Goal: Task Accomplishment & Management: Use online tool/utility

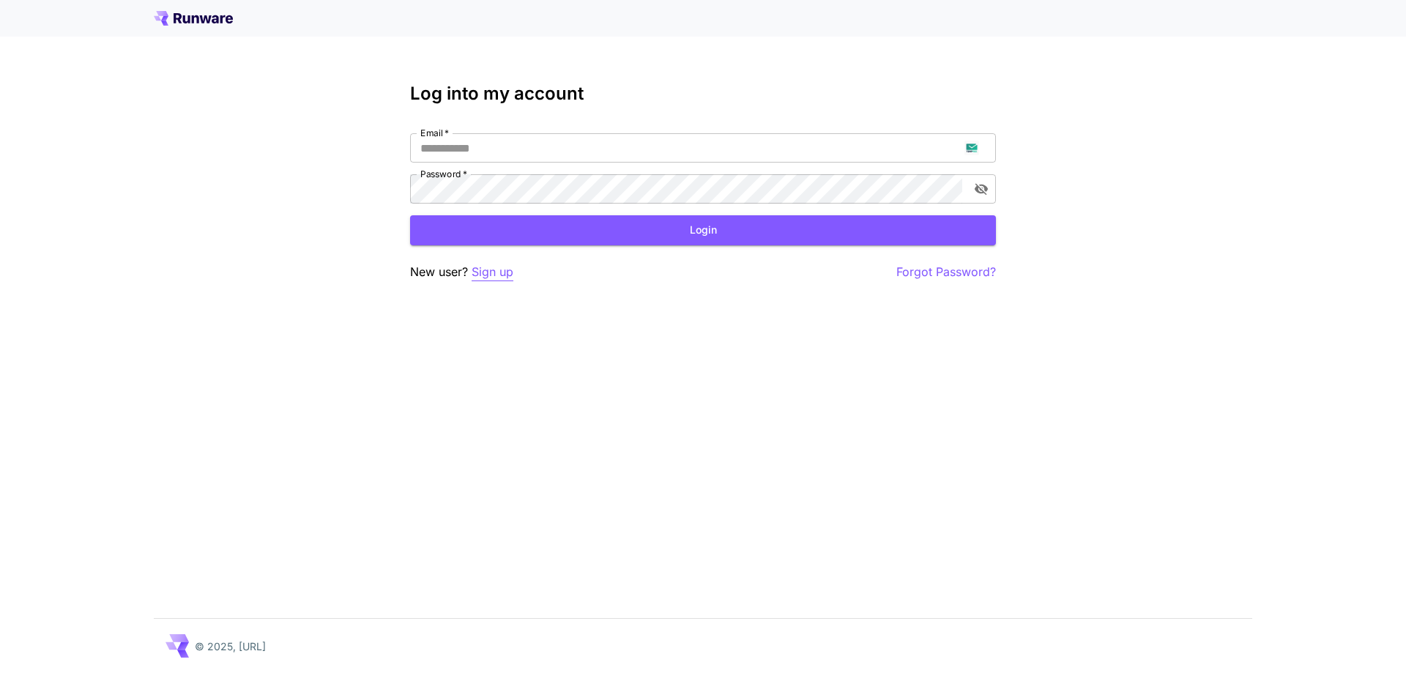
click at [483, 275] on p "Sign up" at bounding box center [492, 272] width 42 height 18
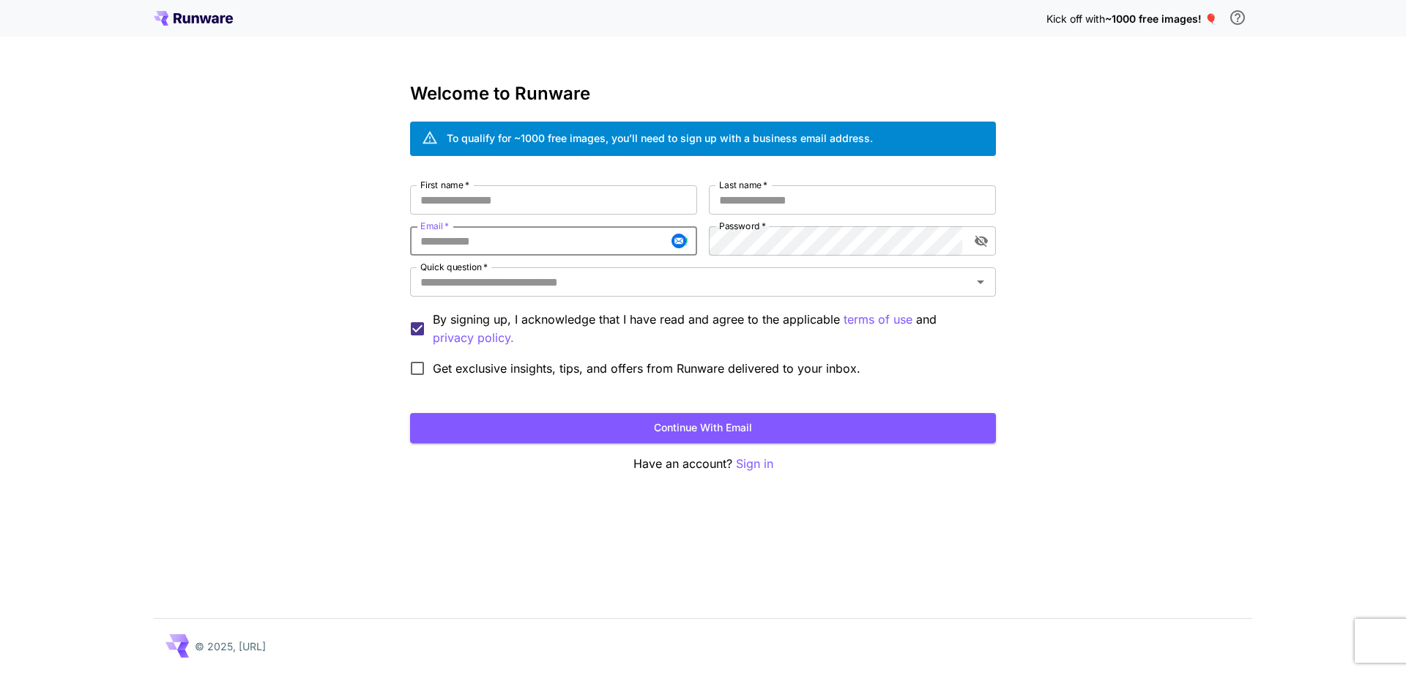
click at [510, 247] on input "Email   *" at bounding box center [553, 240] width 287 height 29
paste input "**********"
type input "**********"
click at [592, 186] on input "First name   *" at bounding box center [553, 199] width 287 height 29
type input "****"
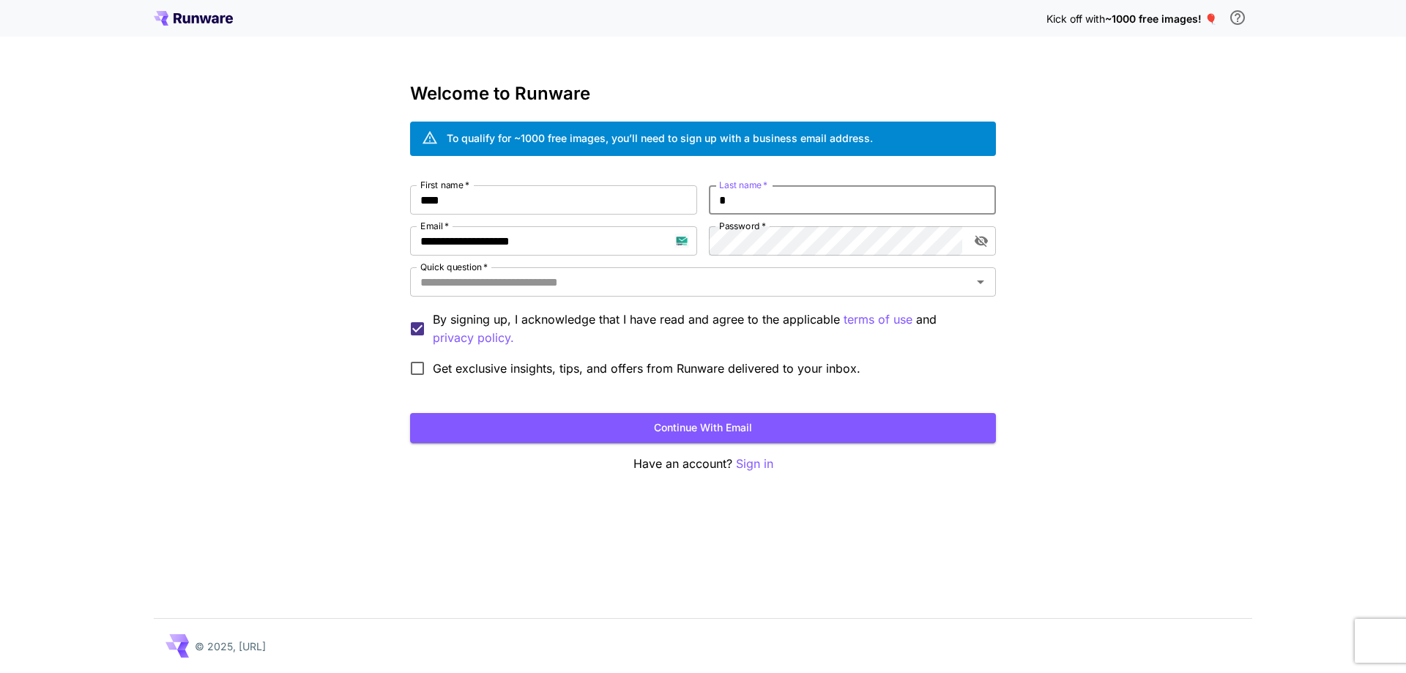
click at [721, 198] on input "*" at bounding box center [852, 199] width 287 height 29
type input "***"
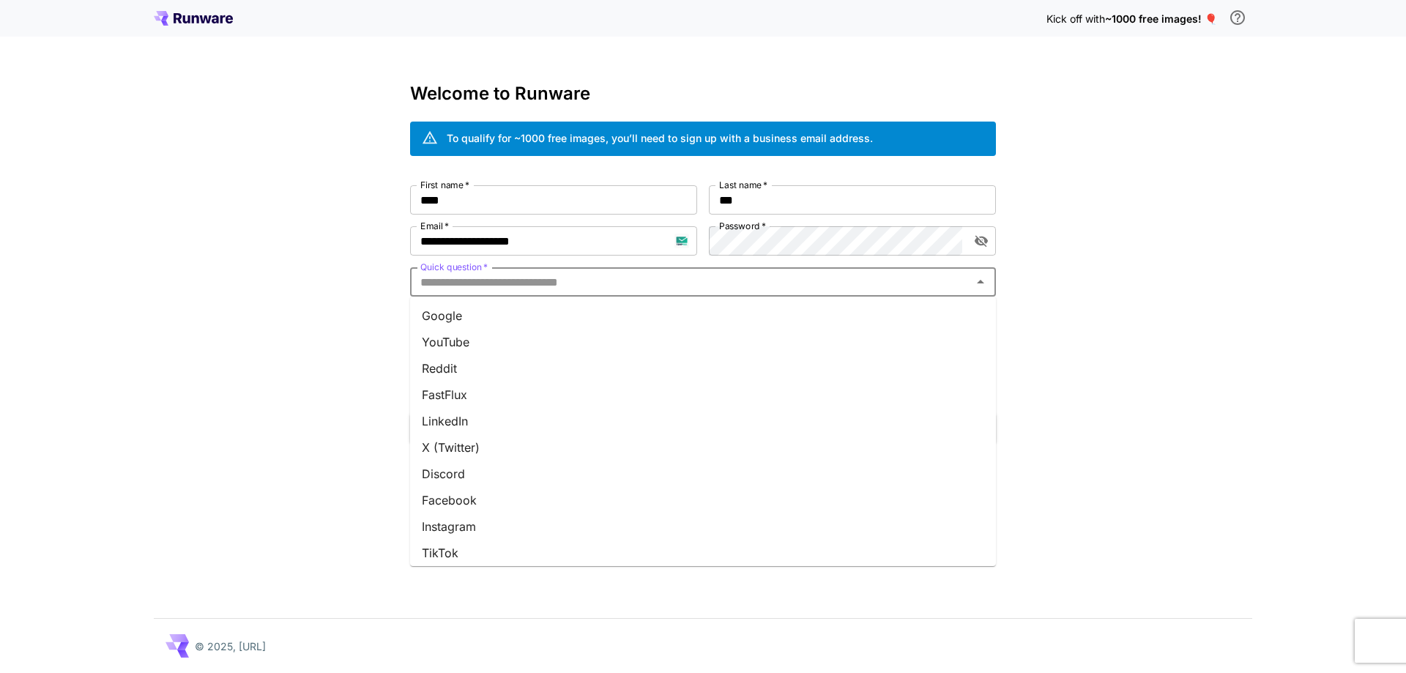
click at [691, 288] on input "Quick question   *" at bounding box center [690, 282] width 553 height 20
click at [684, 304] on li "Google" at bounding box center [703, 315] width 586 height 26
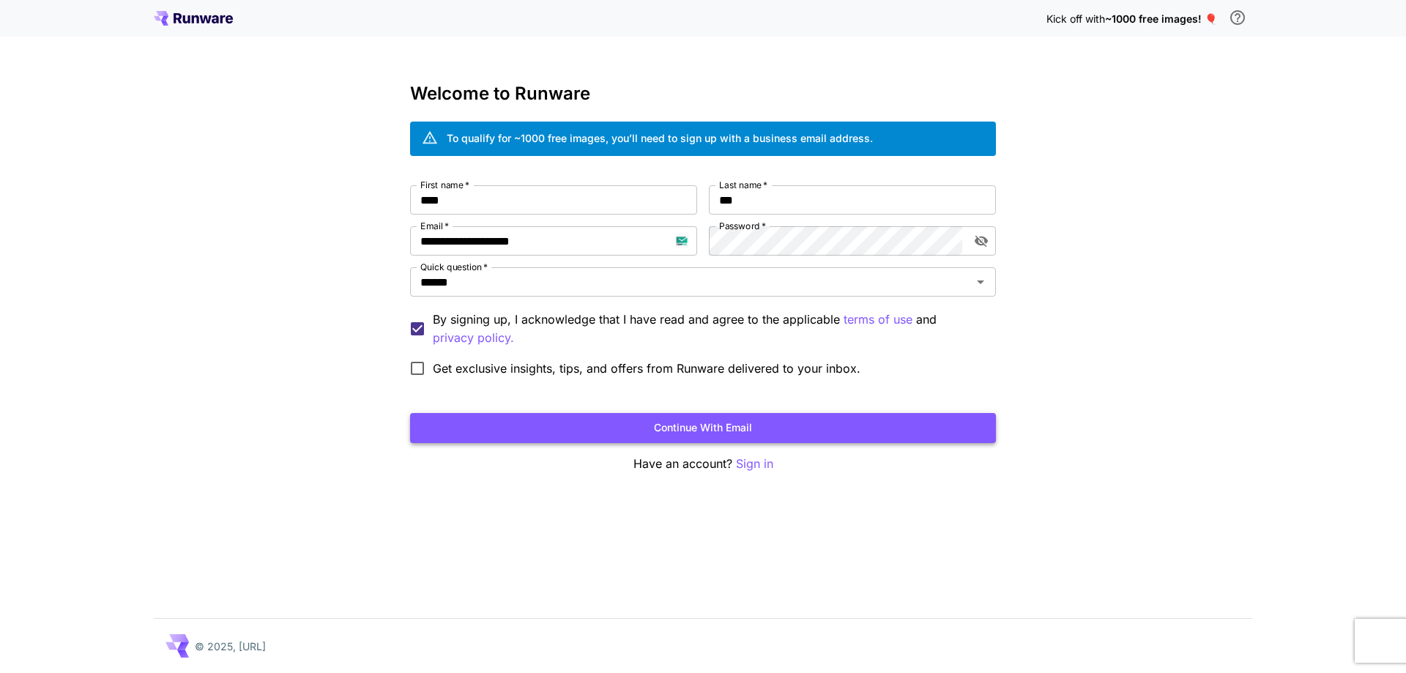
click at [699, 419] on button "Continue with email" at bounding box center [703, 428] width 586 height 30
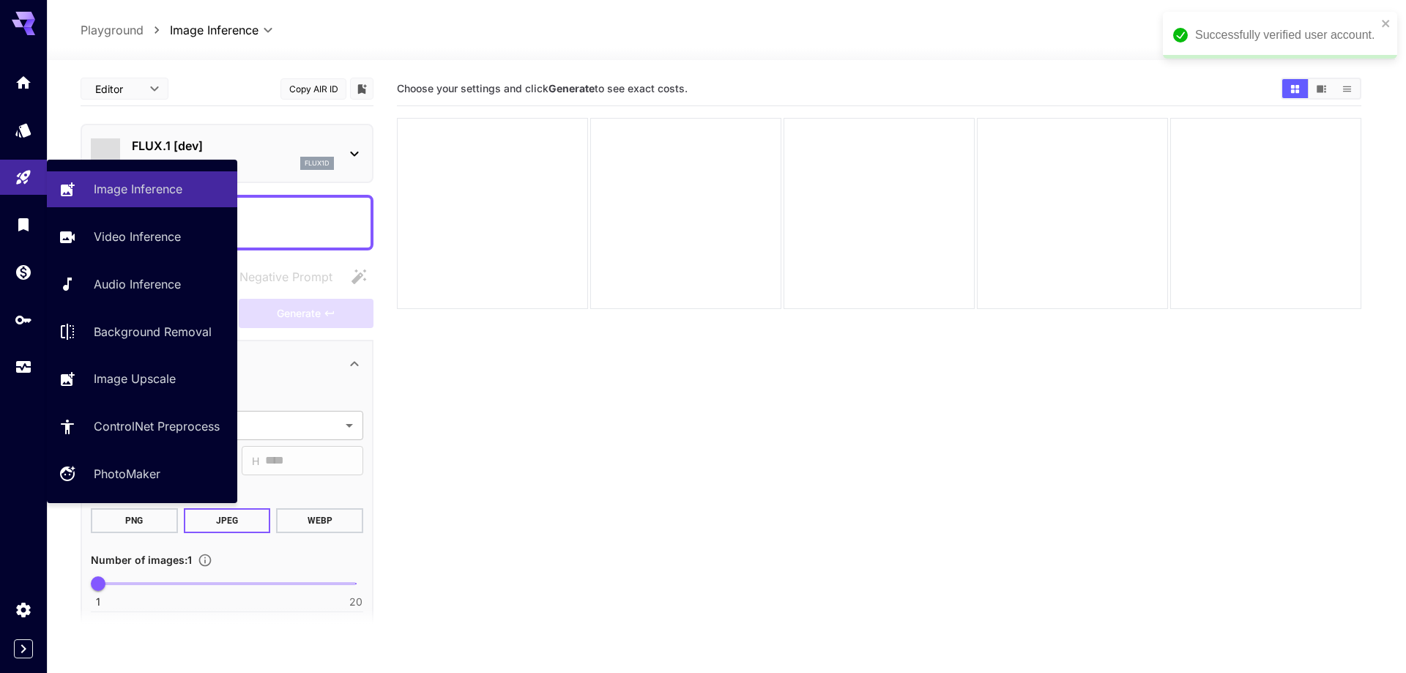
click at [1384, 22] on icon "close" at bounding box center [1384, 23] width 7 height 7
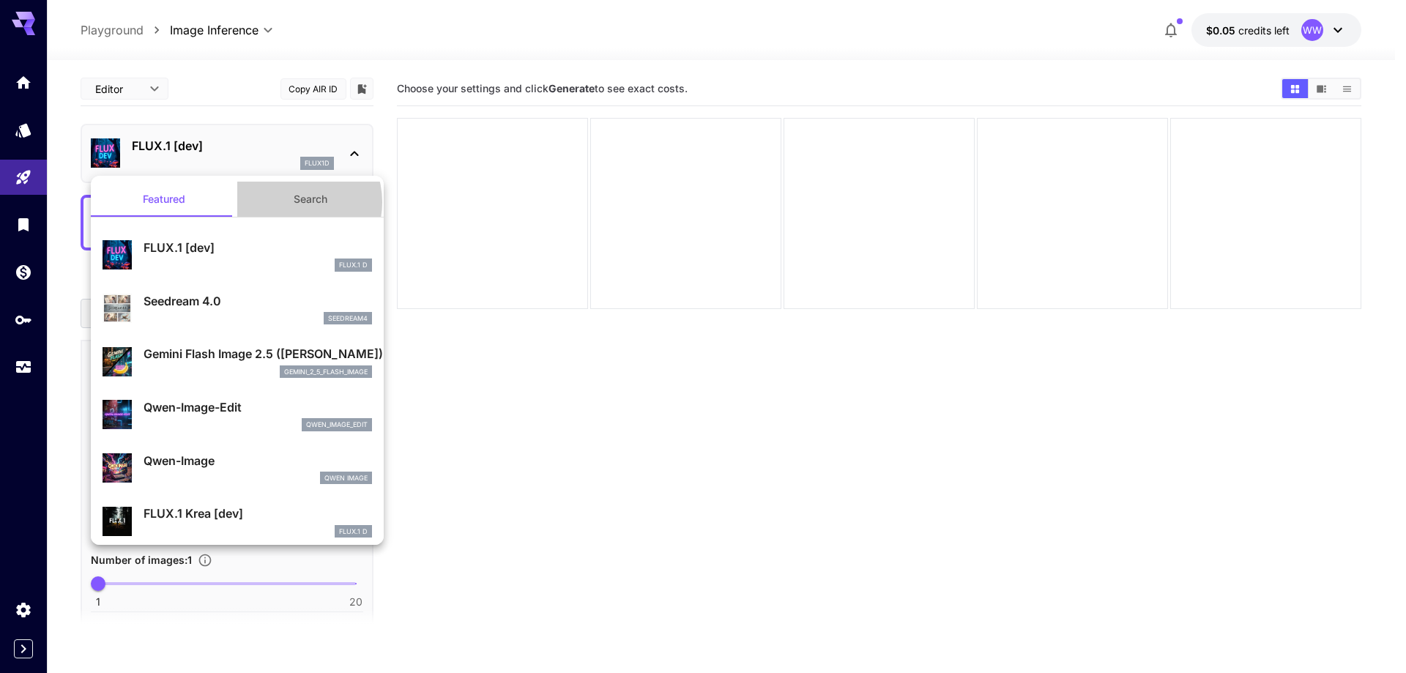
click at [289, 202] on button "Search" at bounding box center [310, 199] width 146 height 35
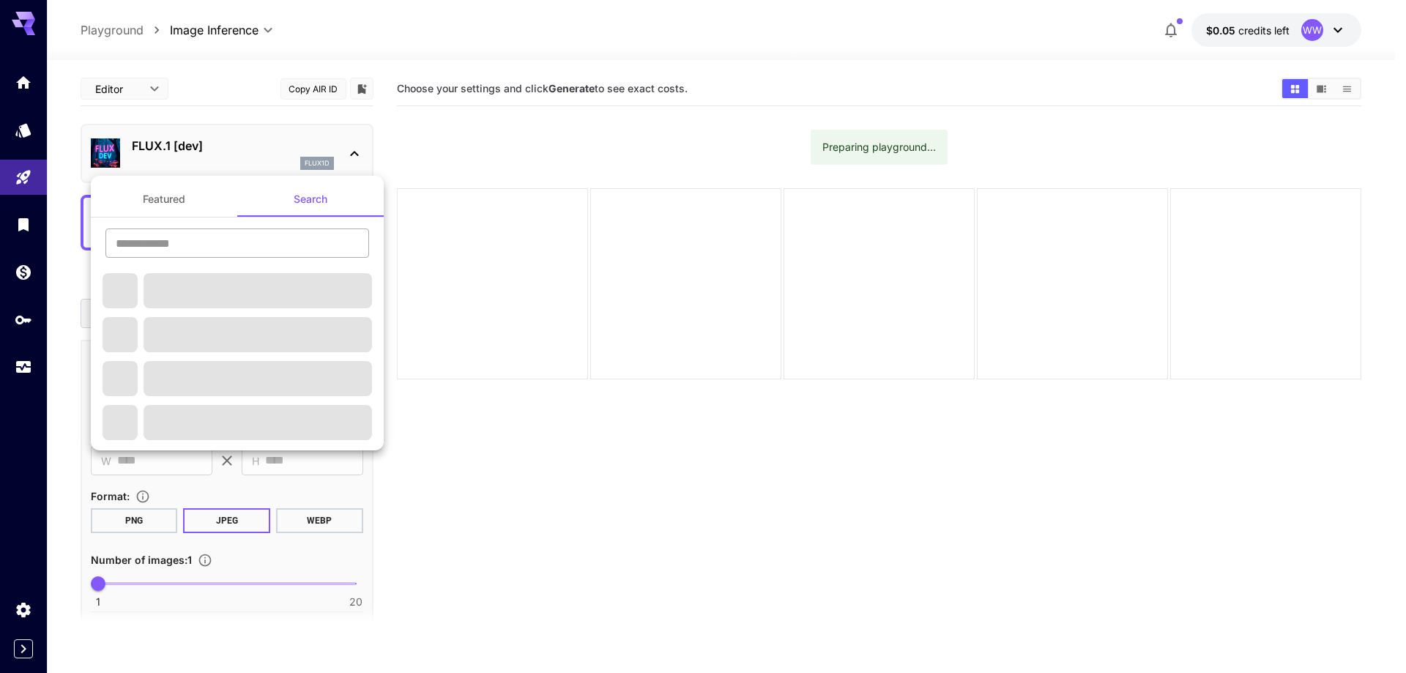
click at [263, 254] on input "text" at bounding box center [237, 242] width 264 height 29
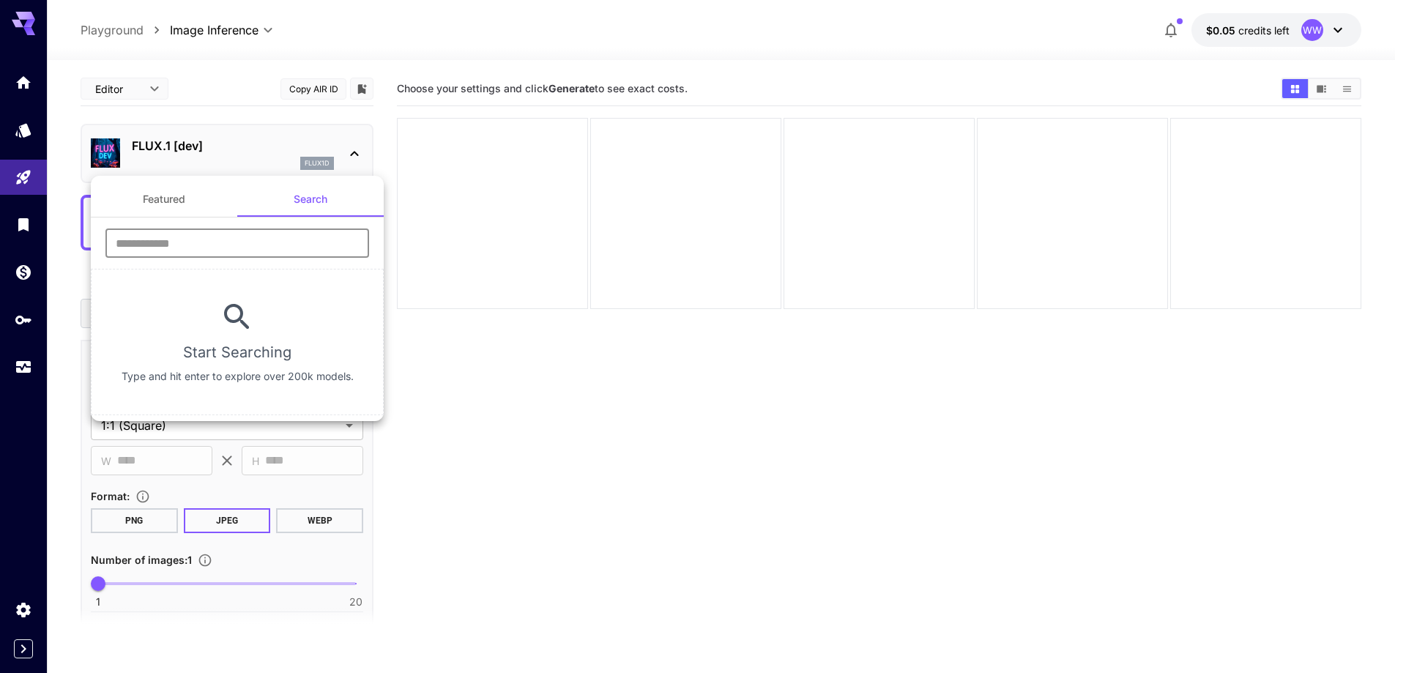
click at [263, 254] on input "text" at bounding box center [237, 242] width 264 height 29
click at [258, 225] on section "​ Start Searching Type and hit enter to explore over 200k models." at bounding box center [237, 316] width 293 height 198
click at [248, 240] on input "text" at bounding box center [237, 242] width 264 height 29
type input "****"
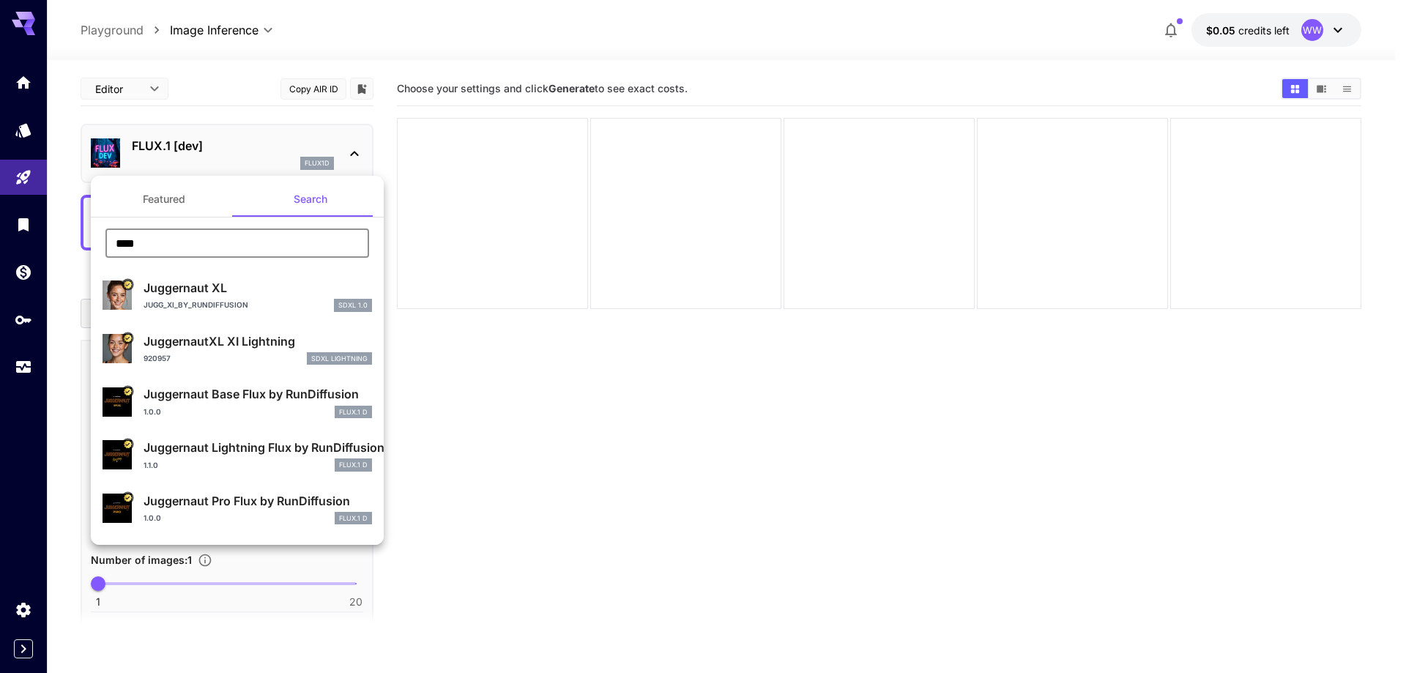
click at [242, 294] on p "Juggernaut XL" at bounding box center [257, 288] width 228 height 18
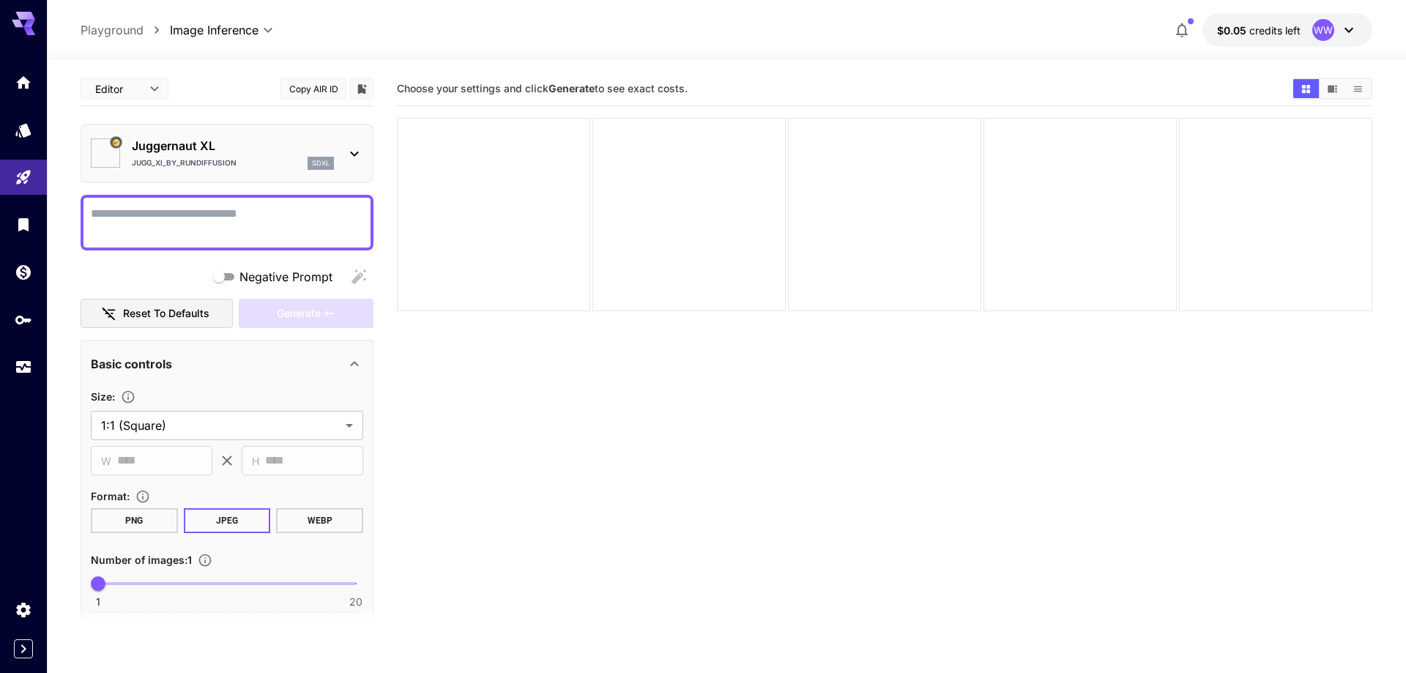
type input "**"
type input "***"
type input "*******"
click at [251, 225] on textarea "Negative Prompt" at bounding box center [227, 222] width 272 height 35
click at [242, 220] on textarea "Negative Prompt" at bounding box center [227, 222] width 272 height 35
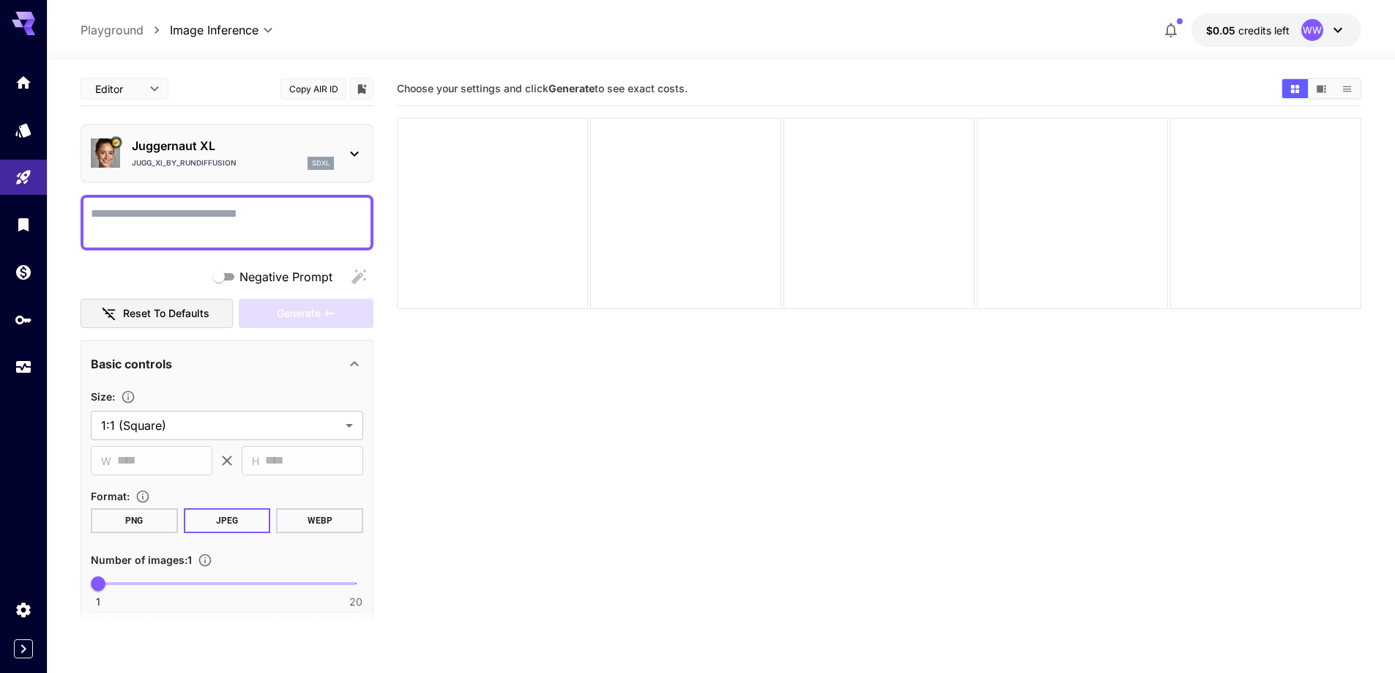
paste textarea "**********"
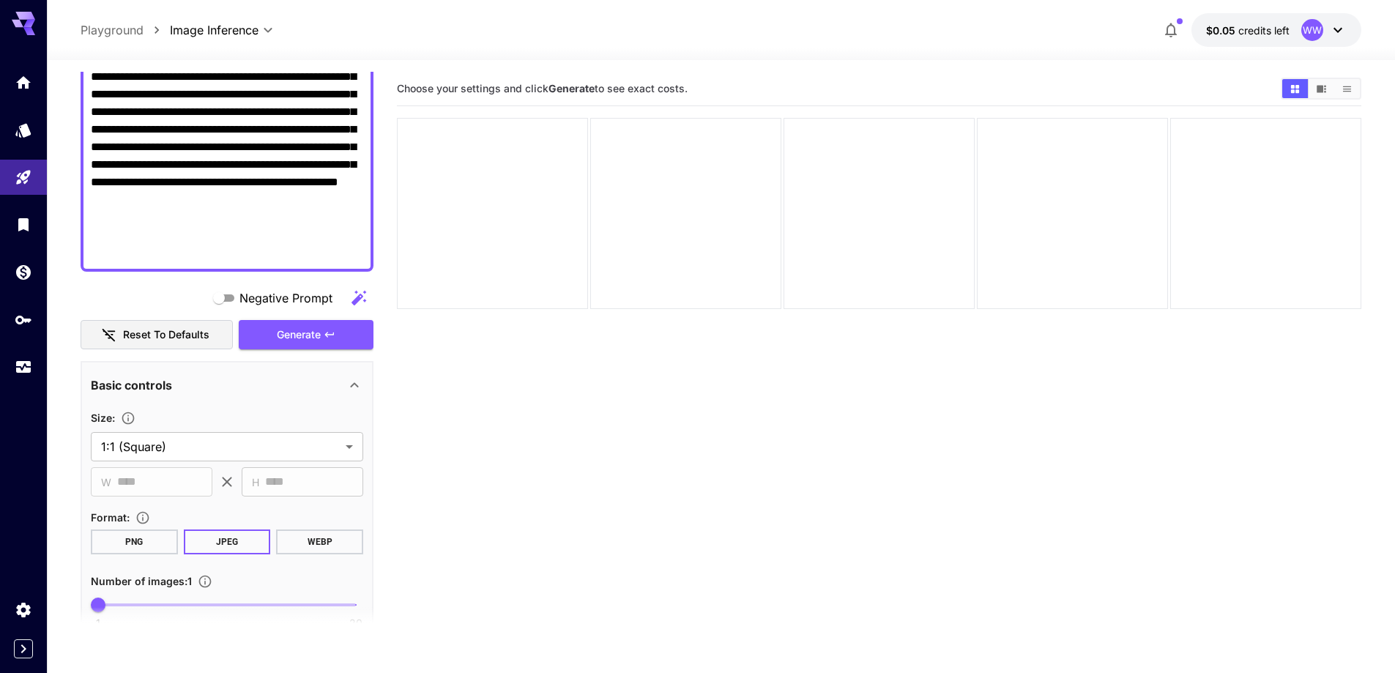
scroll to position [512, 0]
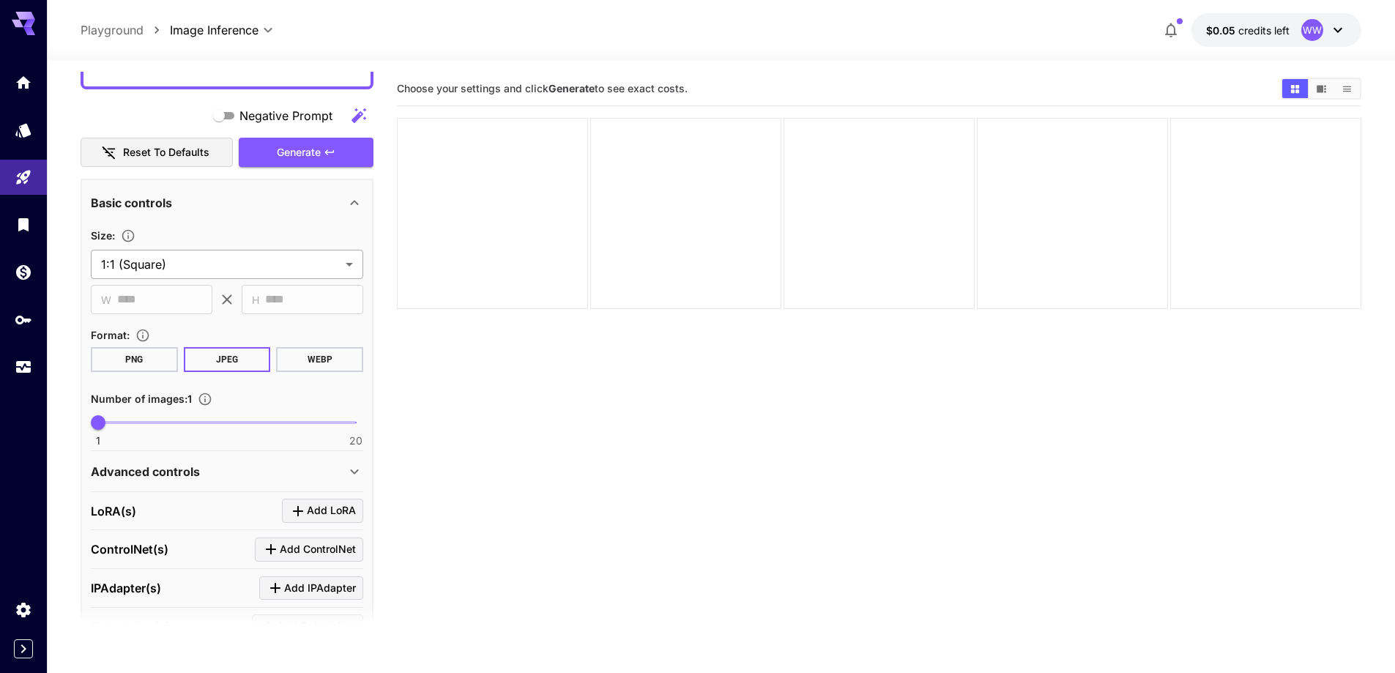
type textarea "**********"
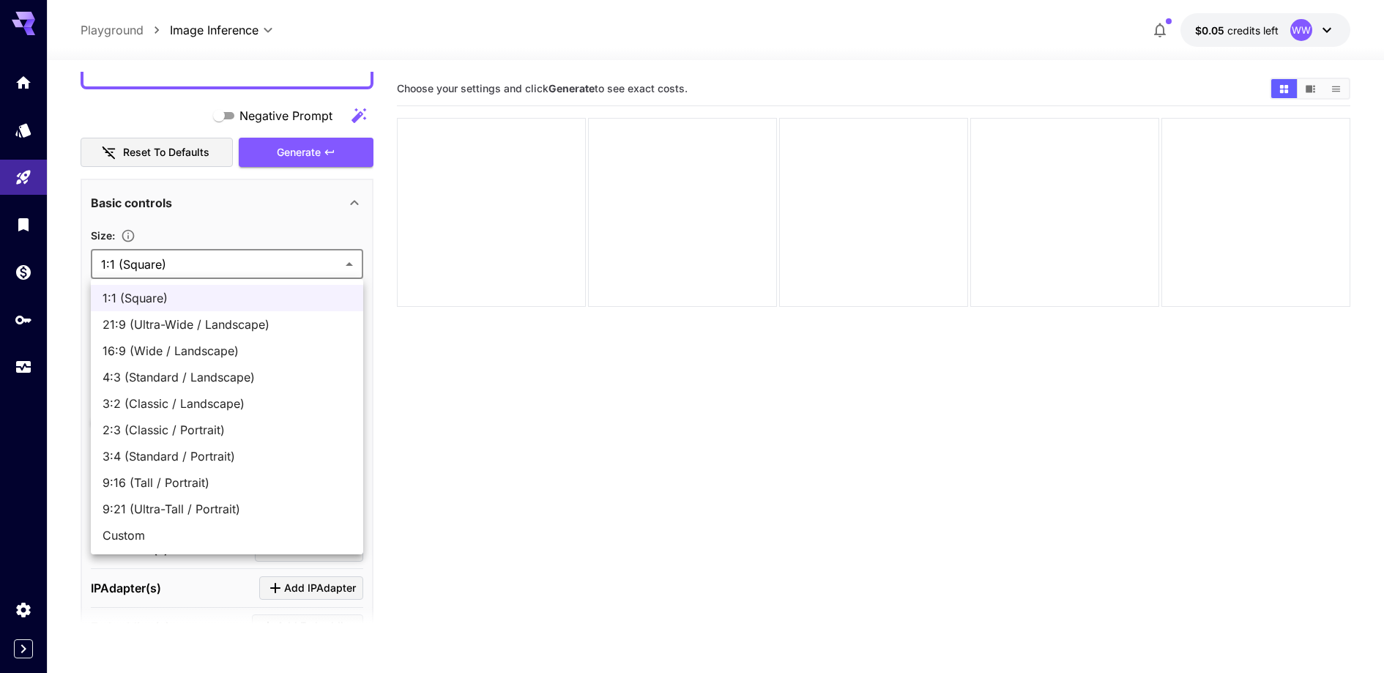
click at [183, 264] on body "**********" at bounding box center [697, 394] width 1395 height 788
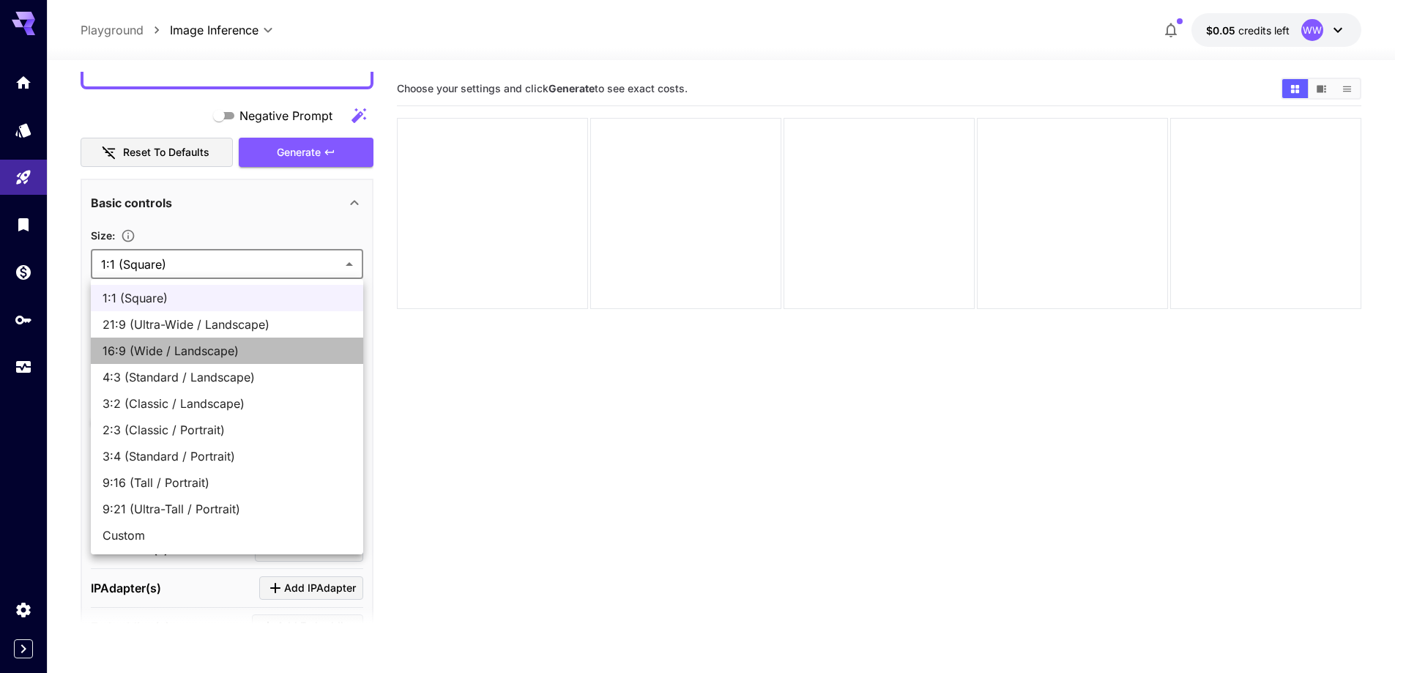
click at [193, 354] on span "16:9 (Wide / Landscape)" at bounding box center [226, 351] width 249 height 18
type input "**********"
type input "****"
type input "***"
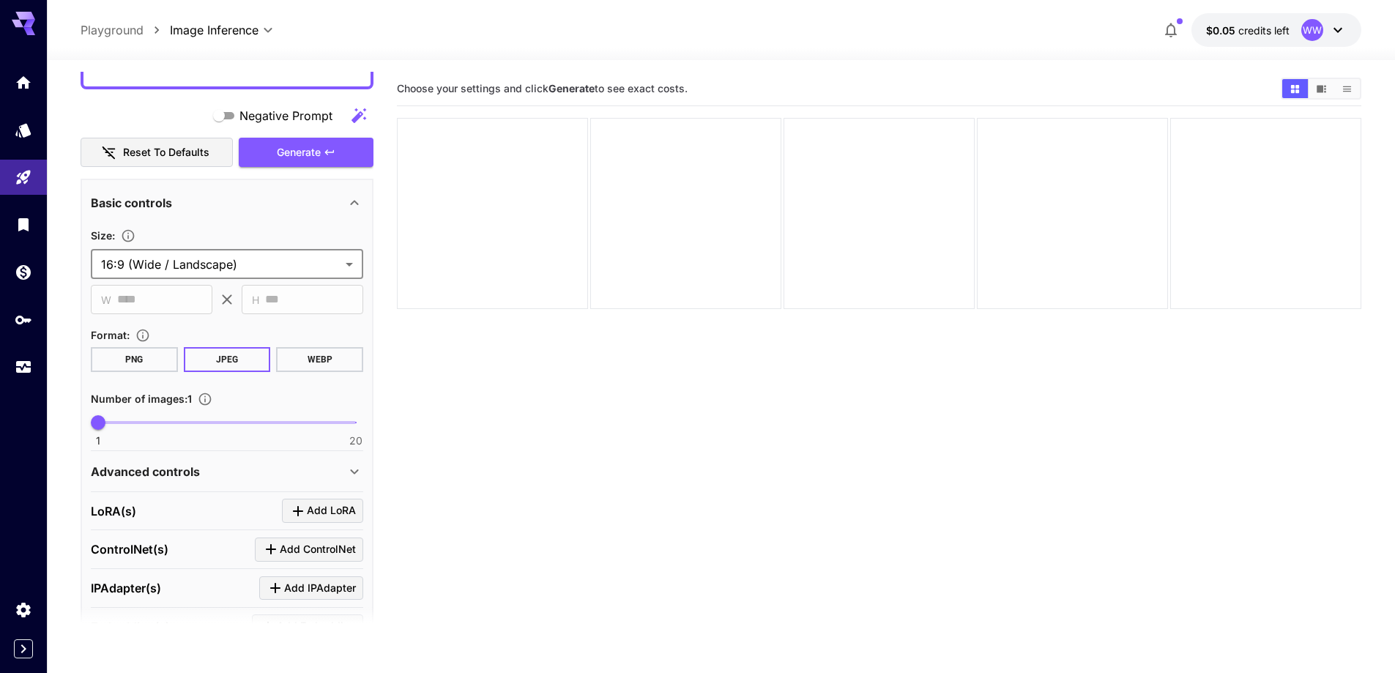
scroll to position [586, 0]
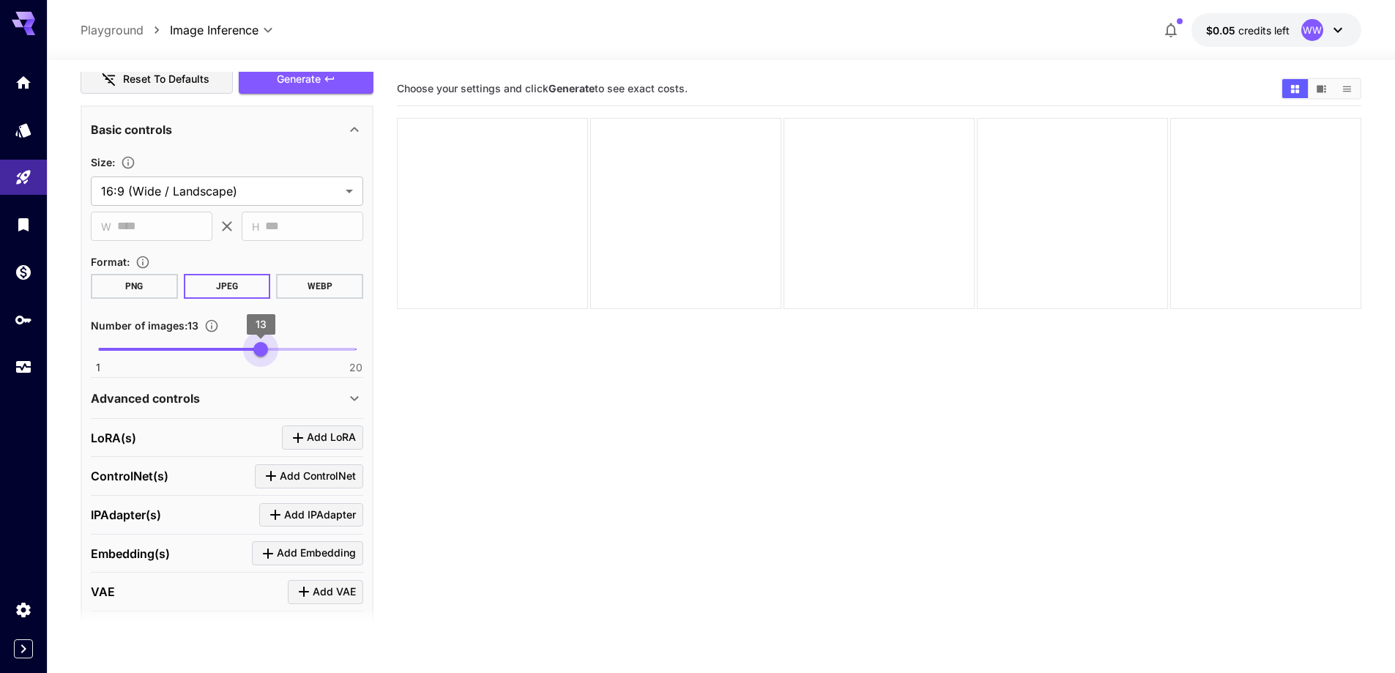
type input "**"
click at [271, 357] on span "1 20 14" at bounding box center [227, 349] width 258 height 22
click at [246, 397] on div "Advanced controls" at bounding box center [218, 398] width 255 height 18
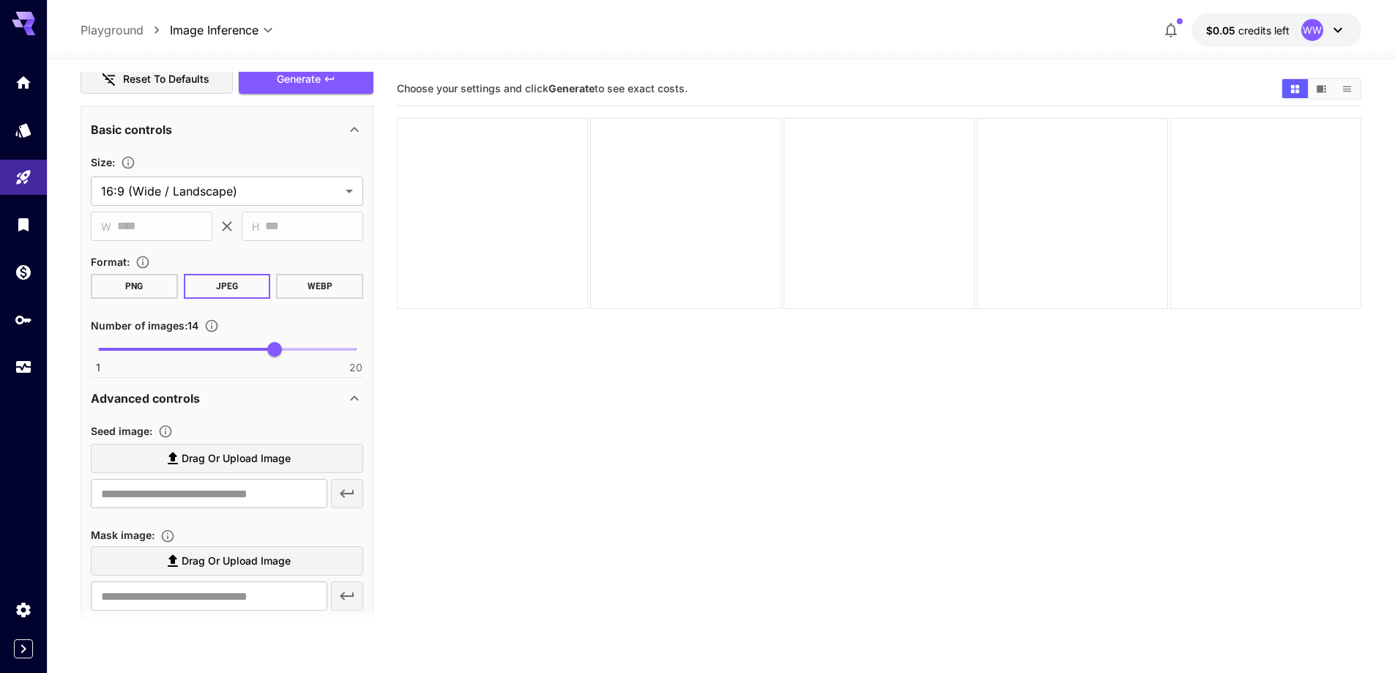
click at [283, 450] on span "Drag or upload image" at bounding box center [236, 459] width 109 height 18
click at [0, 0] on input "Drag or upload image" at bounding box center [0, 0] width 0 height 0
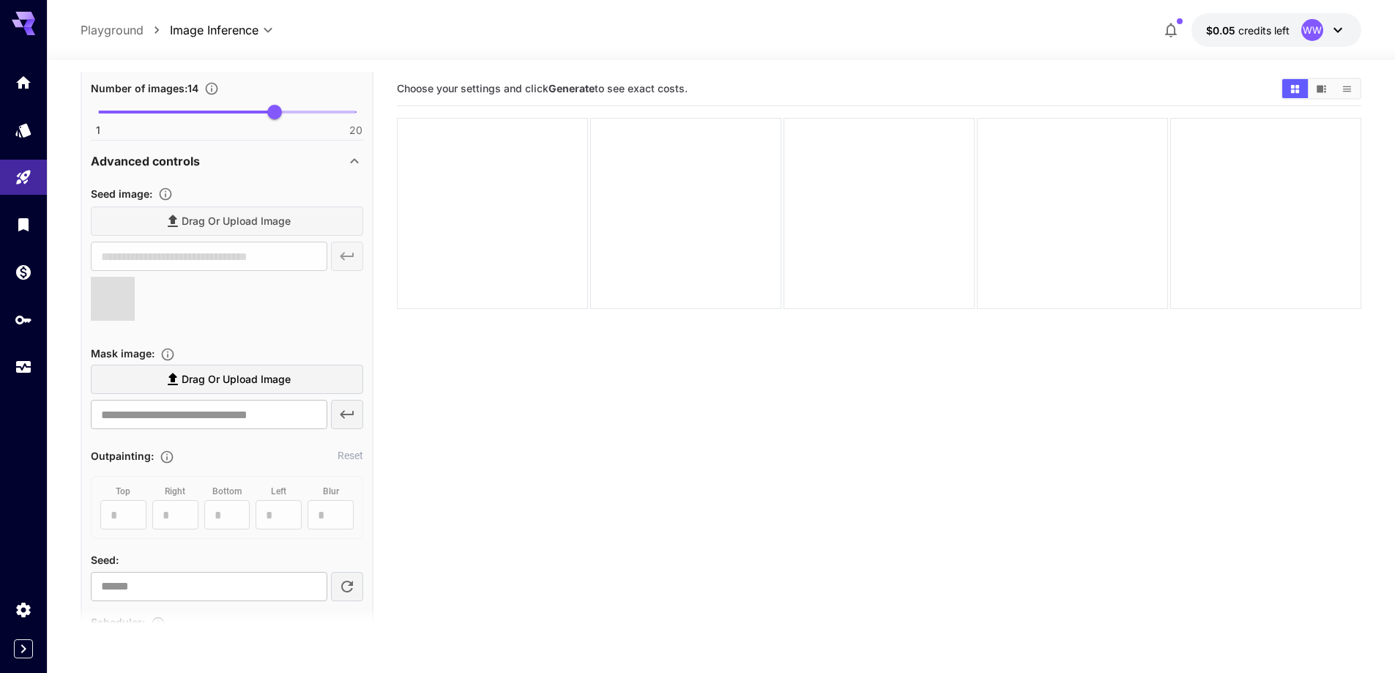
scroll to position [879, 0]
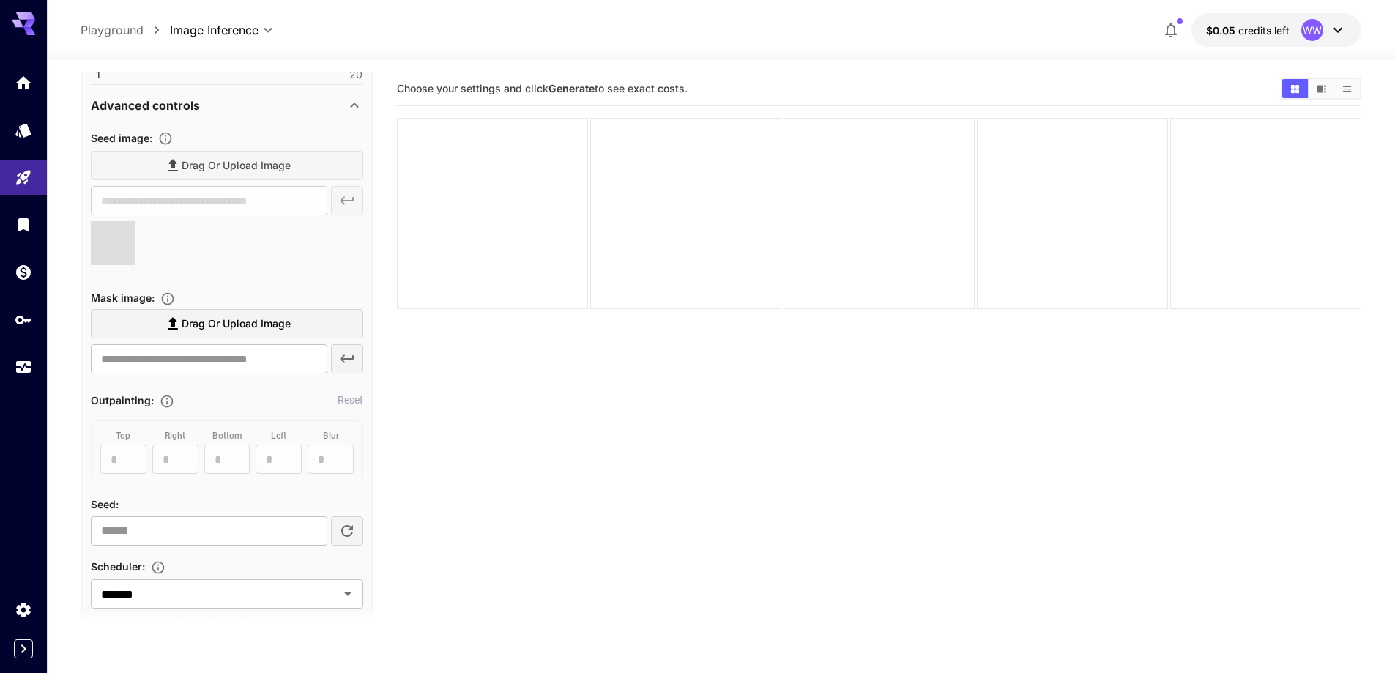
type input "**********"
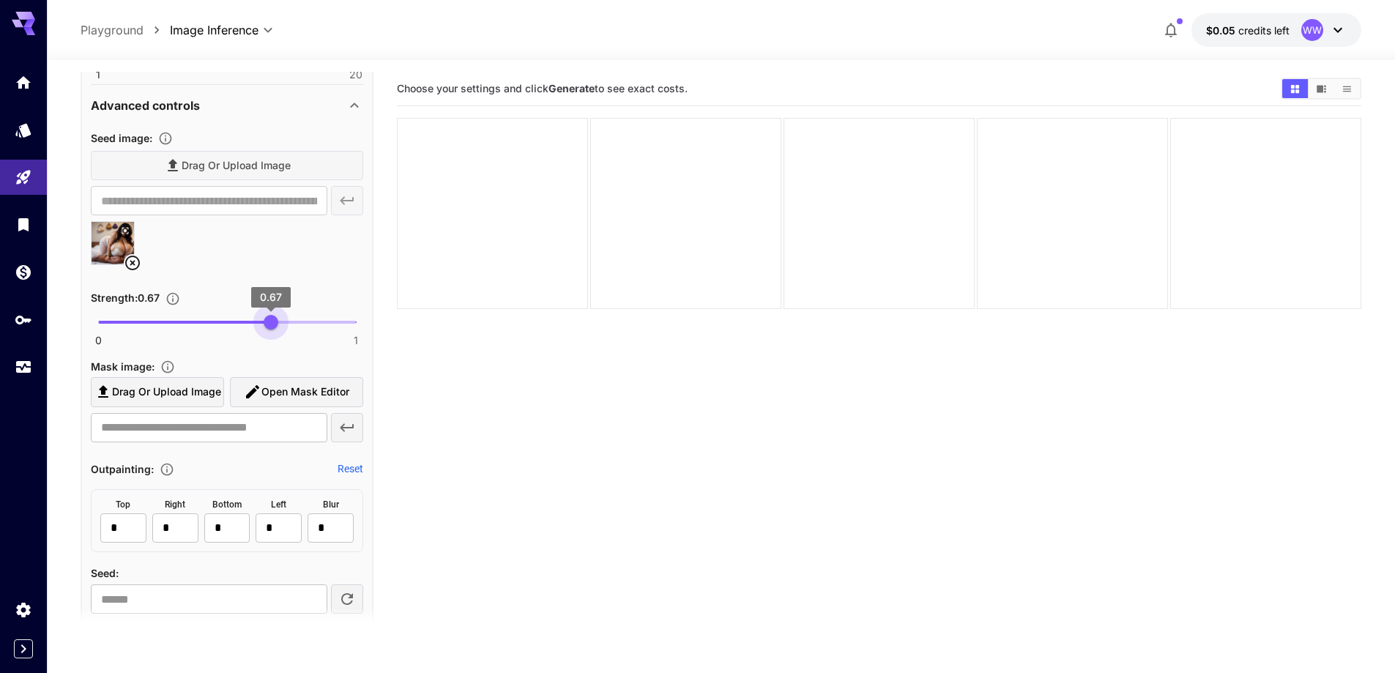
type input "****"
drag, startPoint x: 285, startPoint y: 324, endPoint x: 272, endPoint y: 325, distance: 13.3
click at [272, 325] on span "0 1 0.67" at bounding box center [227, 322] width 258 height 22
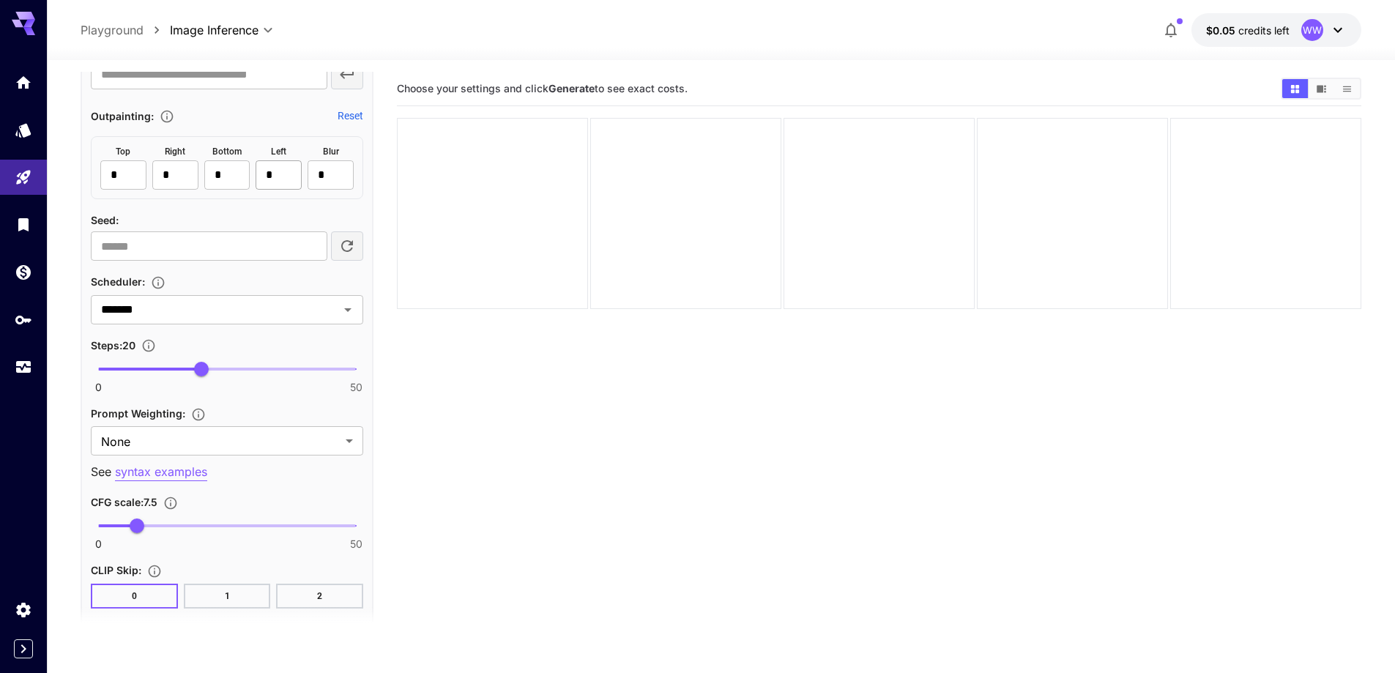
scroll to position [1245, 0]
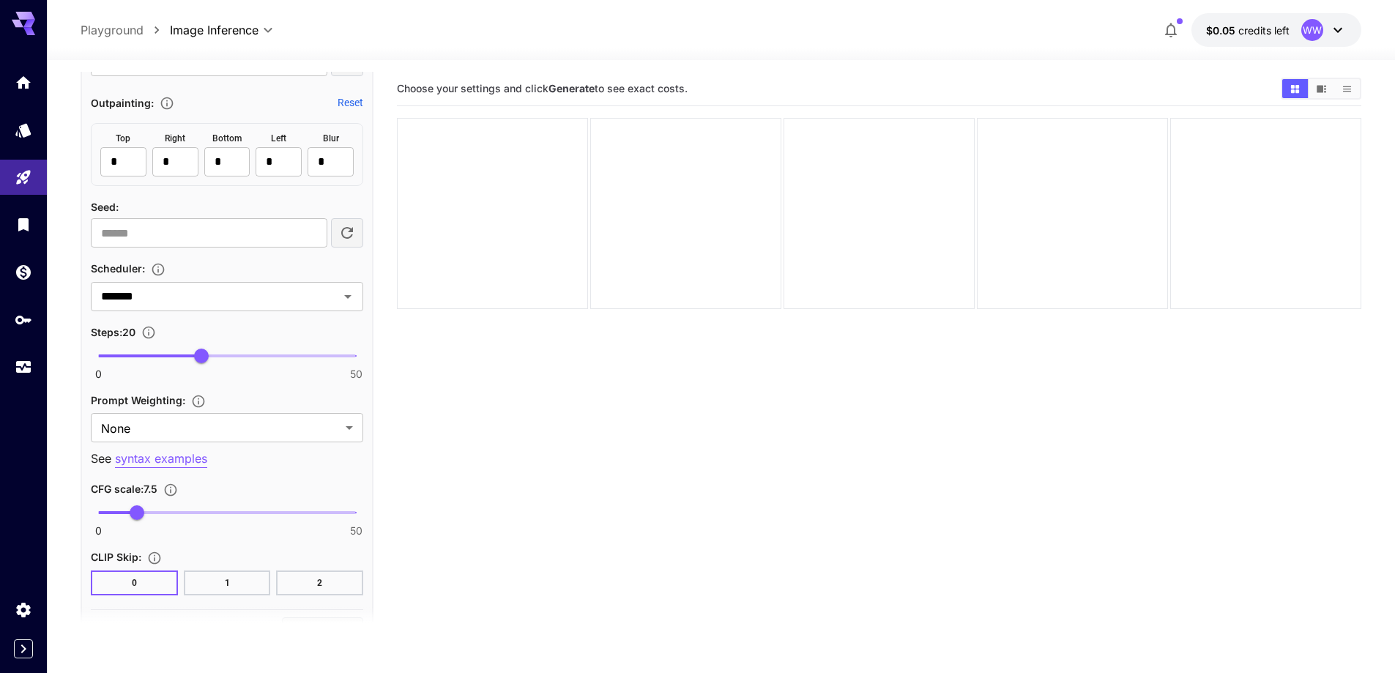
type input "**"
click at [256, 363] on span "0 50 31" at bounding box center [227, 356] width 258 height 22
click at [242, 425] on body "**********" at bounding box center [697, 394] width 1395 height 788
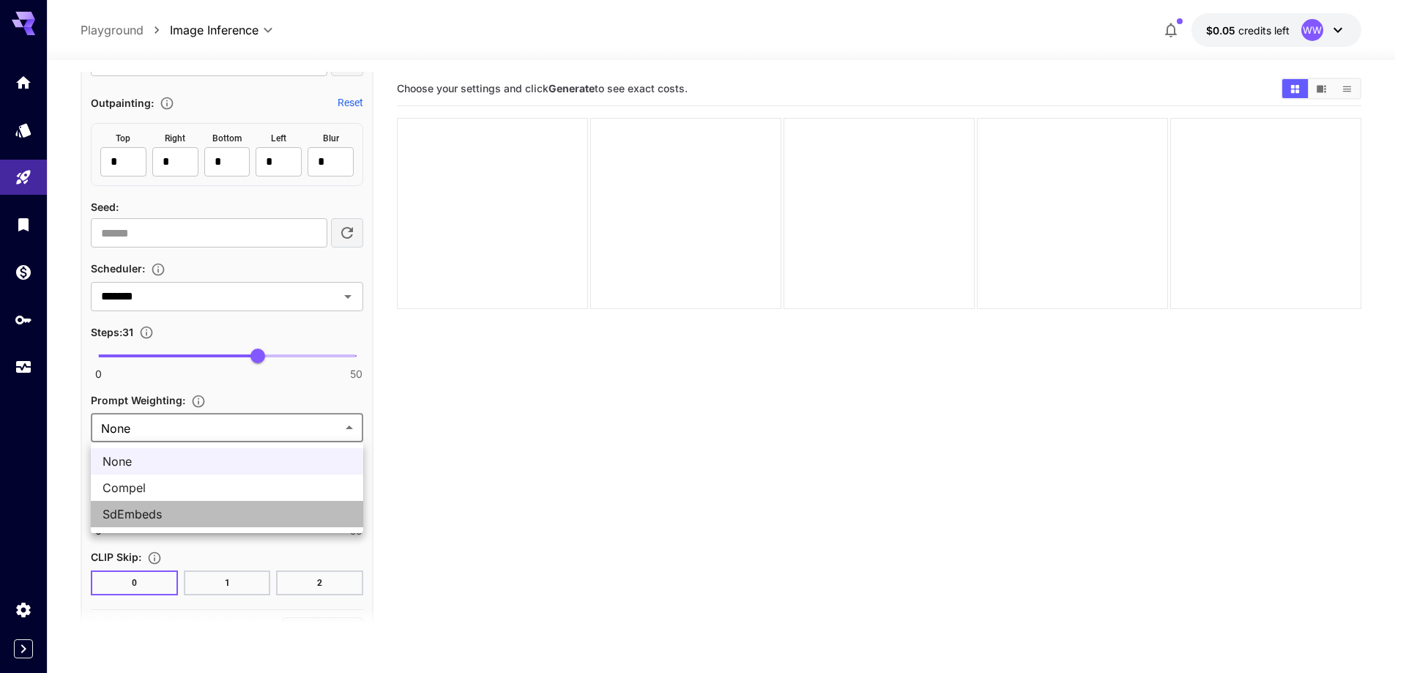
click at [185, 514] on span "SdEmbeds" at bounding box center [226, 514] width 249 height 18
type input "********"
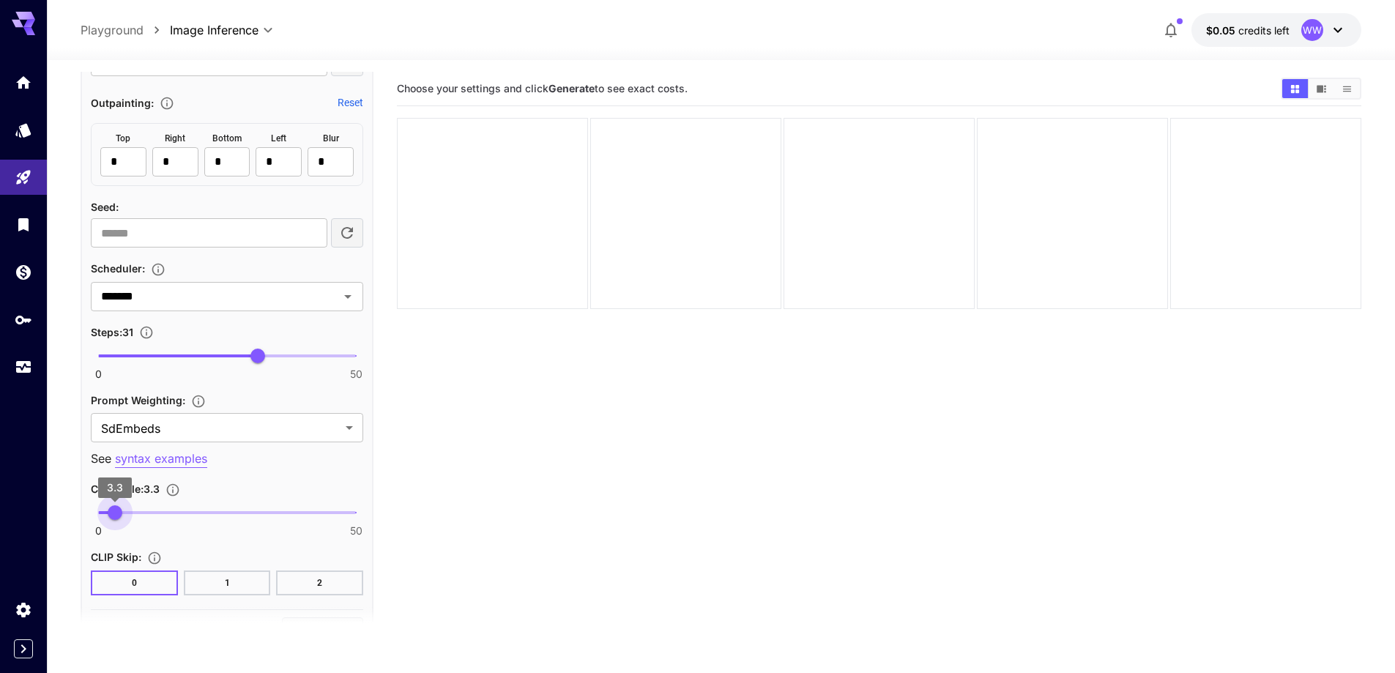
type input "***"
click at [116, 511] on span "0 50 3.4" at bounding box center [227, 512] width 258 height 22
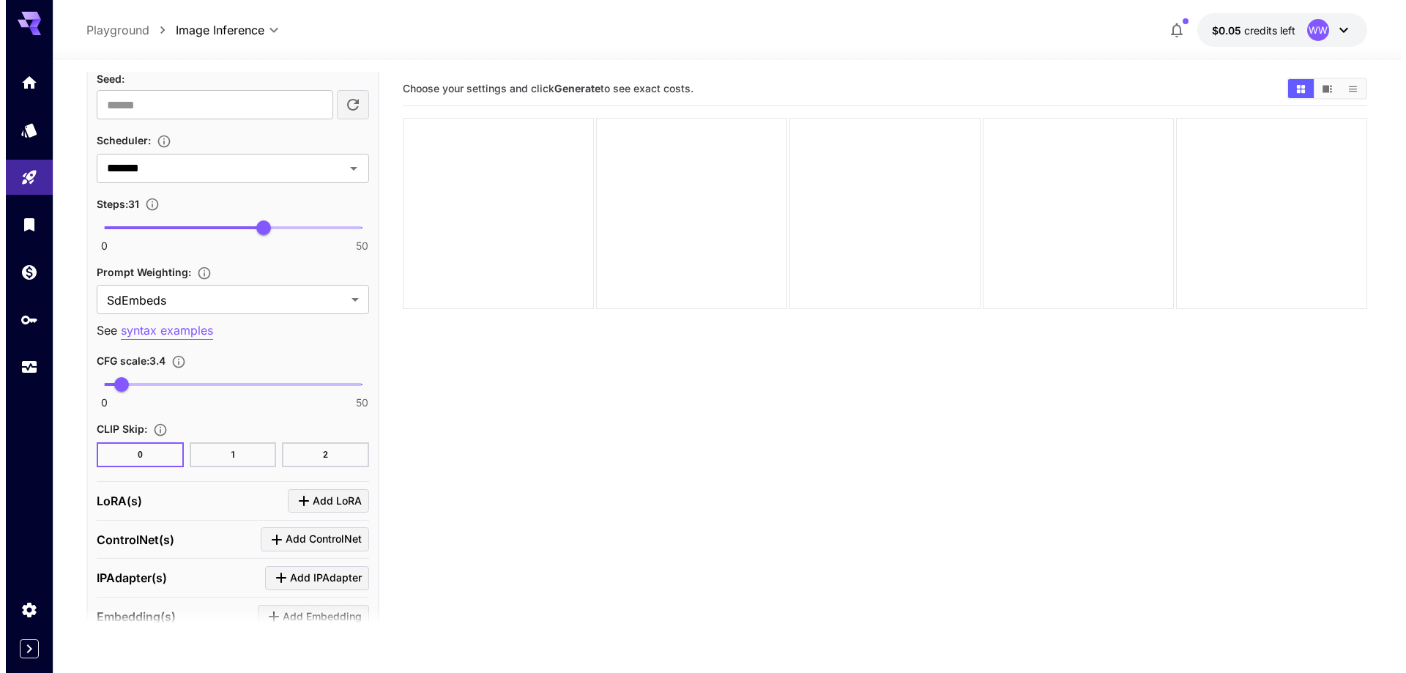
scroll to position [1522, 0]
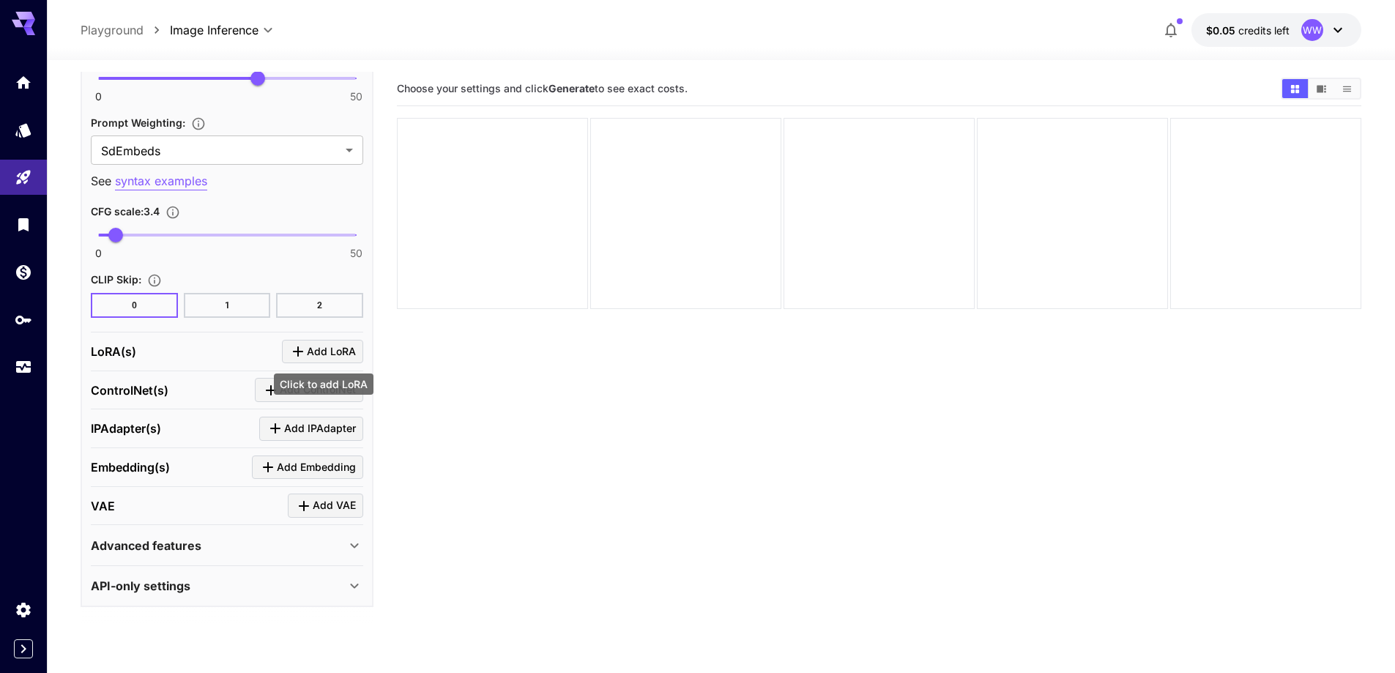
click at [300, 353] on icon "Click to add LoRA" at bounding box center [298, 352] width 18 height 18
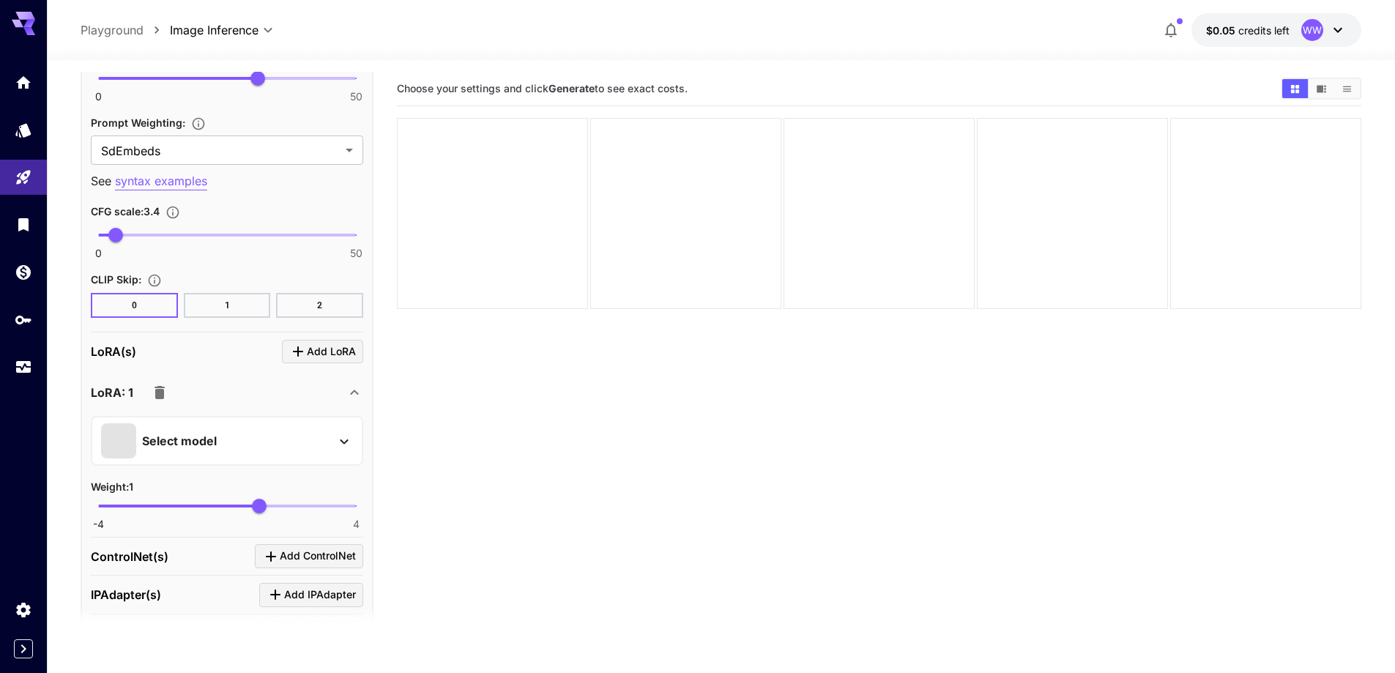
click at [259, 452] on div "Select model" at bounding box center [215, 440] width 228 height 35
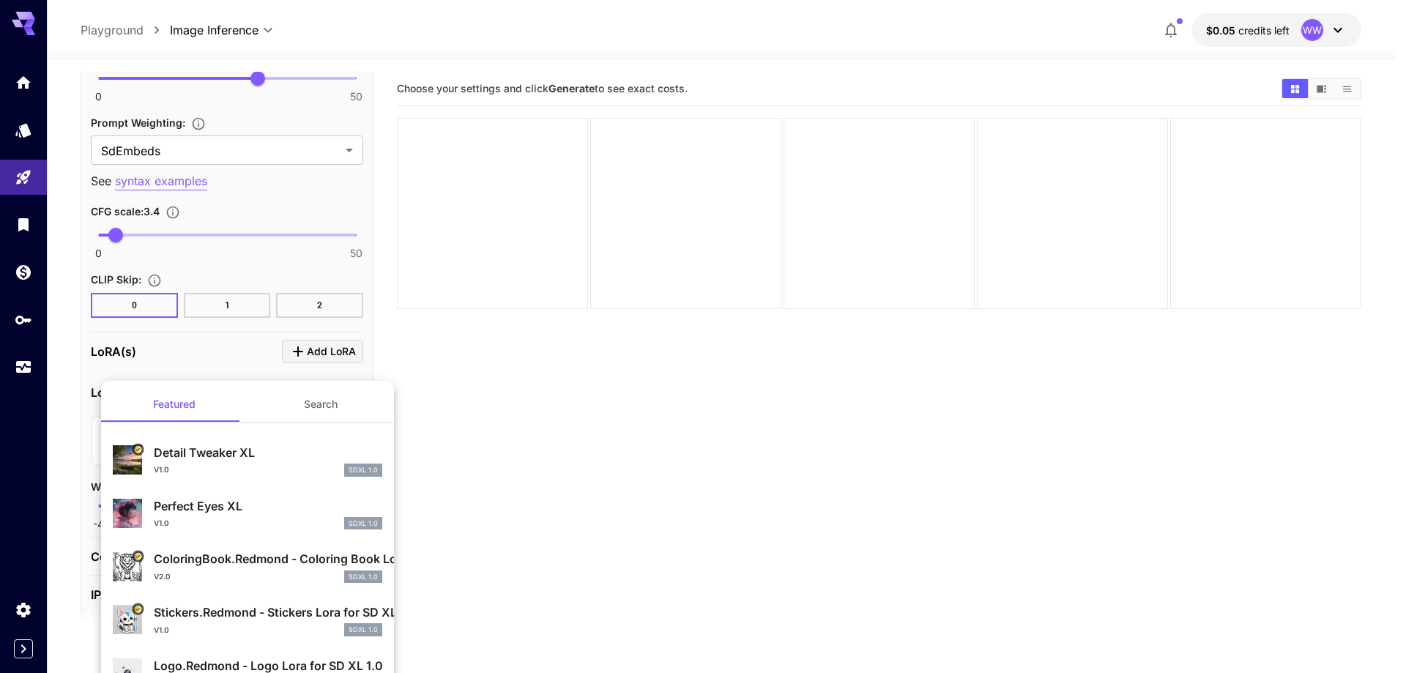
drag, startPoint x: 318, startPoint y: 406, endPoint x: 307, endPoint y: 423, distance: 19.7
click at [318, 408] on button "Search" at bounding box center [320, 404] width 146 height 35
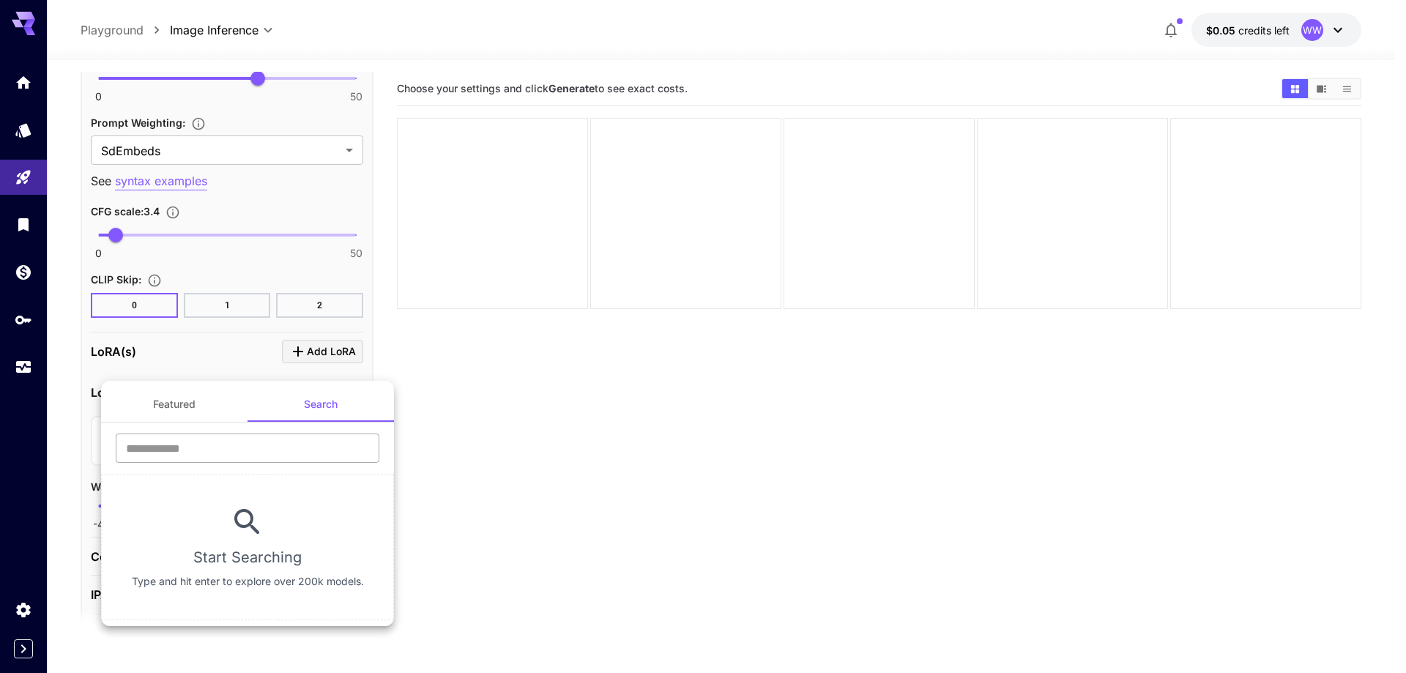
click at [284, 450] on input "text" at bounding box center [248, 447] width 264 height 29
type input "****"
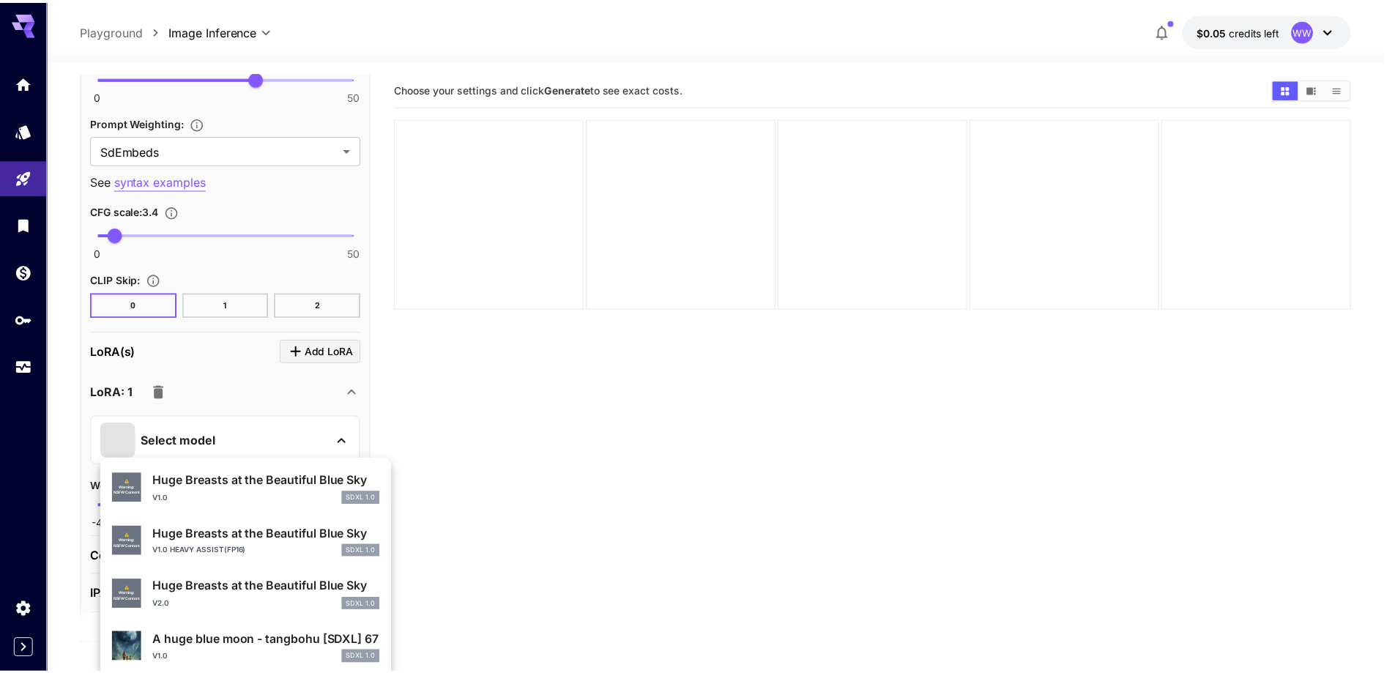
scroll to position [586, 0]
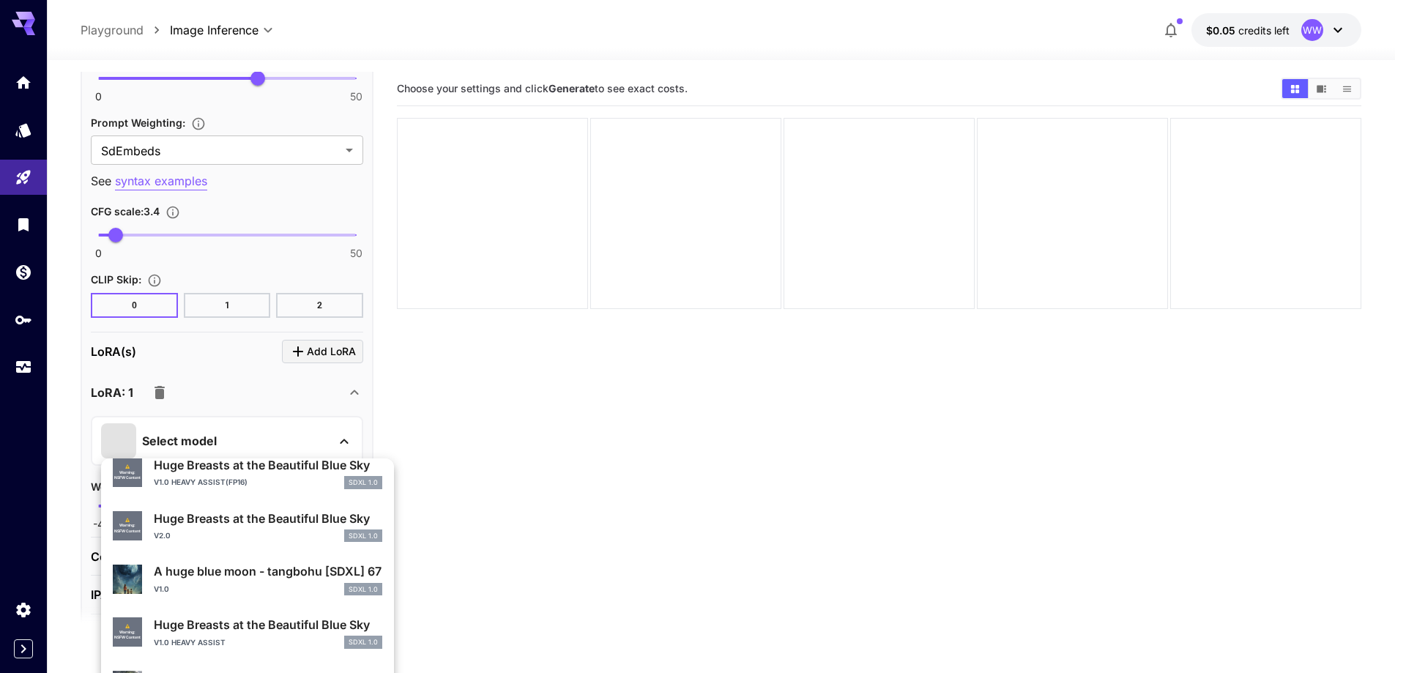
click at [219, 541] on div "v2.0 SDXL 1.0" at bounding box center [268, 535] width 228 height 13
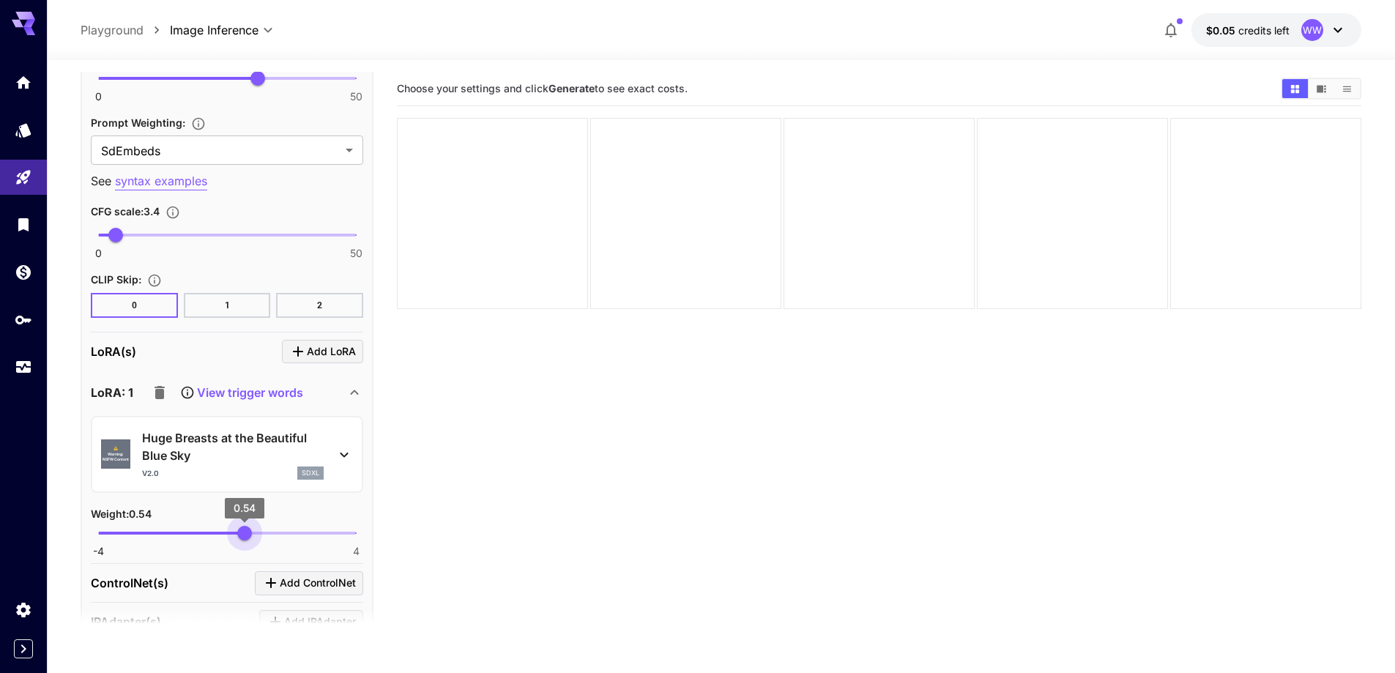
type input "****"
click at [247, 532] on span "0.61" at bounding box center [246, 533] width 15 height 15
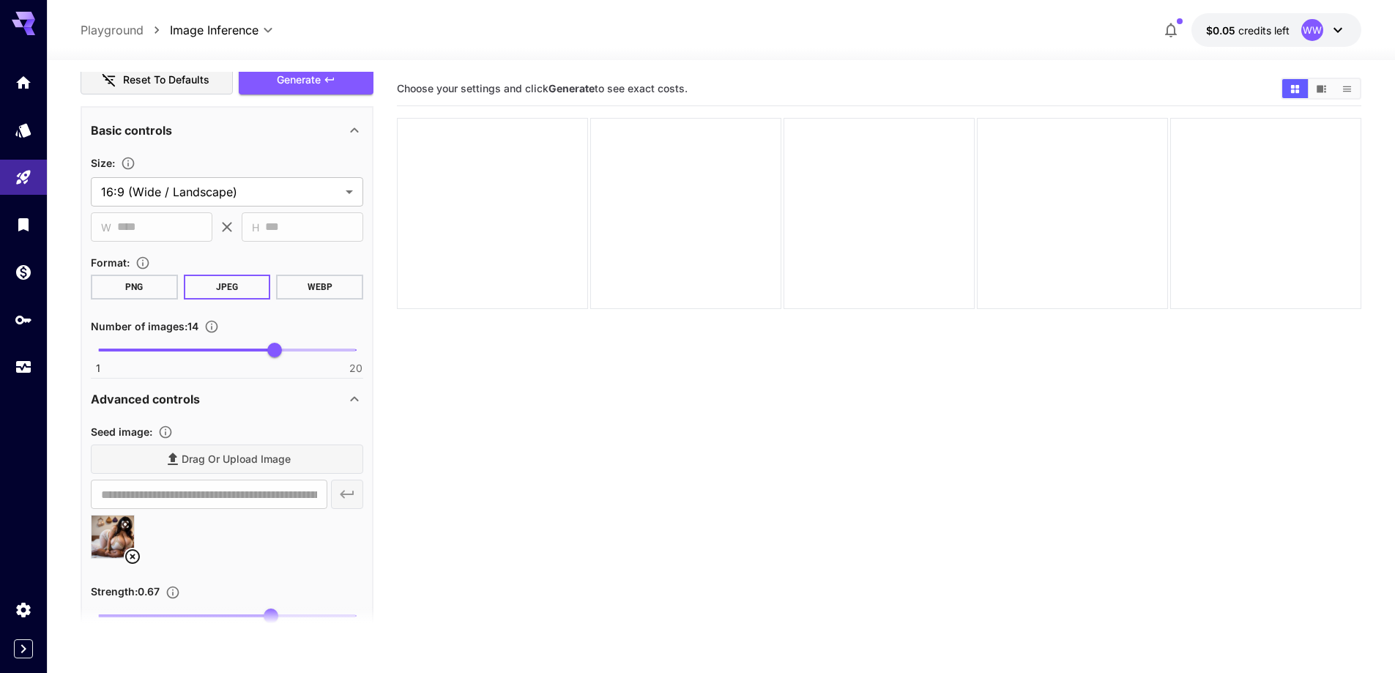
scroll to position [424, 0]
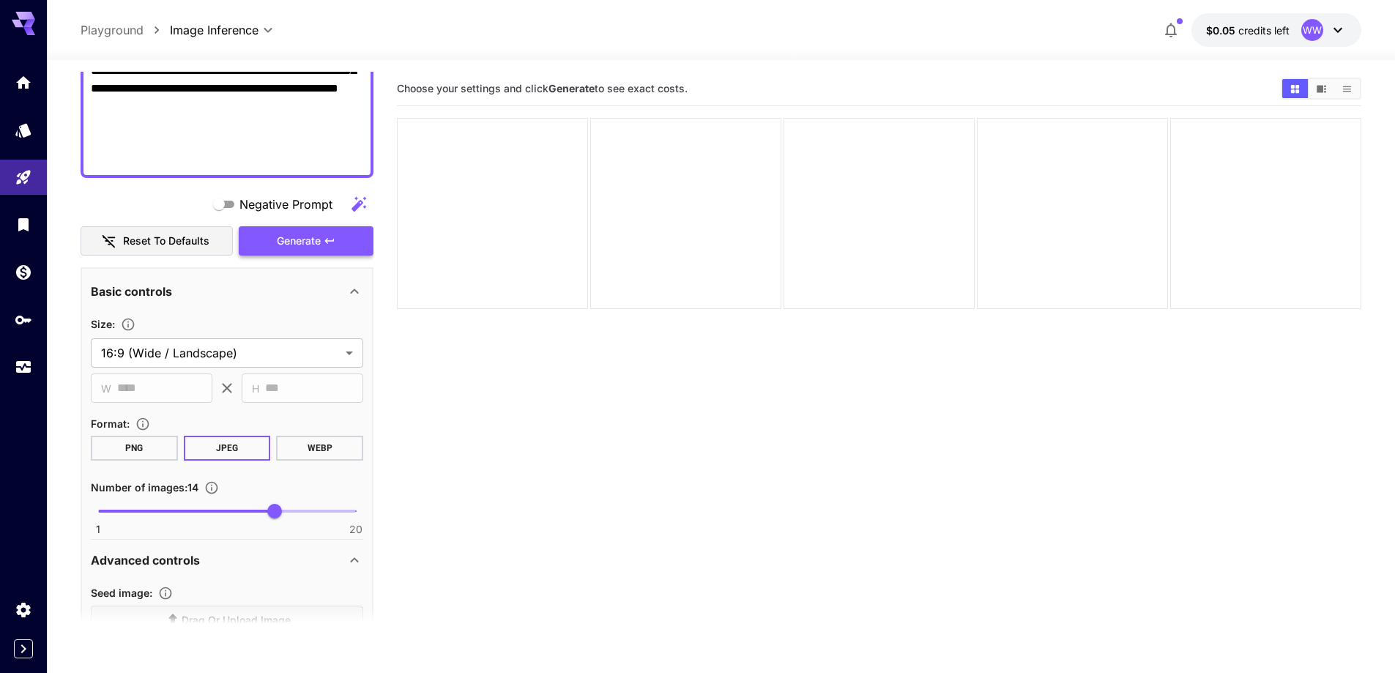
click at [286, 241] on span "Generate" at bounding box center [299, 241] width 44 height 18
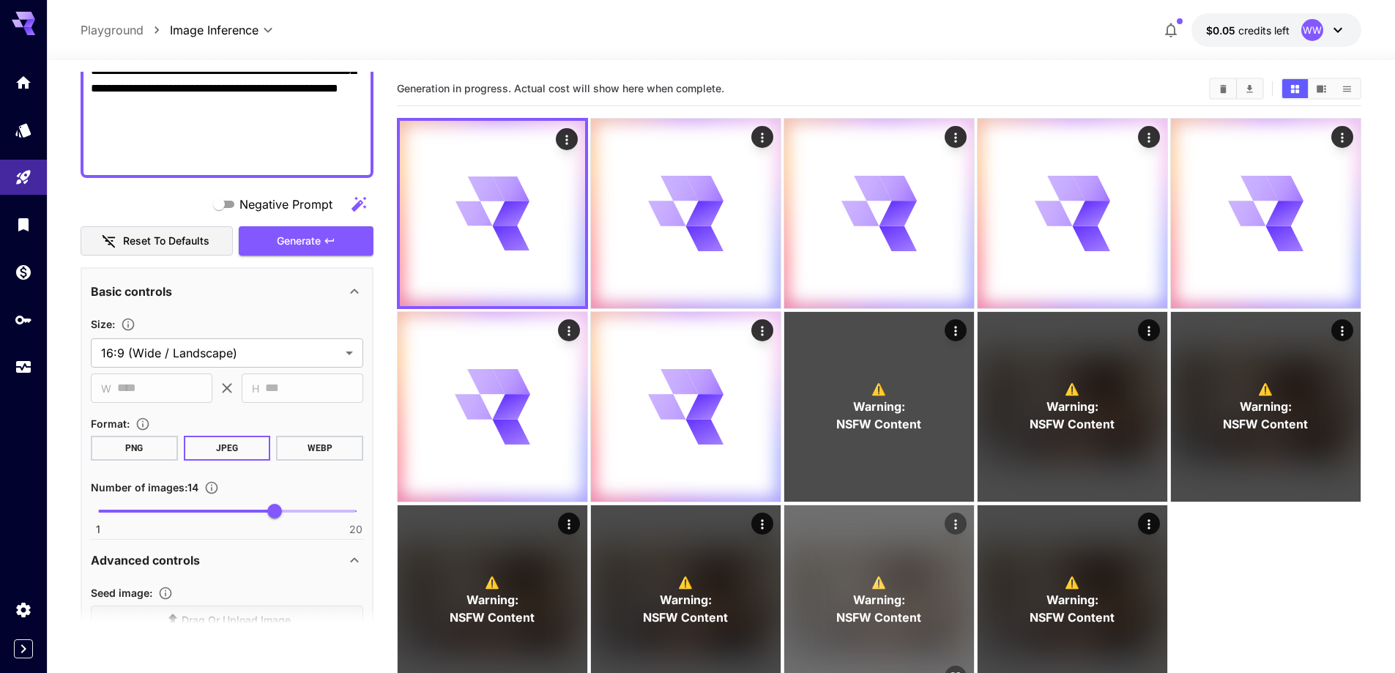
scroll to position [116, 0]
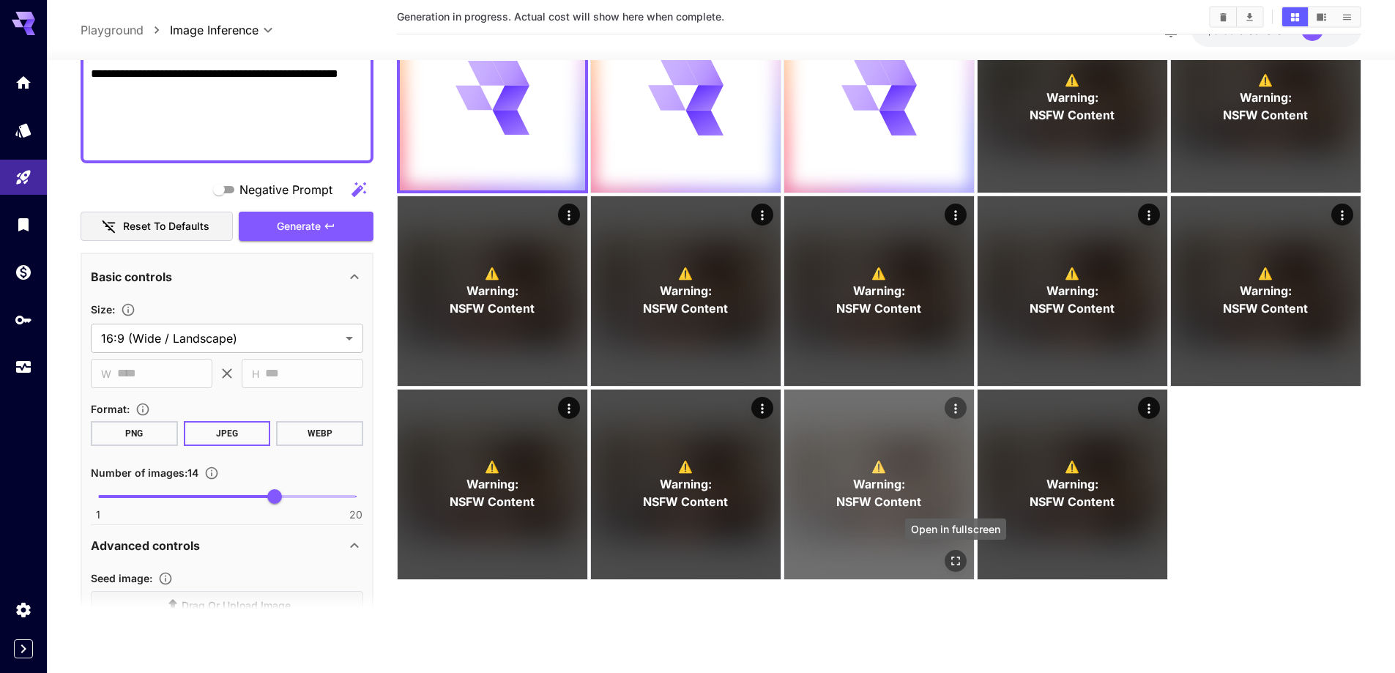
click at [954, 557] on icon "Open in fullscreen" at bounding box center [955, 560] width 9 height 9
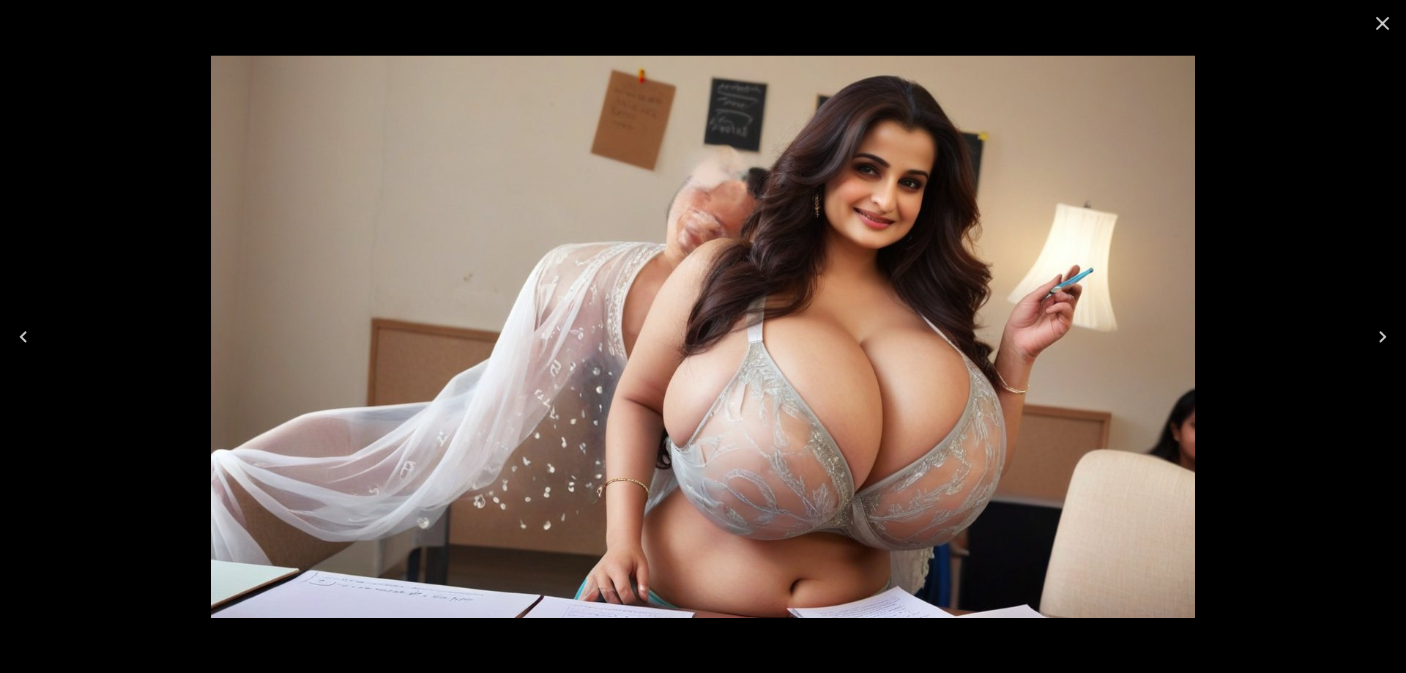
click at [1381, 329] on icon "Next" at bounding box center [1382, 336] width 23 height 23
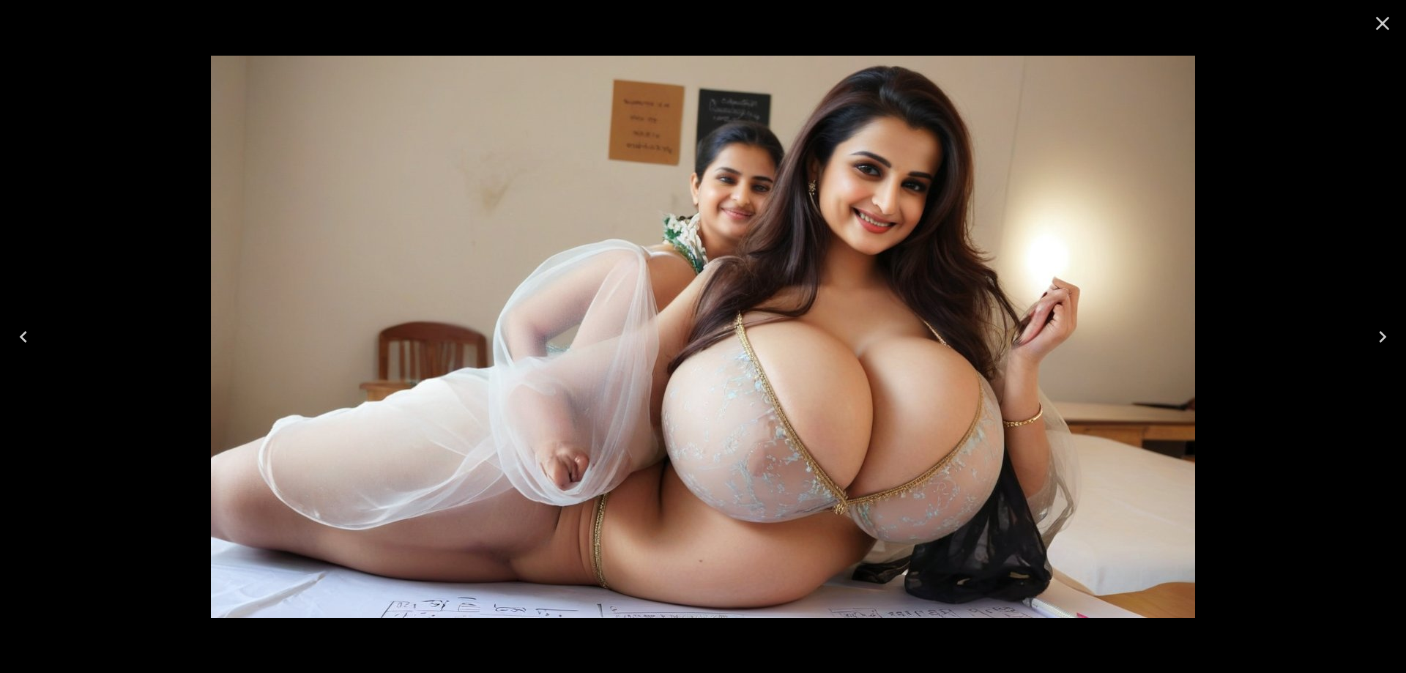
click at [1379, 30] on icon "Close" at bounding box center [1382, 23] width 23 height 23
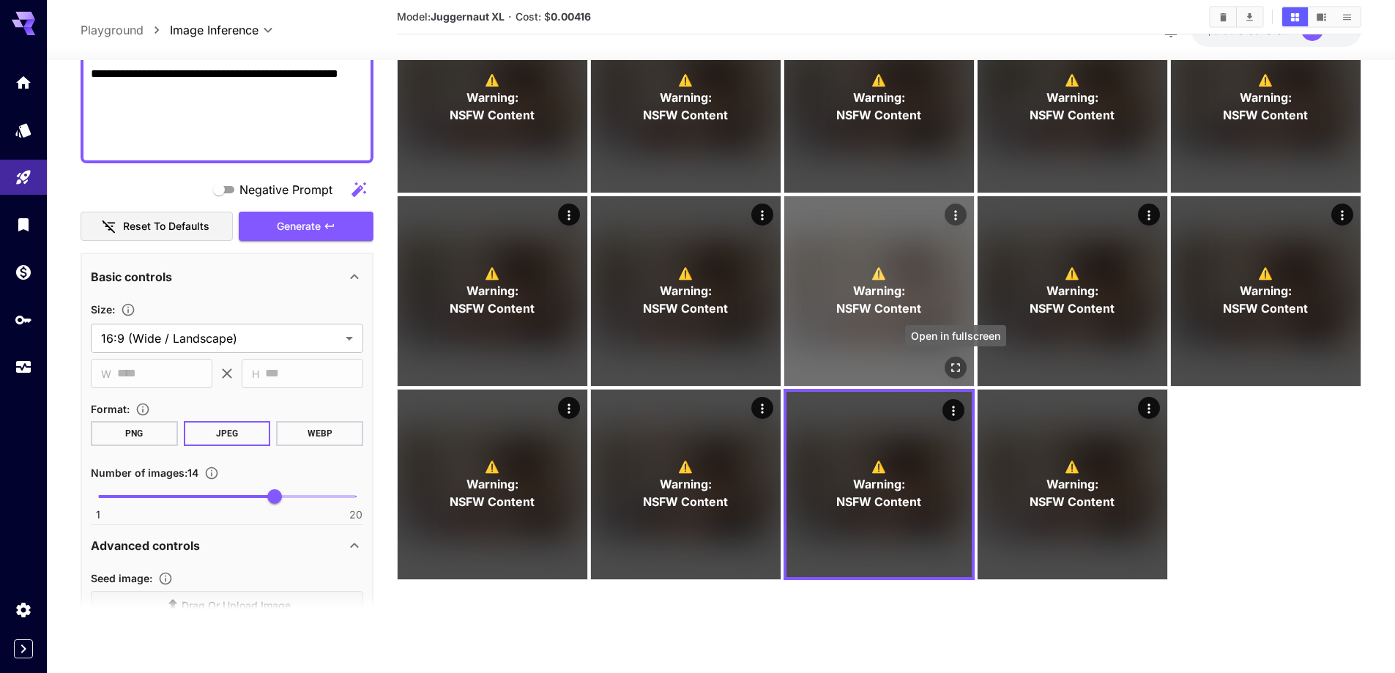
click at [950, 367] on icon "Open in fullscreen" at bounding box center [955, 367] width 15 height 15
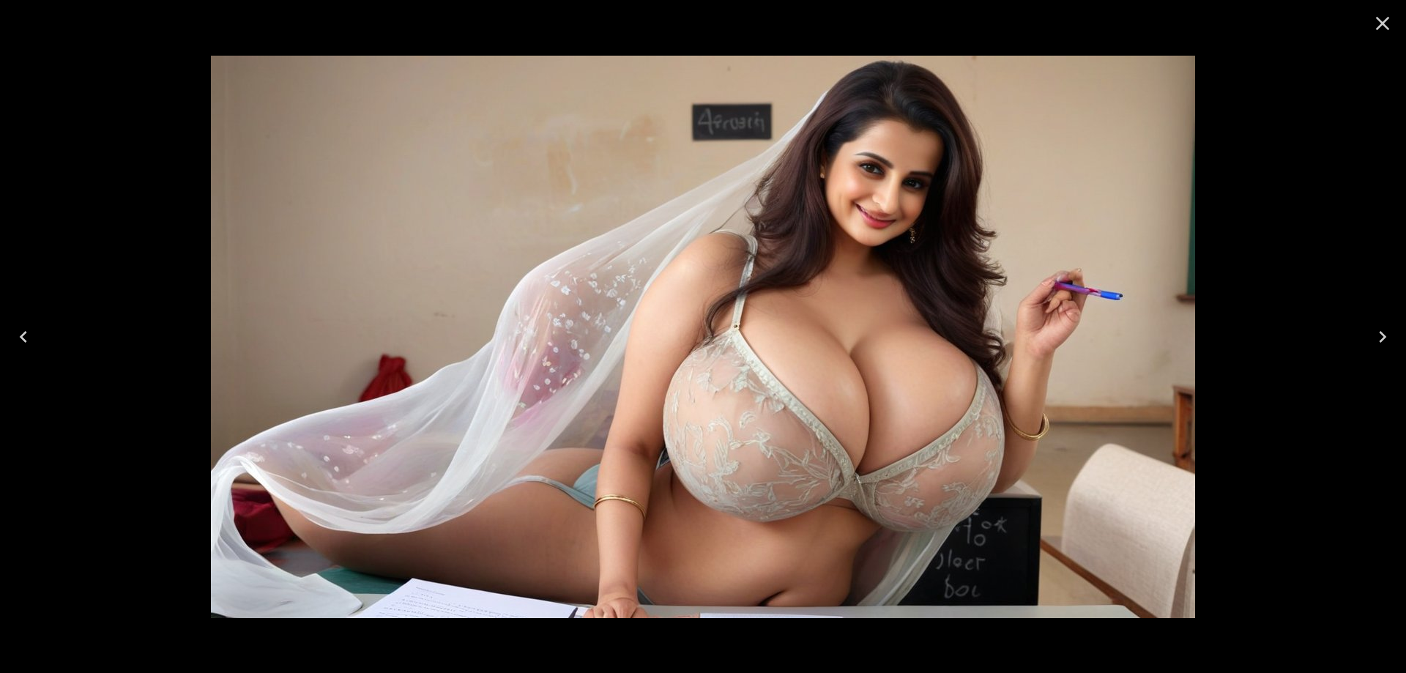
click at [1374, 35] on button "Close" at bounding box center [1382, 23] width 35 height 35
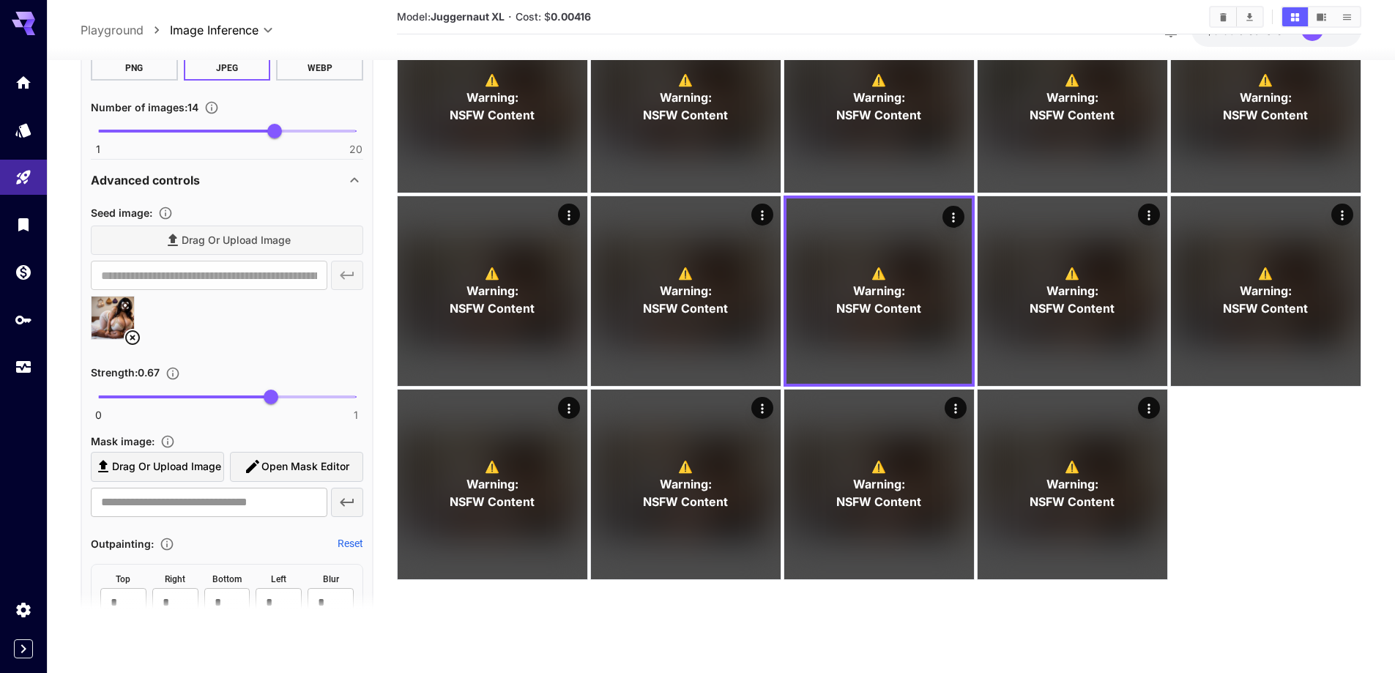
scroll to position [790, 0]
click at [140, 341] on icon at bounding box center [133, 337] width 18 height 18
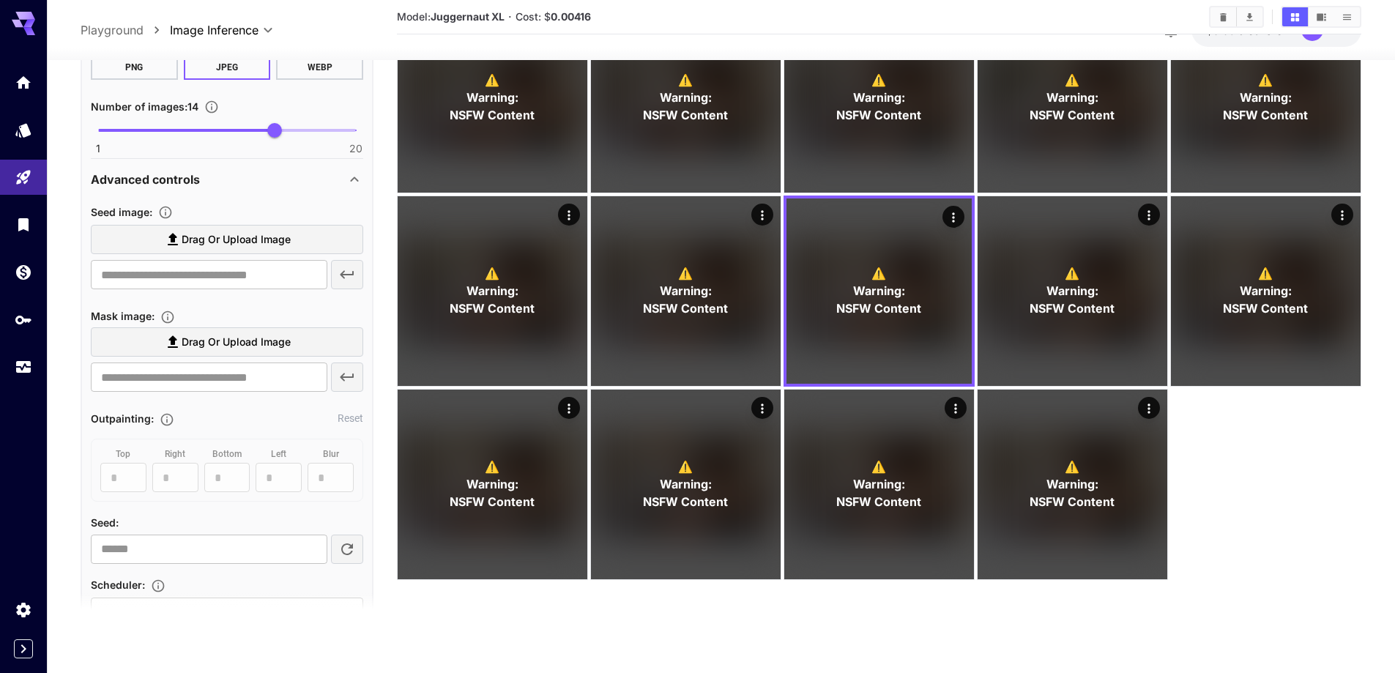
click at [244, 246] on span "Drag or upload image" at bounding box center [236, 240] width 109 height 18
click at [0, 0] on input "Drag or upload image" at bounding box center [0, 0] width 0 height 0
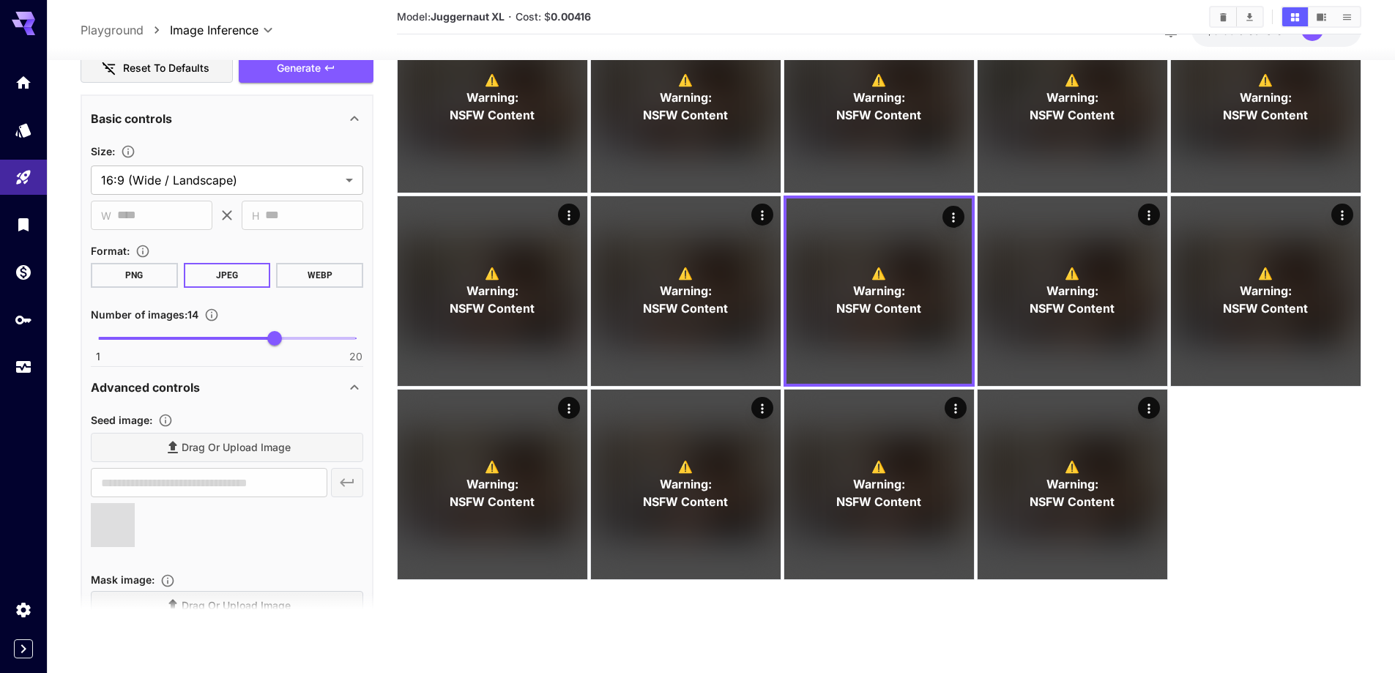
scroll to position [570, 0]
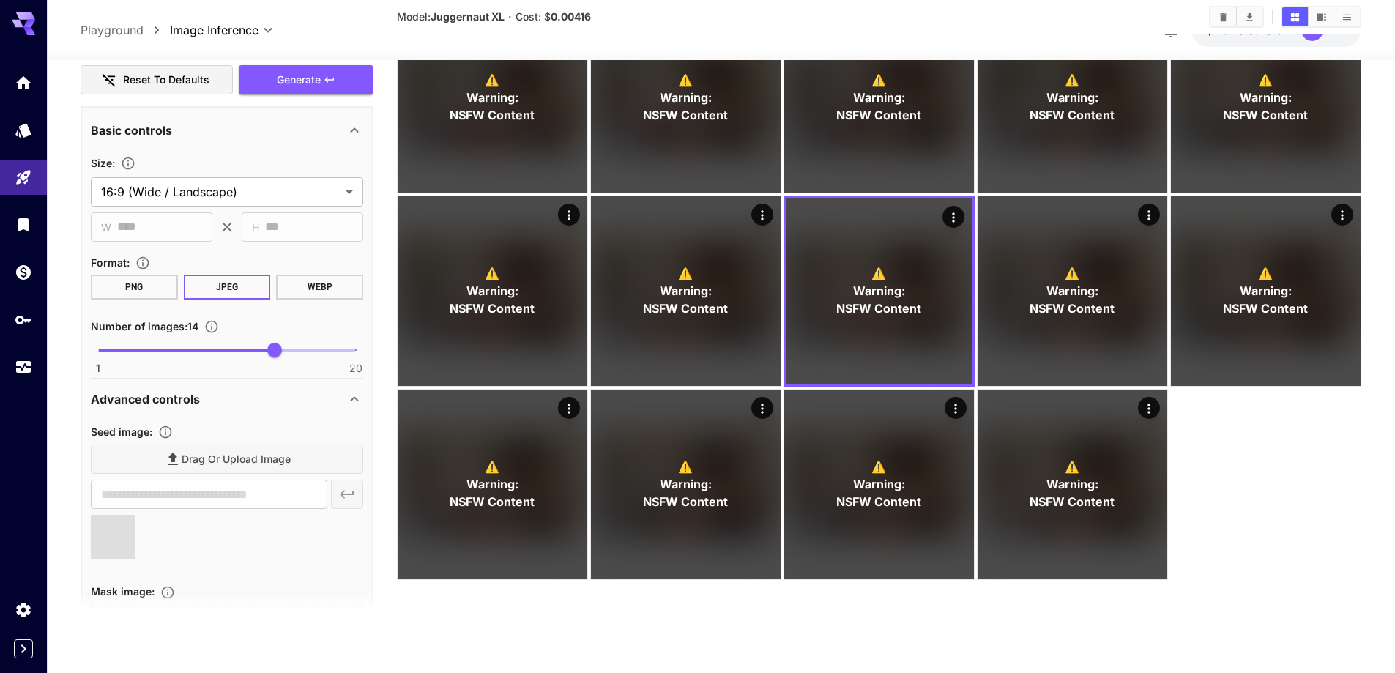
type input "**********"
click at [340, 92] on button "Generate" at bounding box center [306, 80] width 135 height 30
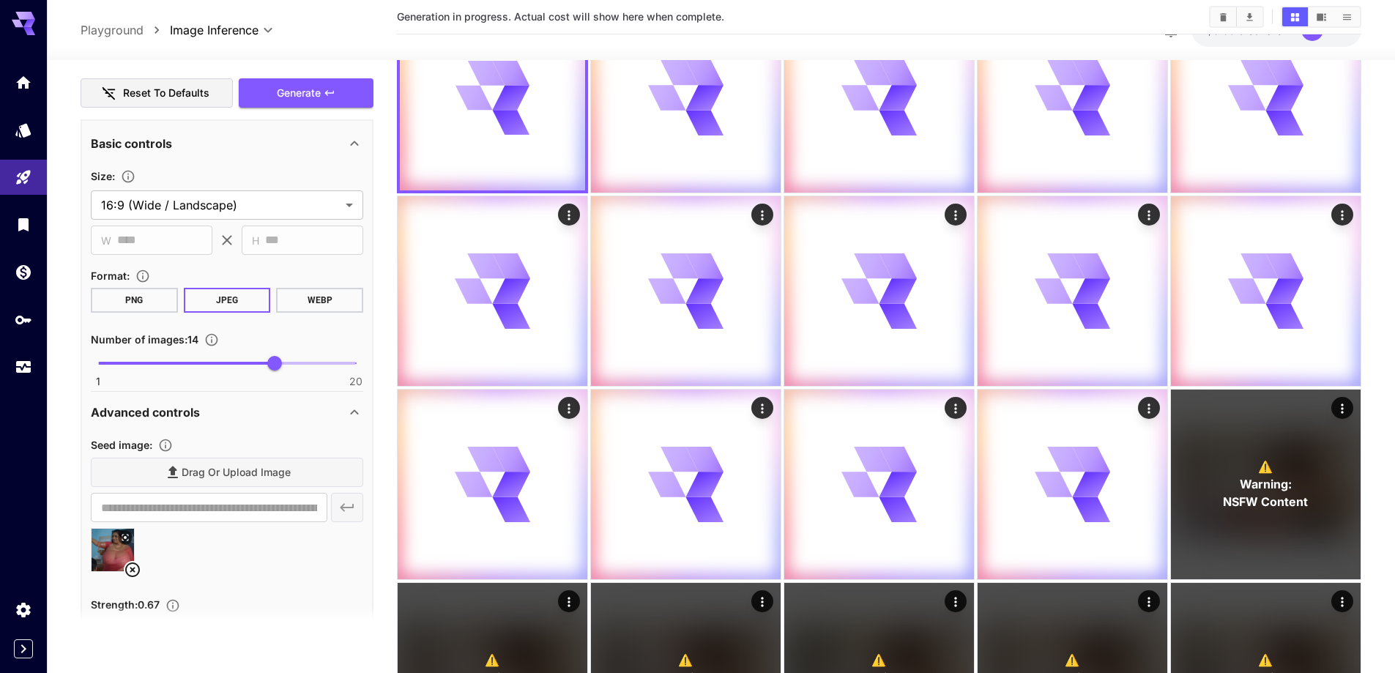
click at [131, 572] on icon at bounding box center [132, 569] width 15 height 15
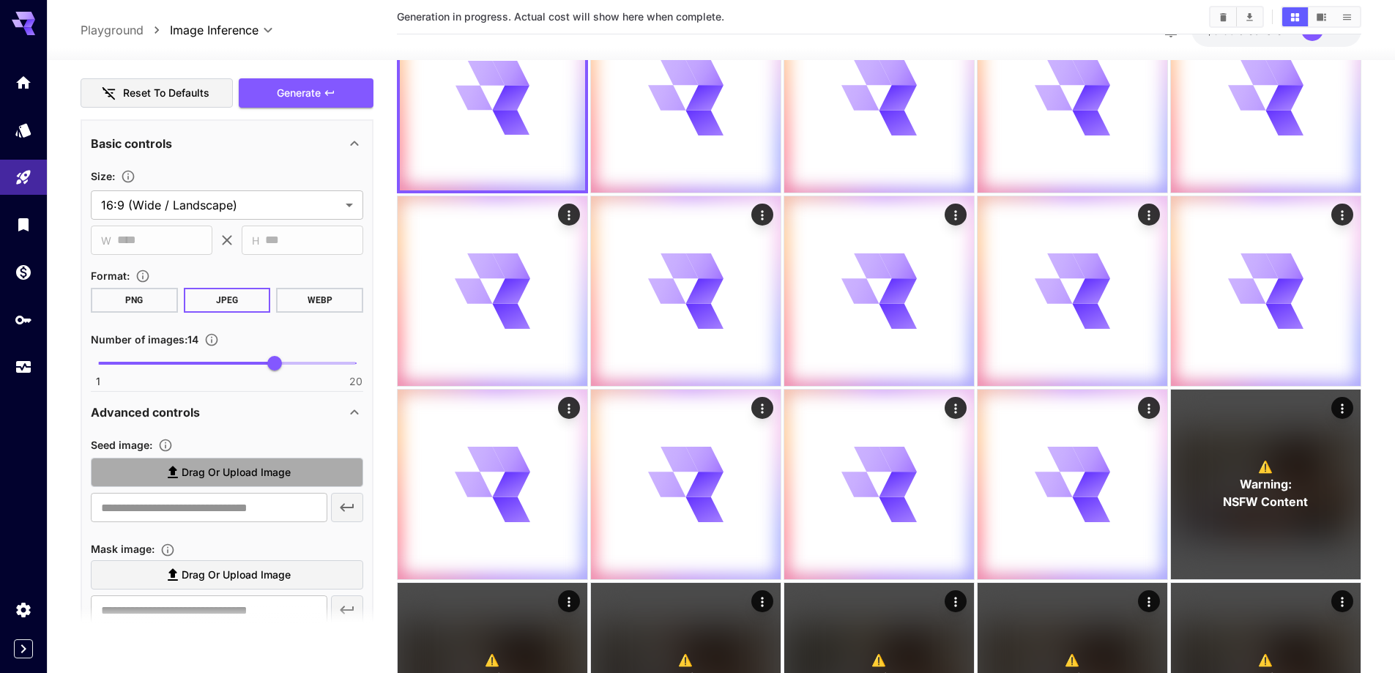
click at [268, 473] on span "Drag or upload image" at bounding box center [236, 472] width 109 height 18
click at [0, 0] on input "Drag or upload image" at bounding box center [0, 0] width 0 height 0
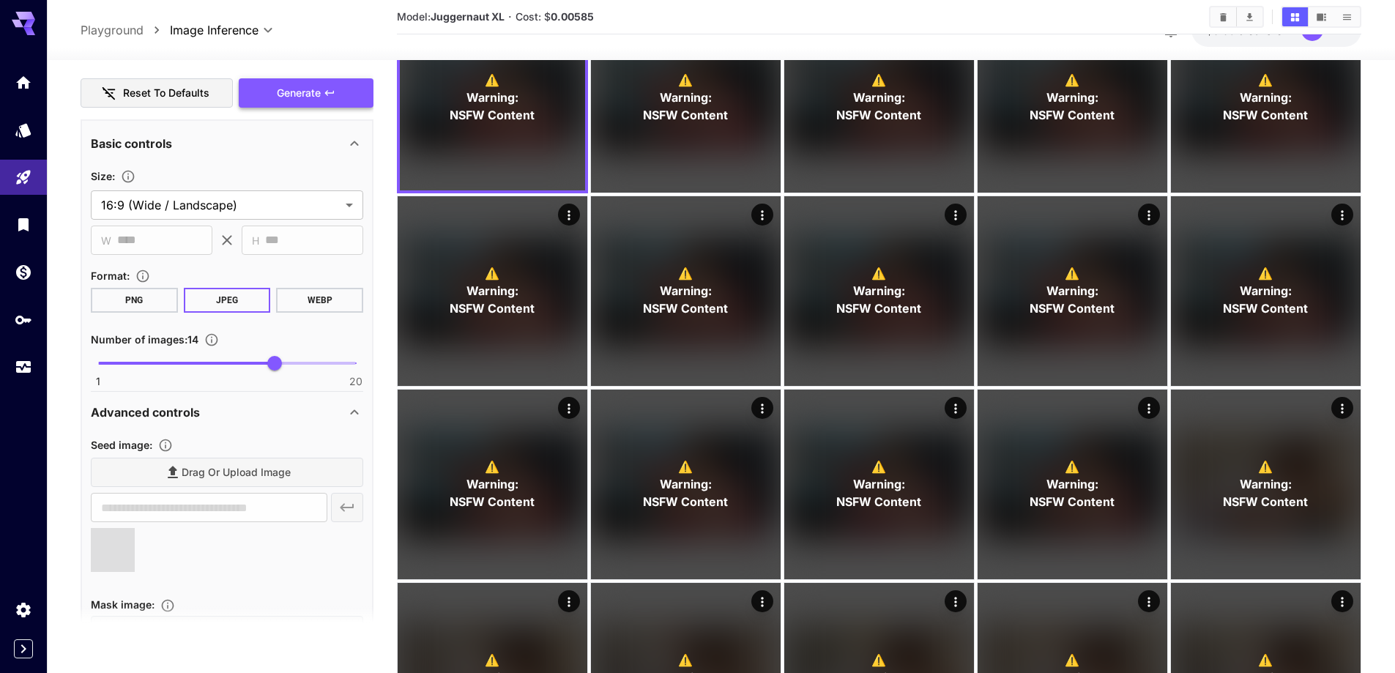
click at [293, 94] on span "Generate" at bounding box center [299, 93] width 44 height 18
type input "**********"
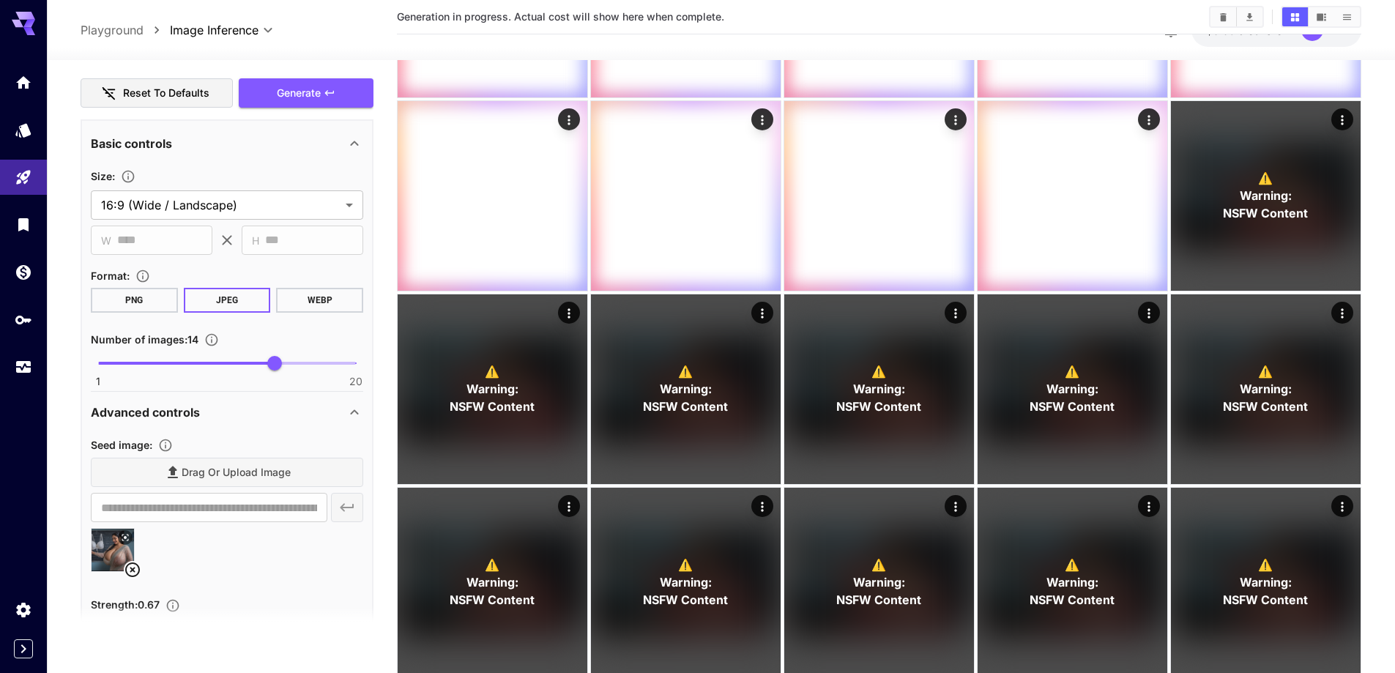
scroll to position [409, 0]
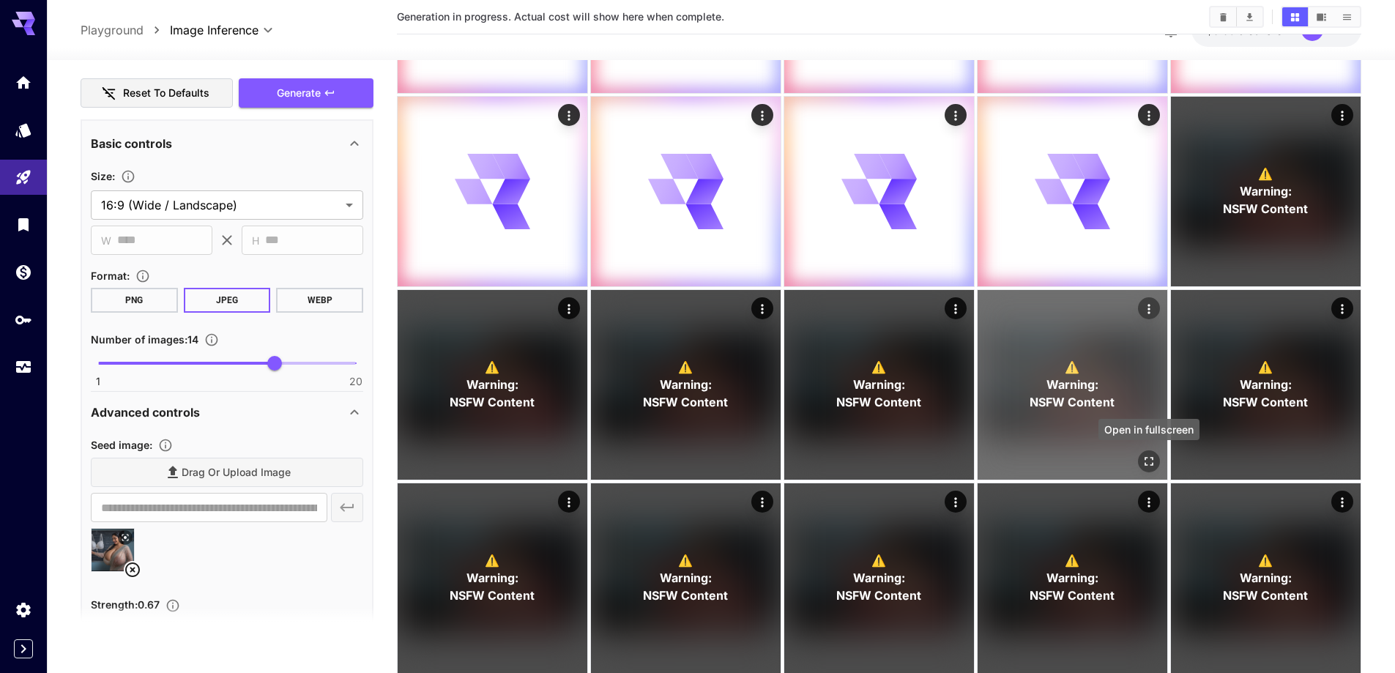
click at [1146, 464] on icon "Open in fullscreen" at bounding box center [1148, 461] width 15 height 15
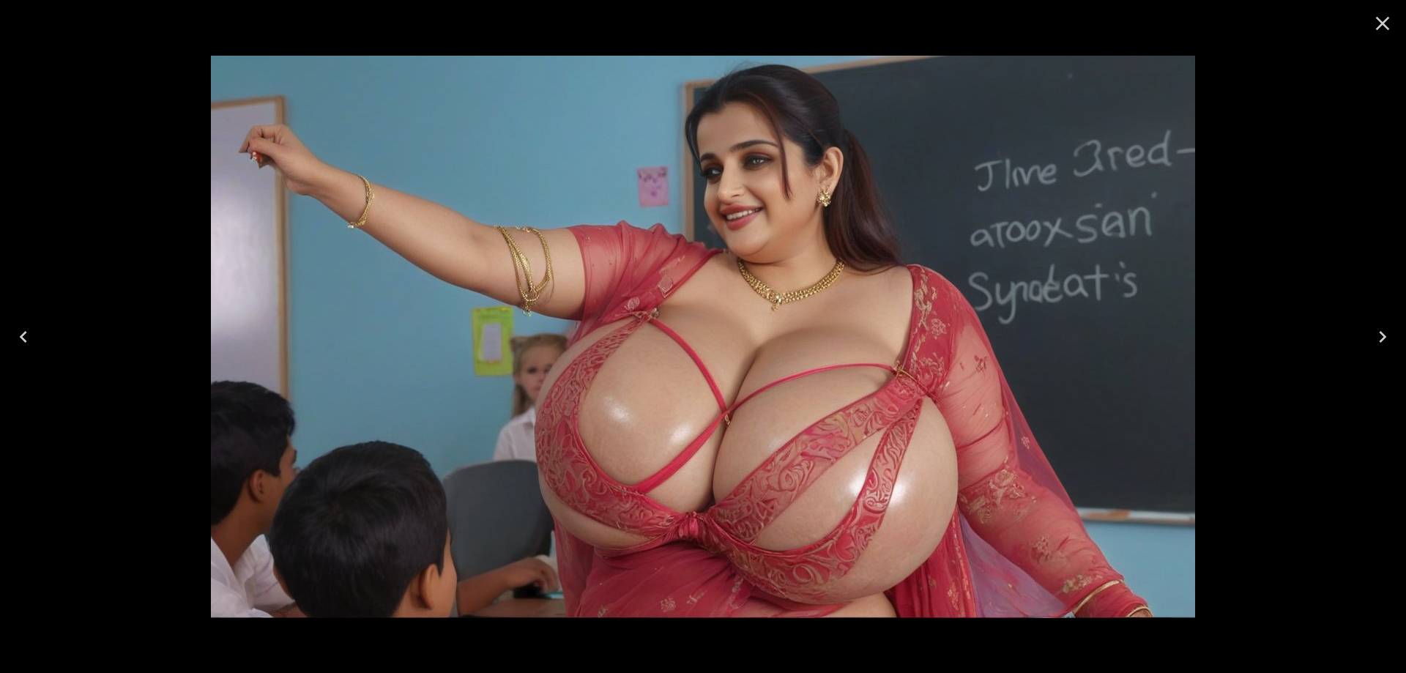
click at [1394, 341] on button "Next" at bounding box center [1382, 336] width 47 height 59
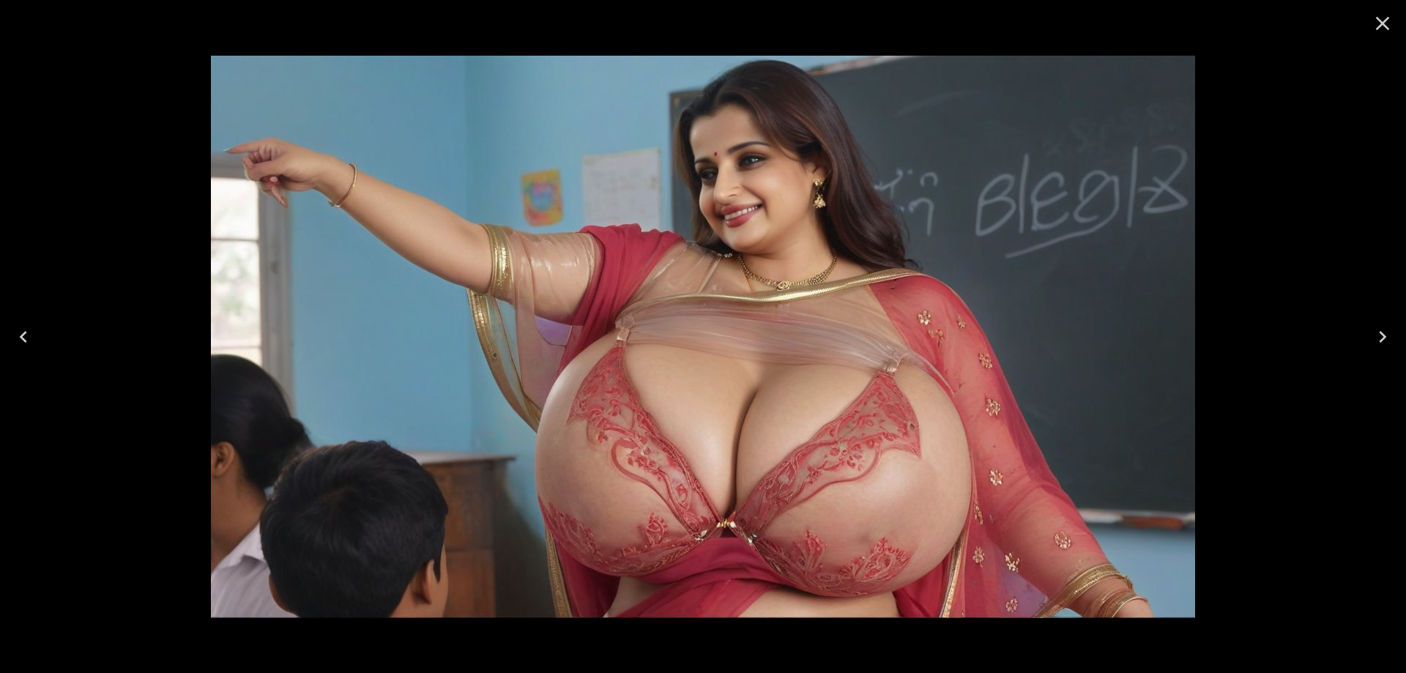
click at [1394, 341] on button "Next" at bounding box center [1382, 336] width 47 height 59
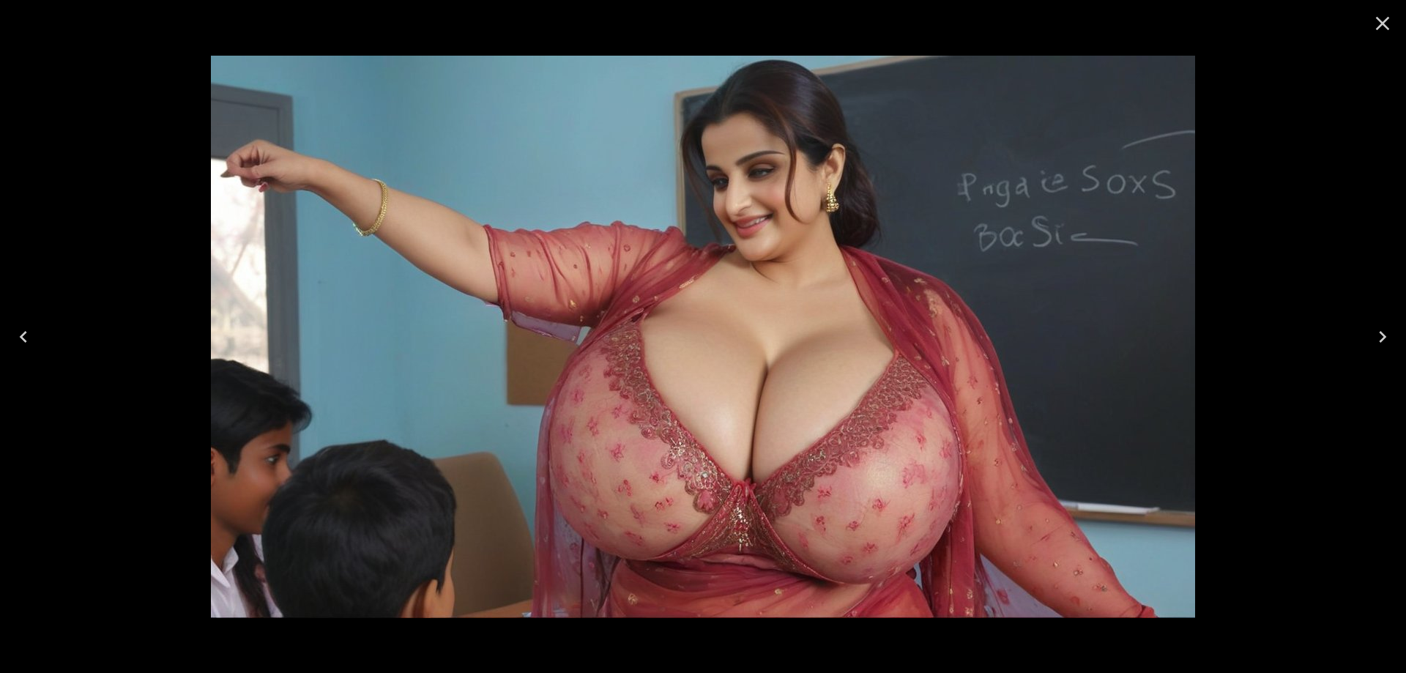
click at [1394, 341] on button "Next" at bounding box center [1382, 336] width 47 height 59
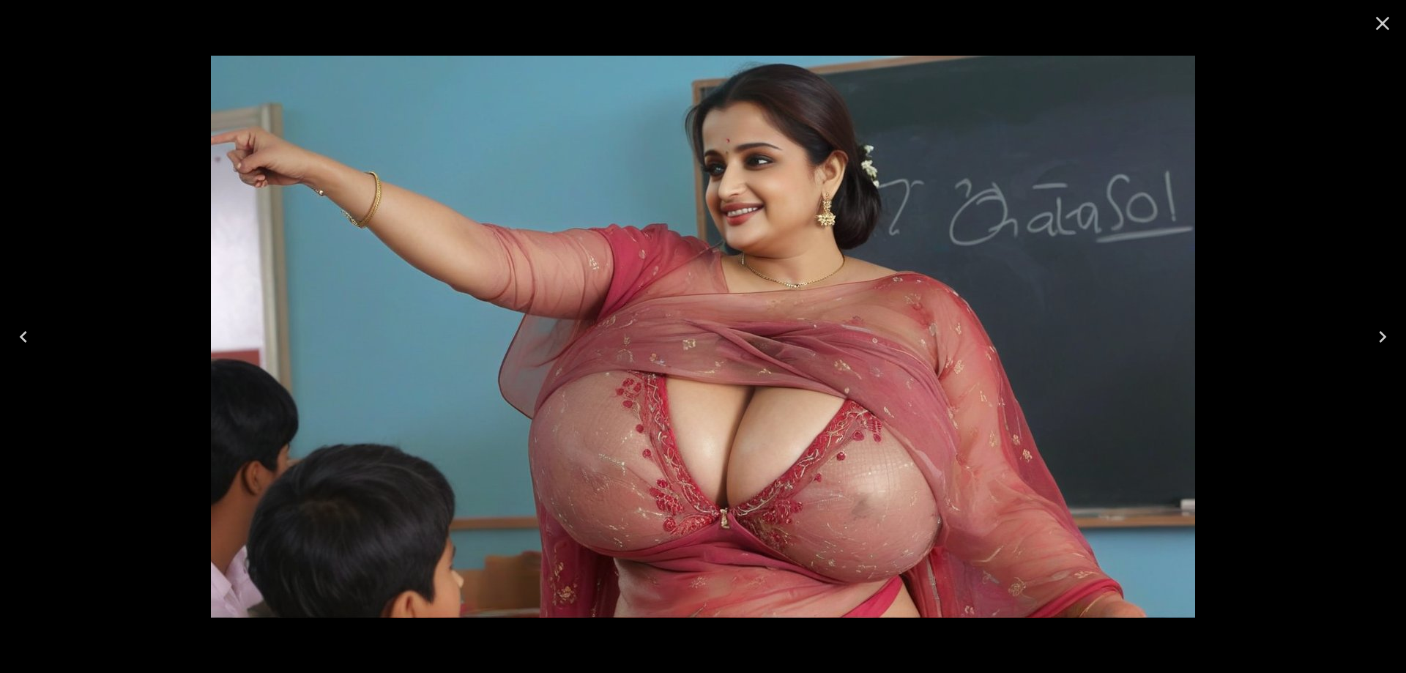
click at [1394, 341] on button "Next" at bounding box center [1382, 336] width 47 height 59
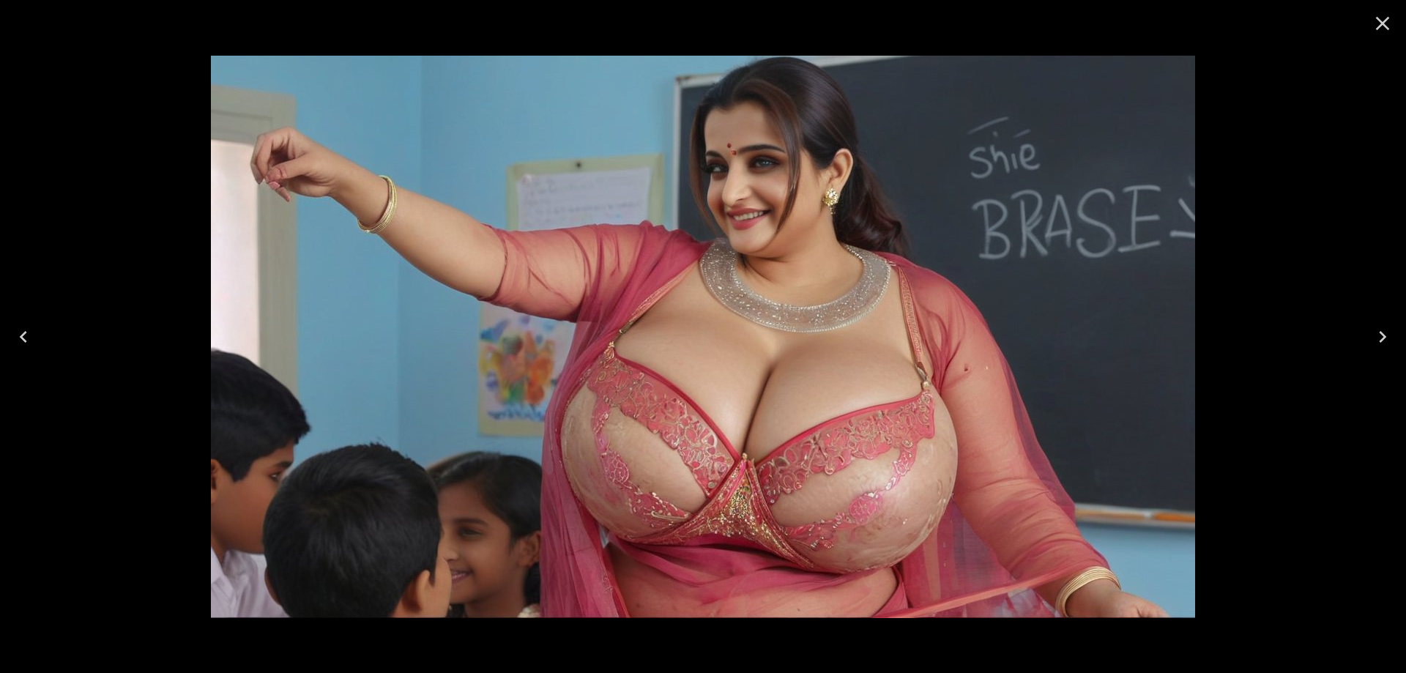
click at [1394, 341] on button "Next" at bounding box center [1382, 336] width 47 height 59
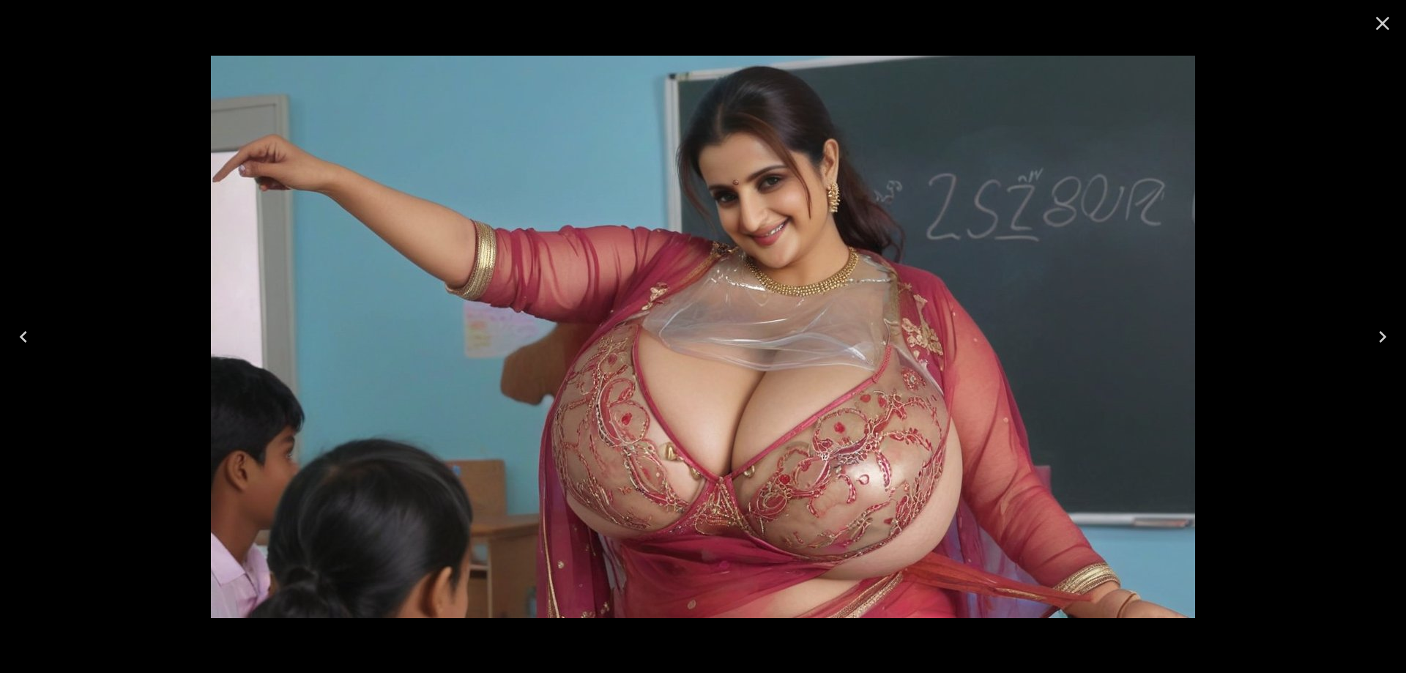
drag, startPoint x: 1385, startPoint y: 30, endPoint x: 1380, endPoint y: 70, distance: 39.9
click at [1385, 29] on icon "Close" at bounding box center [1382, 23] width 23 height 23
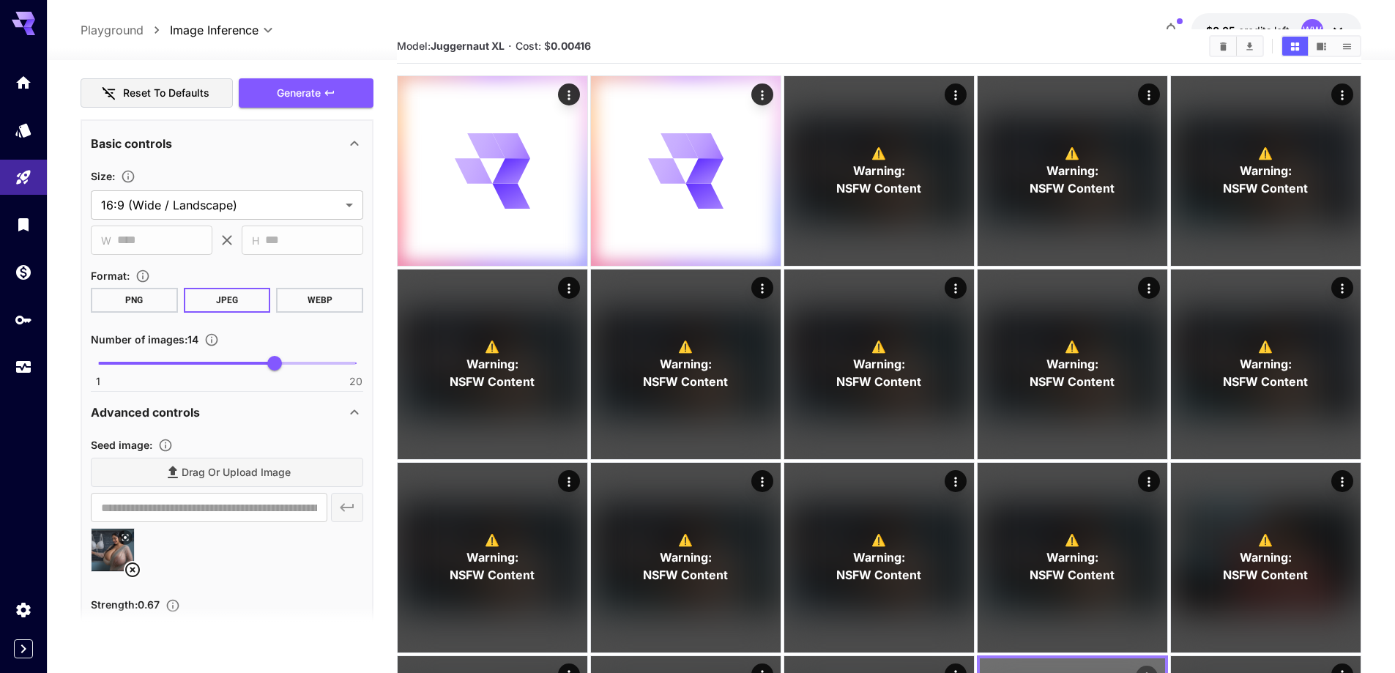
scroll to position [0, 0]
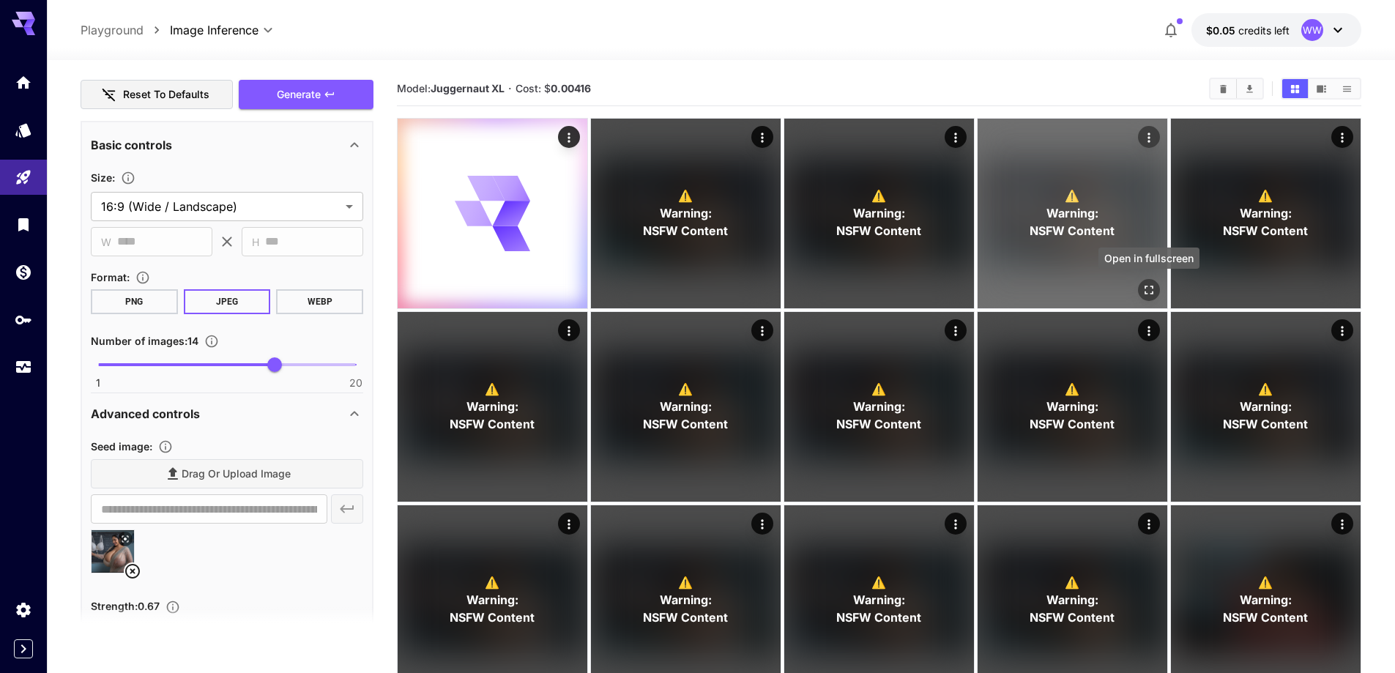
click at [1153, 288] on icon "Open in fullscreen" at bounding box center [1148, 290] width 15 height 15
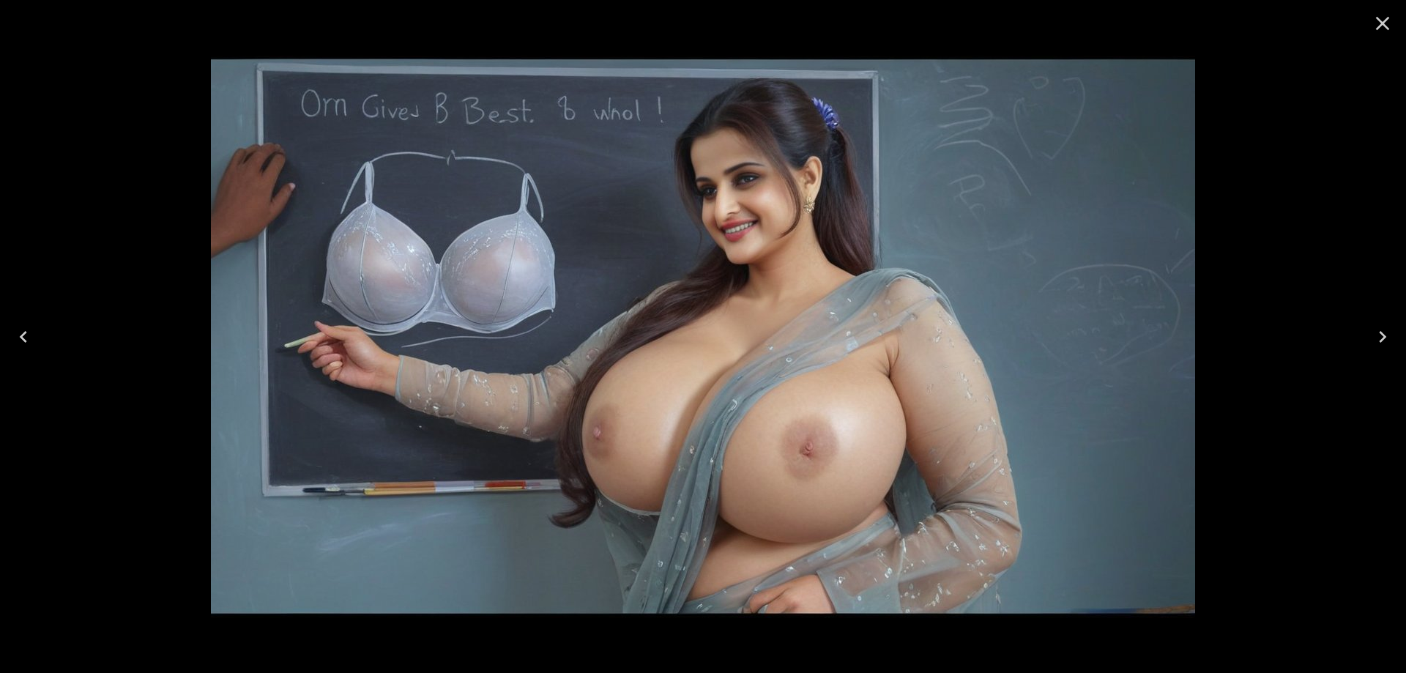
click at [1362, 343] on button "Next" at bounding box center [1382, 336] width 47 height 59
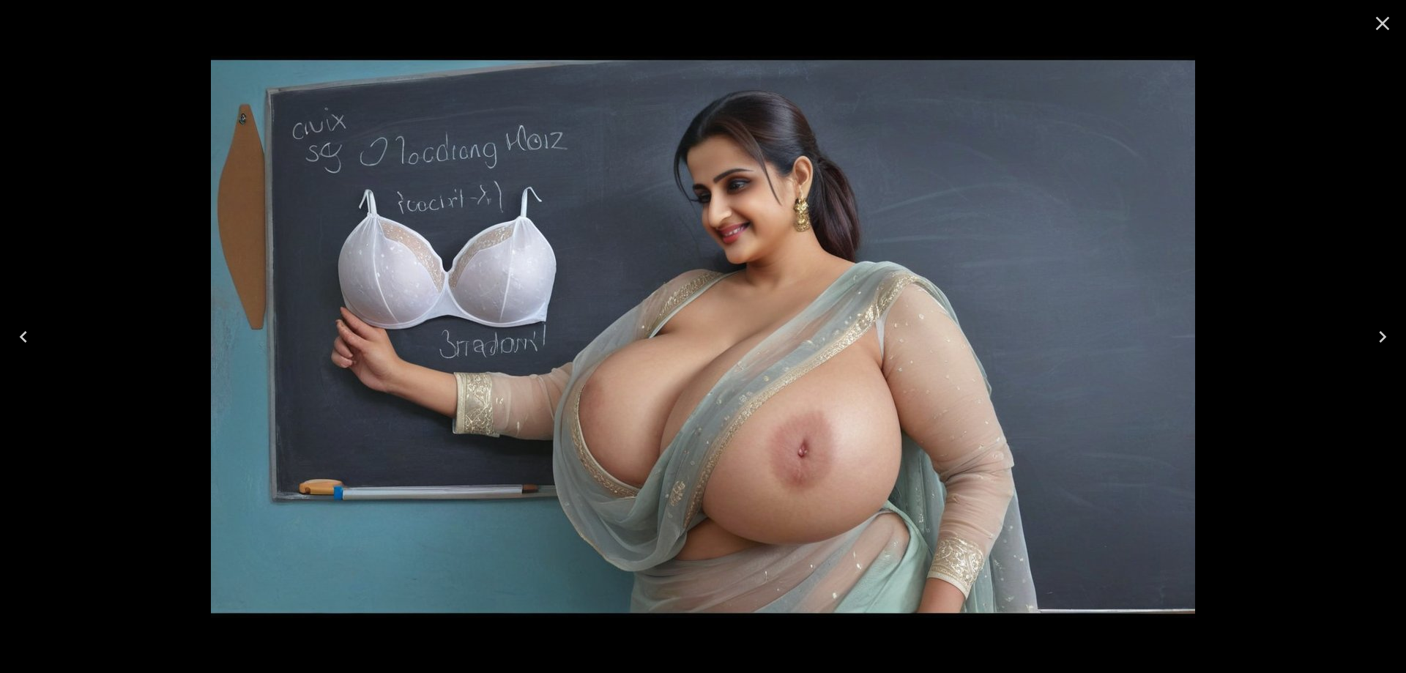
click at [1371, 343] on icon "Next" at bounding box center [1382, 336] width 23 height 23
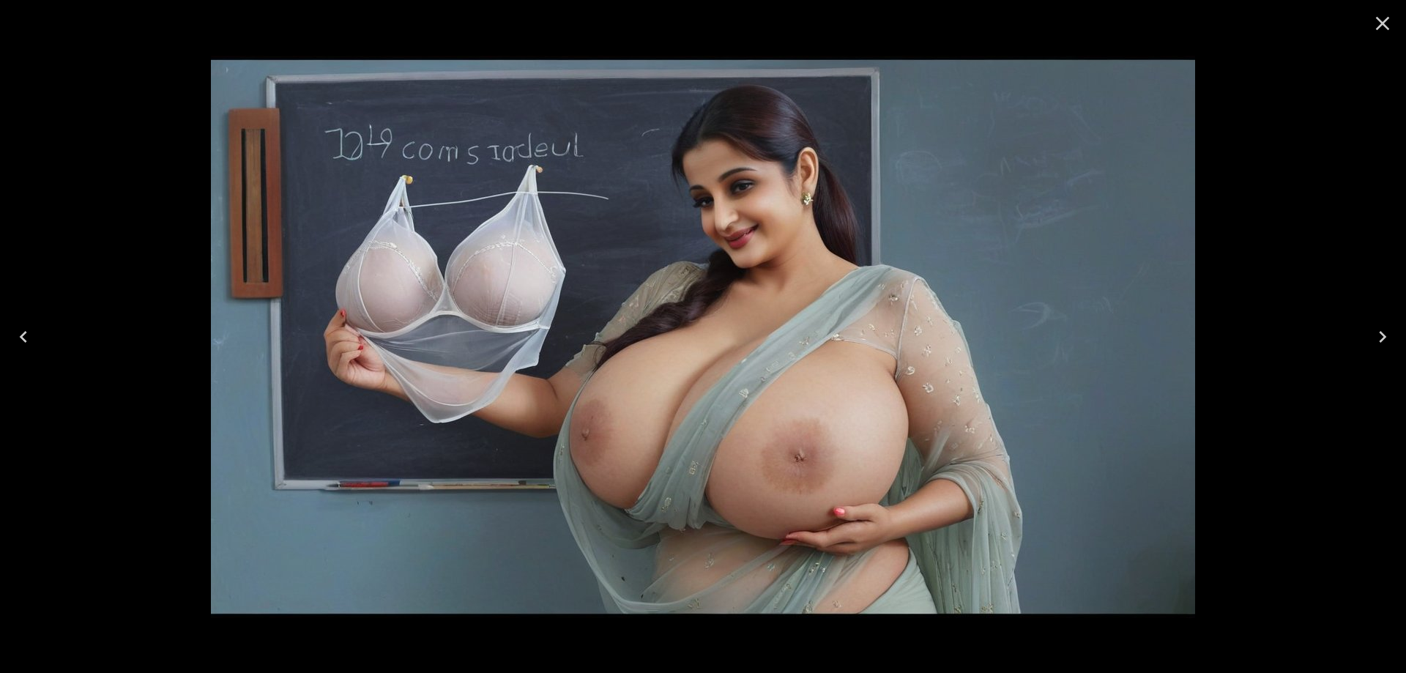
click at [1371, 343] on icon "Next" at bounding box center [1382, 336] width 23 height 23
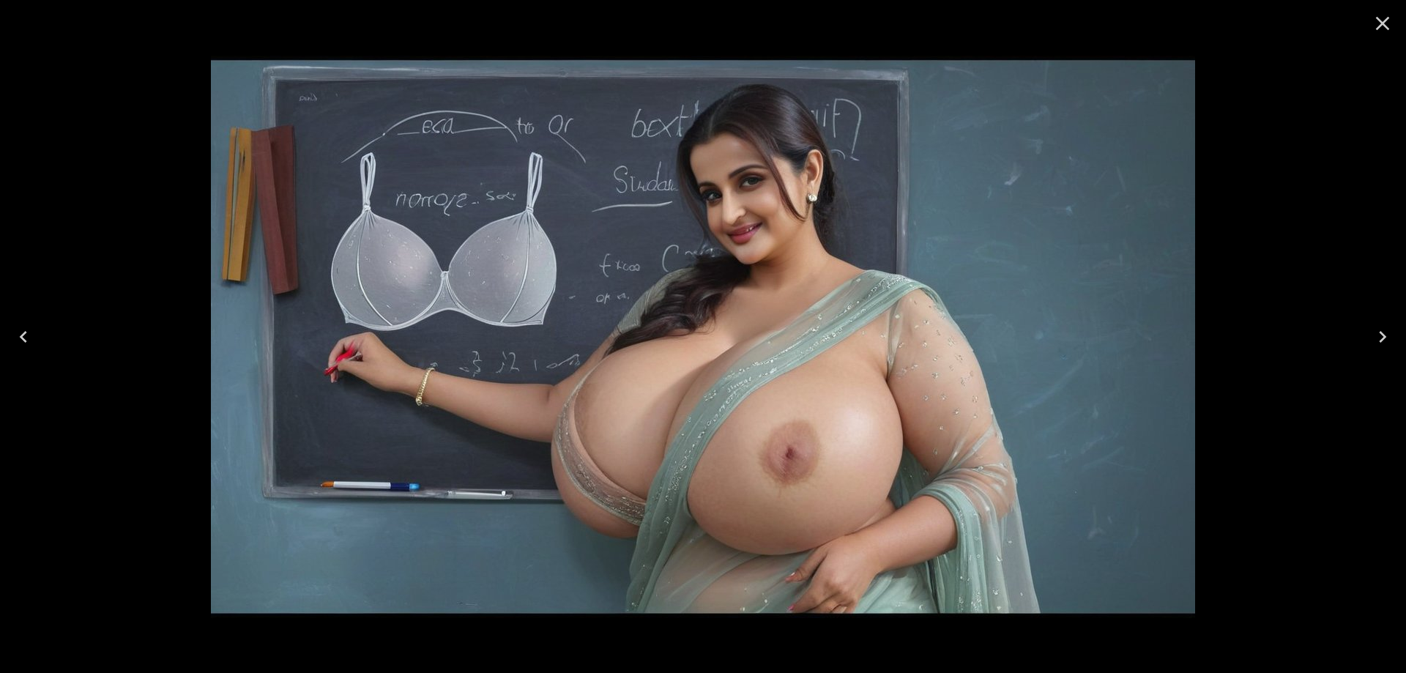
click at [1371, 343] on icon "Next" at bounding box center [1382, 336] width 23 height 23
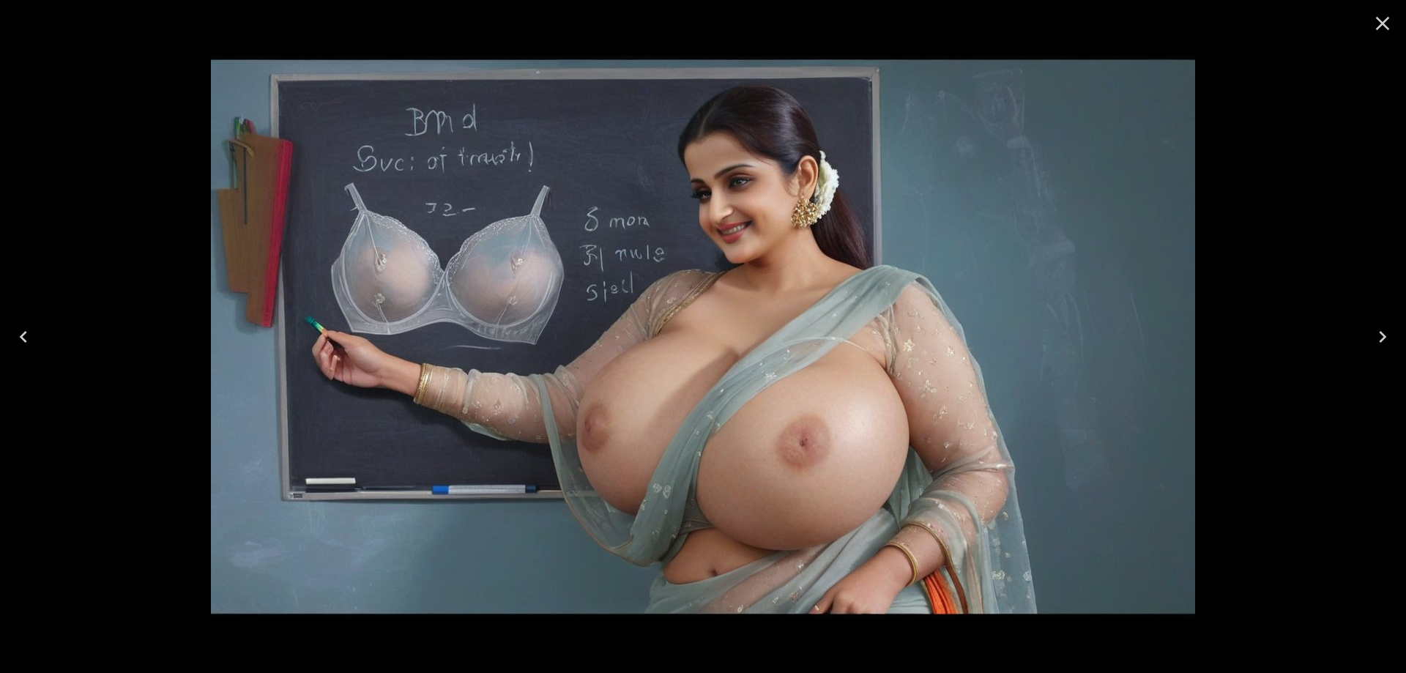
click at [1371, 343] on icon "Next" at bounding box center [1382, 336] width 23 height 23
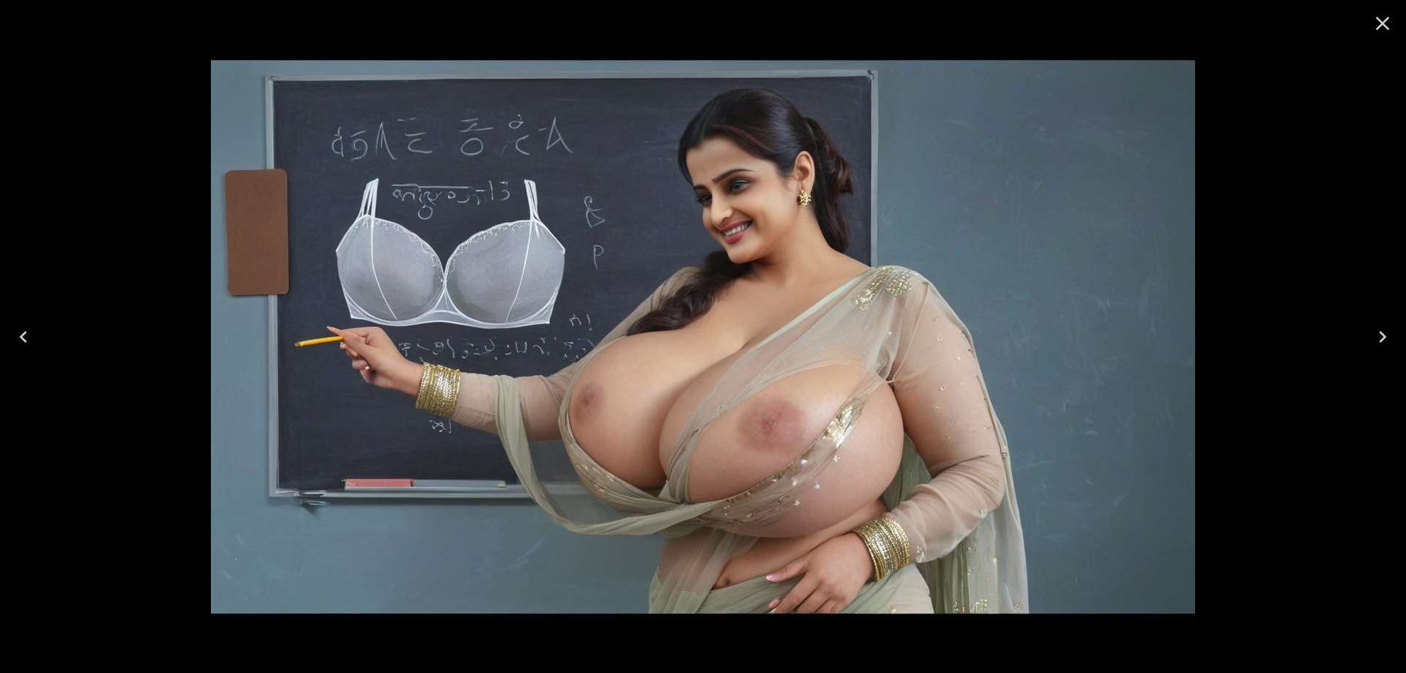
click at [1374, 20] on icon "Close" at bounding box center [1382, 23] width 23 height 23
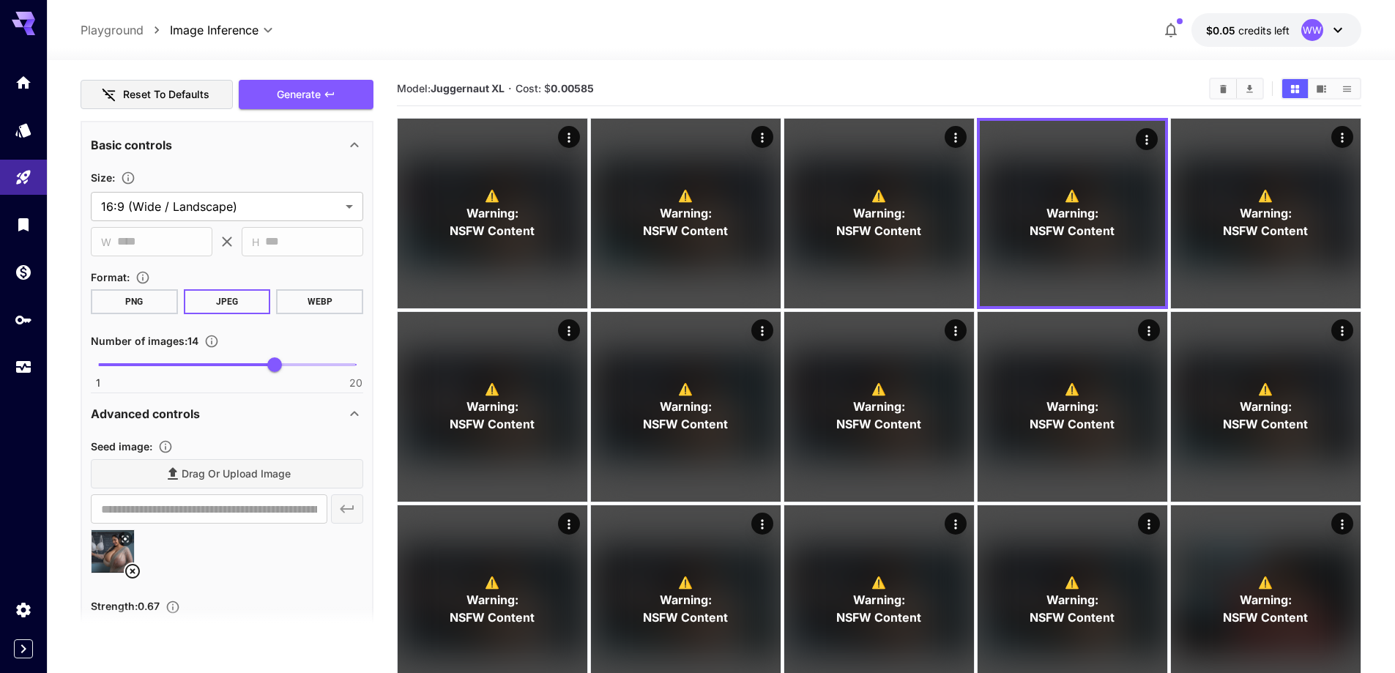
click at [127, 570] on icon at bounding box center [133, 571] width 18 height 18
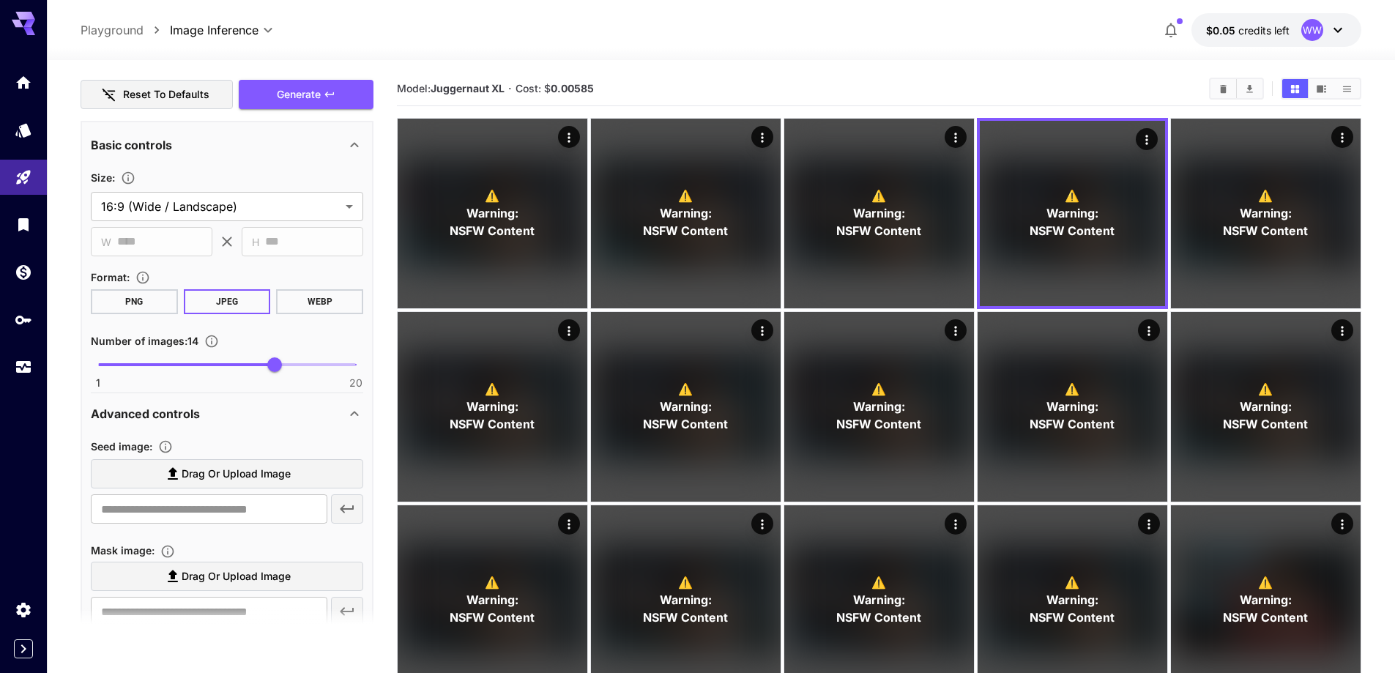
click at [245, 478] on span "Drag or upload image" at bounding box center [236, 474] width 109 height 18
click at [0, 0] on input "Drag or upload image" at bounding box center [0, 0] width 0 height 0
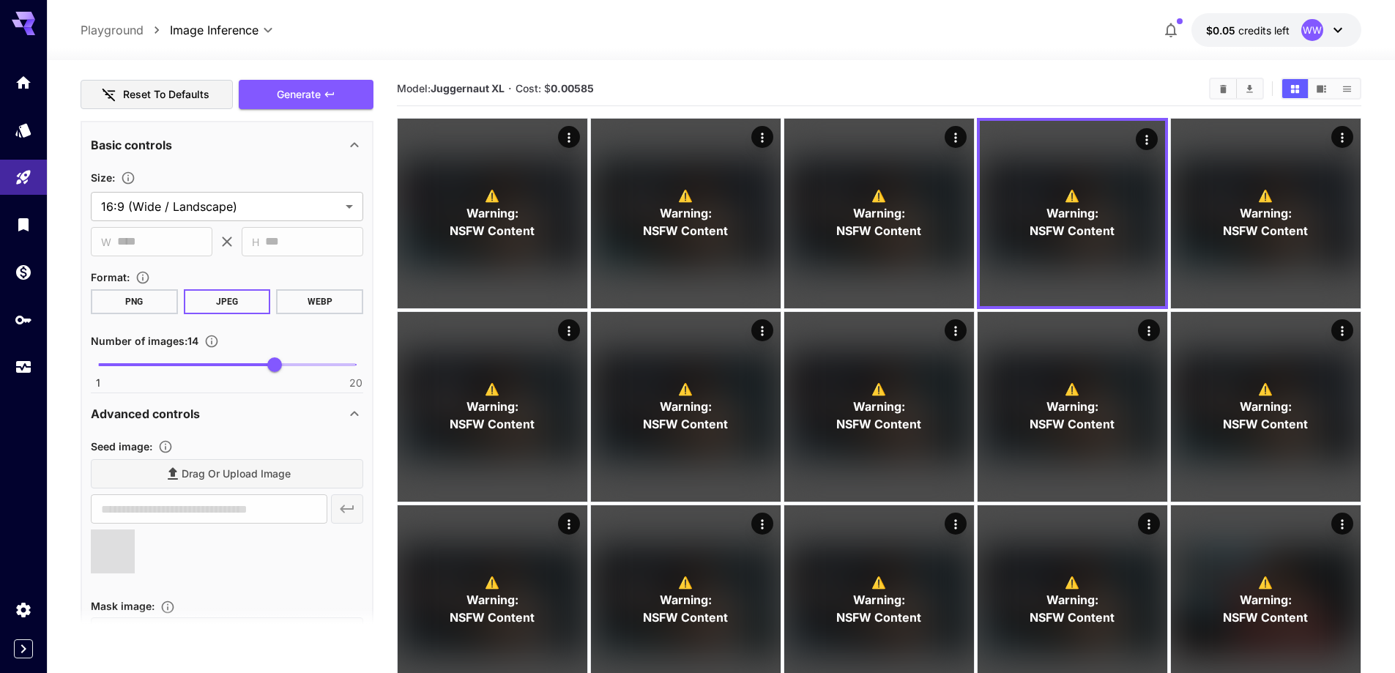
scroll to position [497, 0]
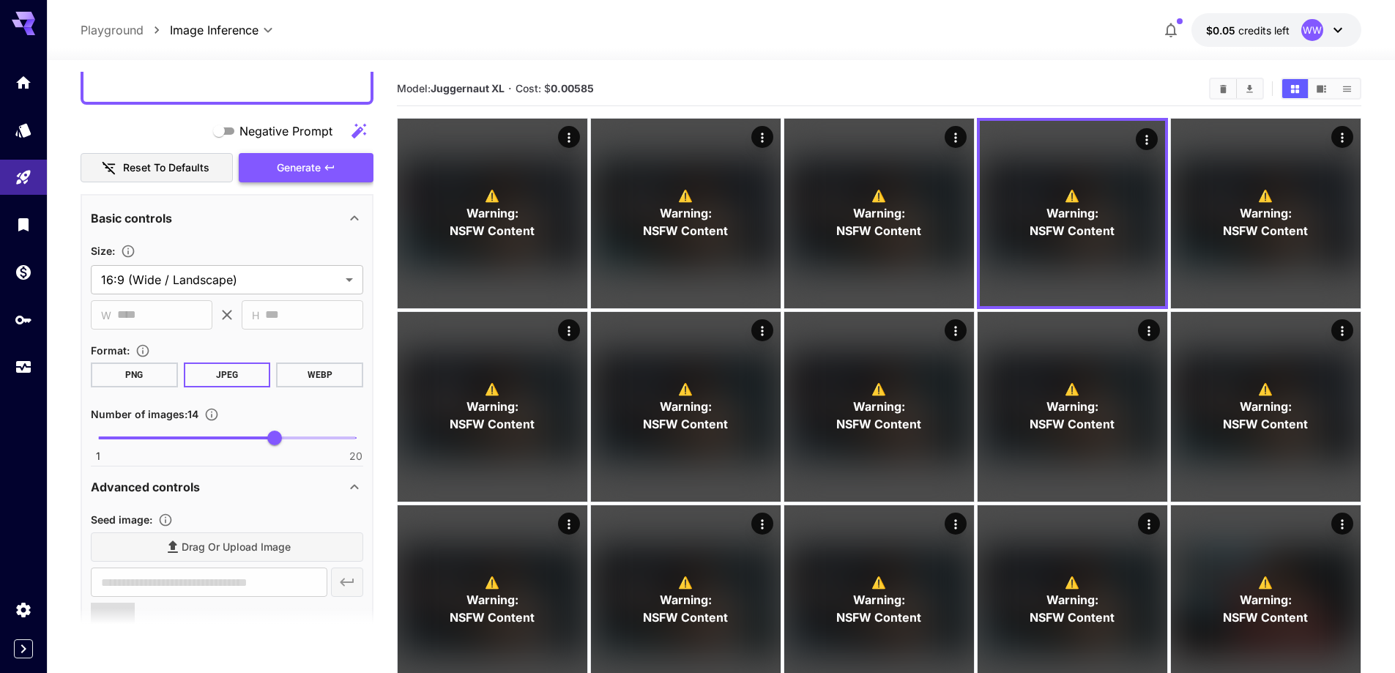
click at [309, 172] on span "Generate" at bounding box center [299, 168] width 44 height 18
type input "**********"
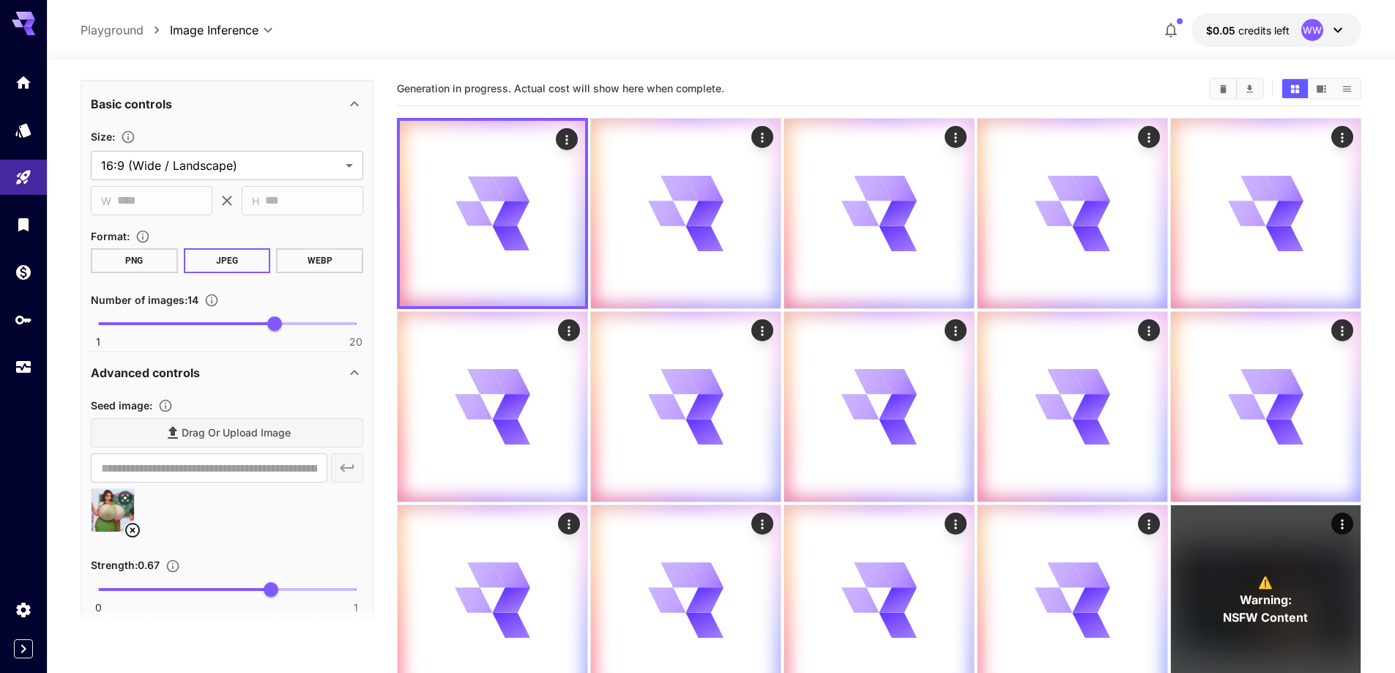
scroll to position [644, 0]
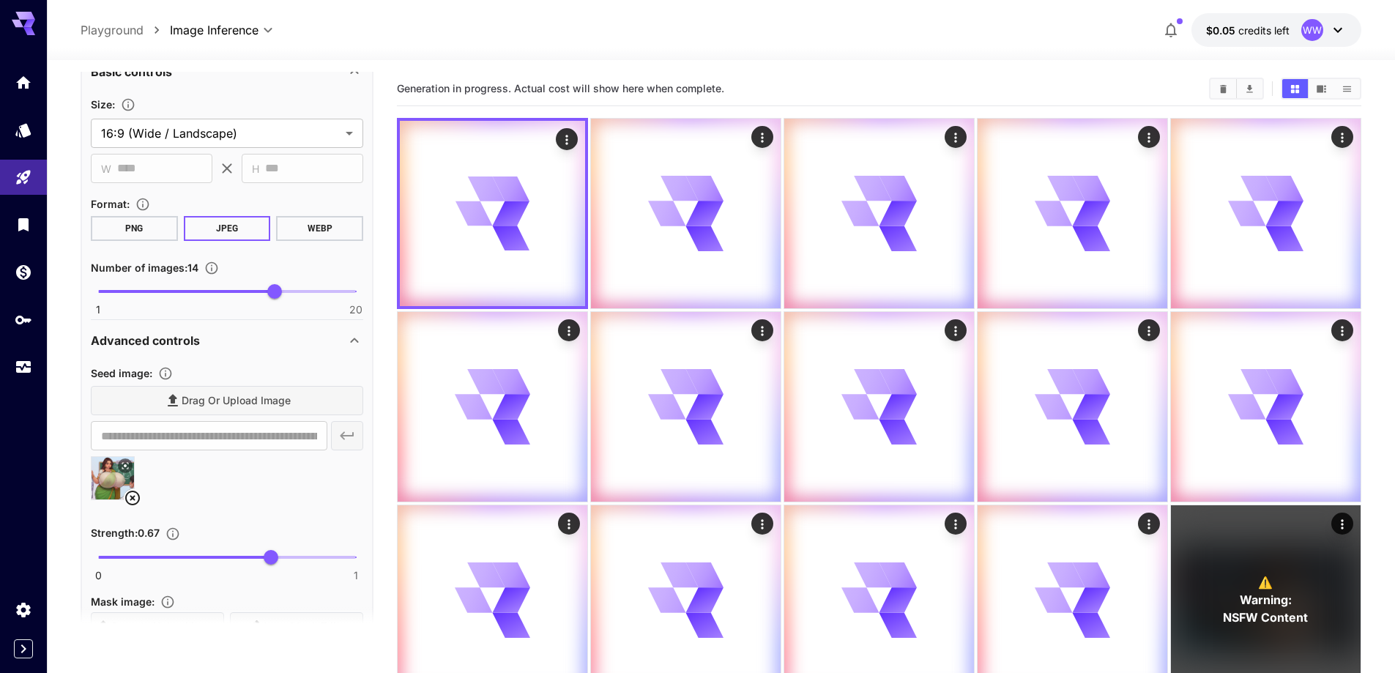
click at [138, 499] on icon at bounding box center [133, 498] width 18 height 18
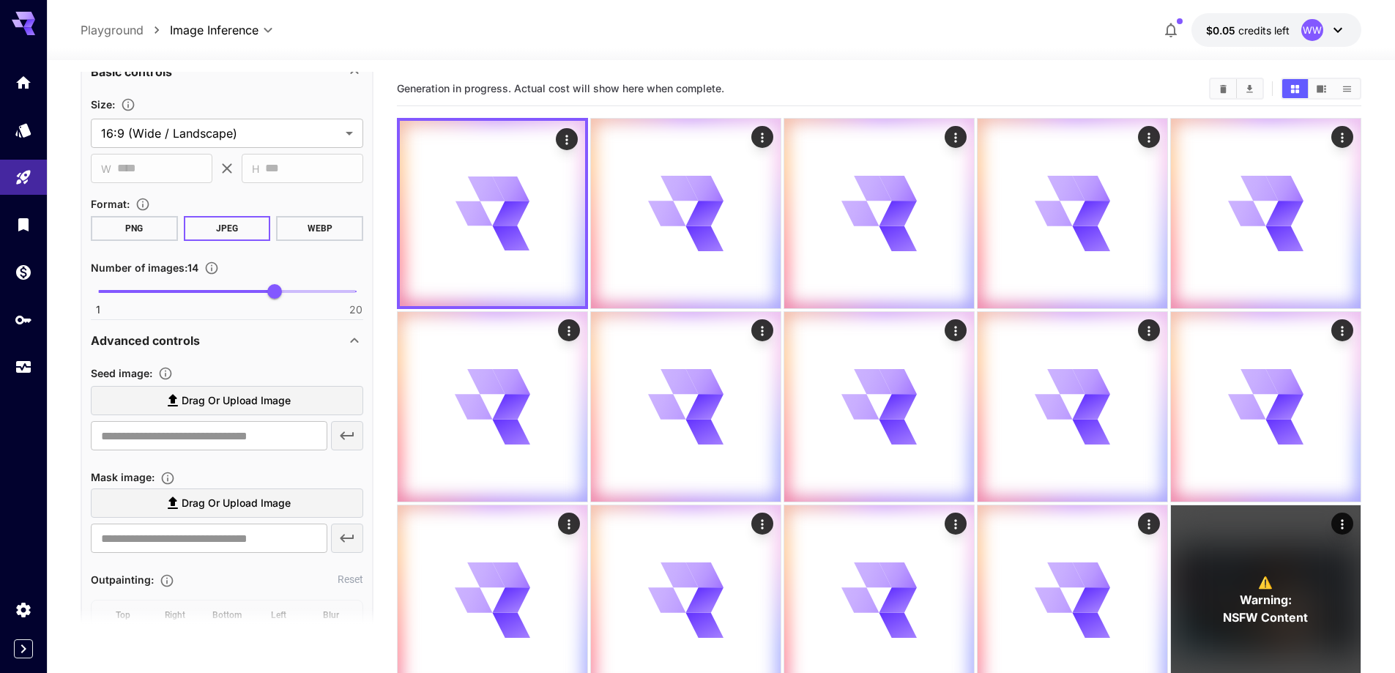
click at [231, 395] on span "Drag or upload image" at bounding box center [236, 401] width 109 height 18
click at [0, 0] on input "Drag or upload image" at bounding box center [0, 0] width 0 height 0
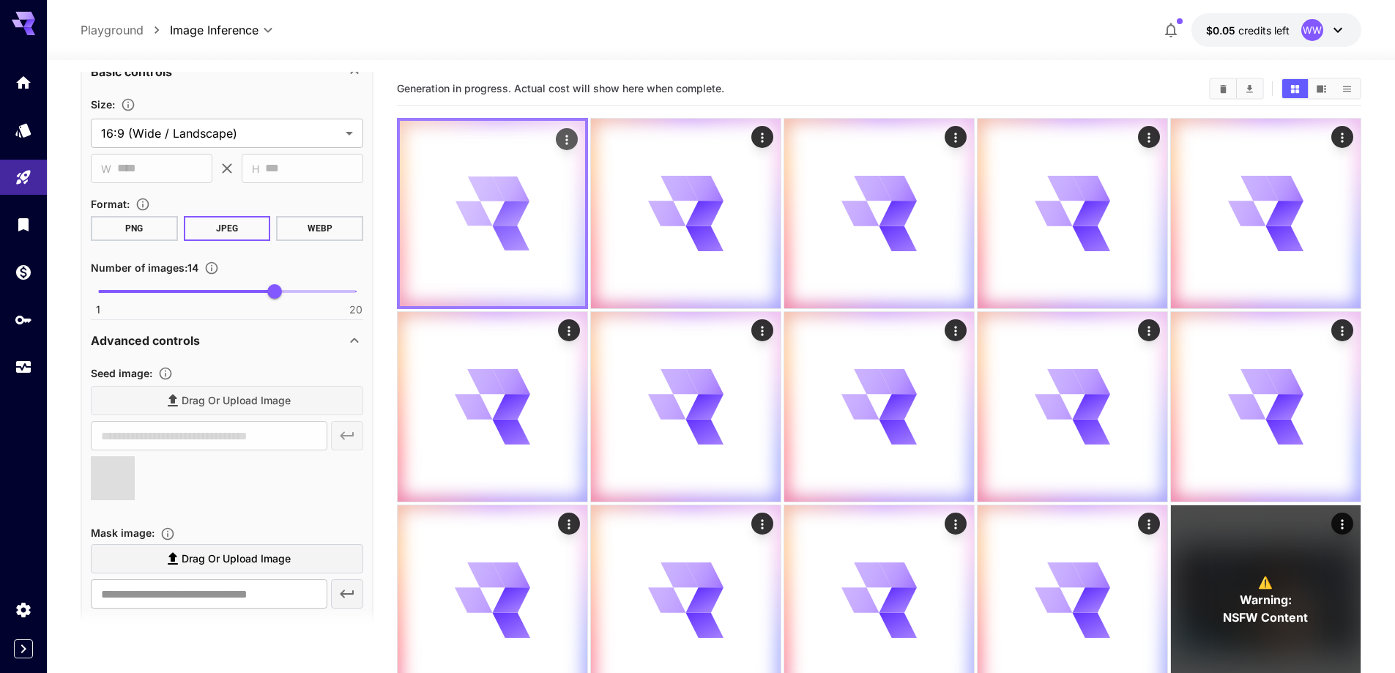
type input "**********"
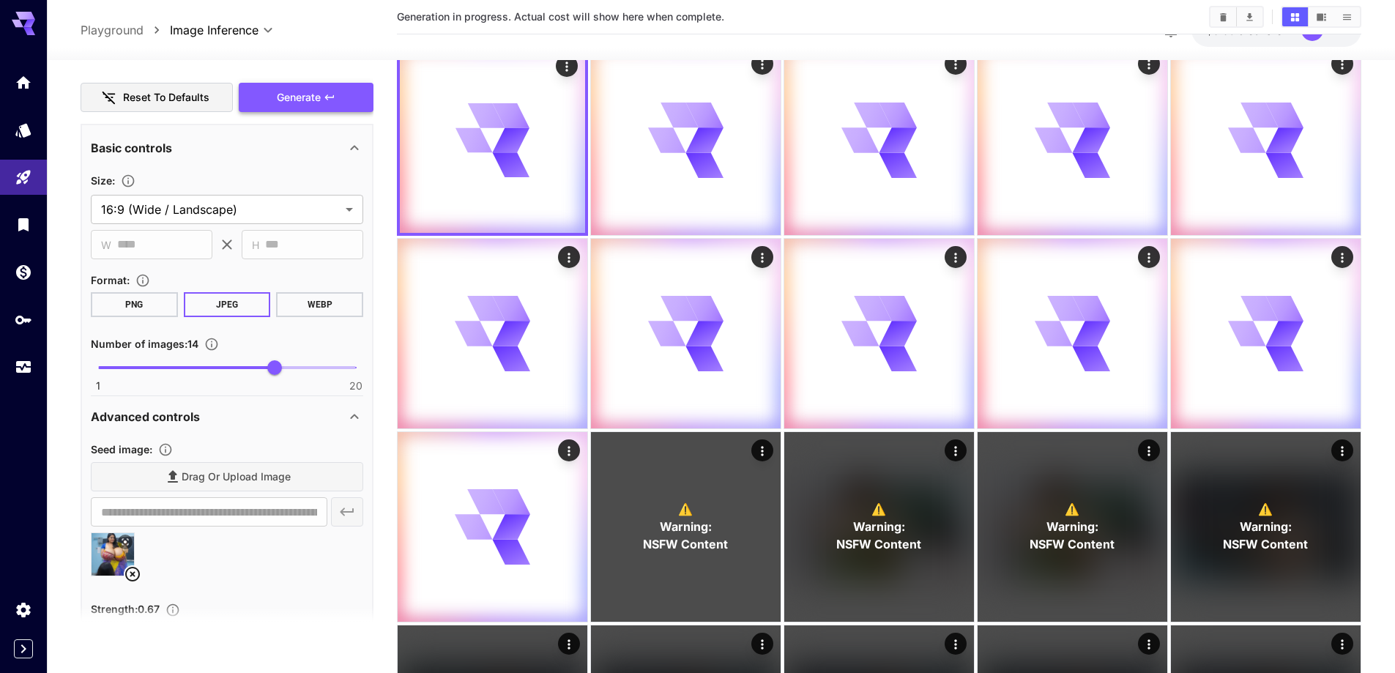
scroll to position [424, 0]
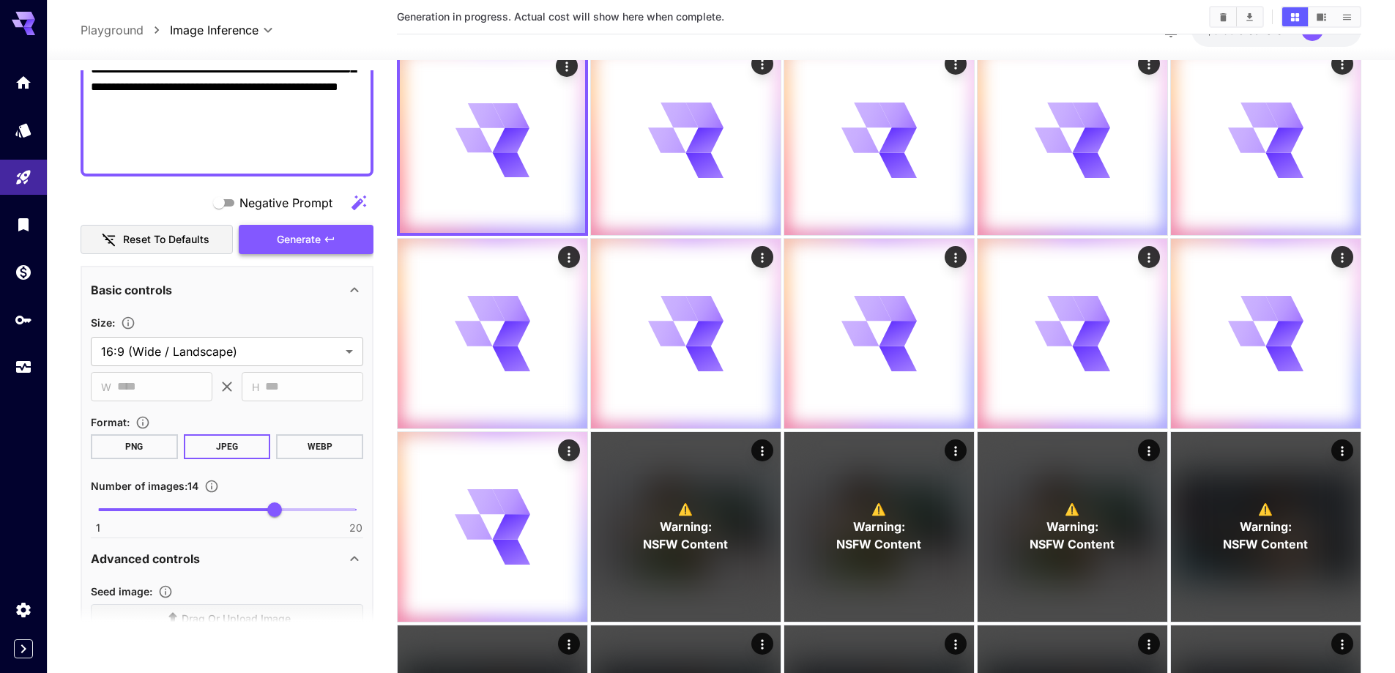
click at [311, 235] on span "Generate" at bounding box center [299, 240] width 44 height 18
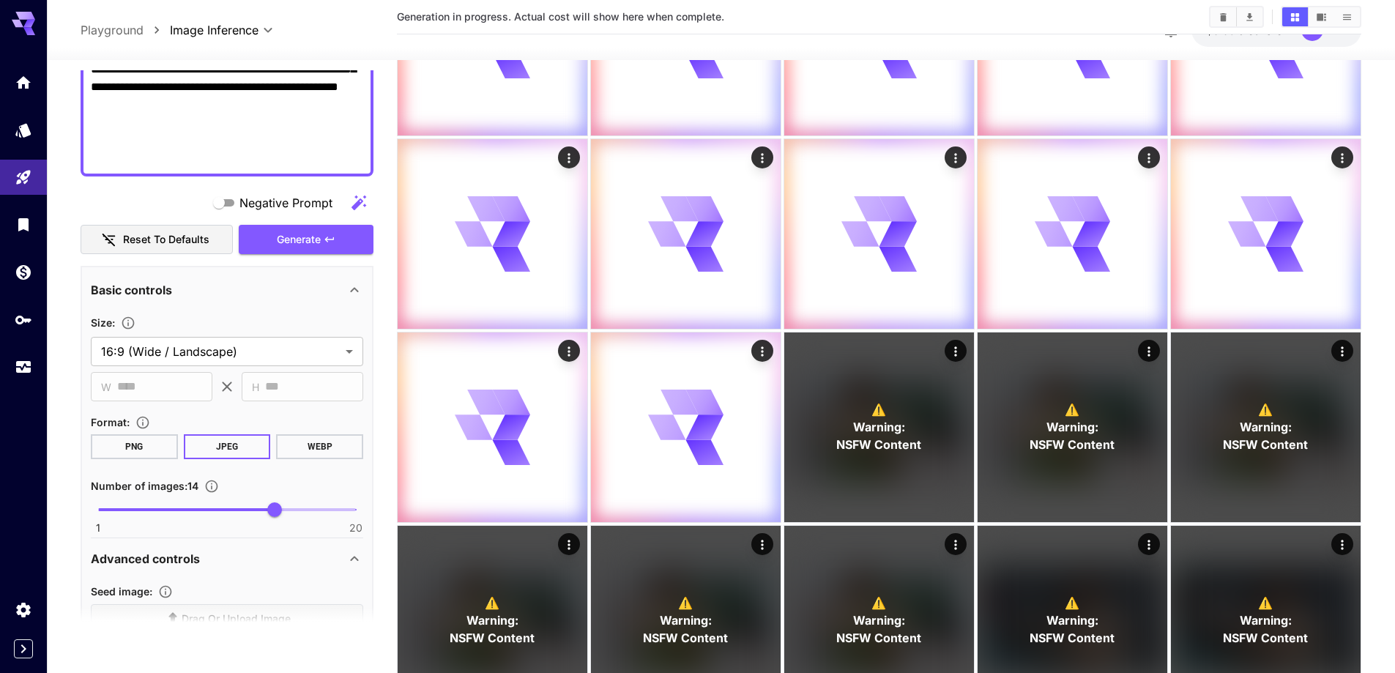
scroll to position [586, 0]
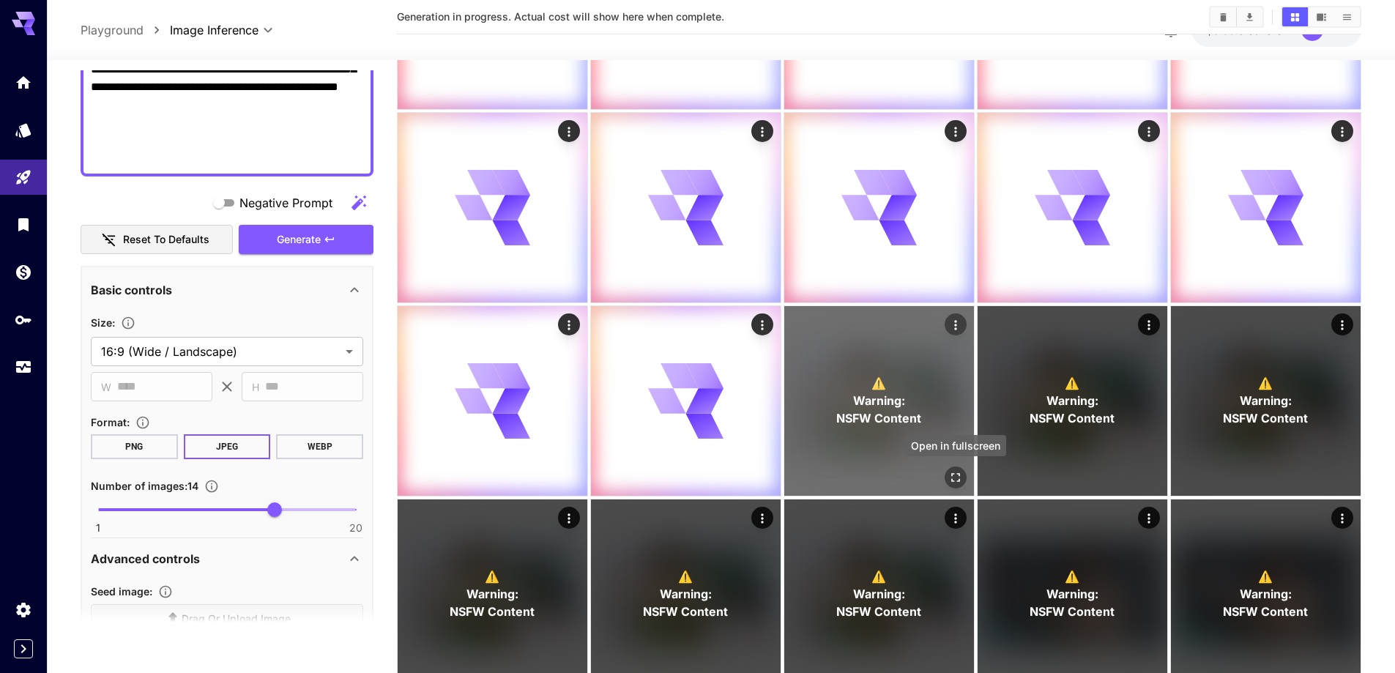
click at [952, 476] on icon "Open in fullscreen" at bounding box center [955, 477] width 15 height 15
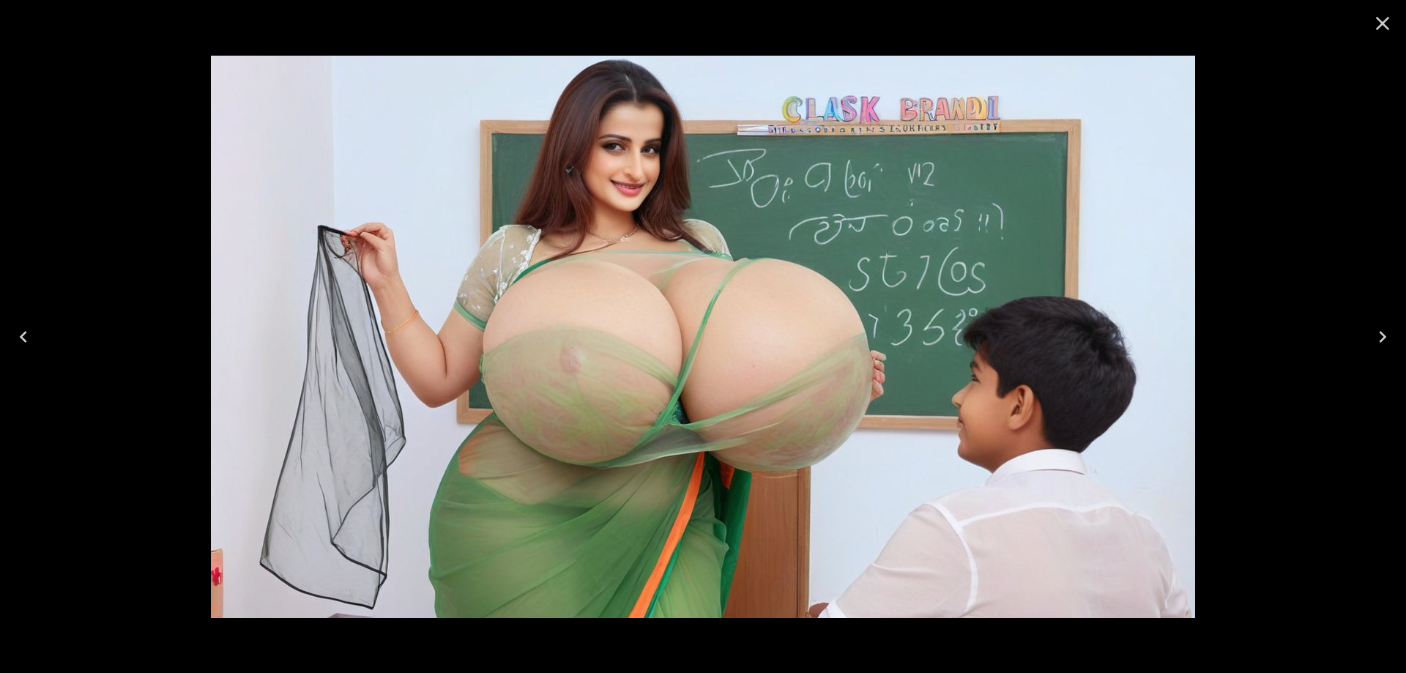
click at [1379, 332] on icon "Next" at bounding box center [1382, 337] width 7 height 12
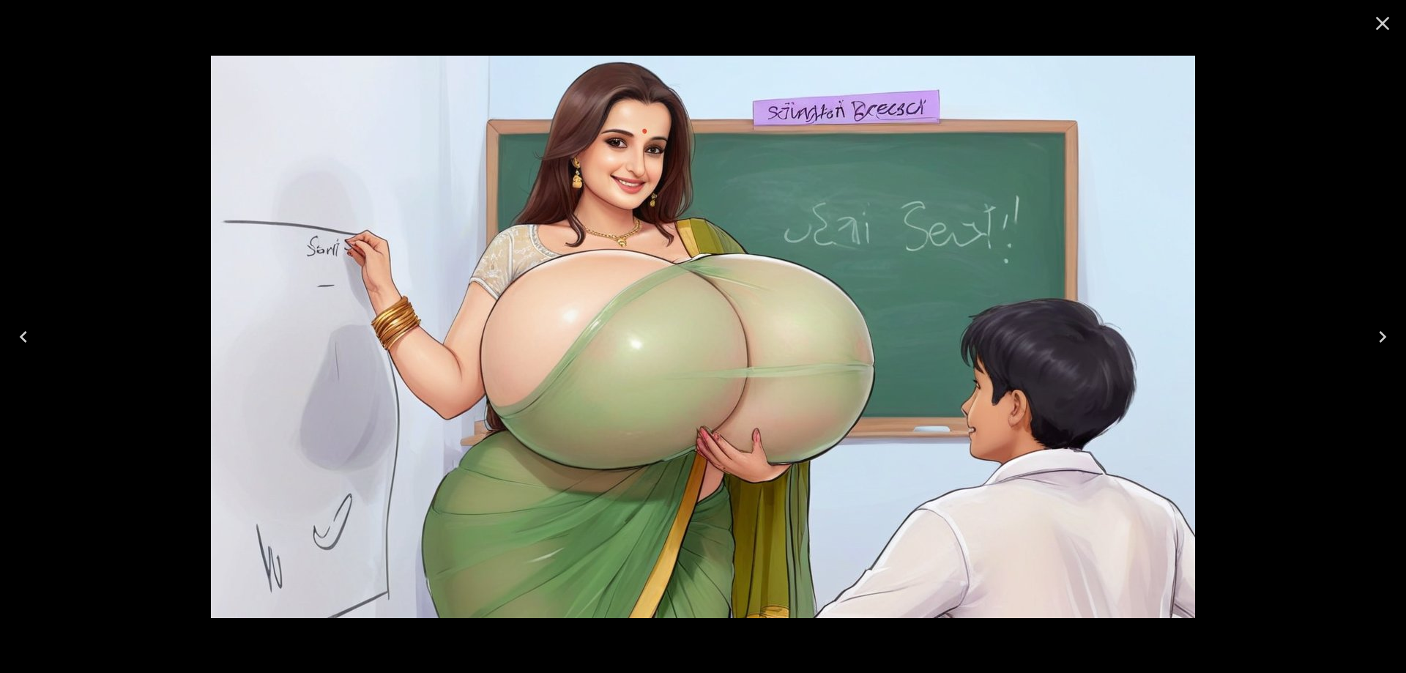
click at [1379, 332] on icon "Next" at bounding box center [1382, 337] width 7 height 12
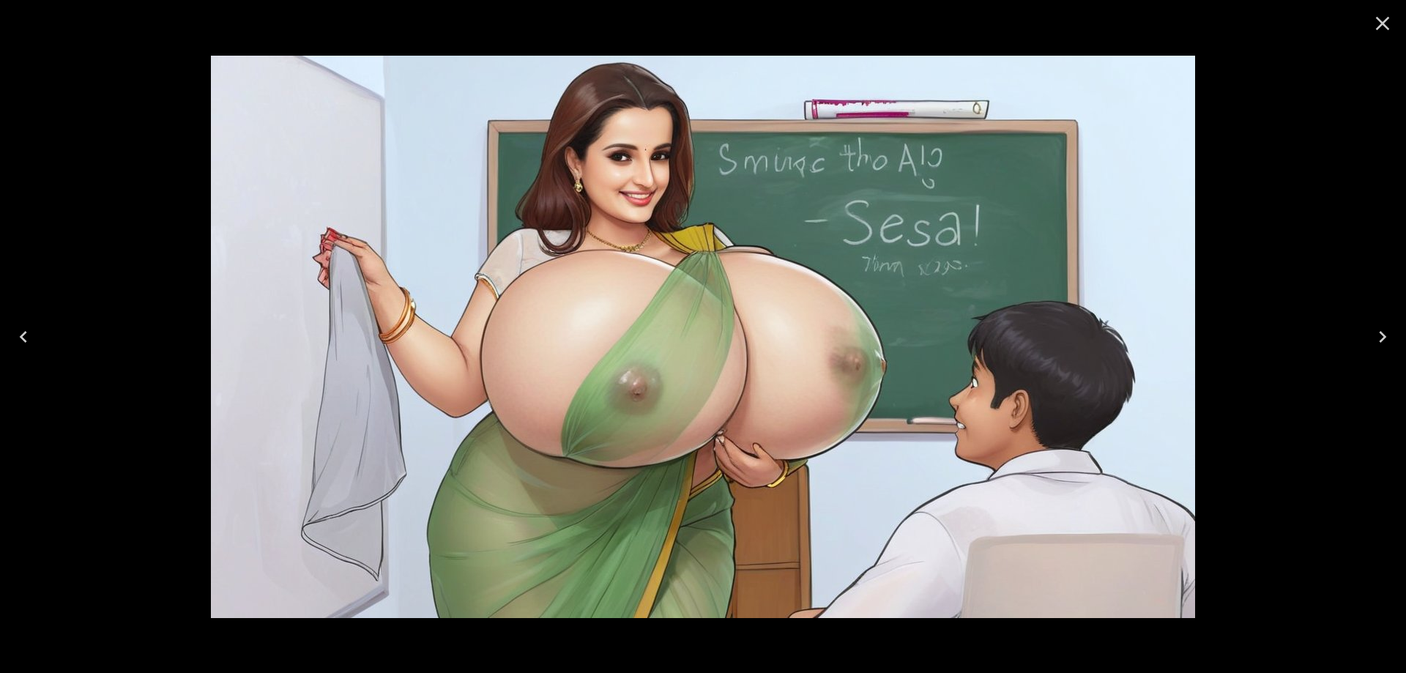
click at [1379, 332] on icon "Next" at bounding box center [1382, 337] width 7 height 12
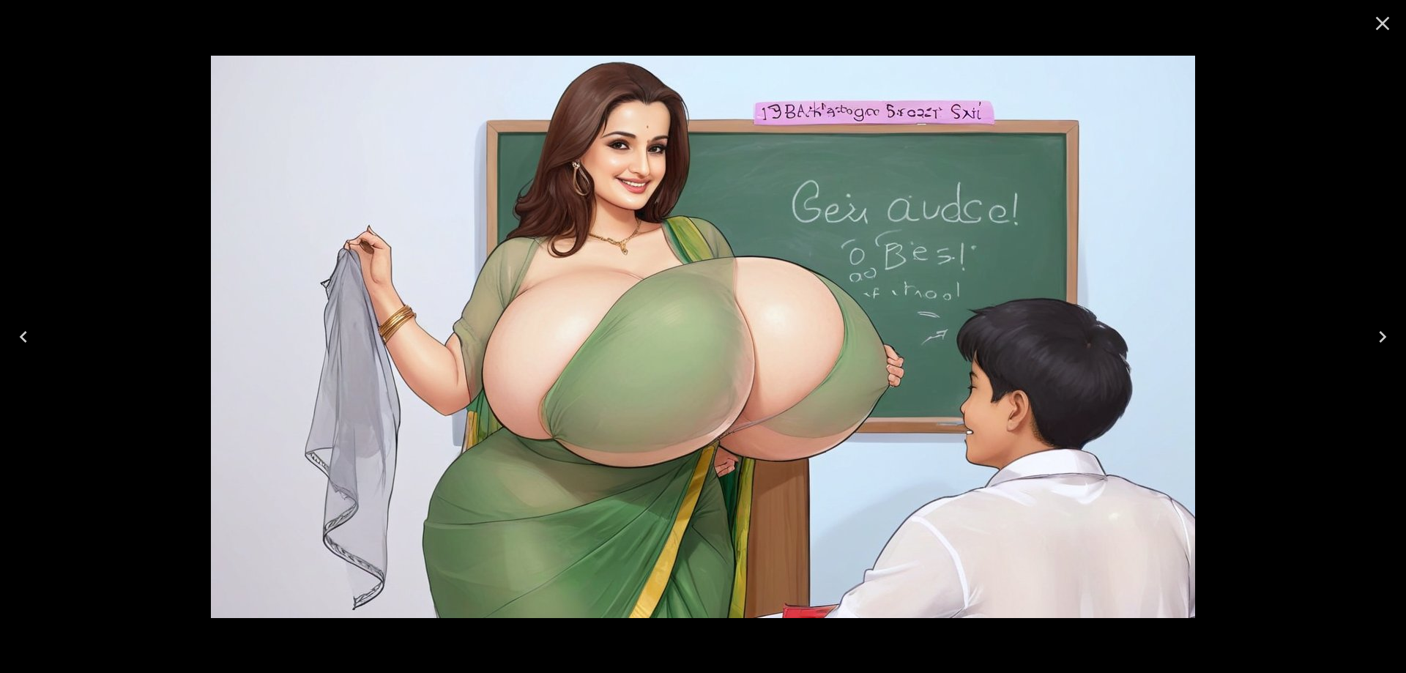
click at [1379, 332] on icon "Next" at bounding box center [1382, 337] width 7 height 12
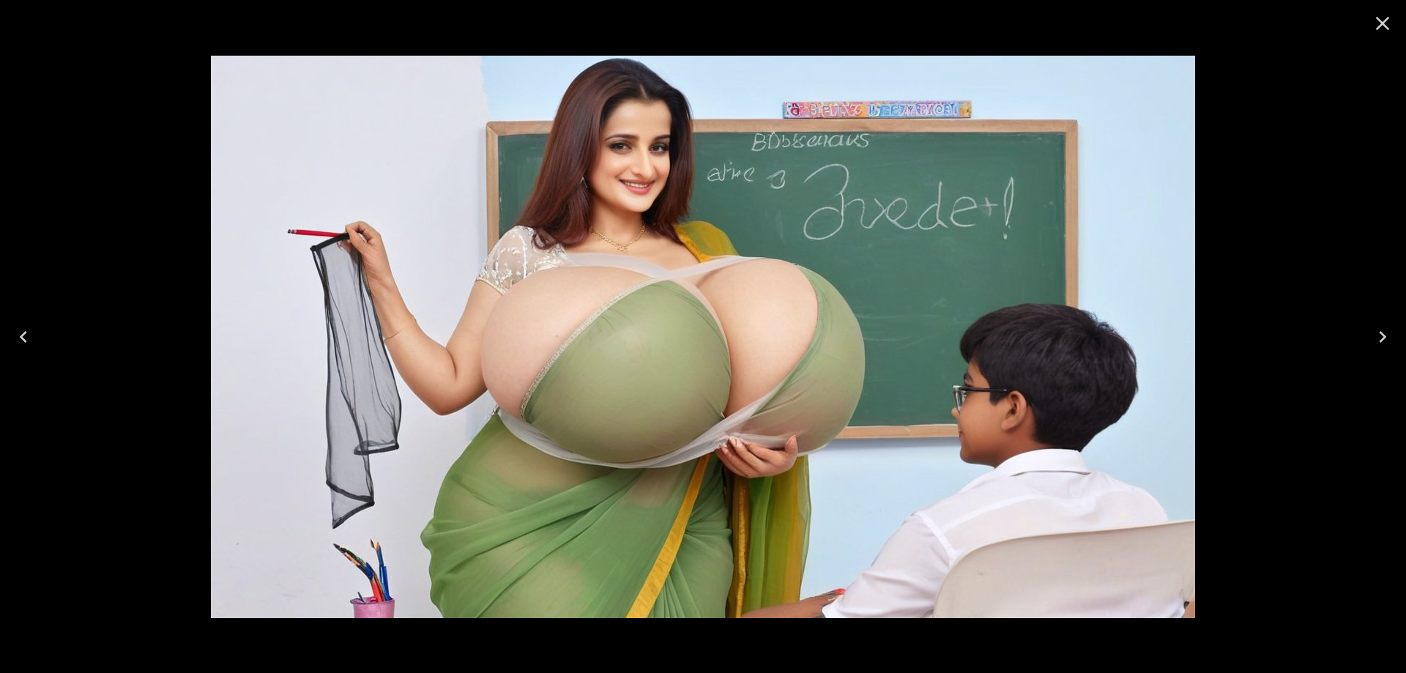
click at [1379, 332] on icon "Next" at bounding box center [1382, 337] width 7 height 12
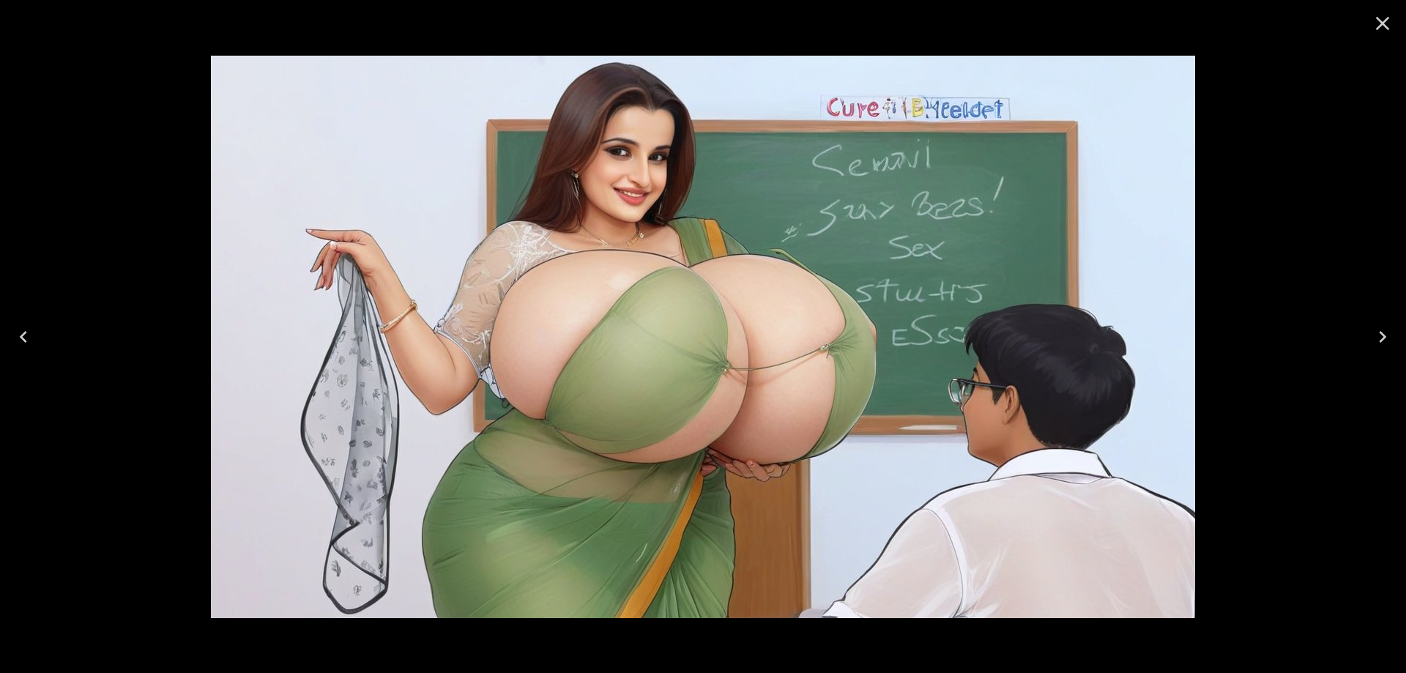
click at [1379, 332] on icon "Next" at bounding box center [1382, 337] width 7 height 12
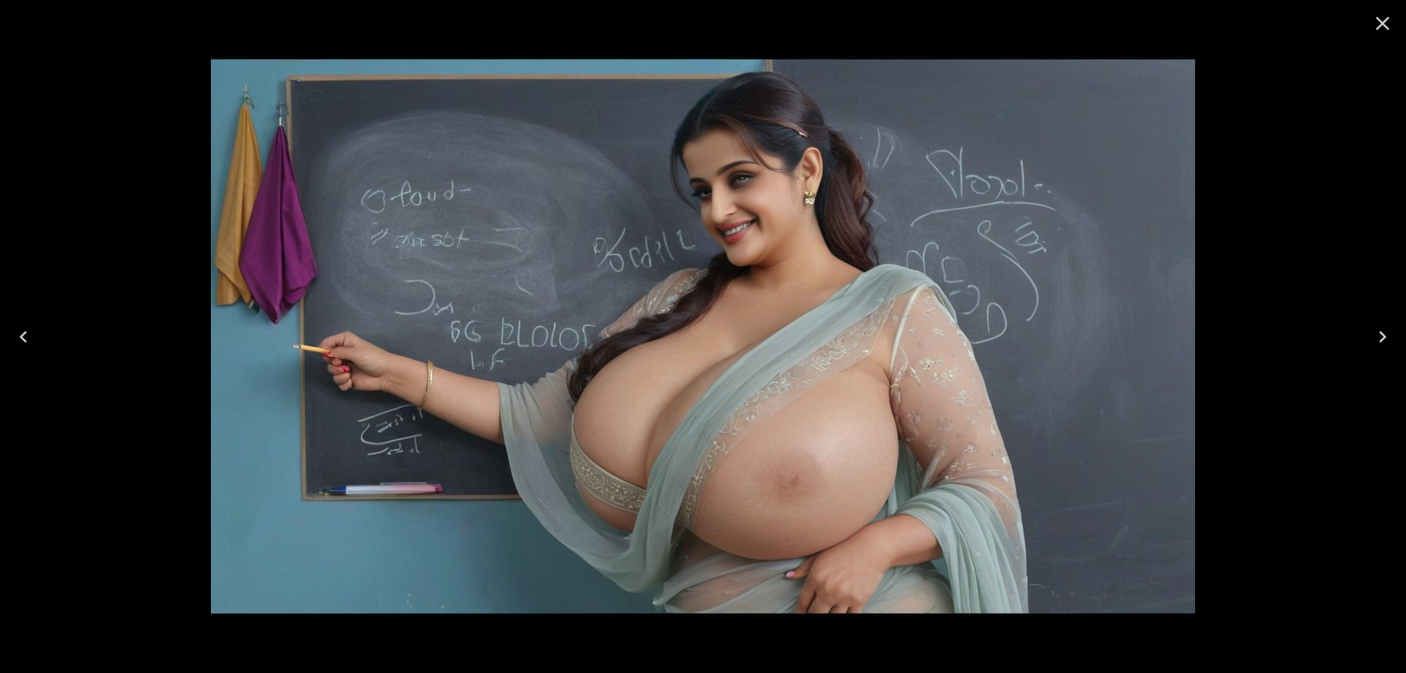
click at [1384, 18] on icon "Close" at bounding box center [1382, 23] width 23 height 23
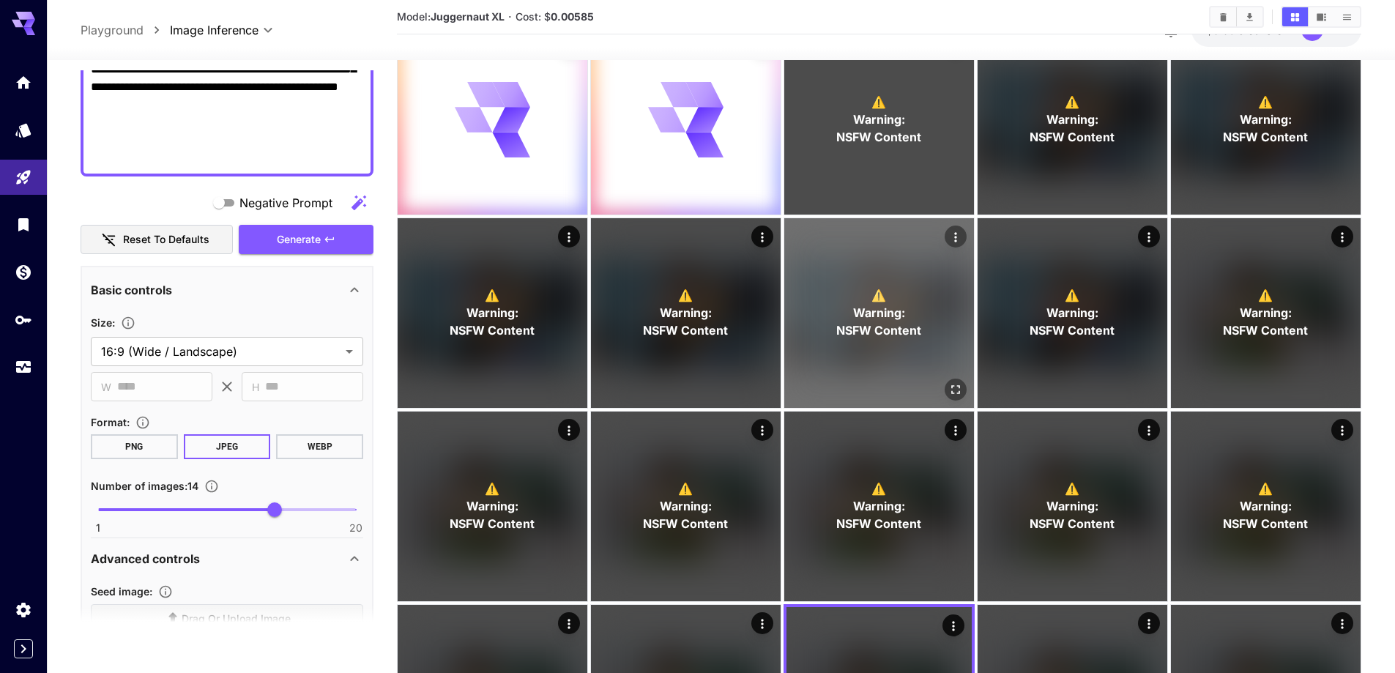
scroll to position [146, 0]
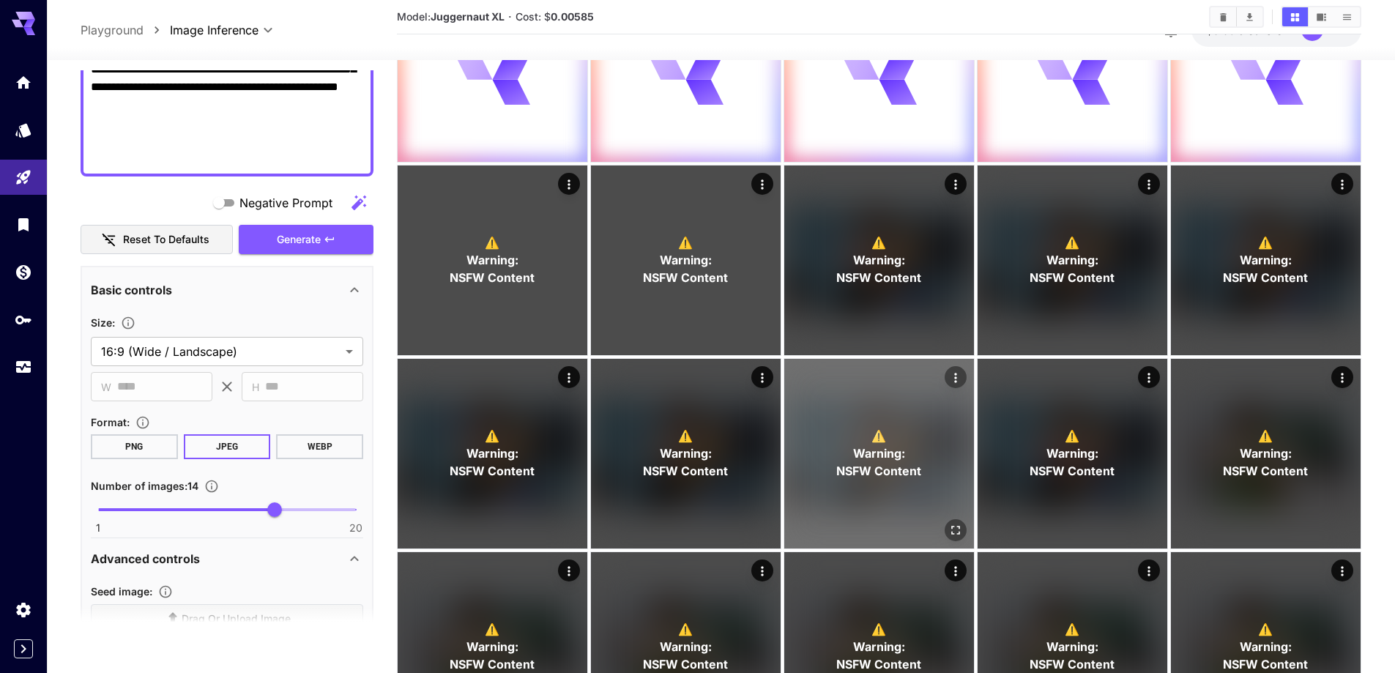
click at [948, 525] on icon "Open in fullscreen" at bounding box center [955, 530] width 15 height 15
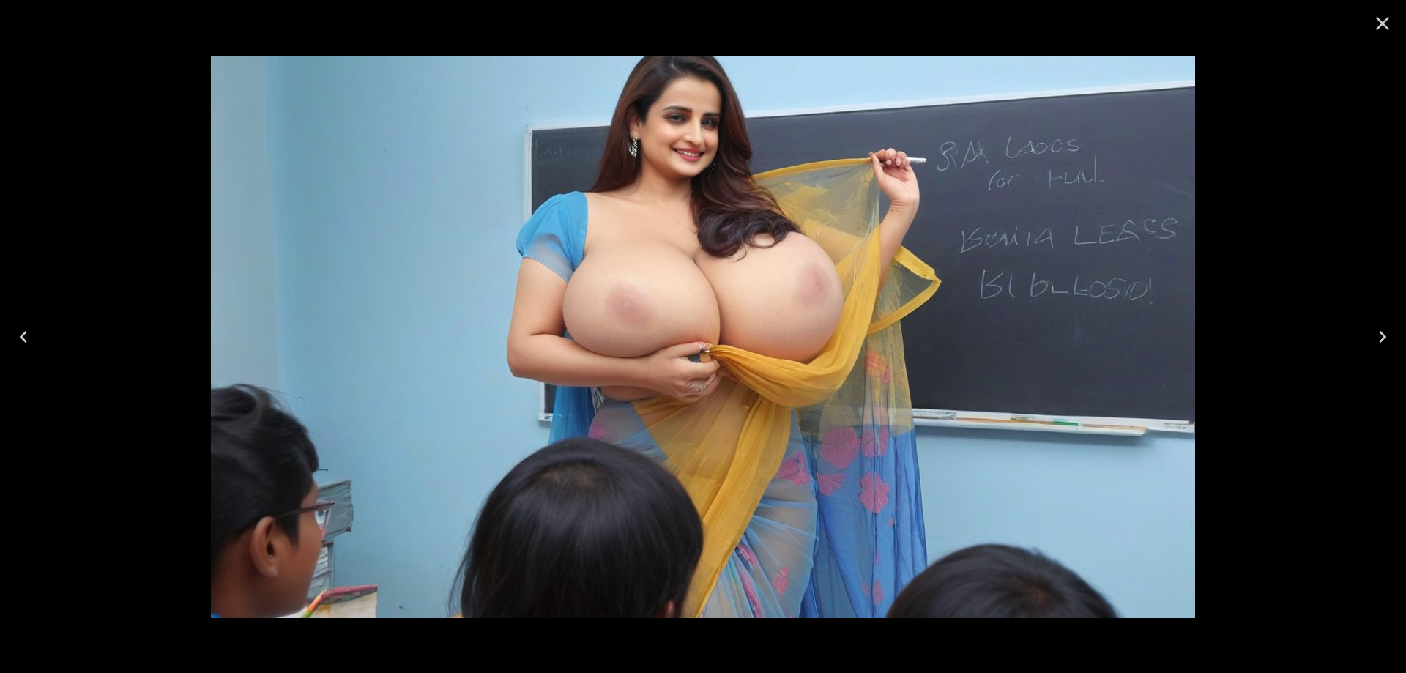
click at [1391, 340] on icon "Next" at bounding box center [1382, 336] width 23 height 23
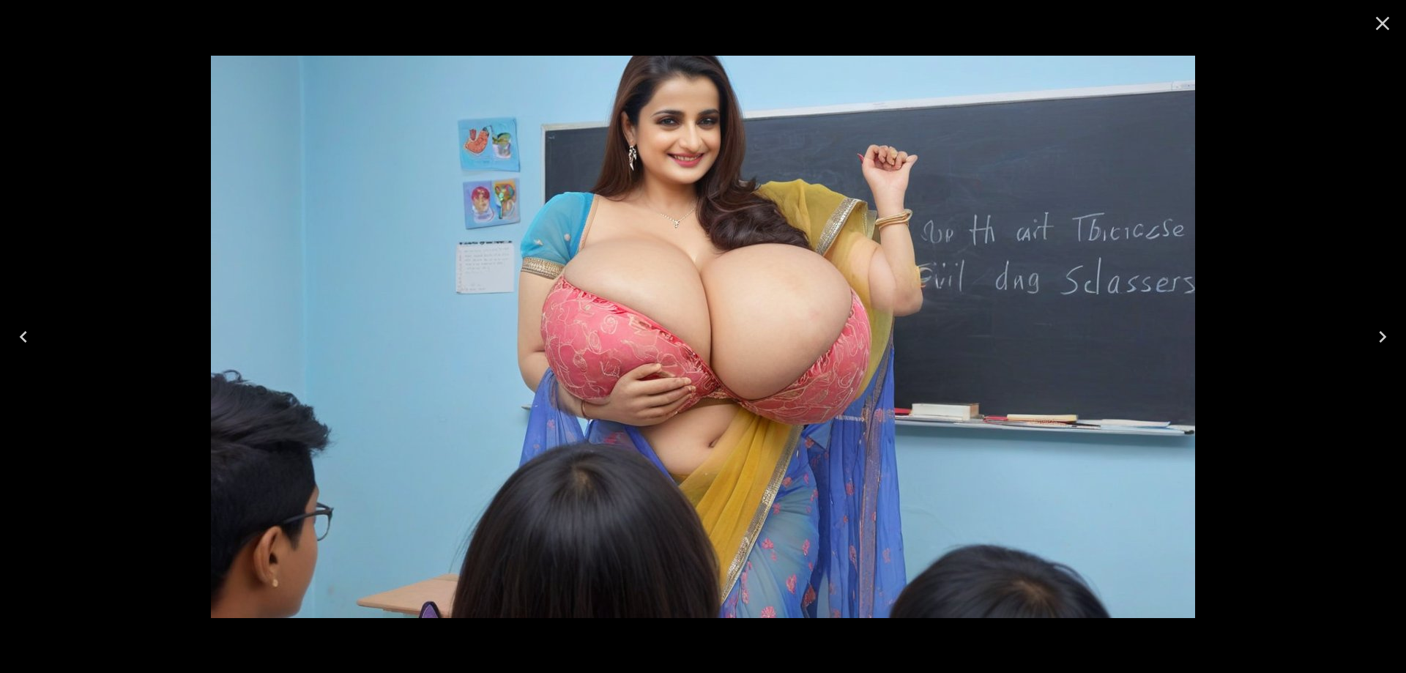
click at [1390, 340] on icon "Next" at bounding box center [1382, 336] width 23 height 23
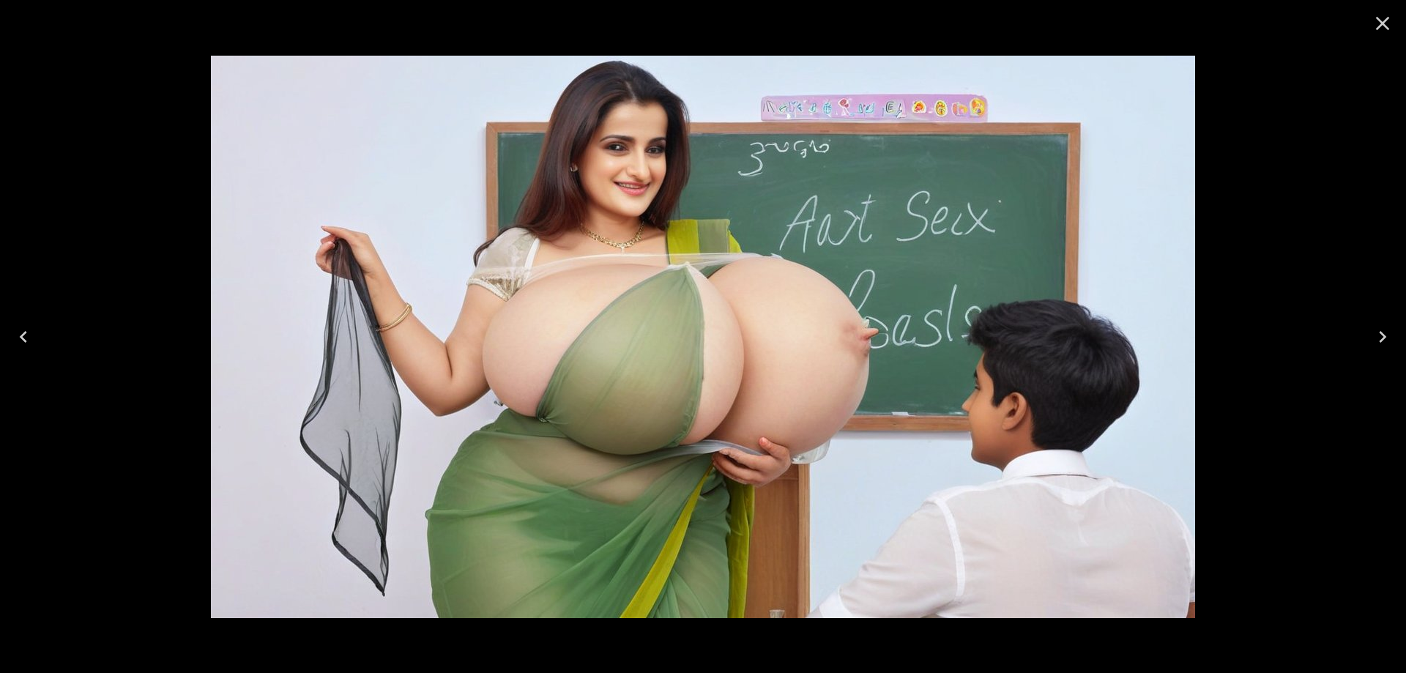
click at [1373, 23] on icon "Close" at bounding box center [1382, 23] width 23 height 23
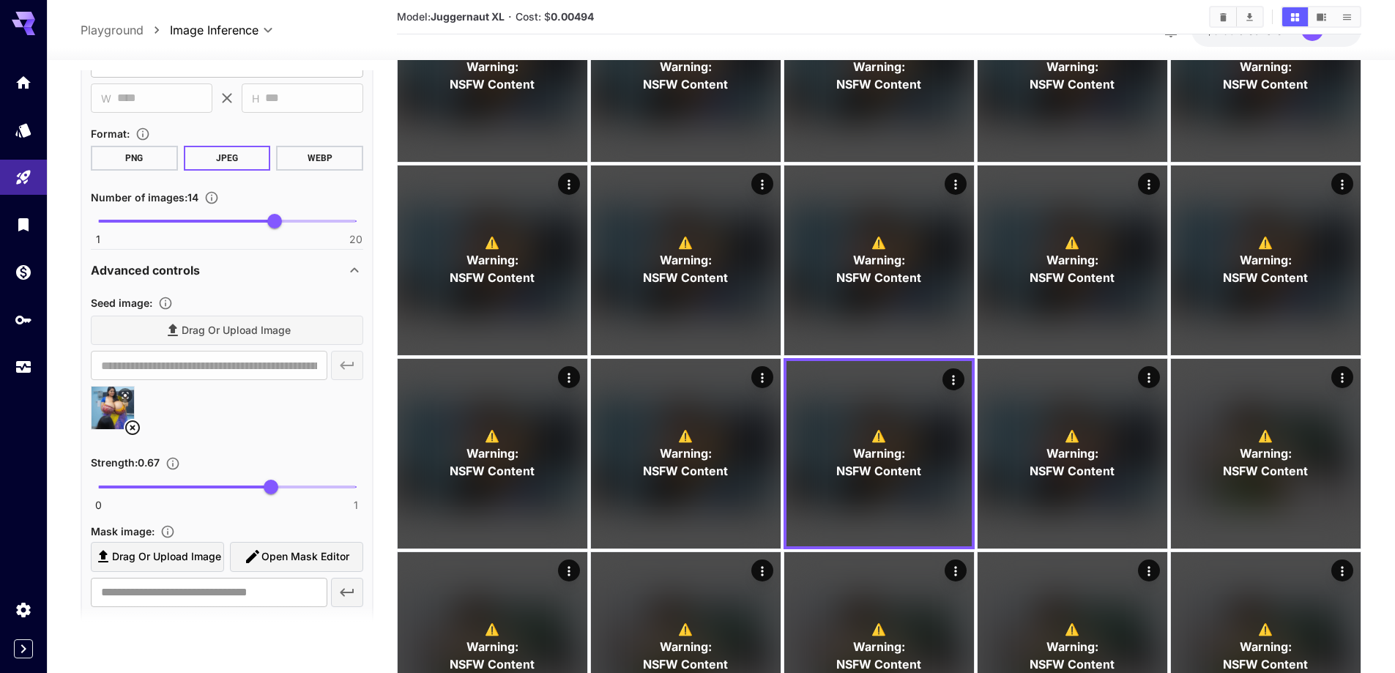
scroll to position [717, 0]
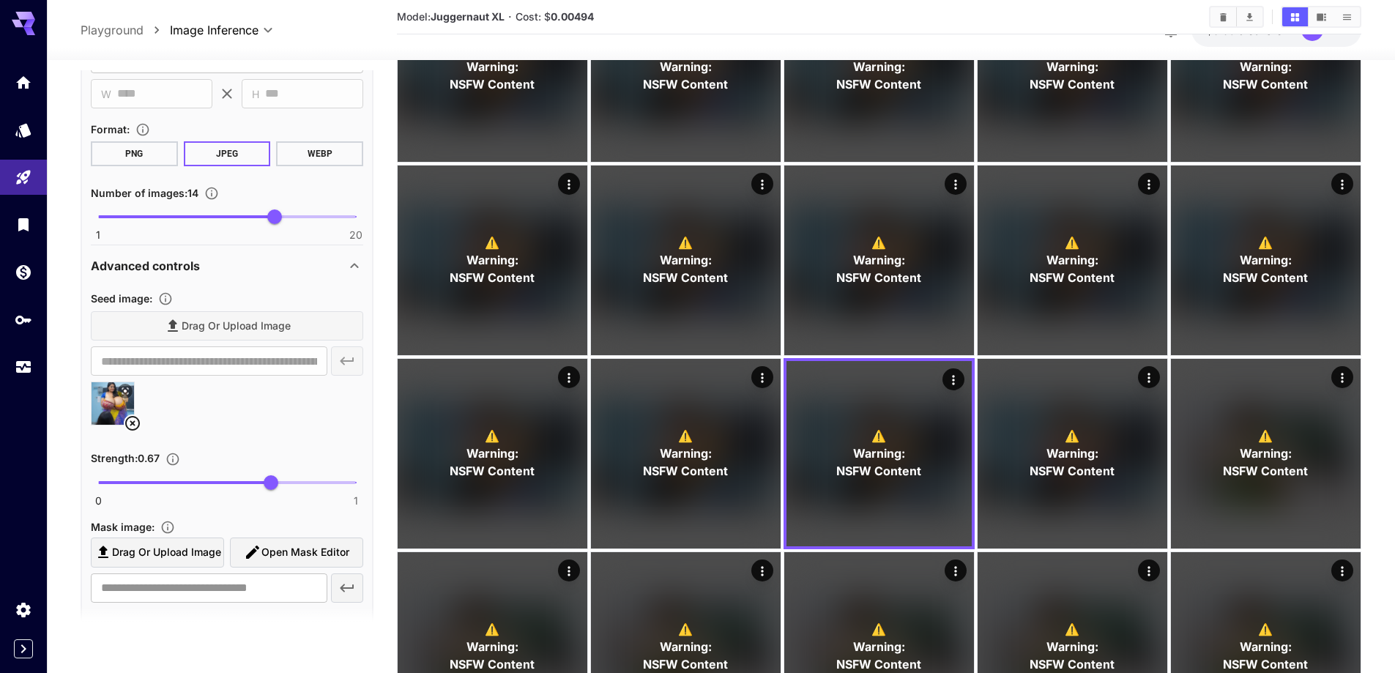
click at [135, 425] on icon at bounding box center [133, 423] width 18 height 18
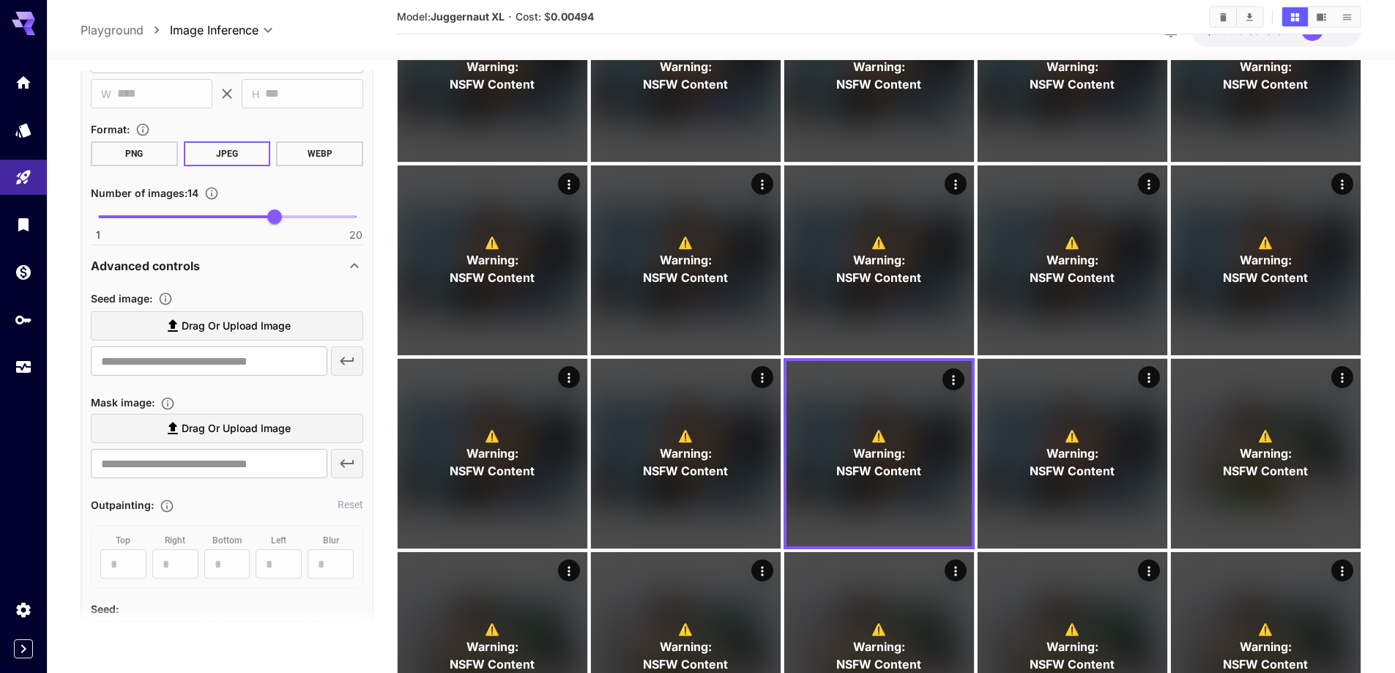
click at [277, 331] on span "Drag or upload image" at bounding box center [236, 326] width 109 height 18
click at [0, 0] on input "Drag or upload image" at bounding box center [0, 0] width 0 height 0
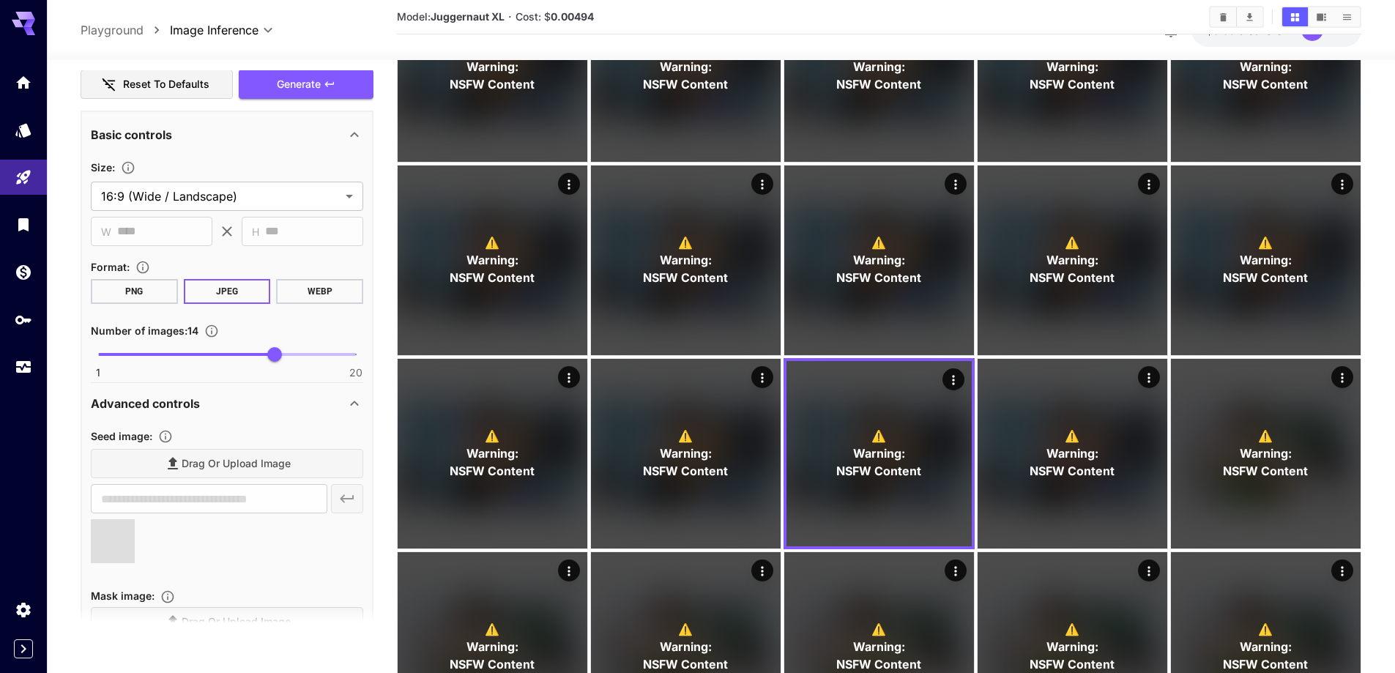
scroll to position [424, 0]
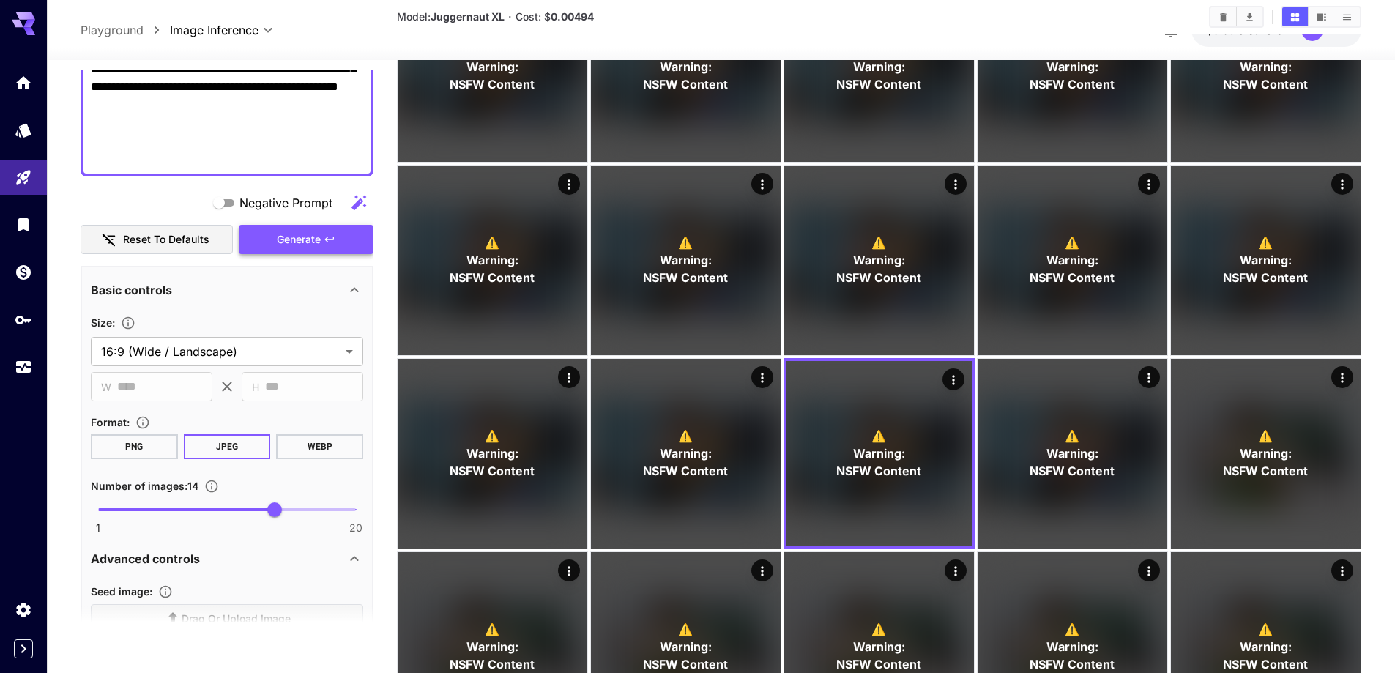
type input "**********"
click at [283, 243] on span "Generate" at bounding box center [299, 240] width 44 height 18
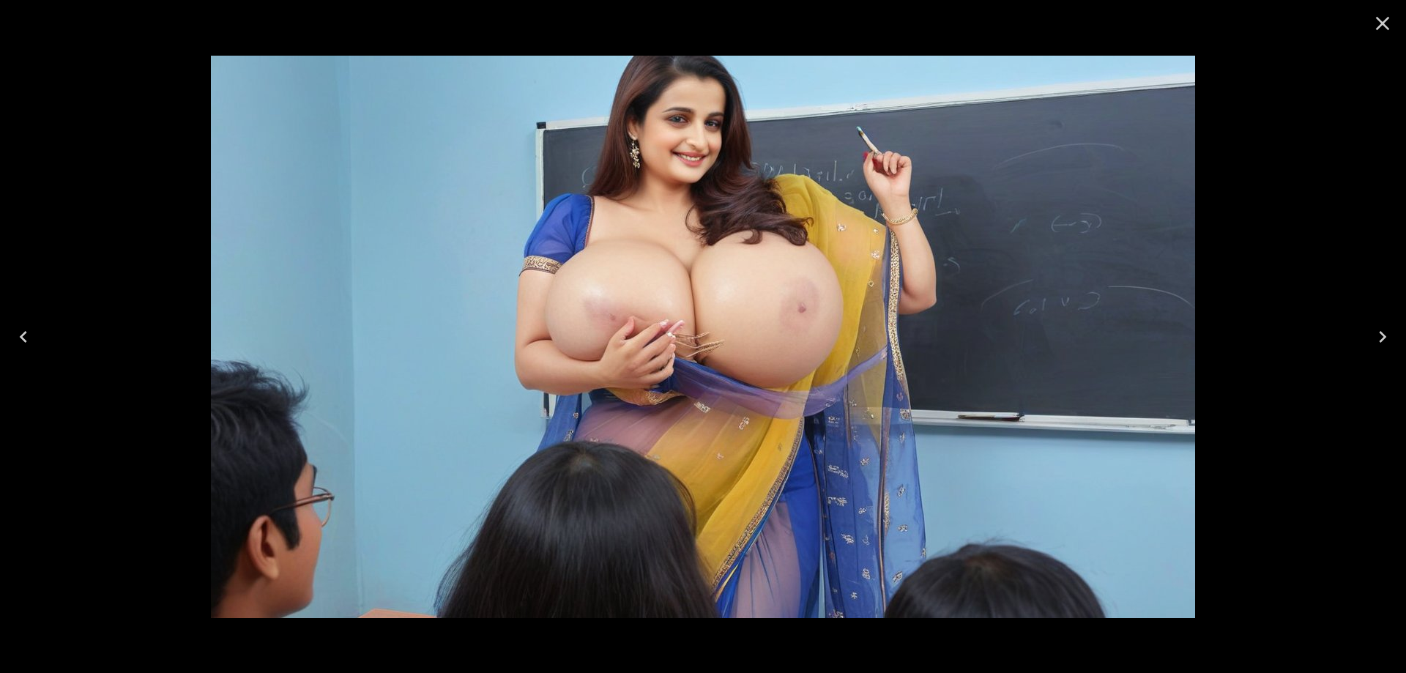
click at [1361, 333] on button "Next" at bounding box center [1382, 336] width 47 height 59
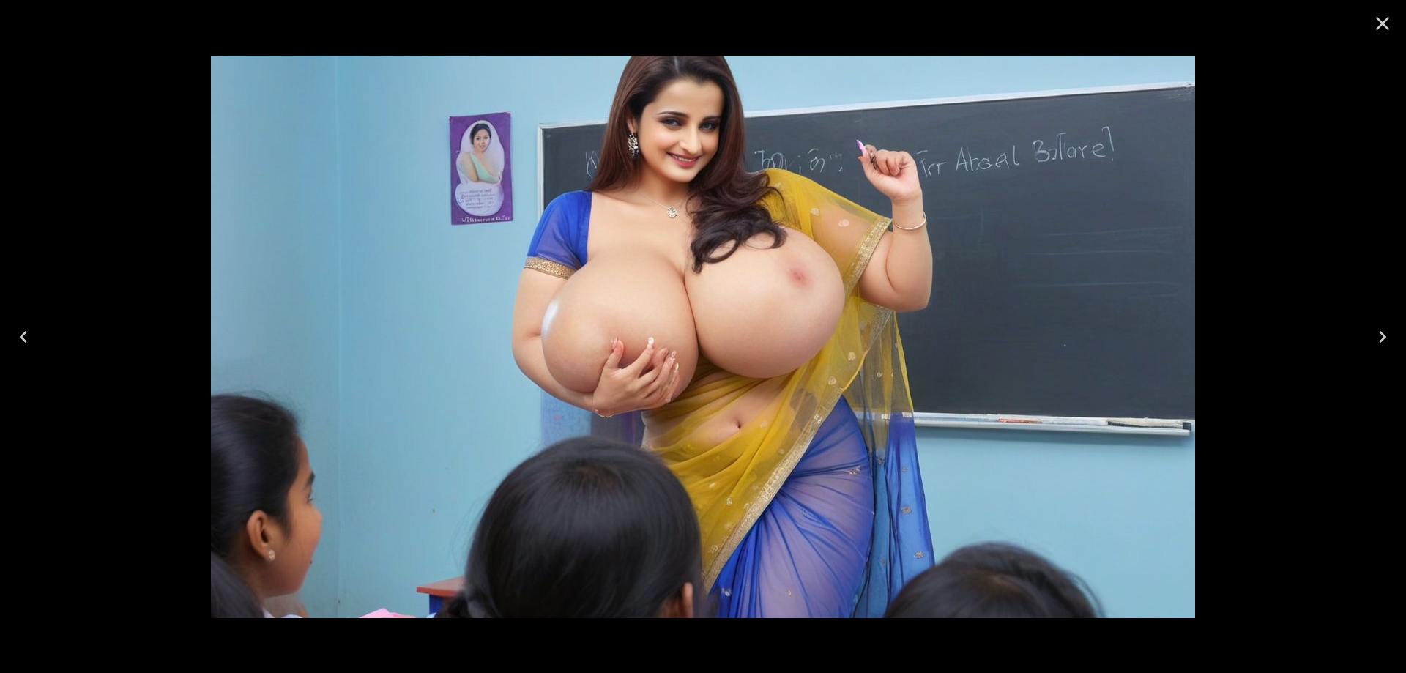
click at [1372, 337] on icon "Next" at bounding box center [1382, 336] width 23 height 23
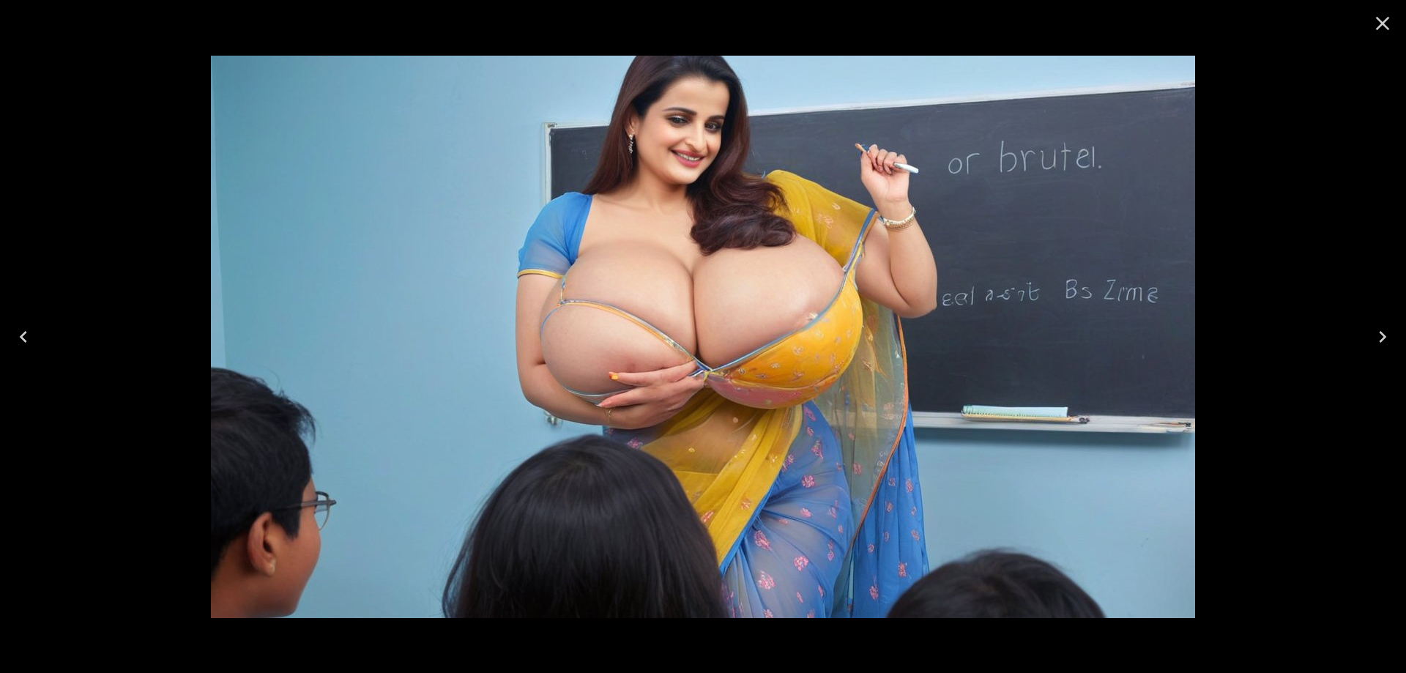
click at [1377, 334] on icon "Next" at bounding box center [1382, 336] width 23 height 23
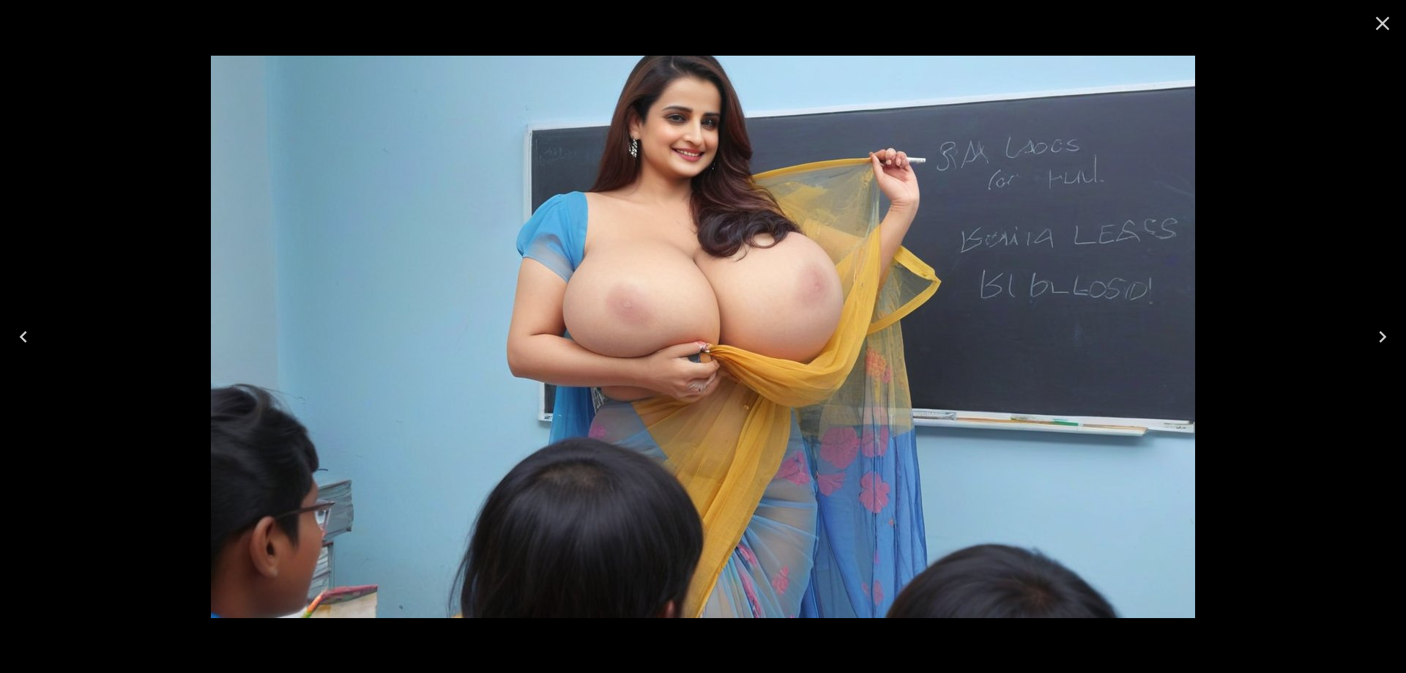
click at [1377, 334] on icon "Next" at bounding box center [1382, 336] width 23 height 23
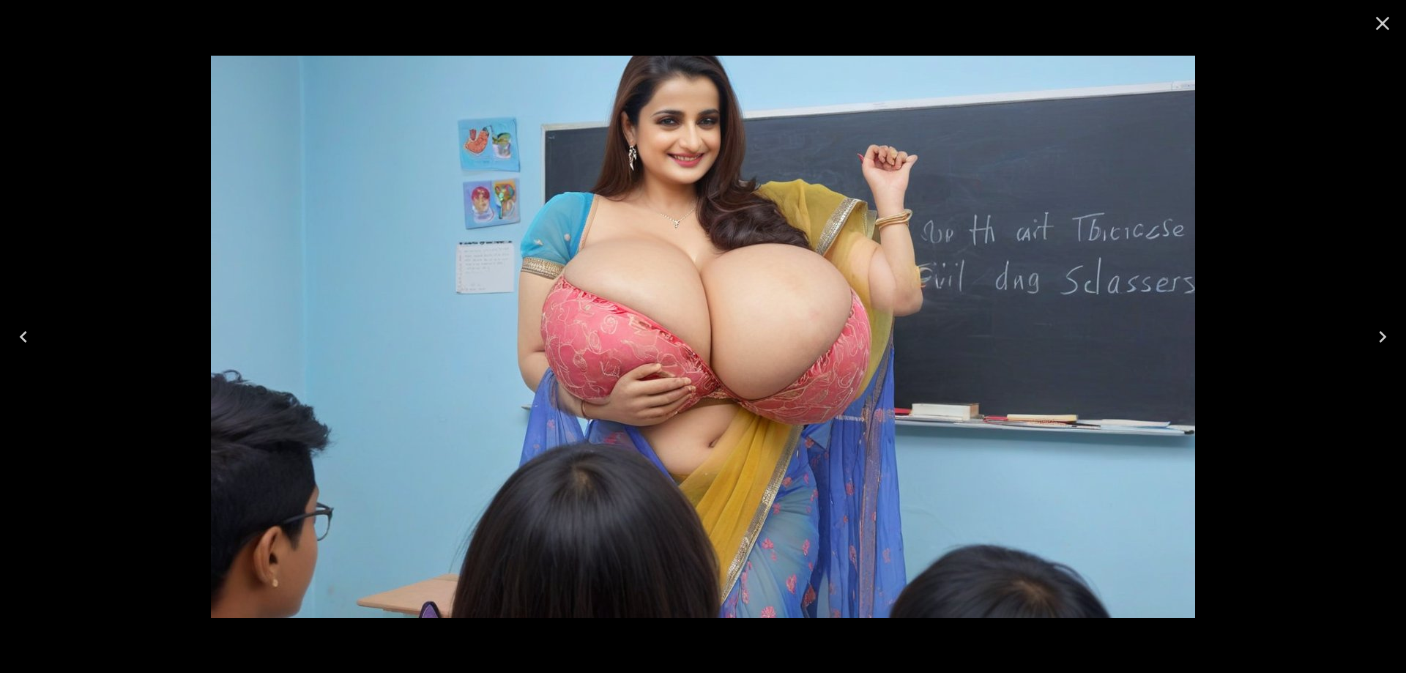
click at [1377, 334] on icon "Next" at bounding box center [1382, 336] width 23 height 23
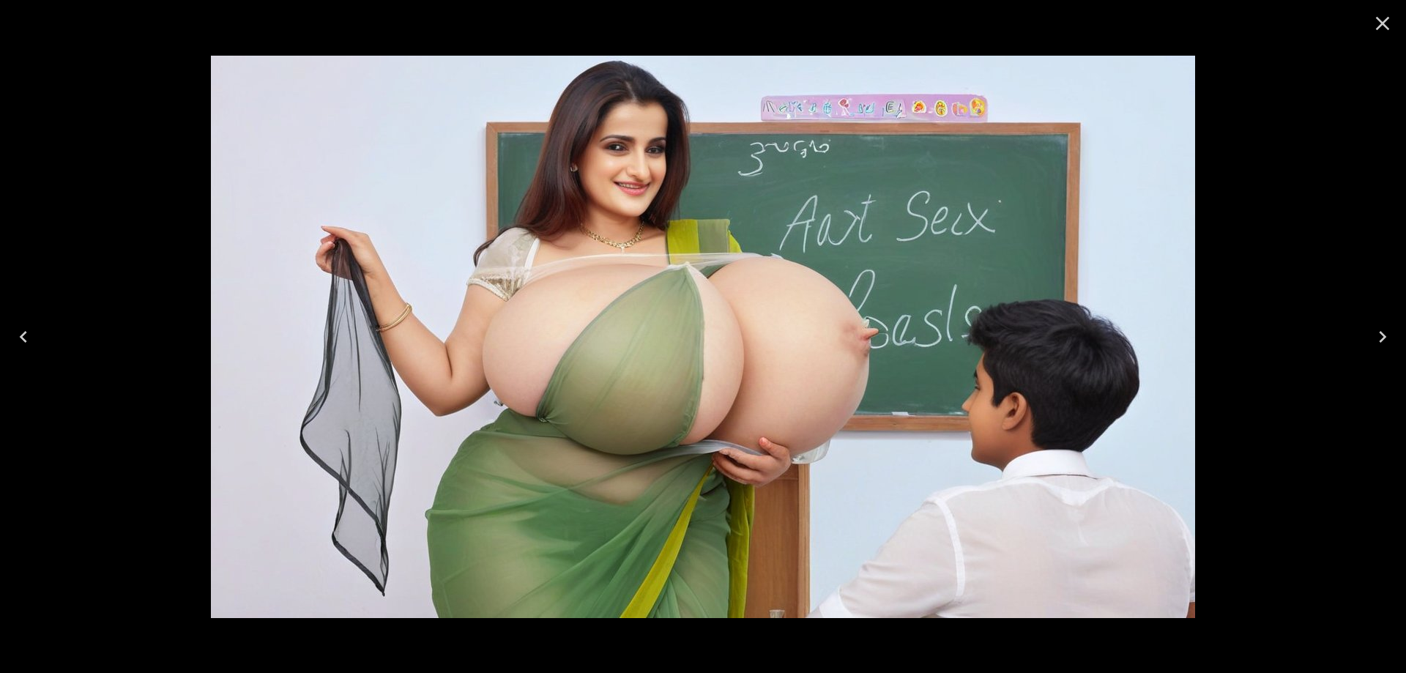
click at [1401, 340] on button "Next" at bounding box center [1382, 336] width 47 height 59
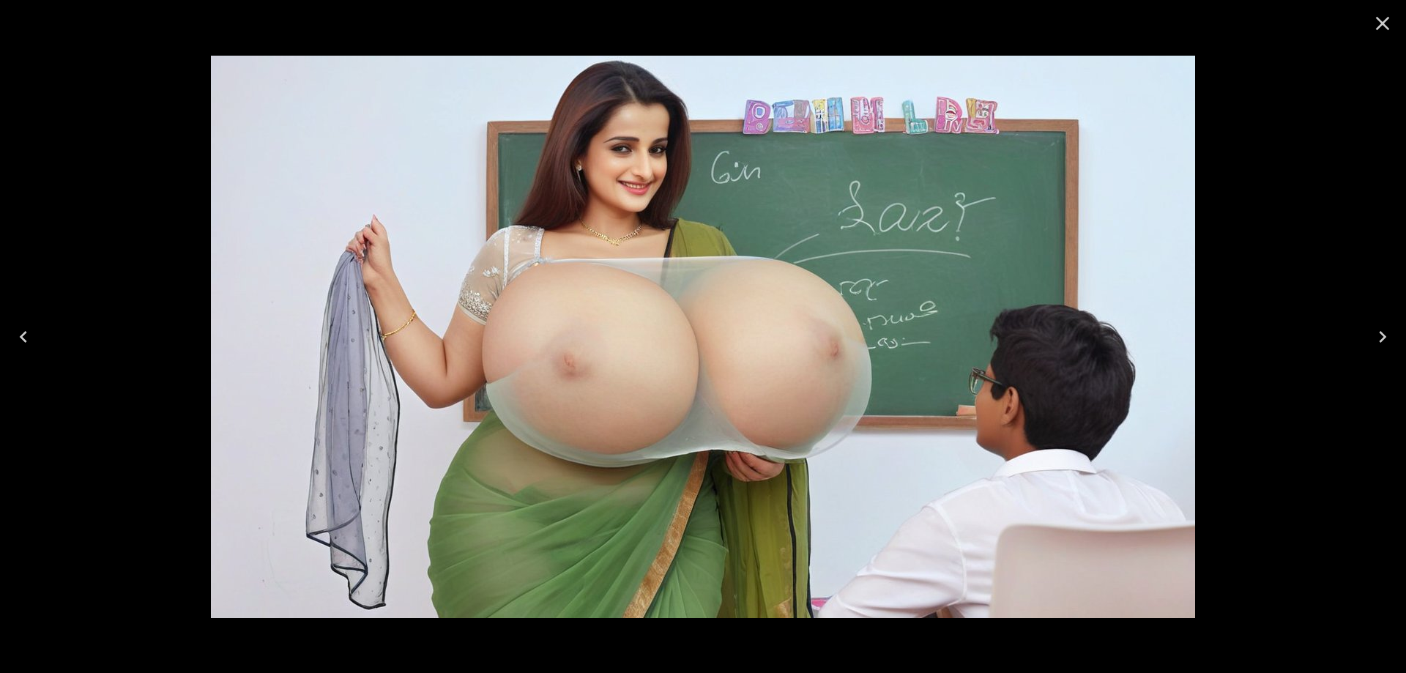
click at [1381, 332] on icon "Next" at bounding box center [1382, 337] width 7 height 12
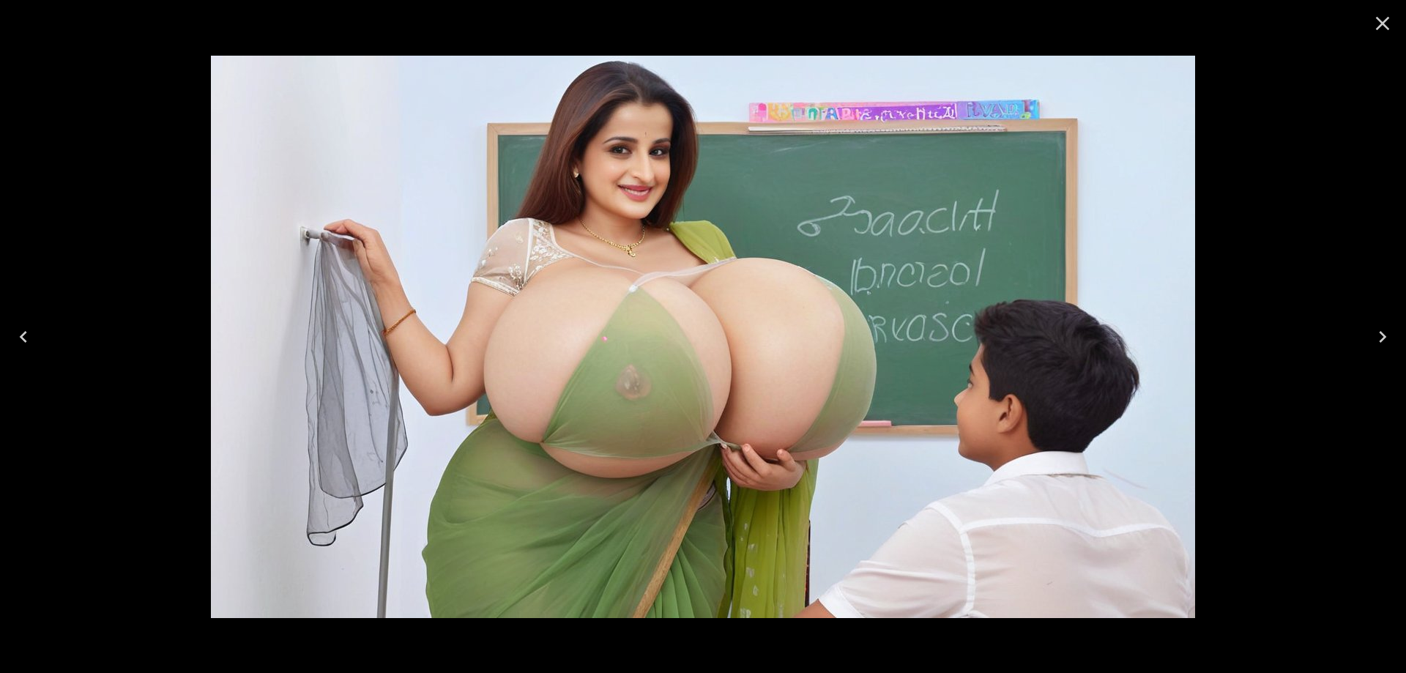
click at [1362, 335] on button "Next" at bounding box center [1382, 336] width 47 height 59
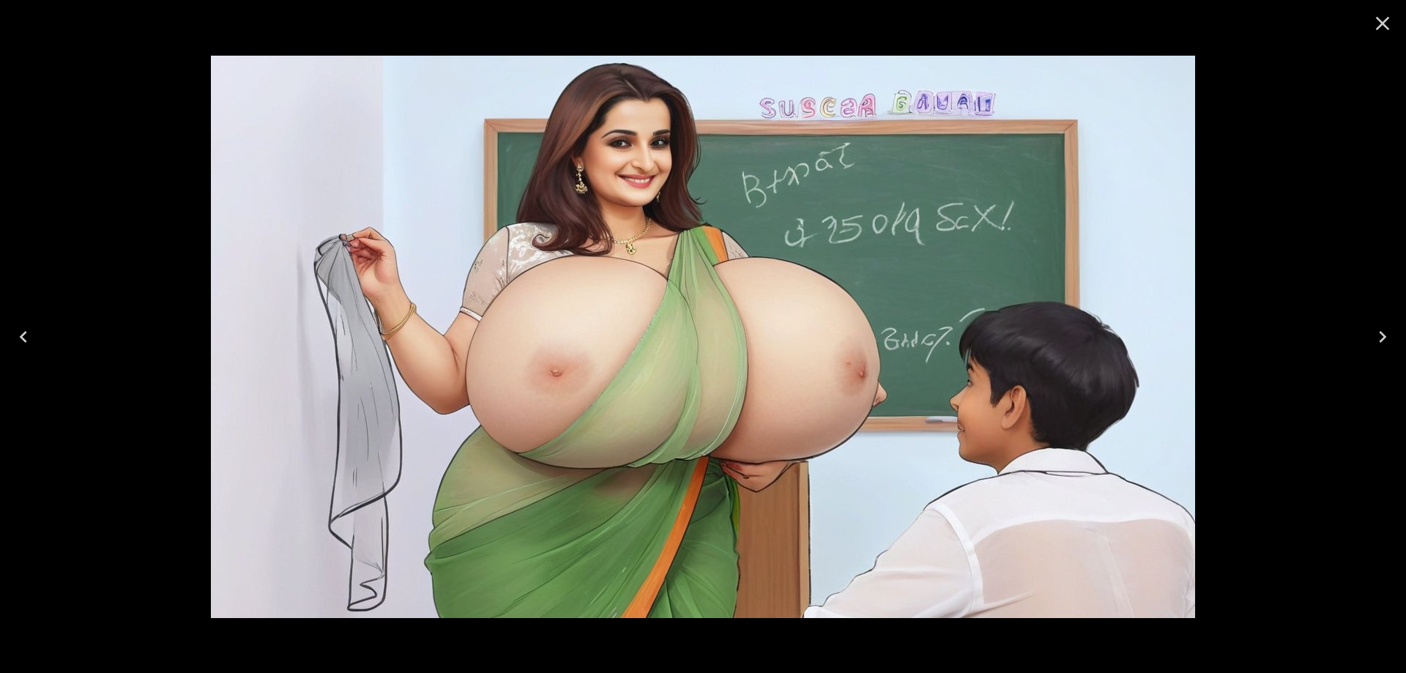
click at [1387, 335] on icon "Next" at bounding box center [1382, 336] width 23 height 23
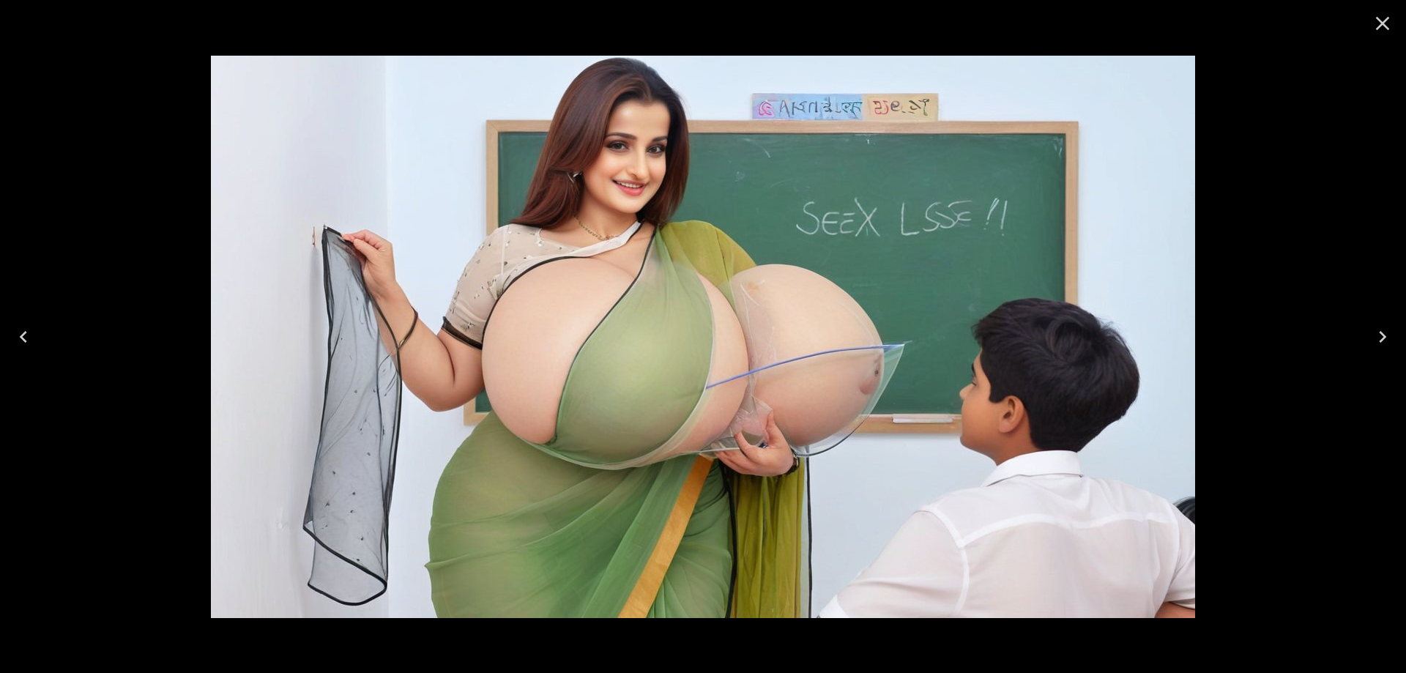
click at [1357, 344] on div at bounding box center [703, 336] width 1406 height 673
click at [1381, 334] on icon "Next" at bounding box center [1382, 336] width 23 height 23
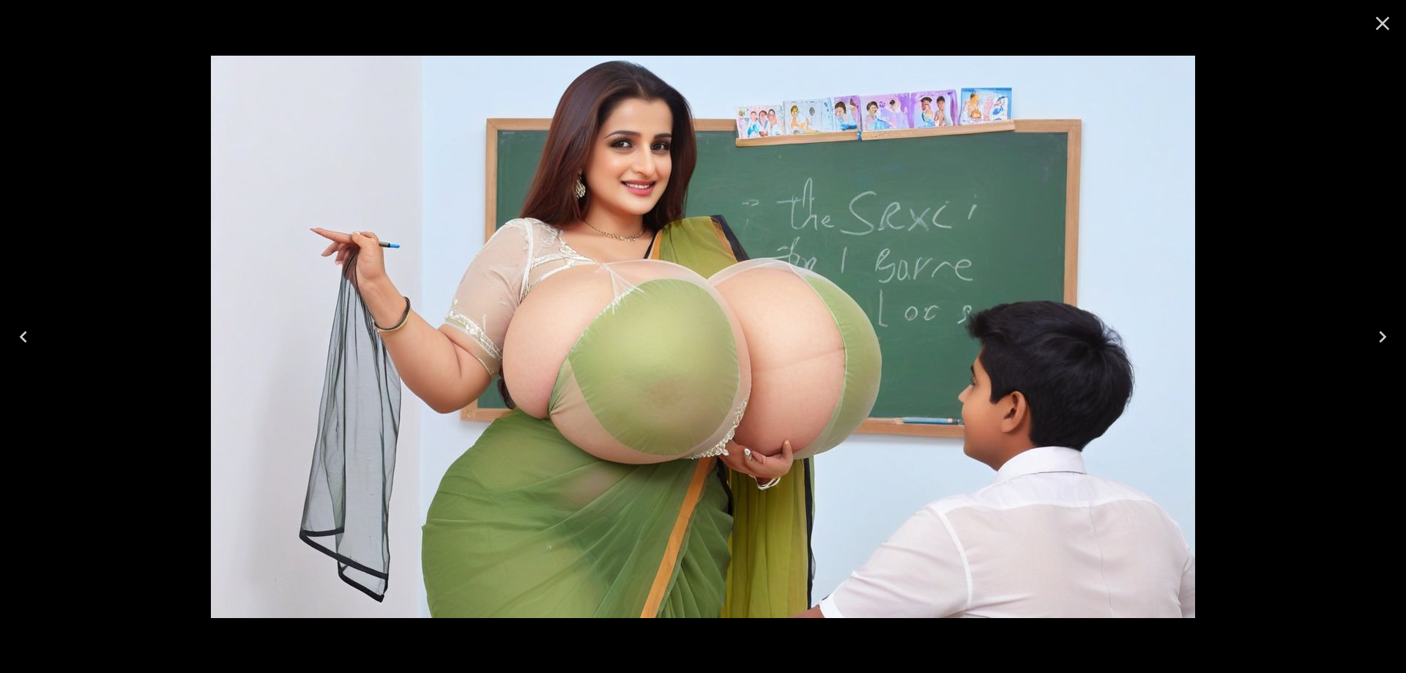
click at [1381, 334] on icon "Next" at bounding box center [1382, 336] width 23 height 23
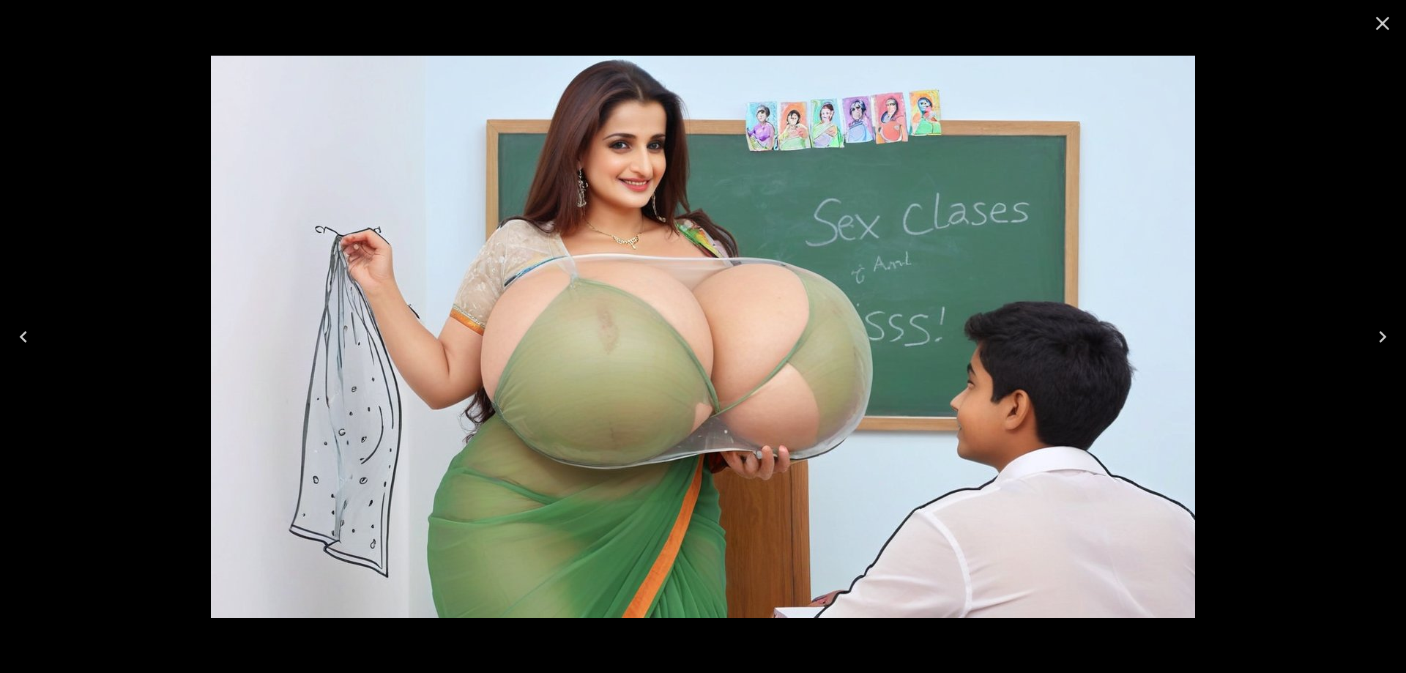
click at [1381, 334] on icon "Next" at bounding box center [1382, 336] width 23 height 23
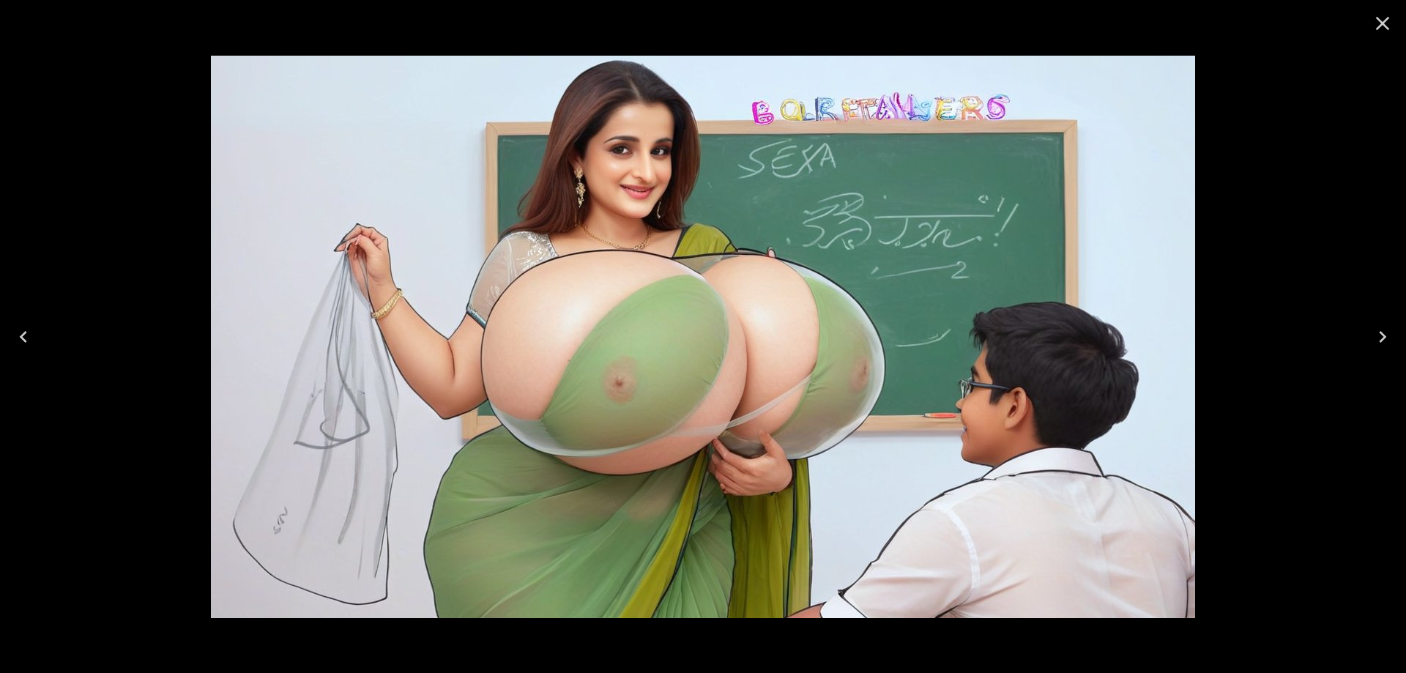
click at [1381, 334] on icon "Next" at bounding box center [1382, 336] width 23 height 23
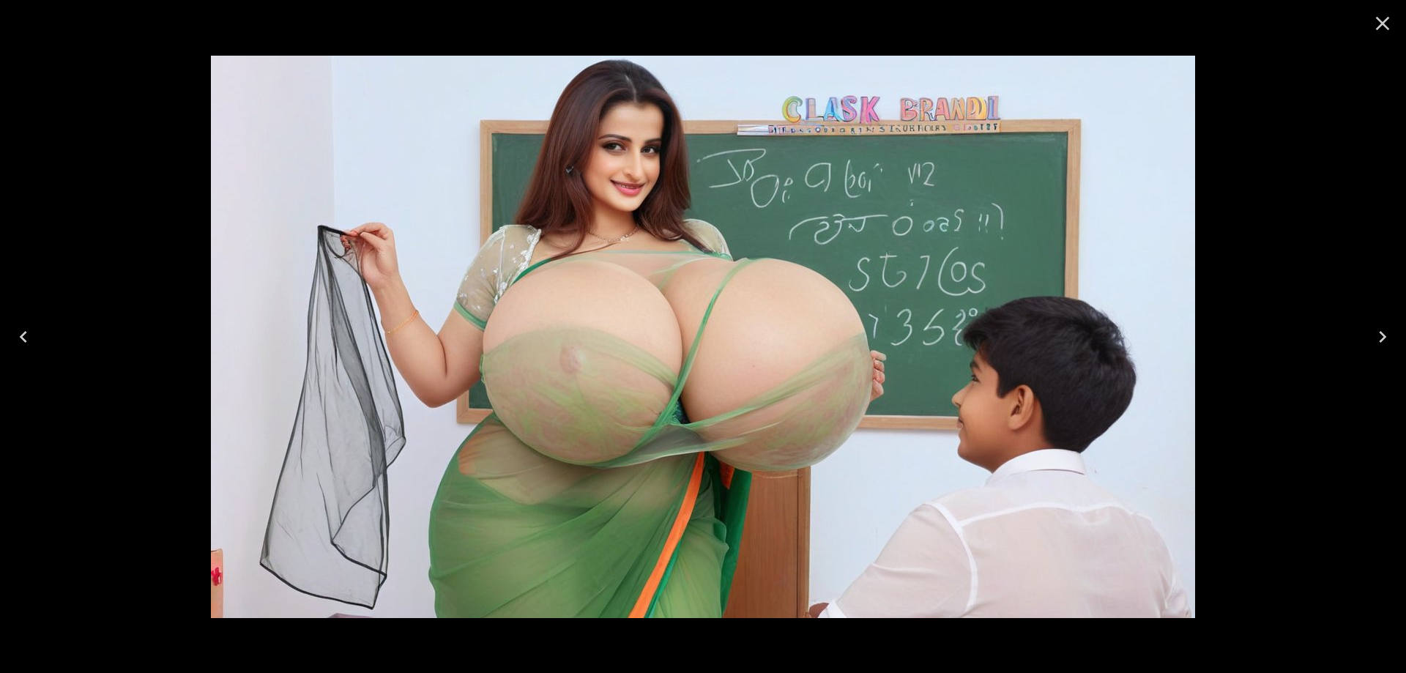
click at [1381, 334] on icon "Next" at bounding box center [1382, 336] width 23 height 23
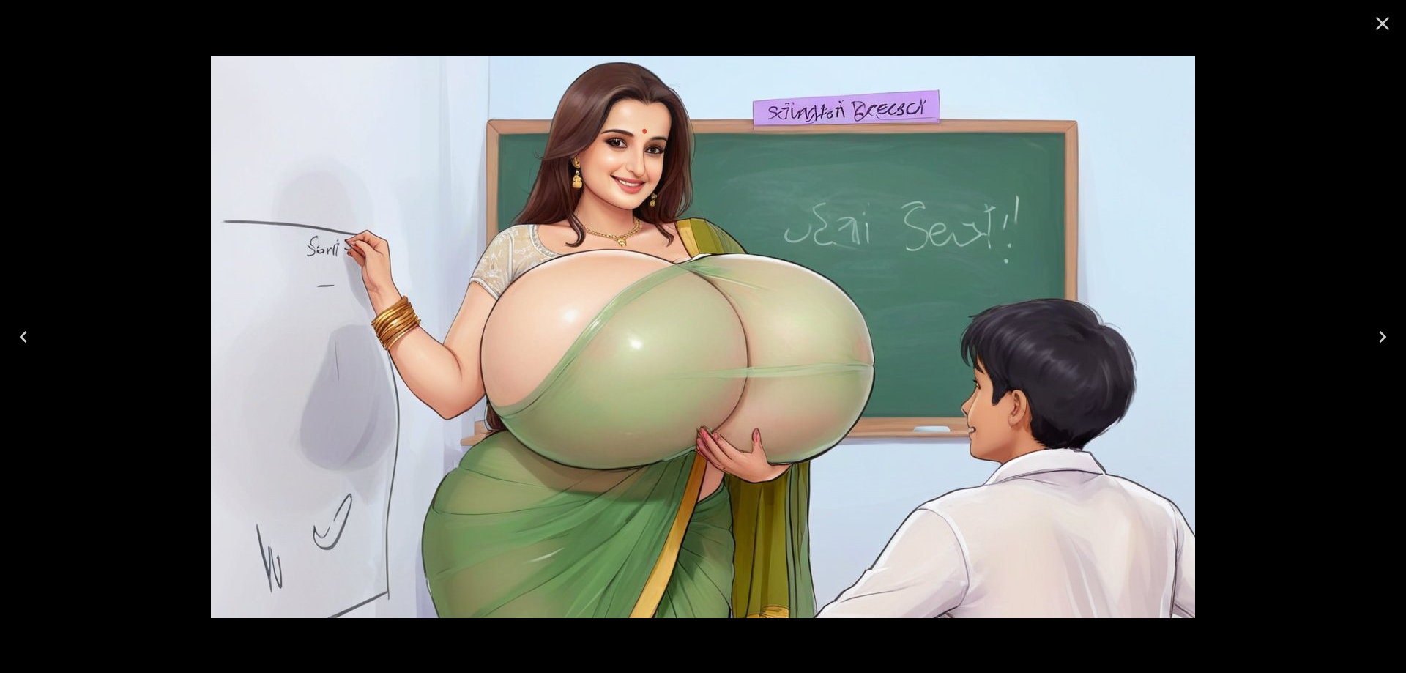
click at [1381, 334] on icon "Next" at bounding box center [1382, 336] width 23 height 23
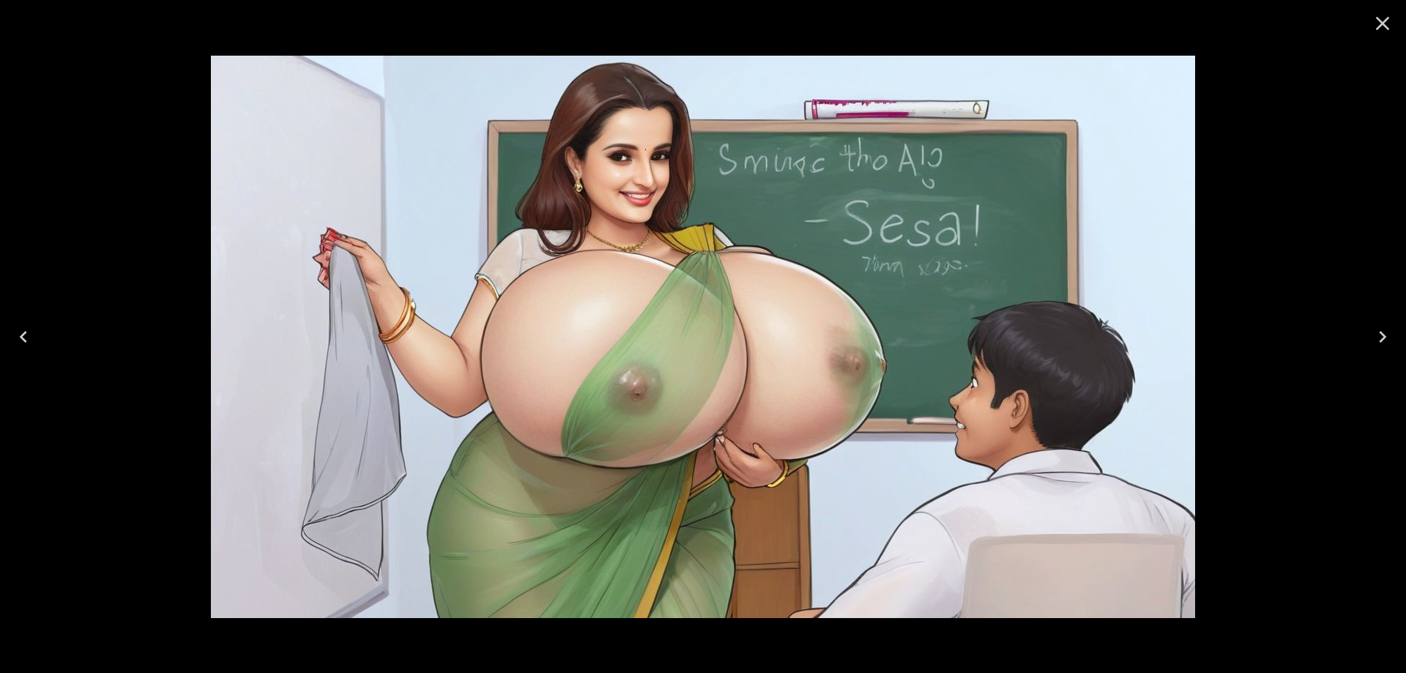
click at [1381, 334] on icon "Next" at bounding box center [1382, 336] width 23 height 23
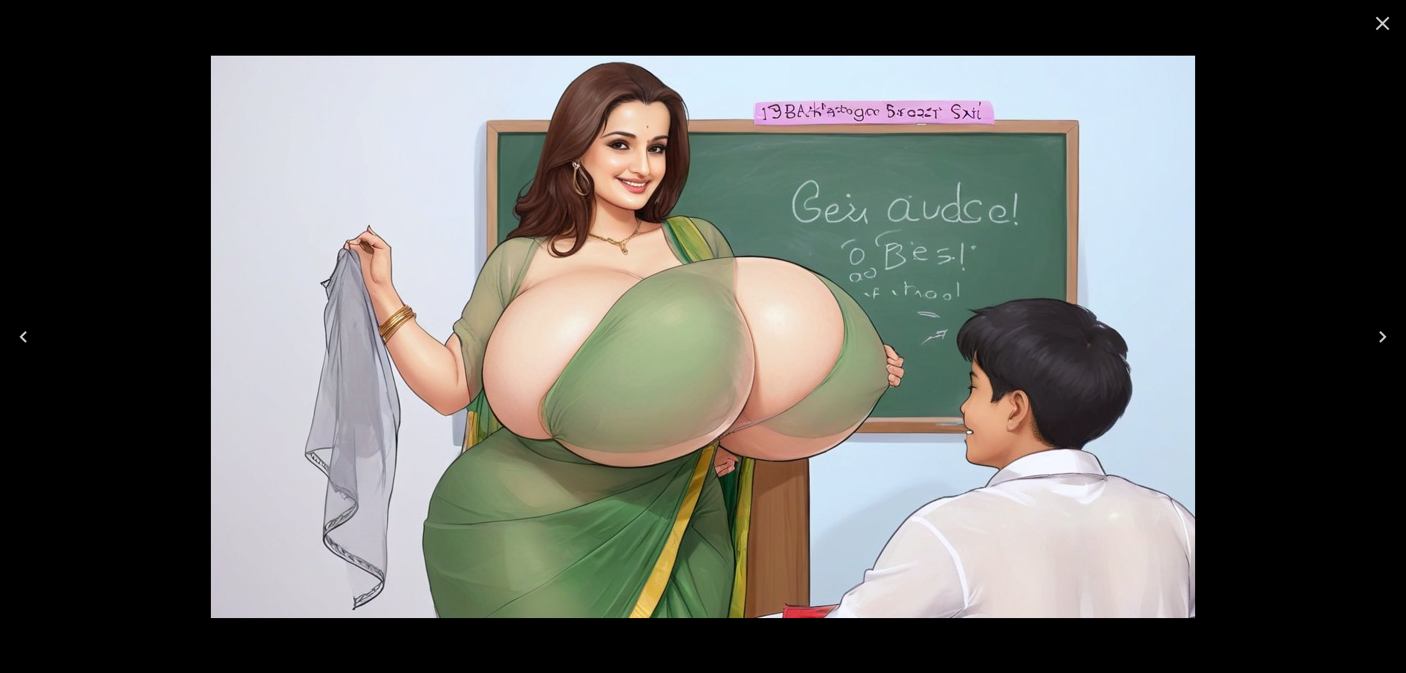
click at [1381, 334] on icon "Next" at bounding box center [1382, 336] width 23 height 23
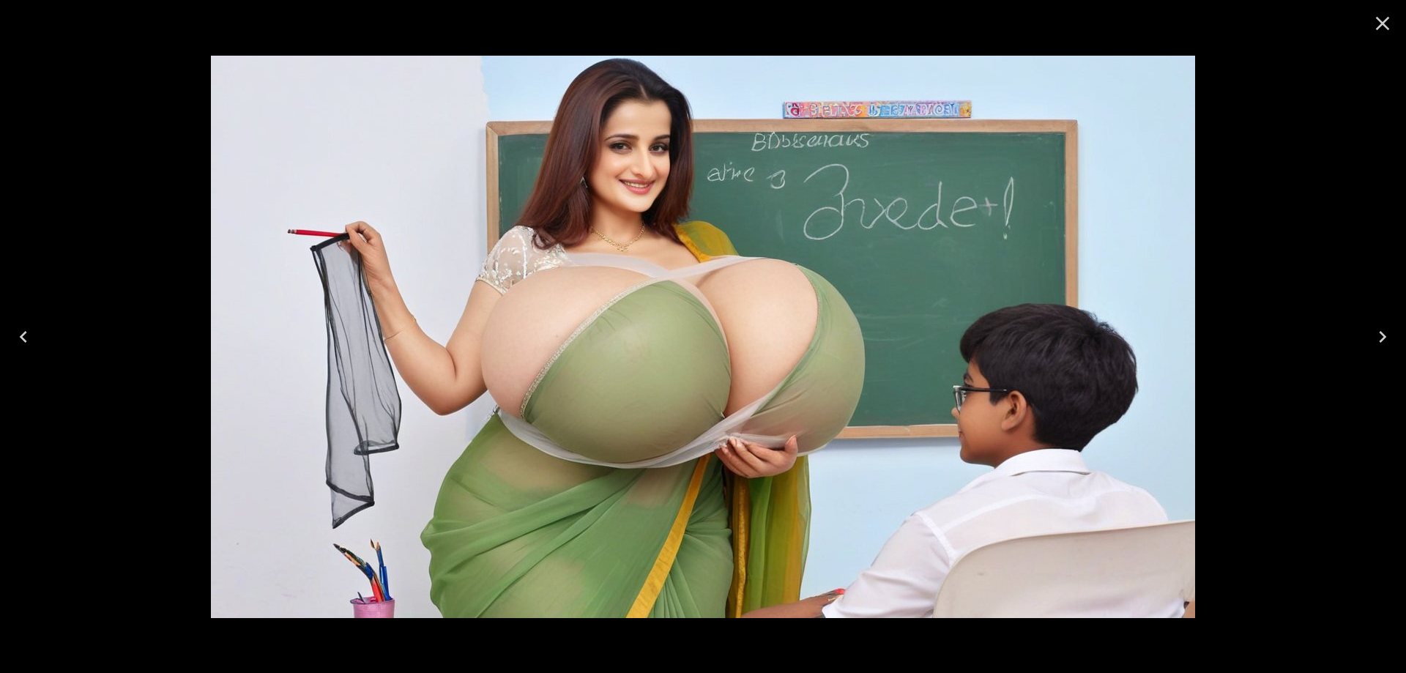
click at [1381, 334] on icon "Next" at bounding box center [1382, 336] width 23 height 23
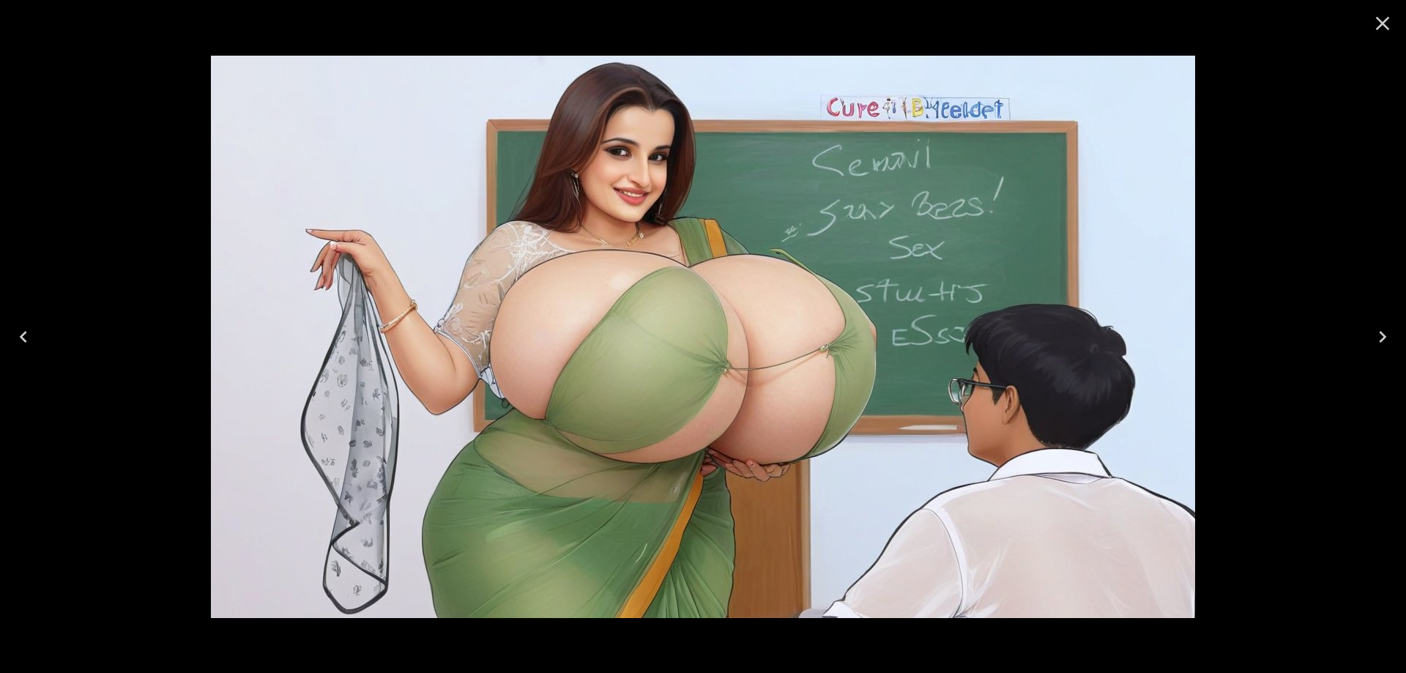
click at [1381, 334] on icon "Next" at bounding box center [1382, 336] width 23 height 23
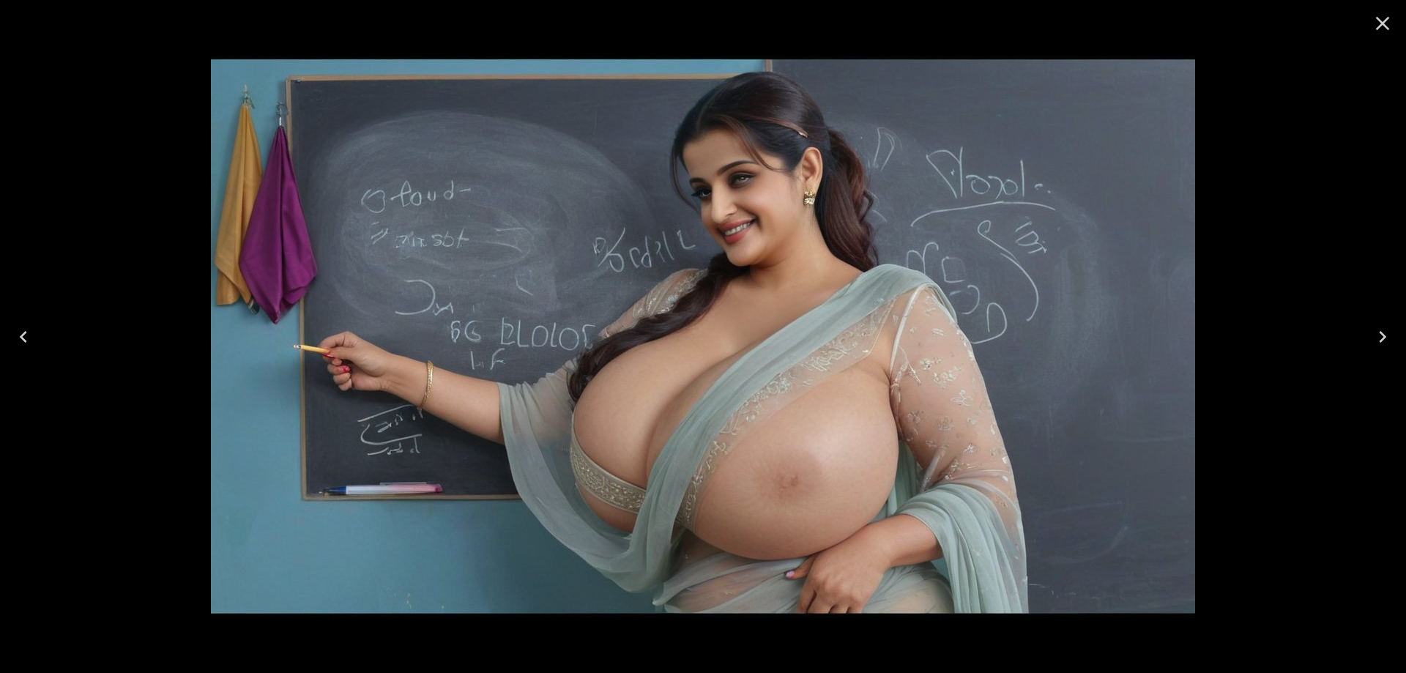
click at [1379, 340] on icon "Next" at bounding box center [1382, 336] width 23 height 23
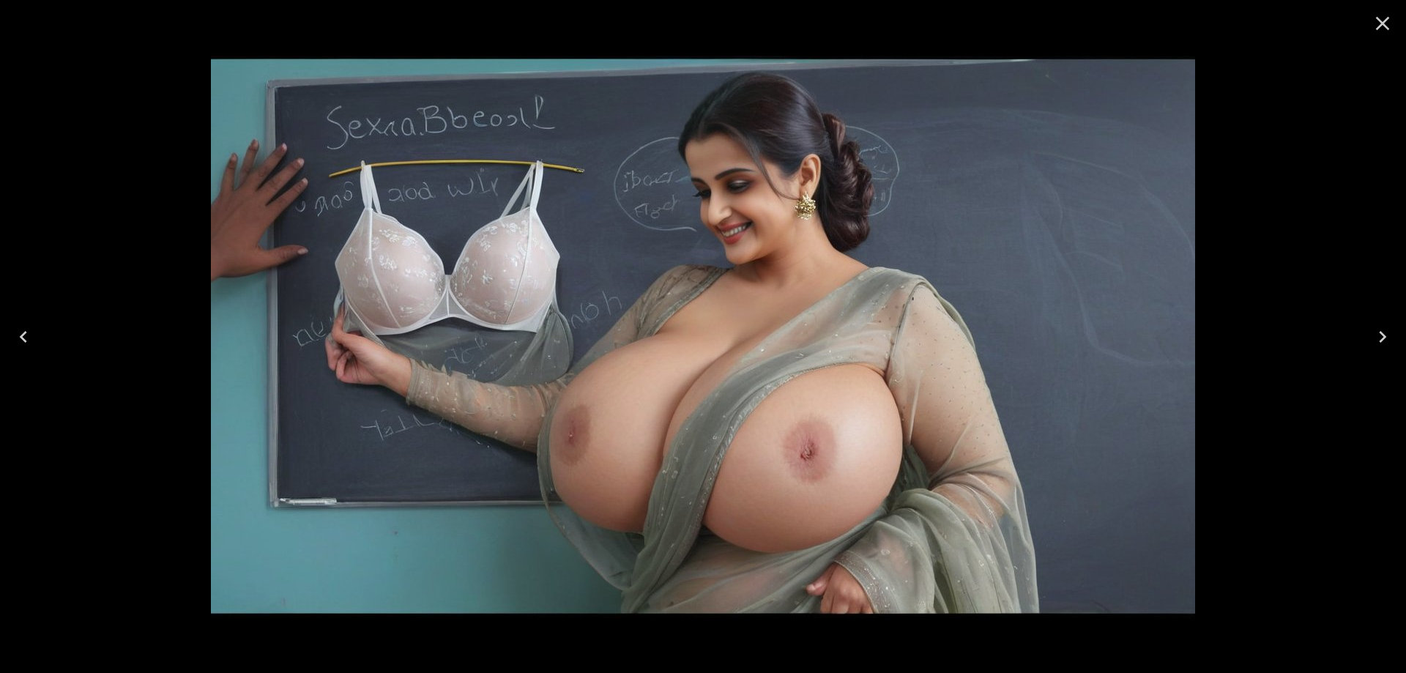
click at [1403, 339] on button "Next" at bounding box center [1382, 336] width 47 height 59
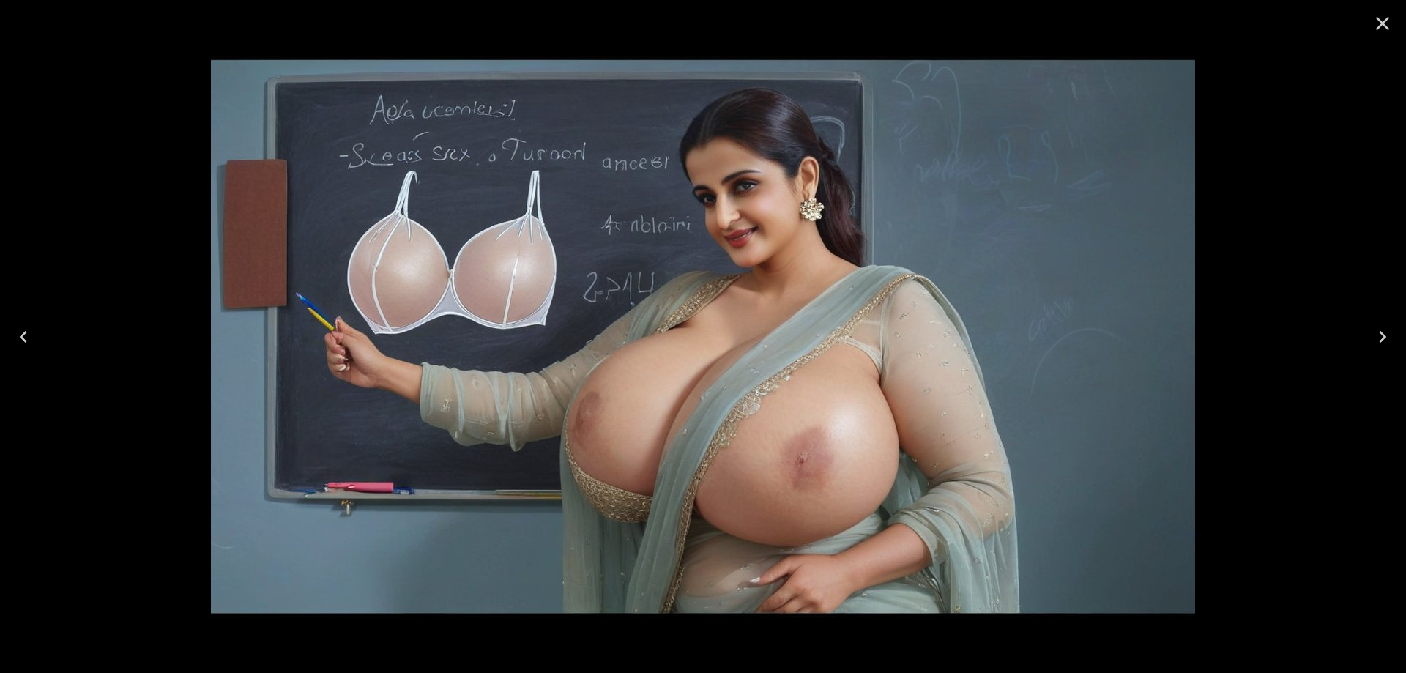
click at [1361, 343] on button "Next" at bounding box center [1382, 336] width 47 height 59
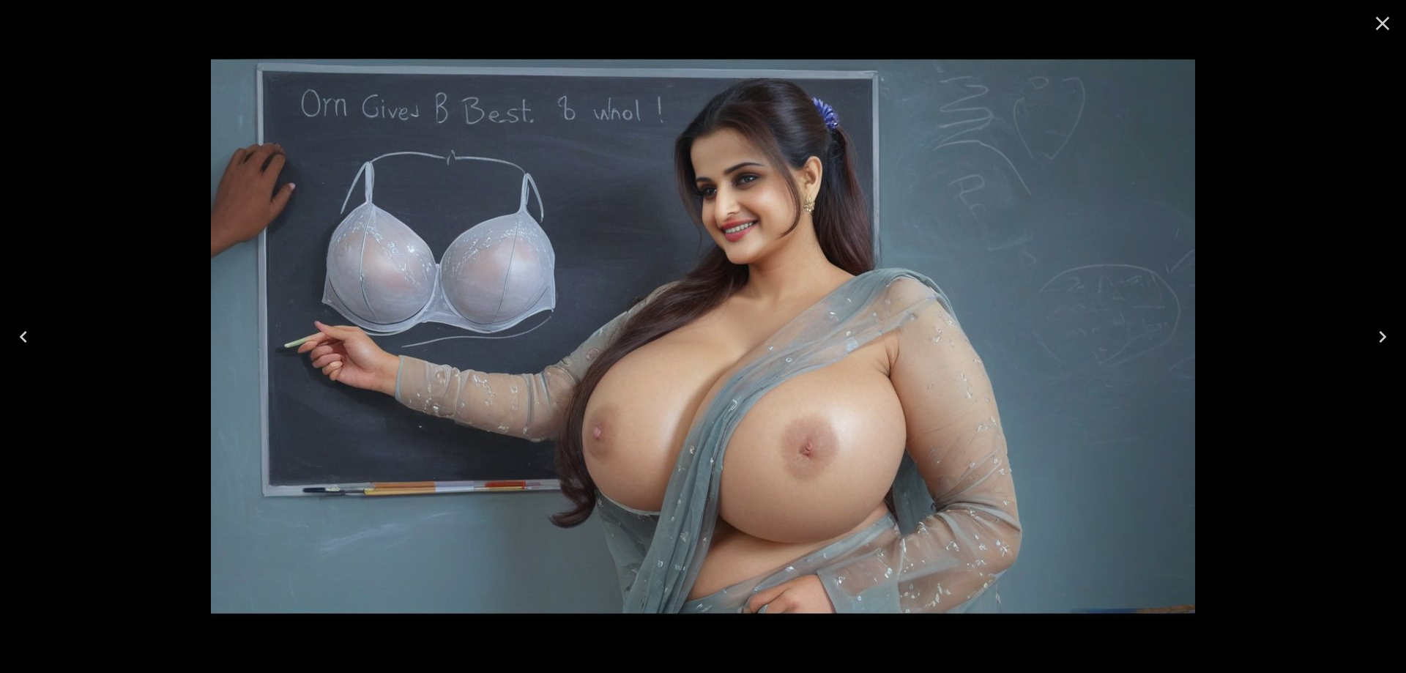
click at [1373, 336] on icon "Next" at bounding box center [1382, 336] width 23 height 23
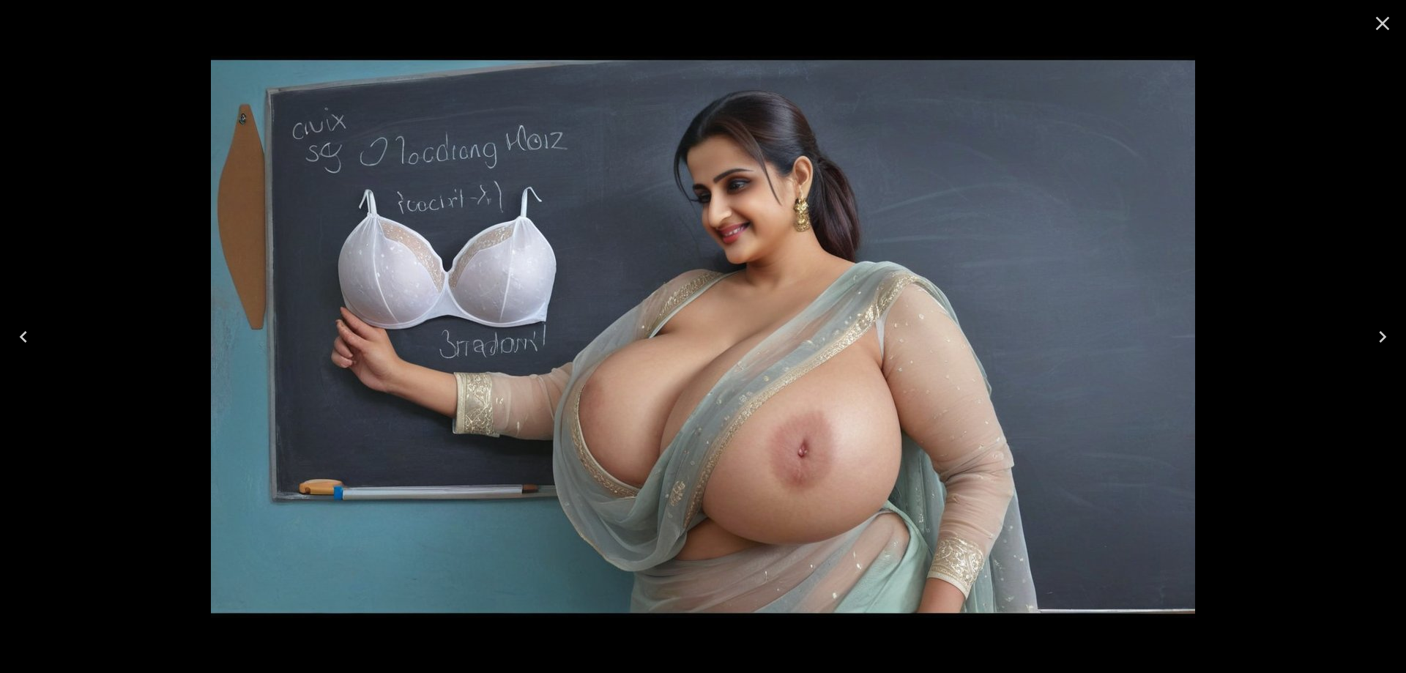
click at [1405, 322] on button "Next" at bounding box center [1382, 336] width 47 height 59
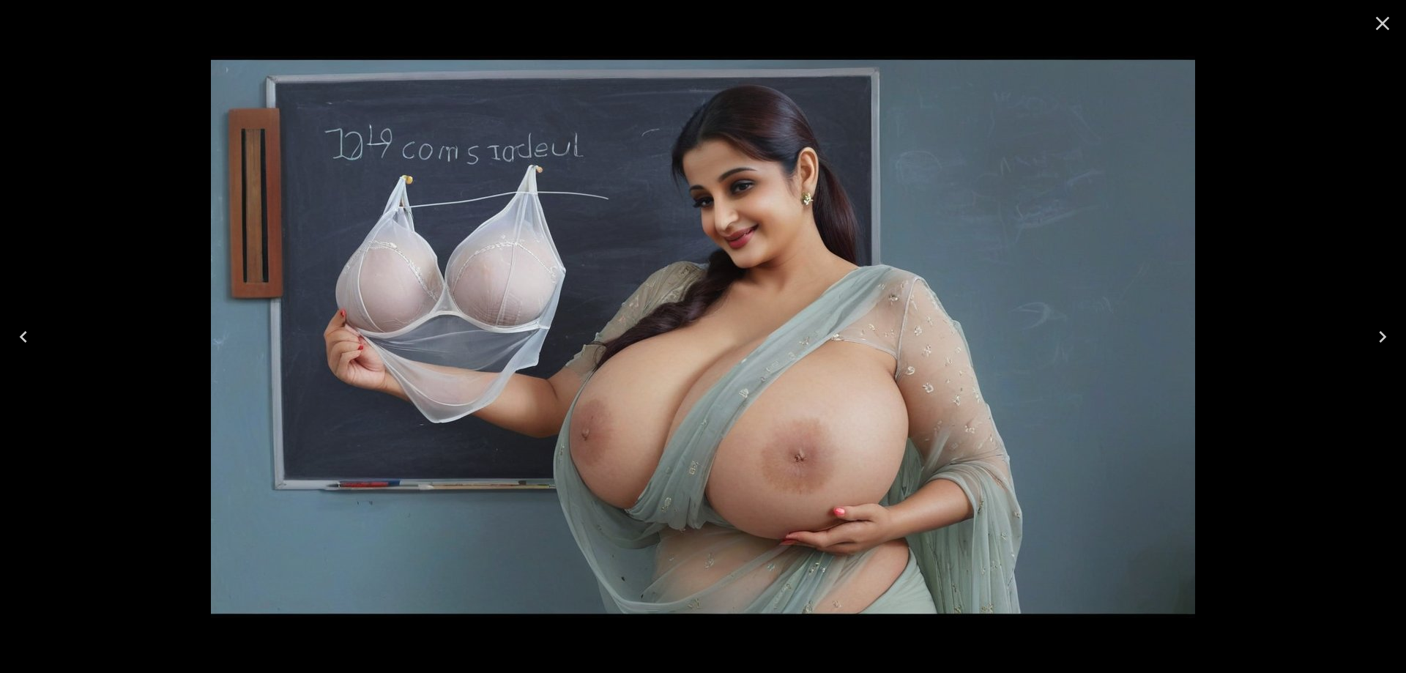
click at [1380, 330] on icon "Next" at bounding box center [1382, 336] width 23 height 23
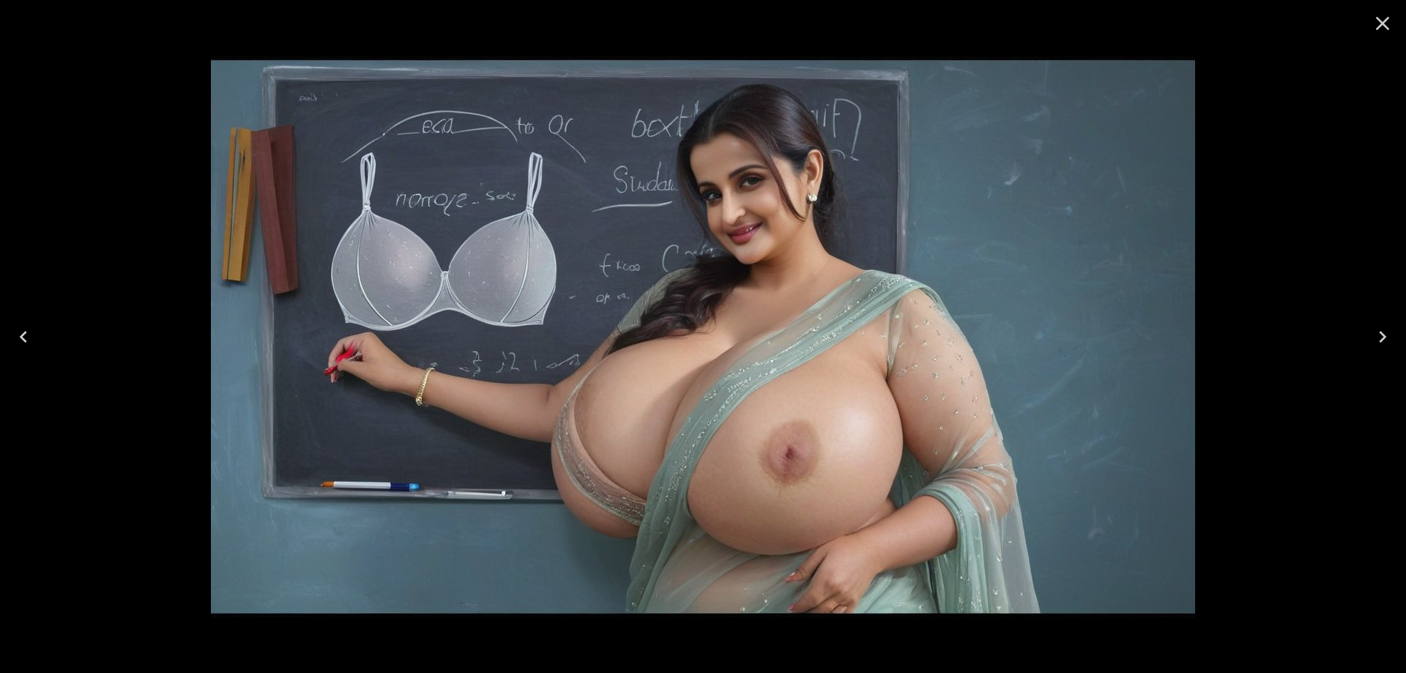
click at [1380, 330] on icon "Next" at bounding box center [1382, 336] width 23 height 23
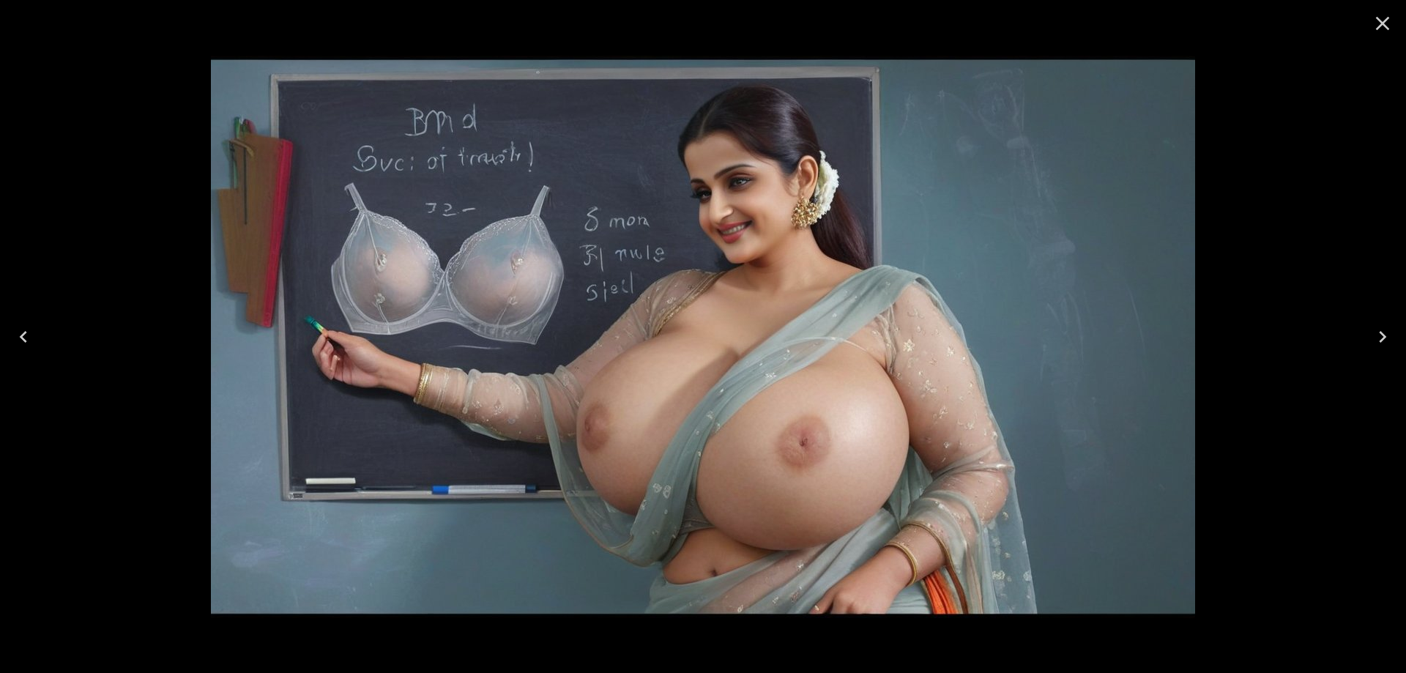
click at [1380, 330] on icon "Next" at bounding box center [1382, 336] width 23 height 23
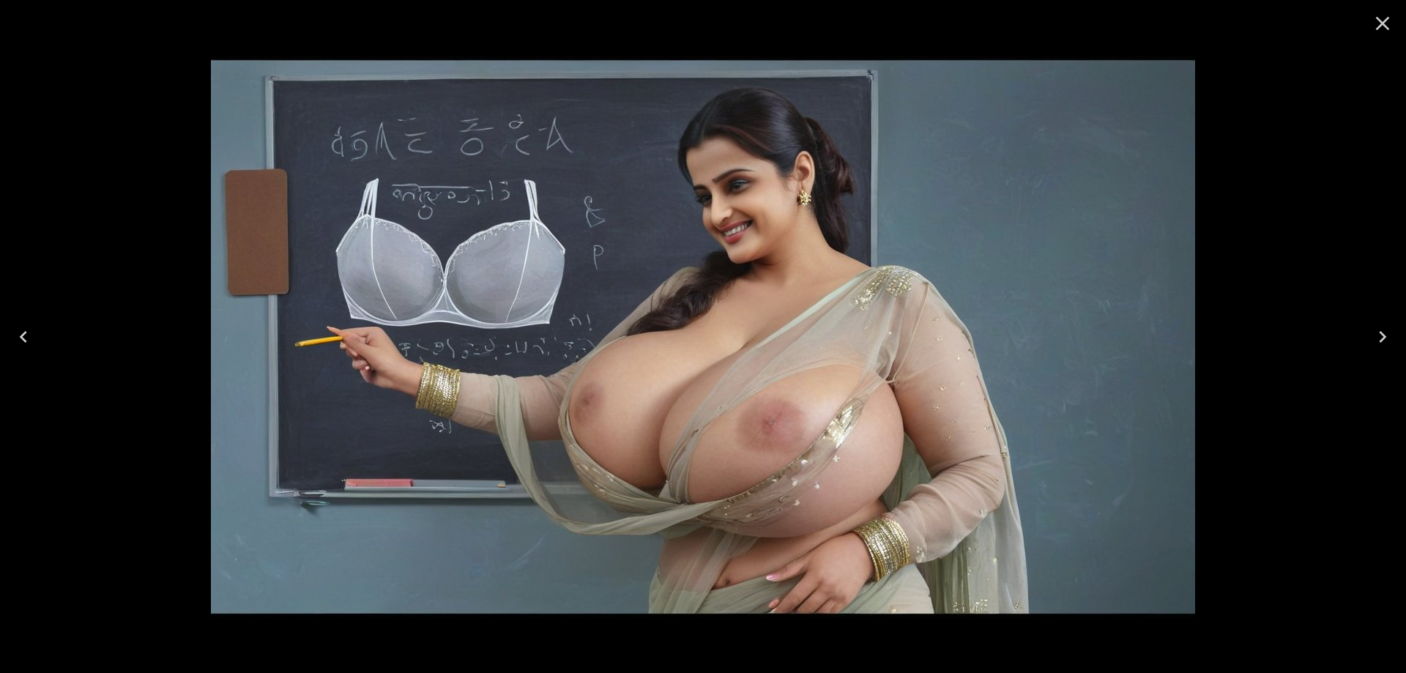
click at [1380, 330] on icon "Next" at bounding box center [1382, 336] width 23 height 23
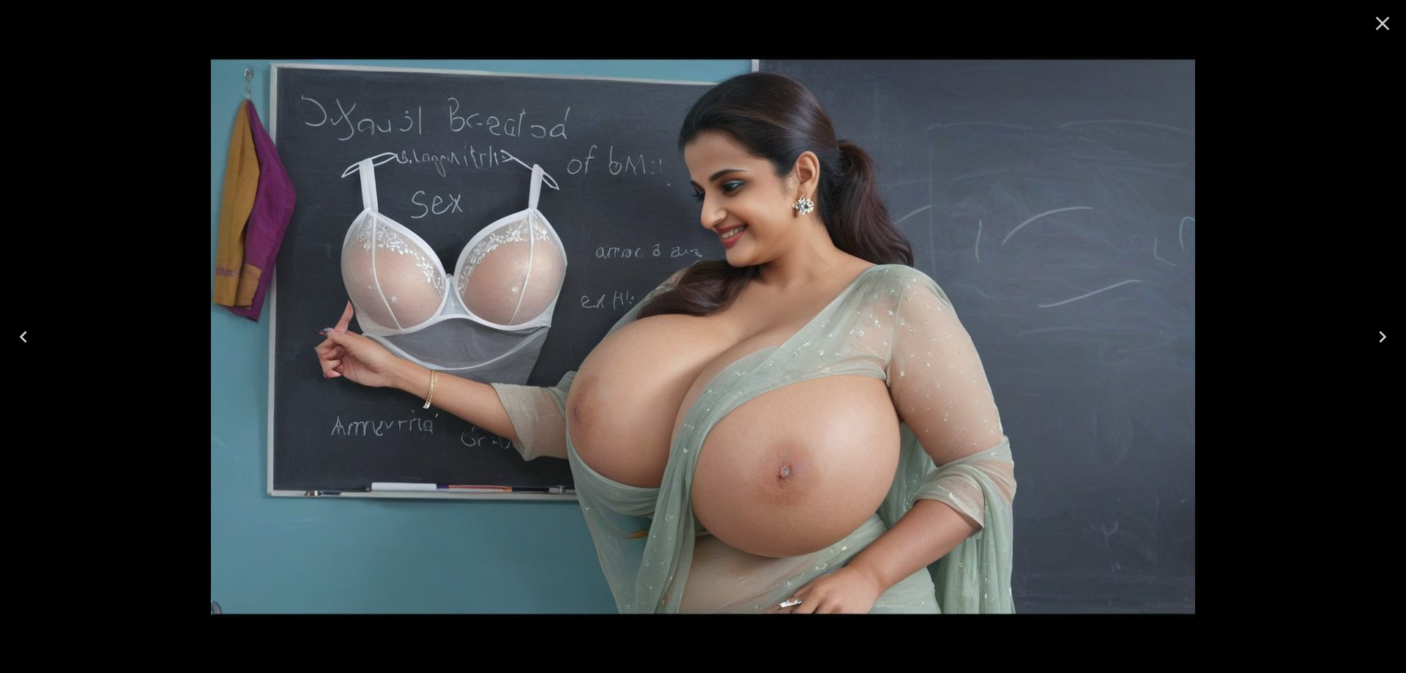
click at [1380, 330] on icon "Next" at bounding box center [1382, 336] width 23 height 23
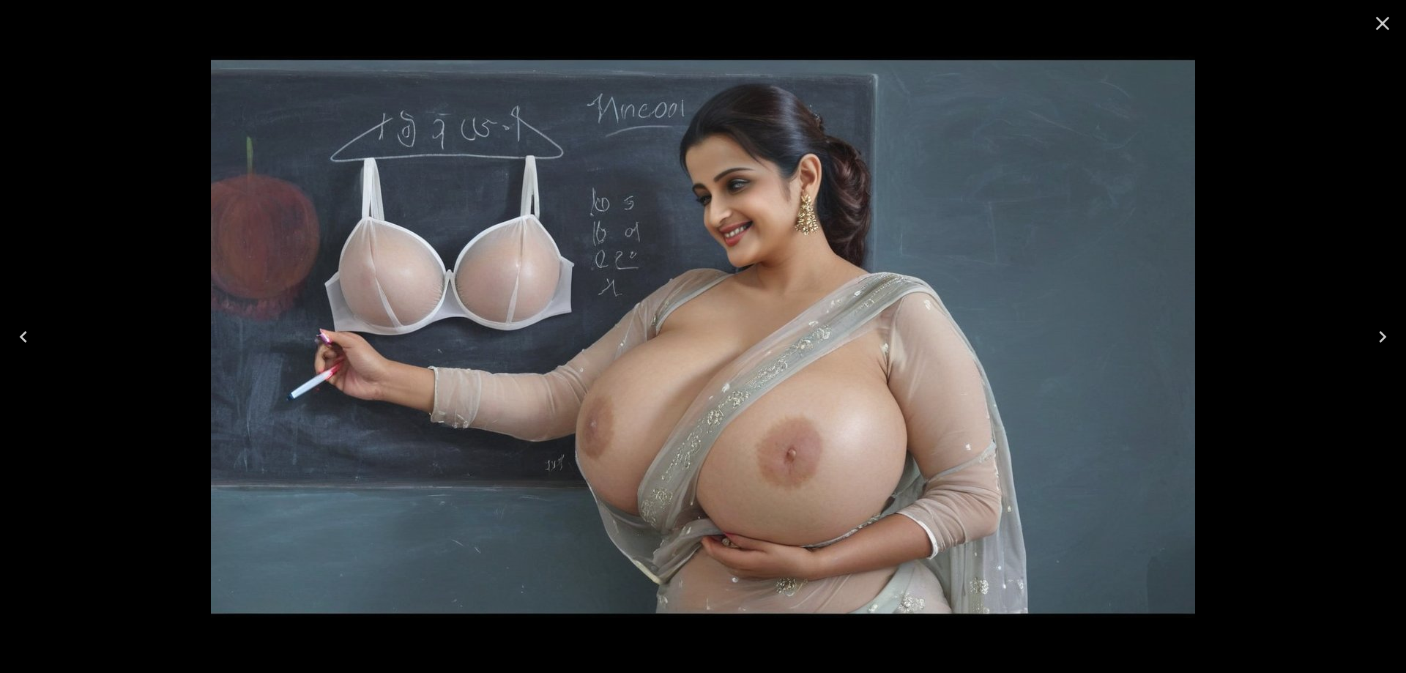
click at [1405, 343] on button "Next" at bounding box center [1382, 336] width 47 height 59
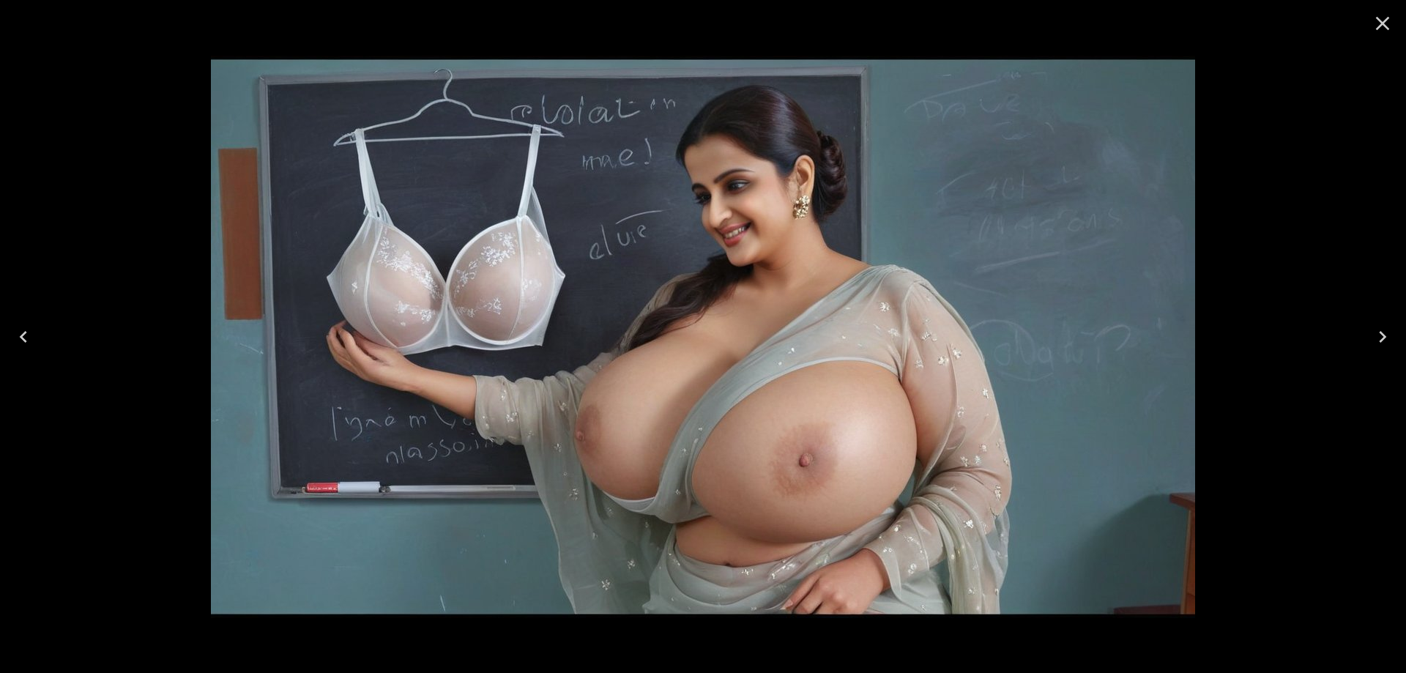
click at [1405, 343] on button "Next" at bounding box center [1382, 336] width 47 height 59
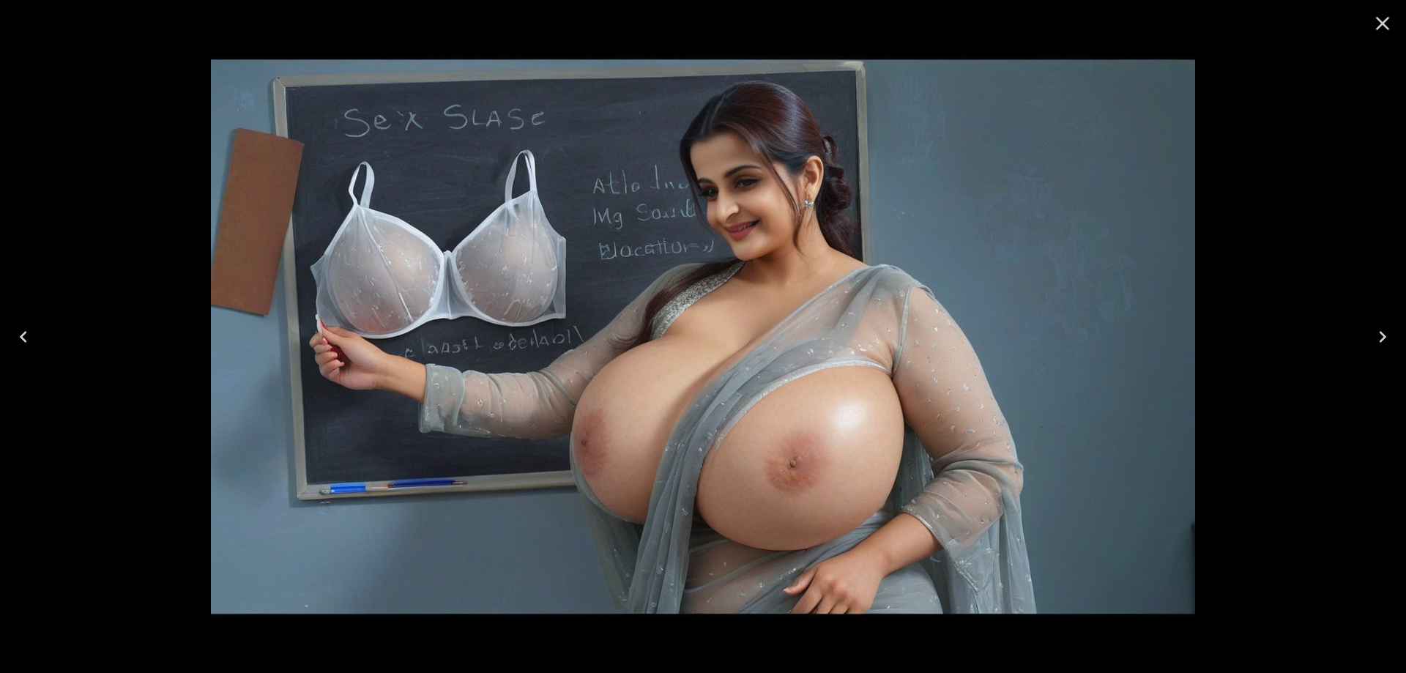
click at [1405, 343] on button "Next" at bounding box center [1382, 336] width 47 height 59
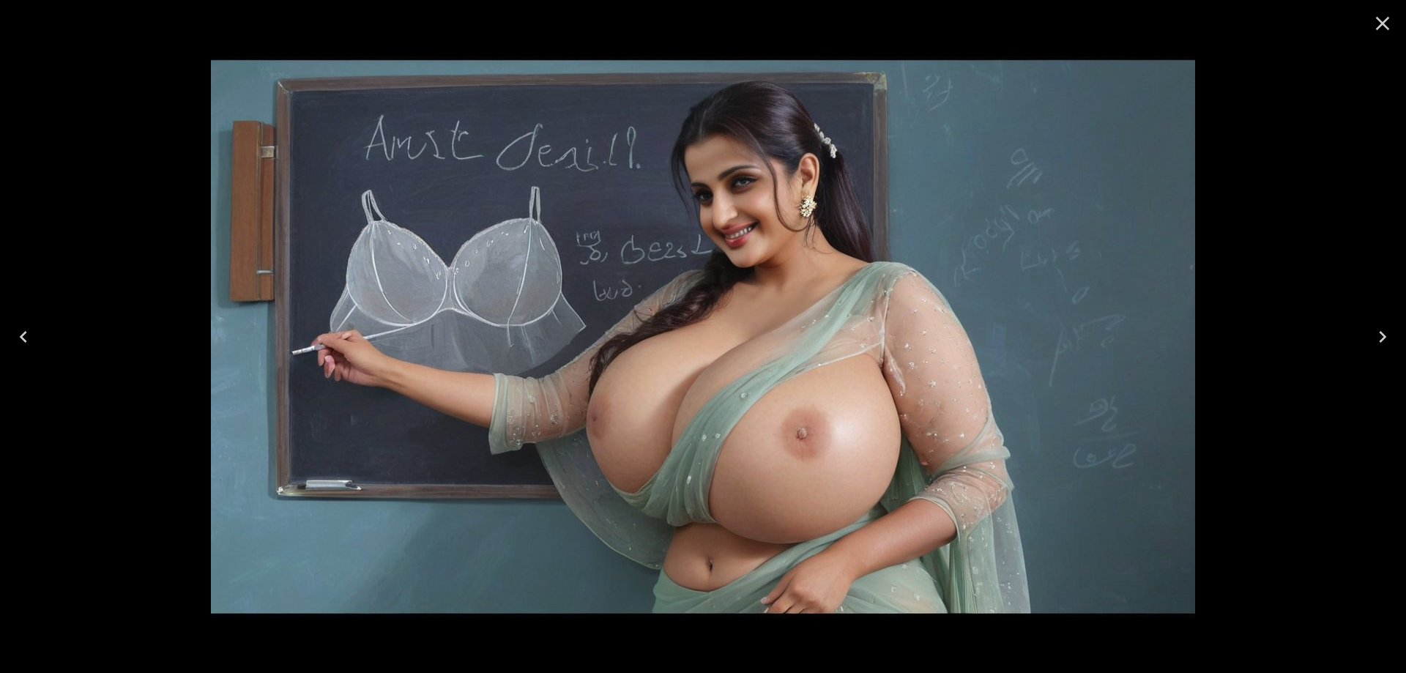
click at [1405, 343] on button "Next" at bounding box center [1382, 336] width 47 height 59
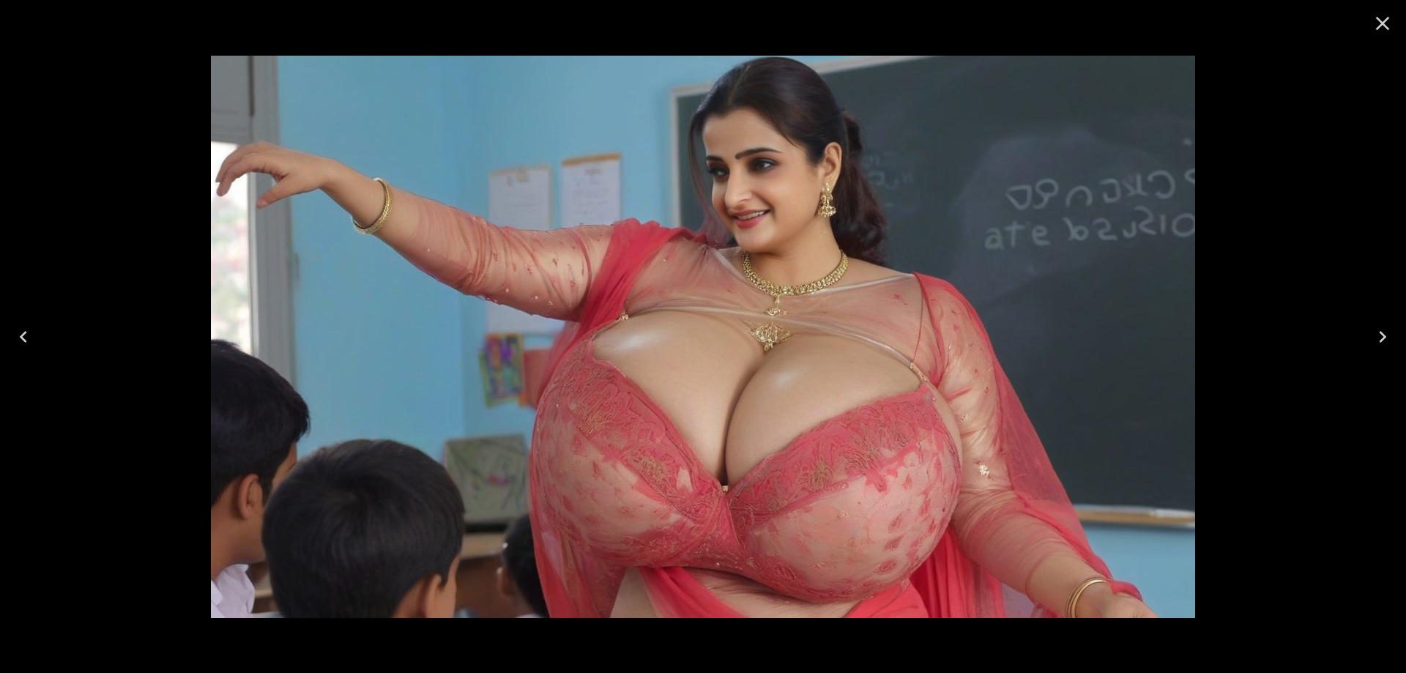
click at [1365, 344] on button "Next" at bounding box center [1382, 336] width 47 height 59
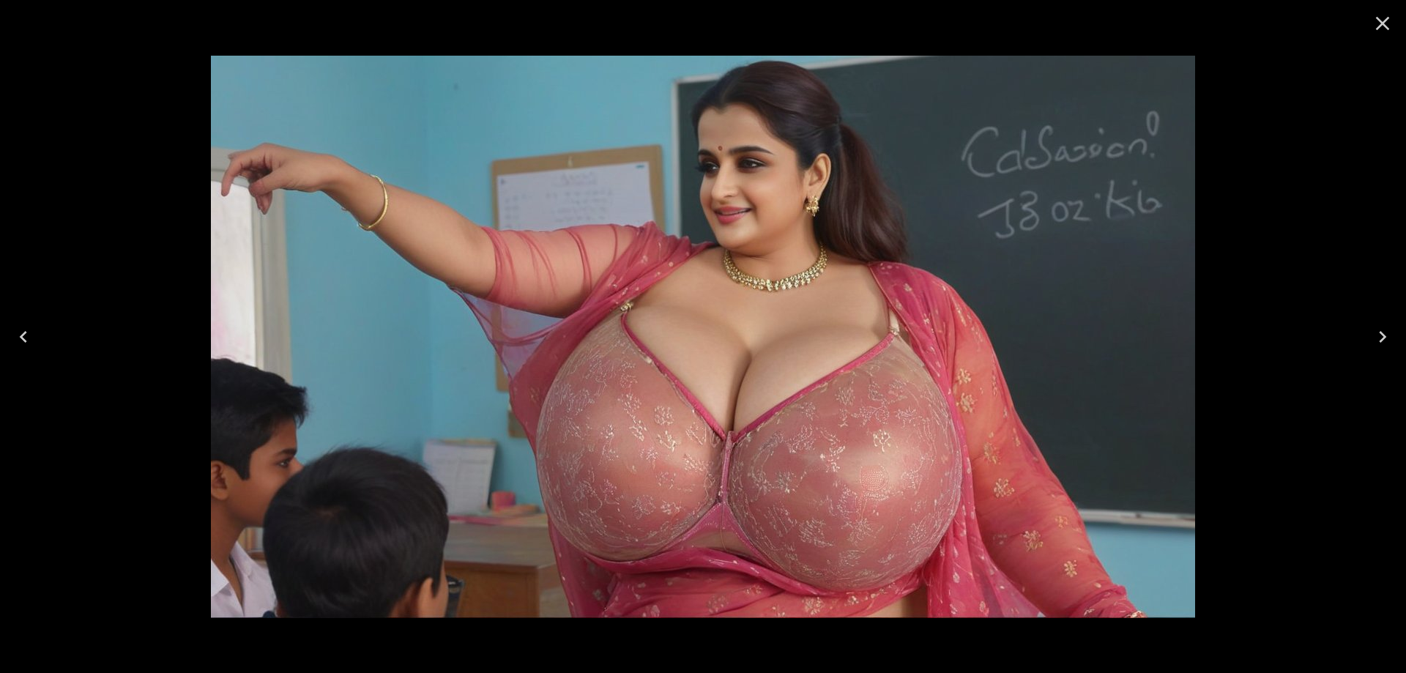
drag, startPoint x: 1204, startPoint y: 328, endPoint x: 1137, endPoint y: 343, distance: 69.1
click at [1378, 335] on icon "Next" at bounding box center [1382, 336] width 23 height 23
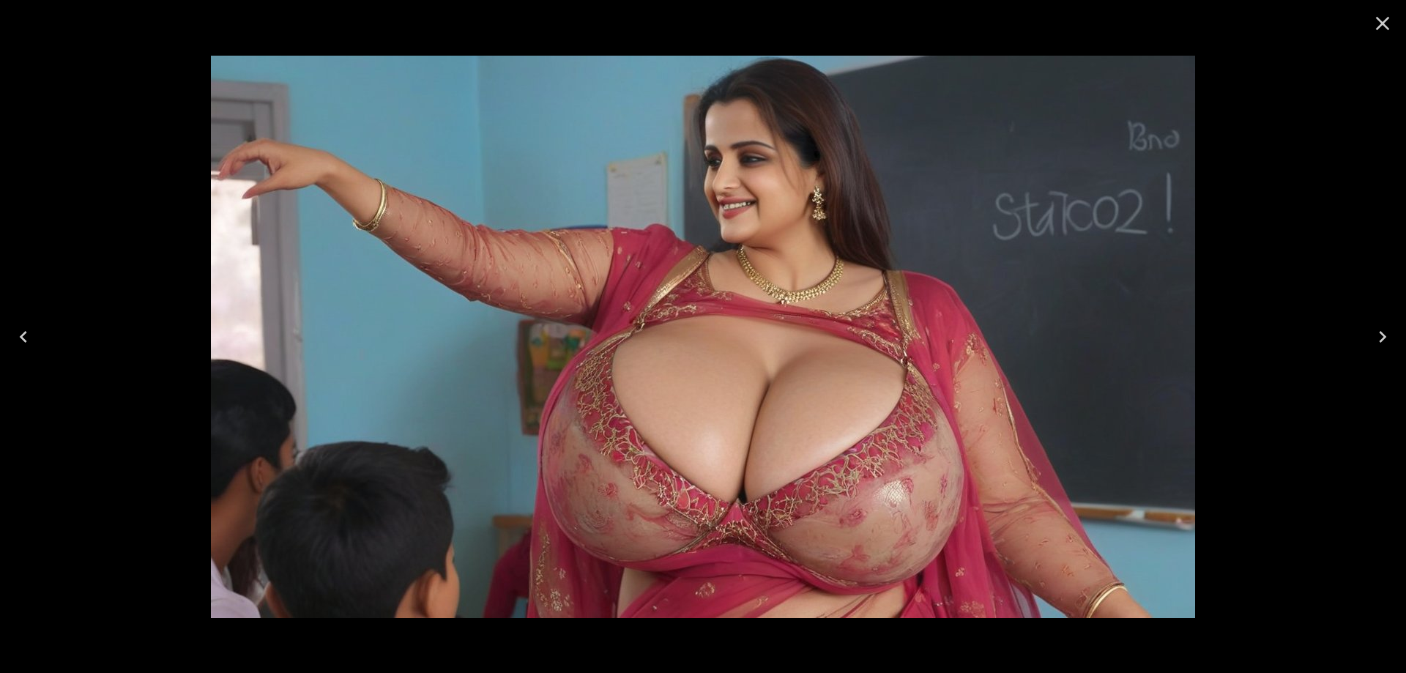
click at [1379, 327] on icon "Next" at bounding box center [1382, 336] width 23 height 23
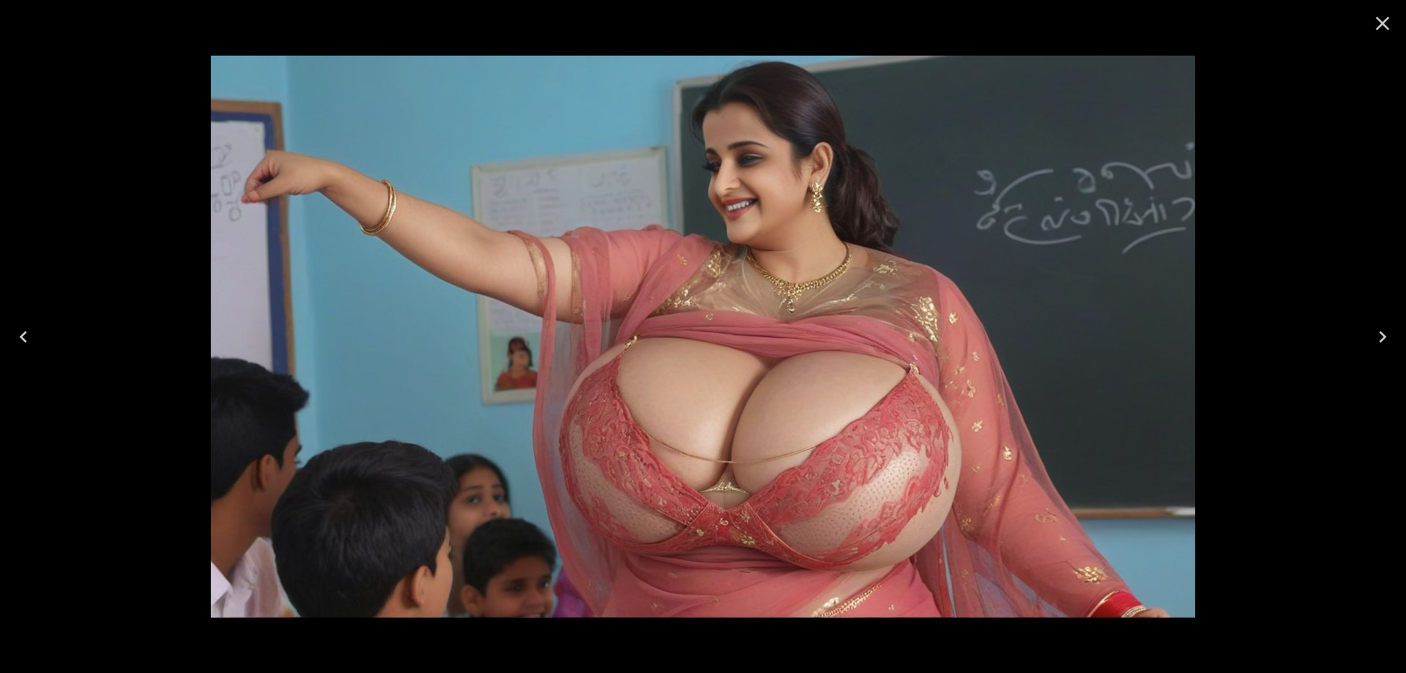
click at [1376, 335] on icon "Next" at bounding box center [1382, 336] width 23 height 23
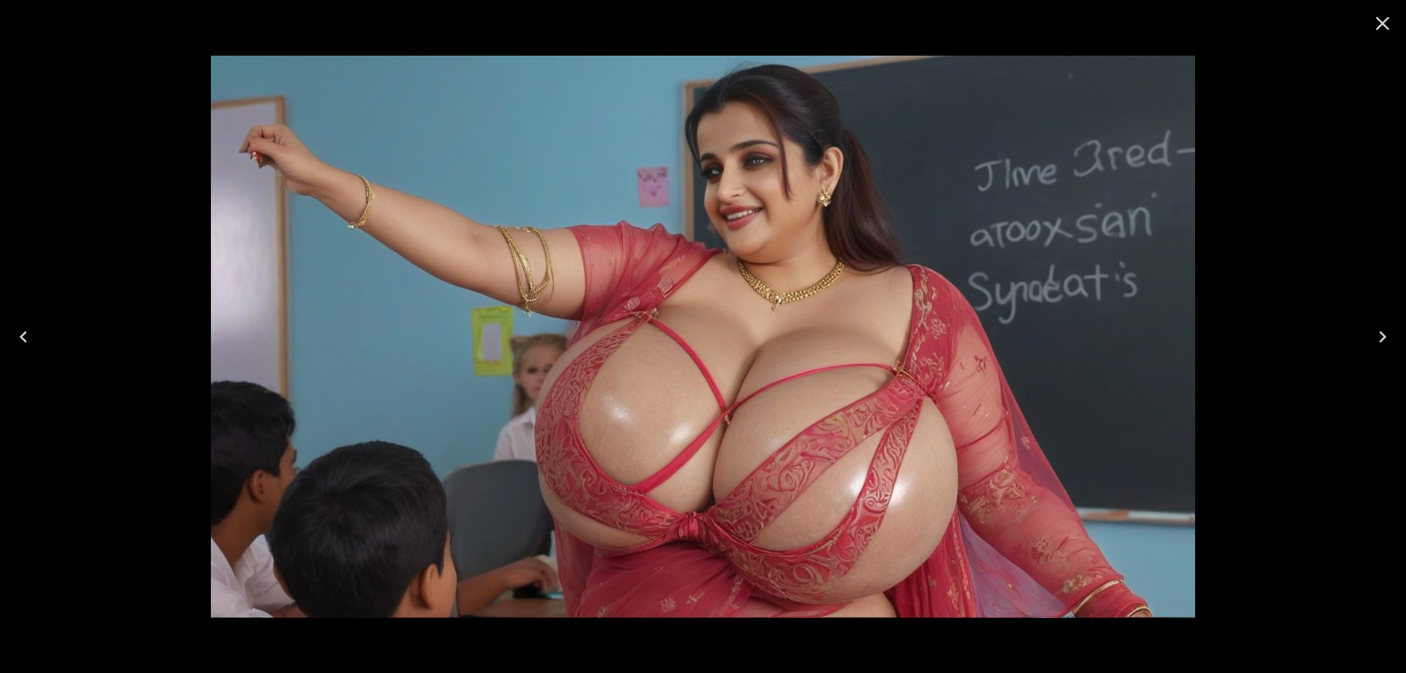
drag, startPoint x: 1376, startPoint y: 331, endPoint x: 1354, endPoint y: 335, distance: 22.3
click at [1376, 330] on icon "Next" at bounding box center [1382, 336] width 23 height 23
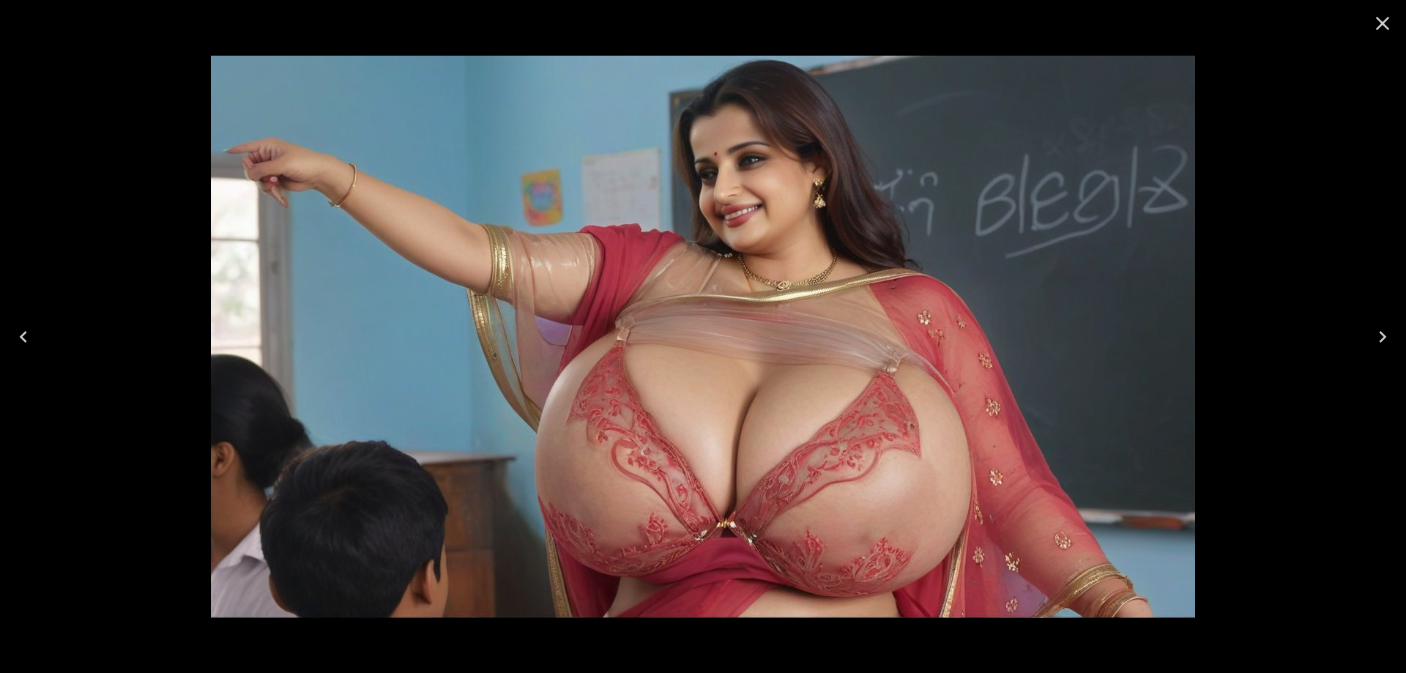
click at [1397, 336] on button "Next" at bounding box center [1382, 336] width 47 height 59
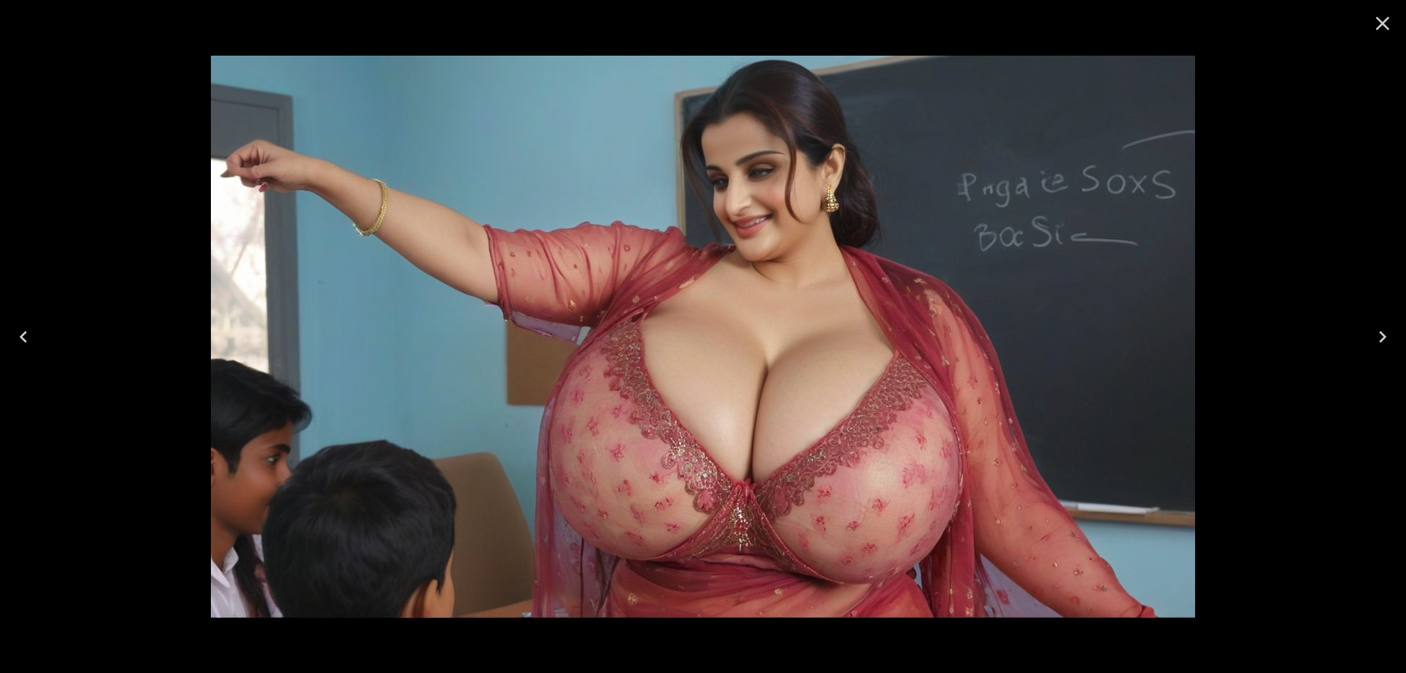
click at [1381, 332] on icon "Next" at bounding box center [1382, 337] width 7 height 12
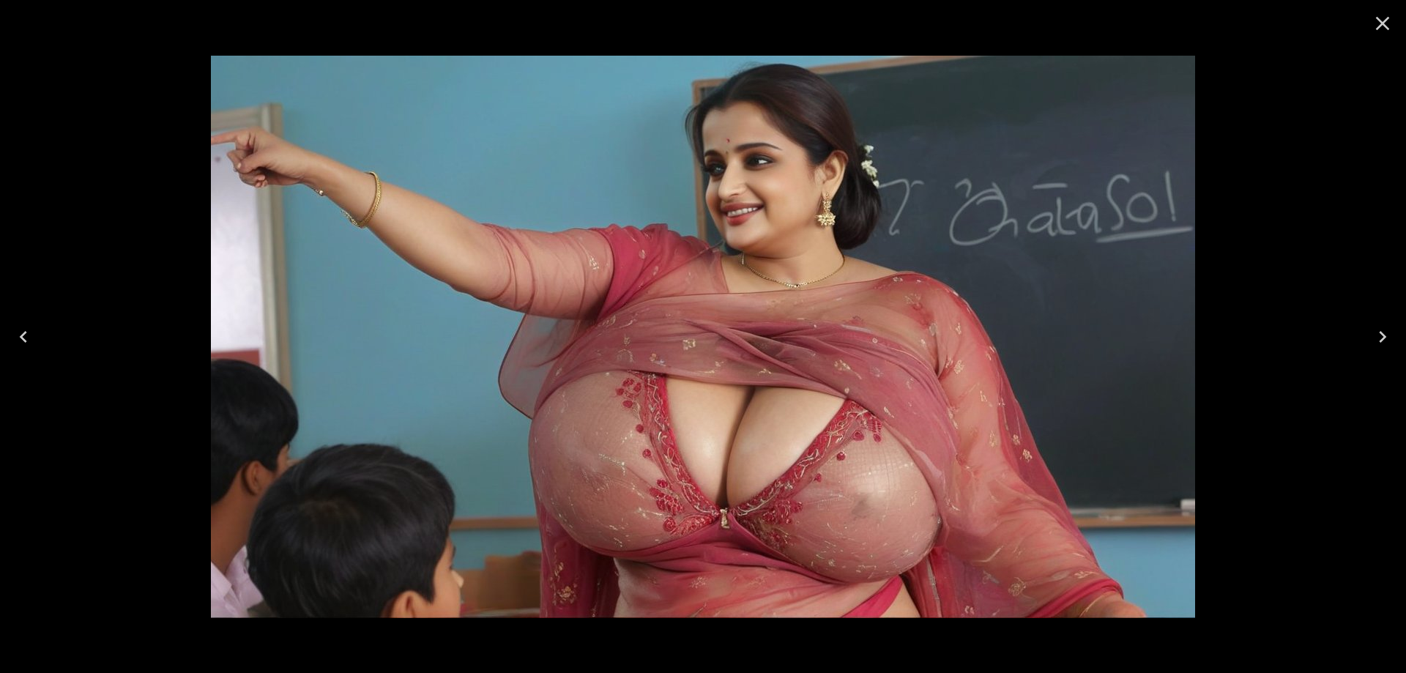
click at [1393, 341] on icon "Next" at bounding box center [1382, 336] width 23 height 23
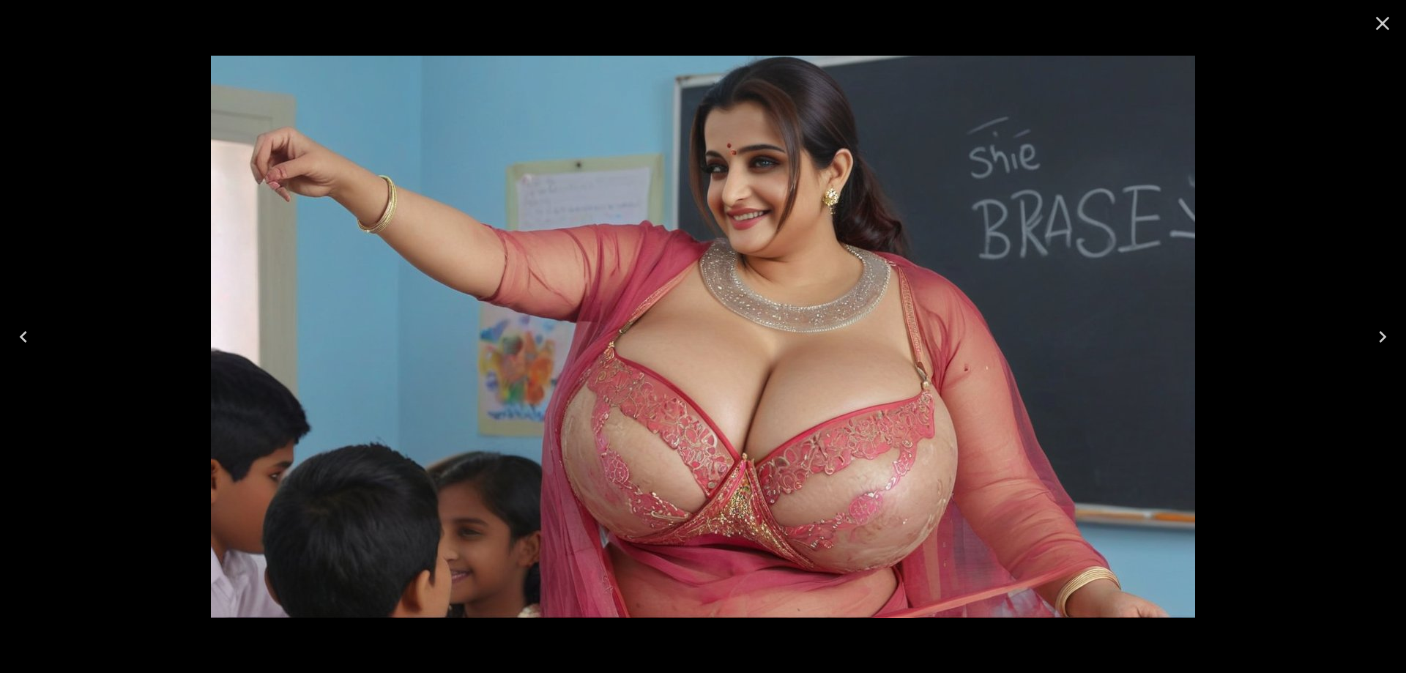
click at [1393, 341] on icon "Next" at bounding box center [1382, 336] width 23 height 23
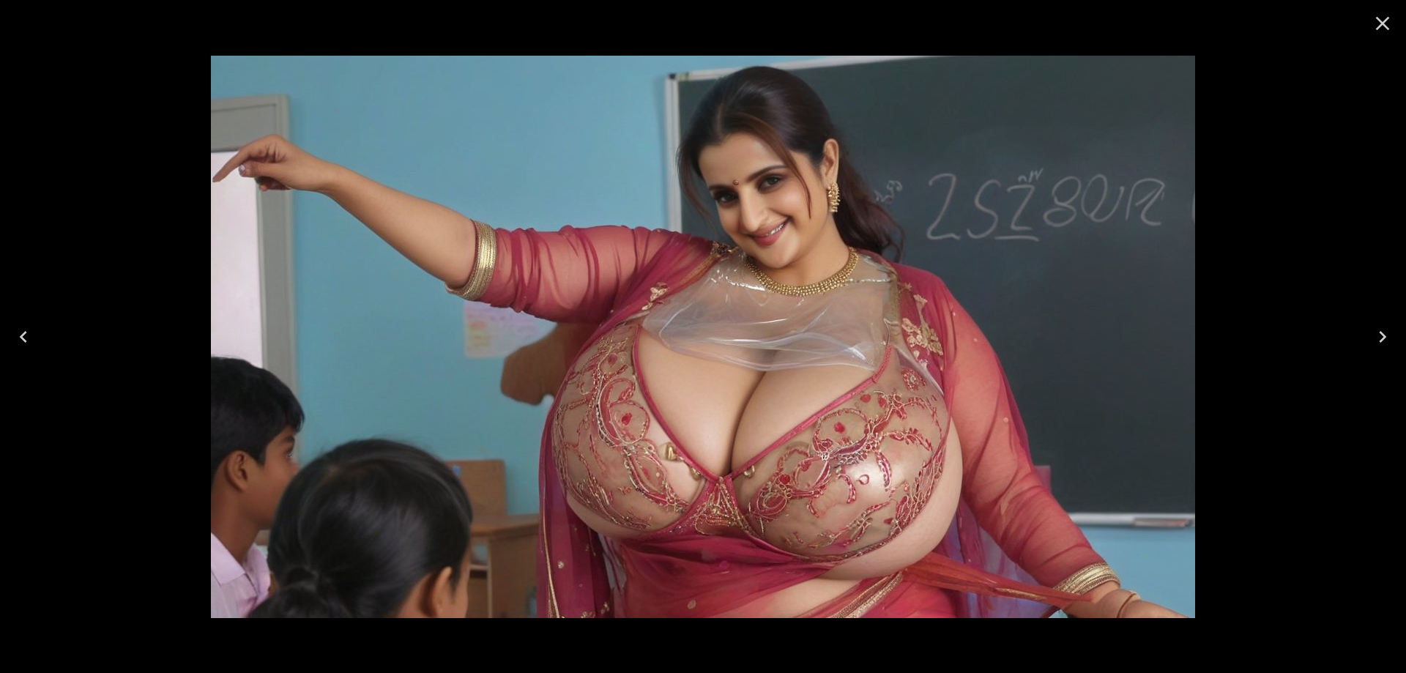
click at [1393, 341] on icon "Next" at bounding box center [1382, 336] width 23 height 23
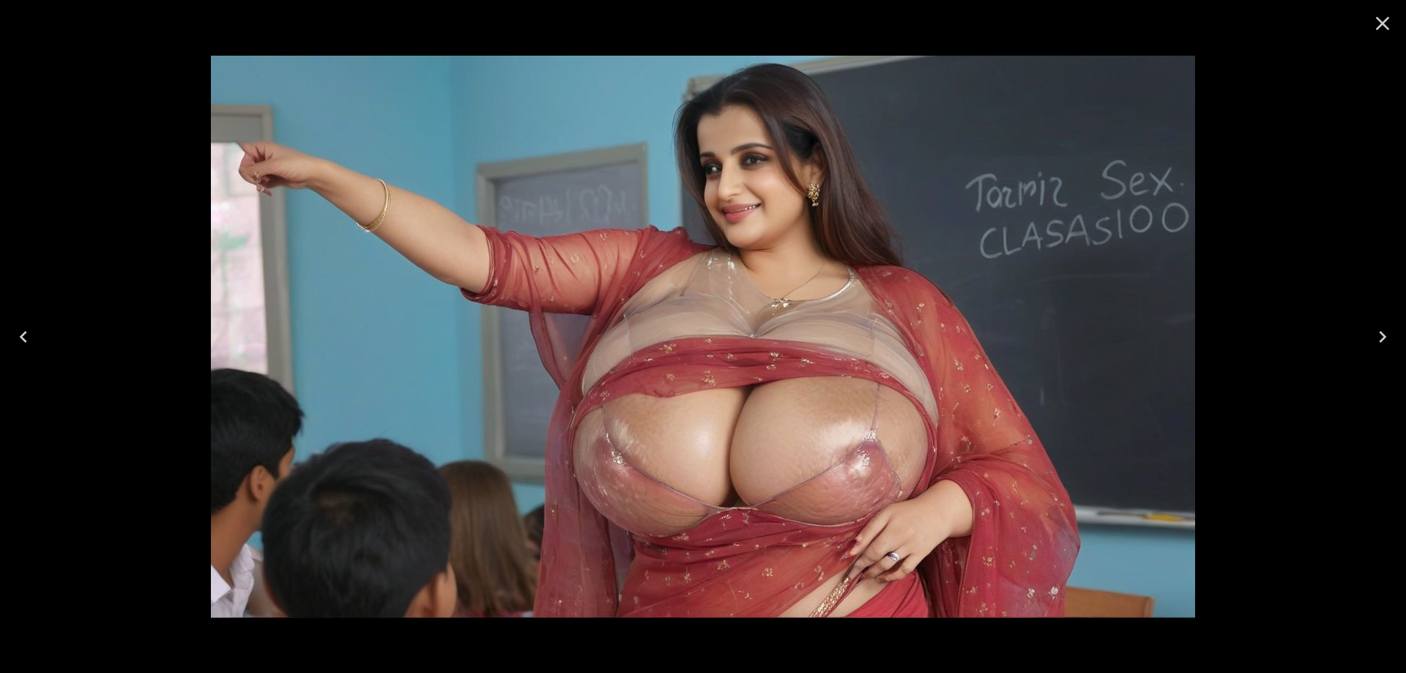
click at [1393, 341] on icon "Next" at bounding box center [1382, 336] width 23 height 23
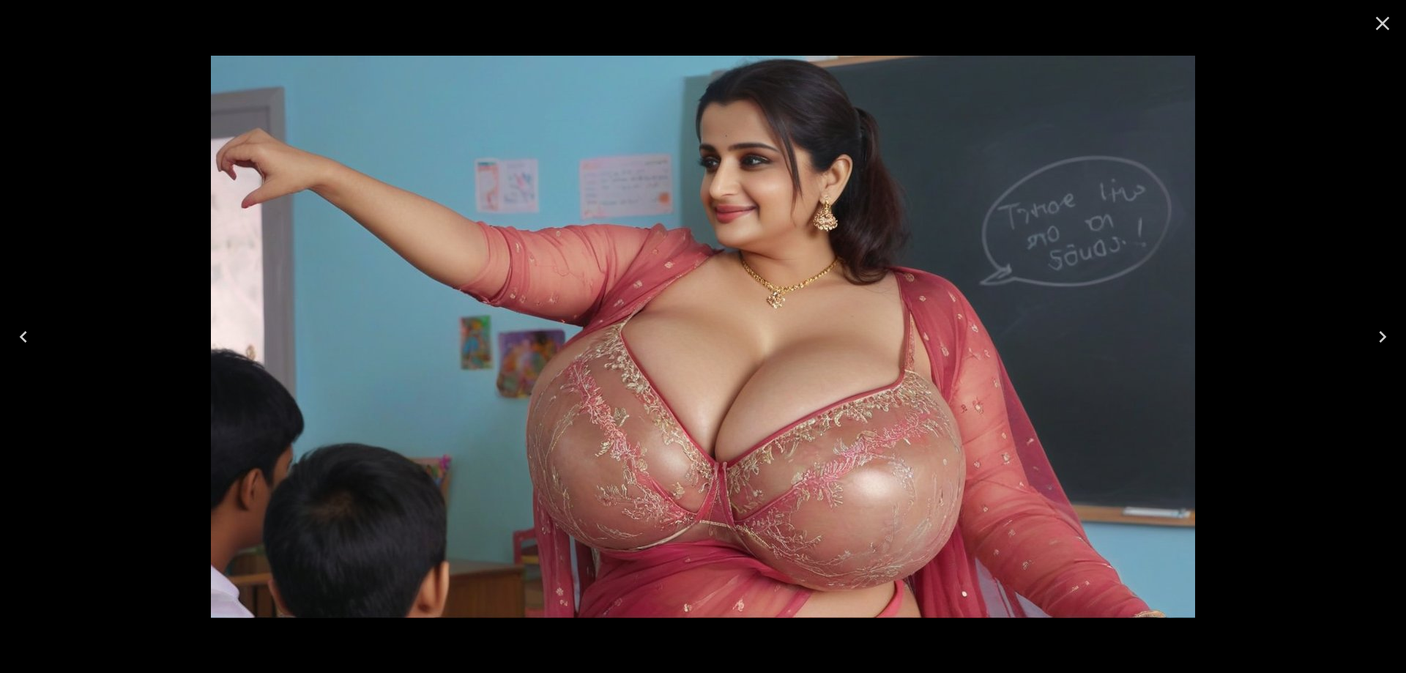
click at [1396, 331] on button "Next" at bounding box center [1382, 336] width 47 height 59
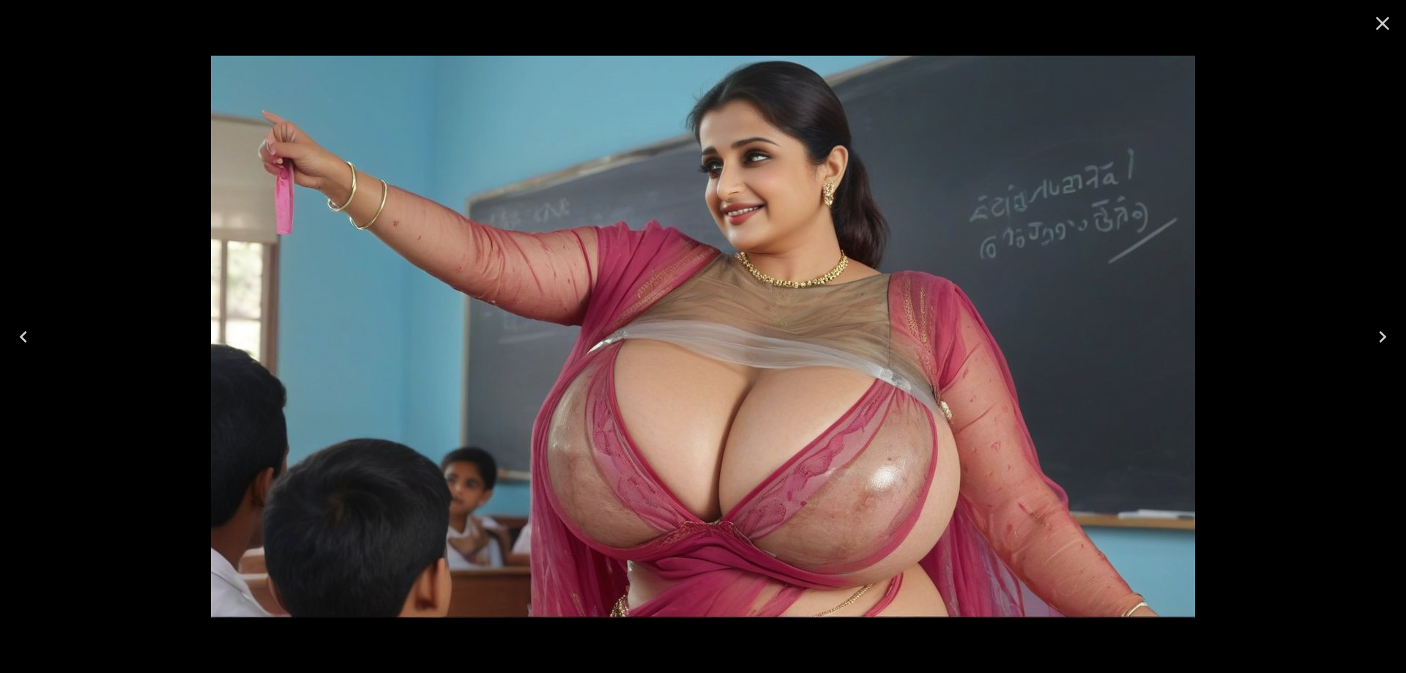
click at [1396, 331] on button "Next" at bounding box center [1382, 336] width 47 height 59
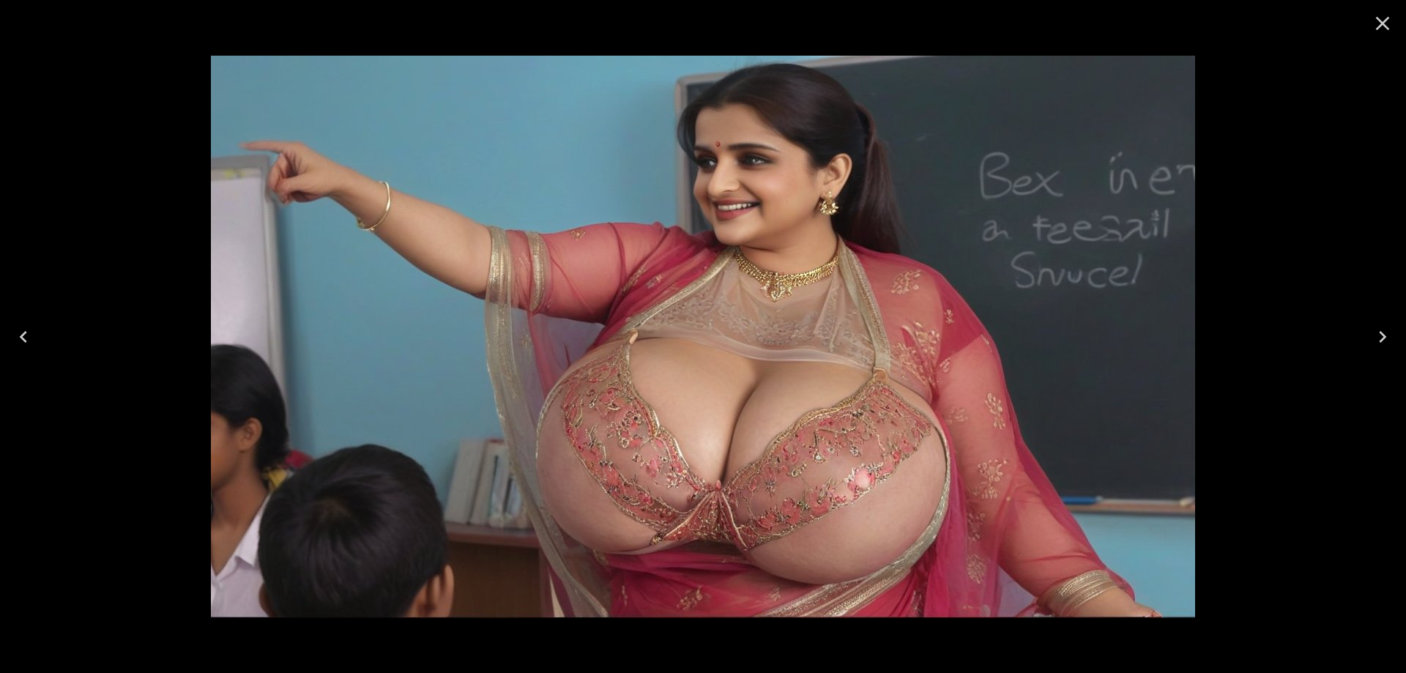
click at [1388, 340] on icon "Next" at bounding box center [1382, 336] width 23 height 23
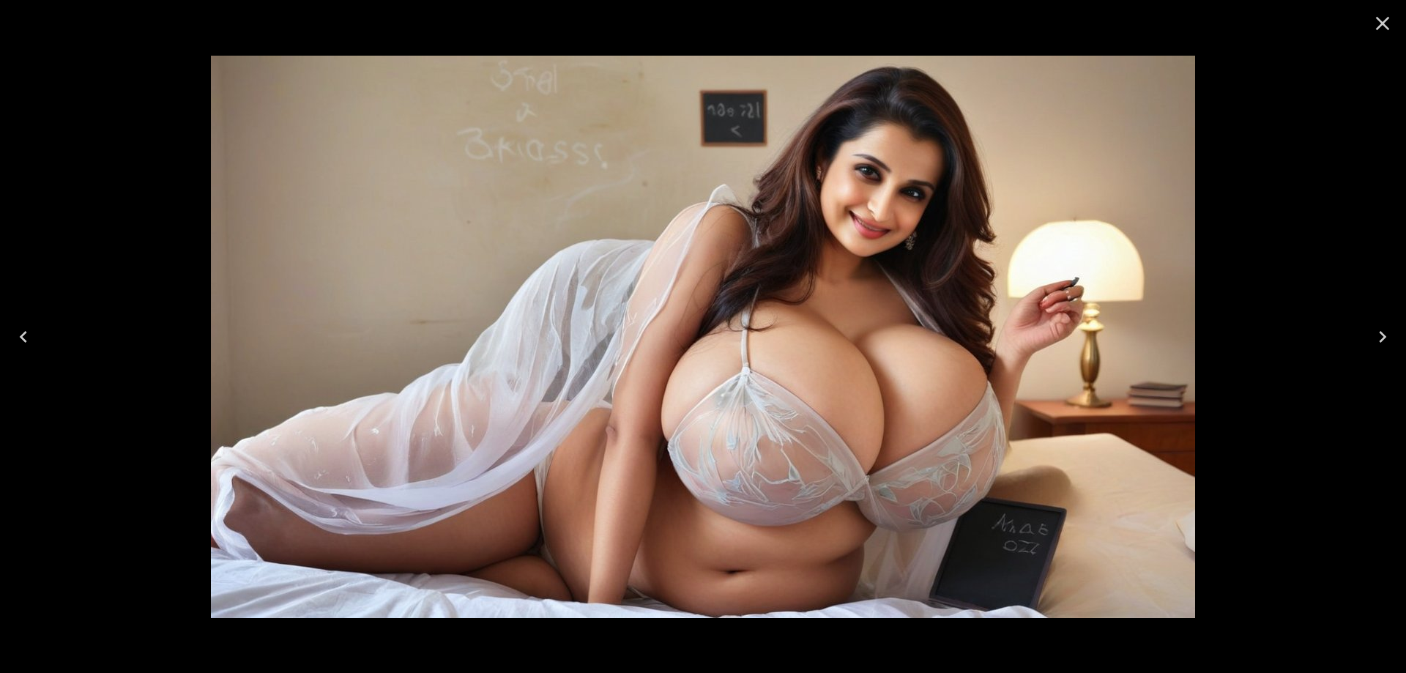
click at [1395, 335] on button "Next" at bounding box center [1382, 336] width 47 height 59
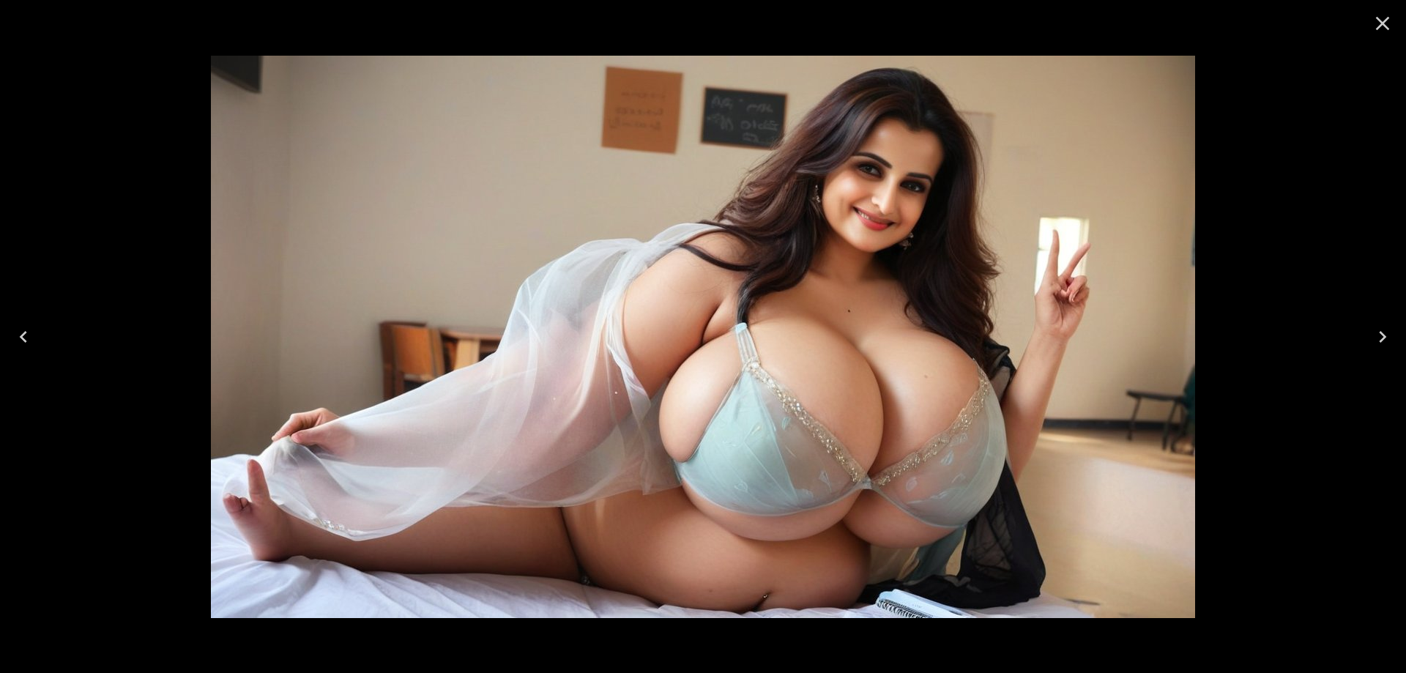
click at [1395, 335] on button "Next" at bounding box center [1382, 336] width 47 height 59
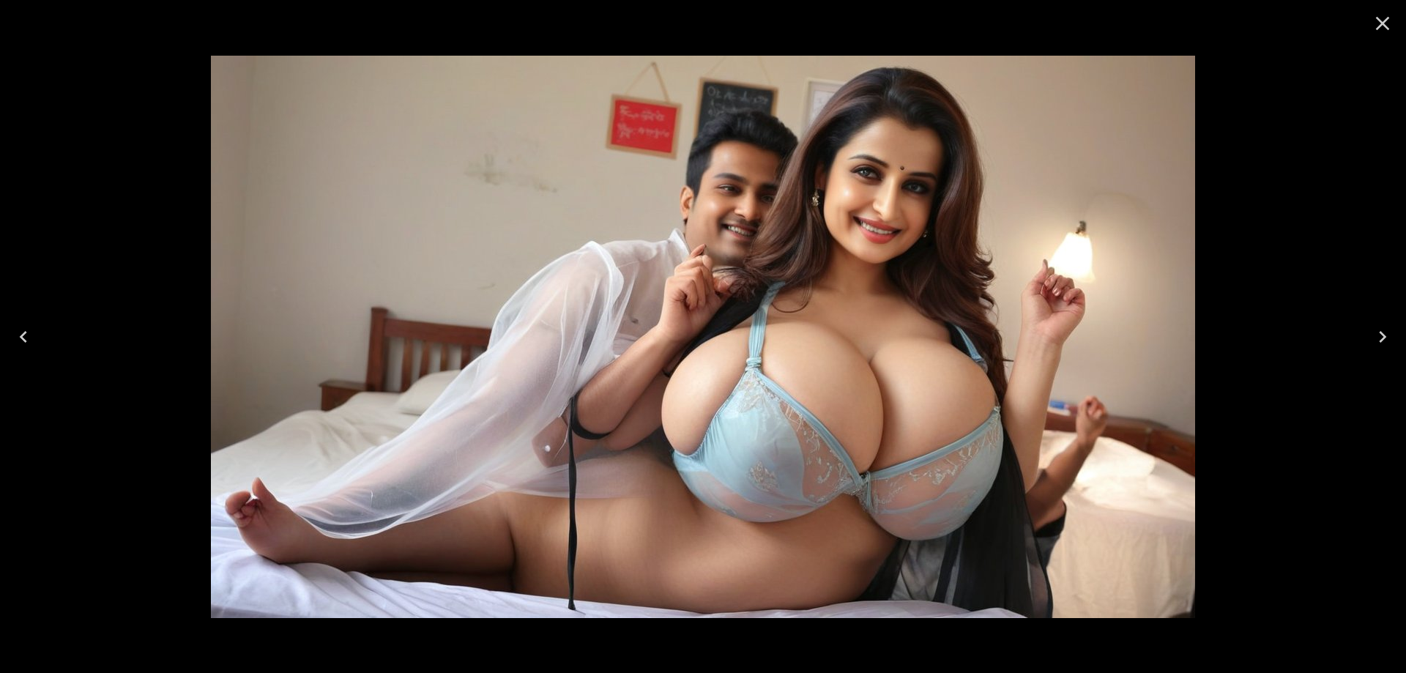
click at [1395, 335] on button "Next" at bounding box center [1382, 336] width 47 height 59
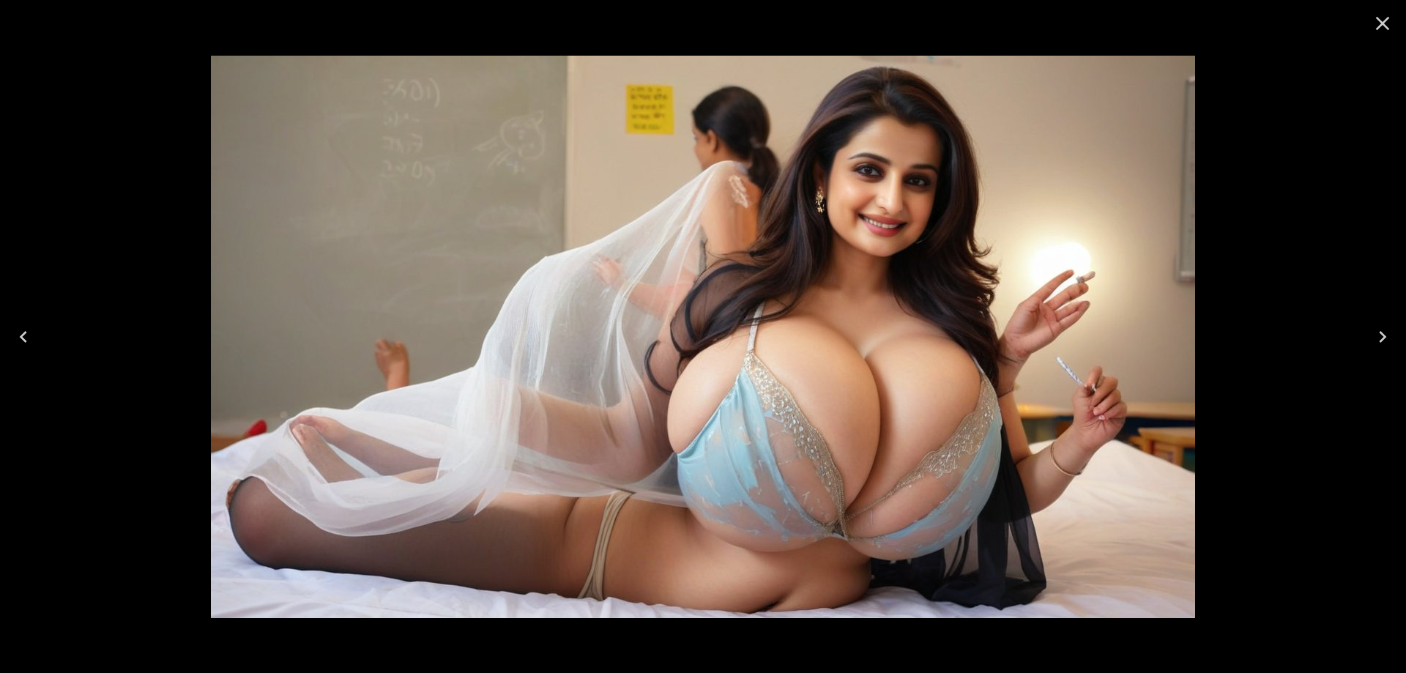
click at [1395, 335] on button "Next" at bounding box center [1382, 336] width 47 height 59
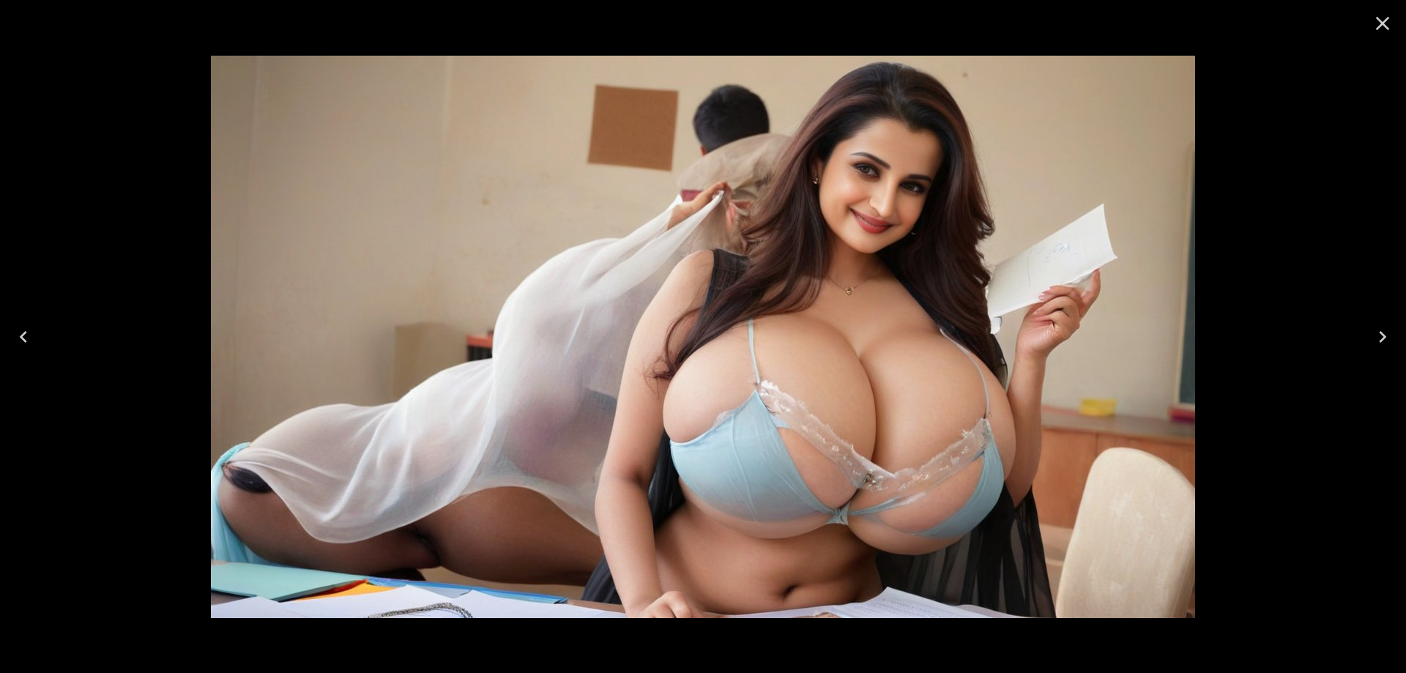
click at [1395, 335] on button "Next" at bounding box center [1382, 336] width 47 height 59
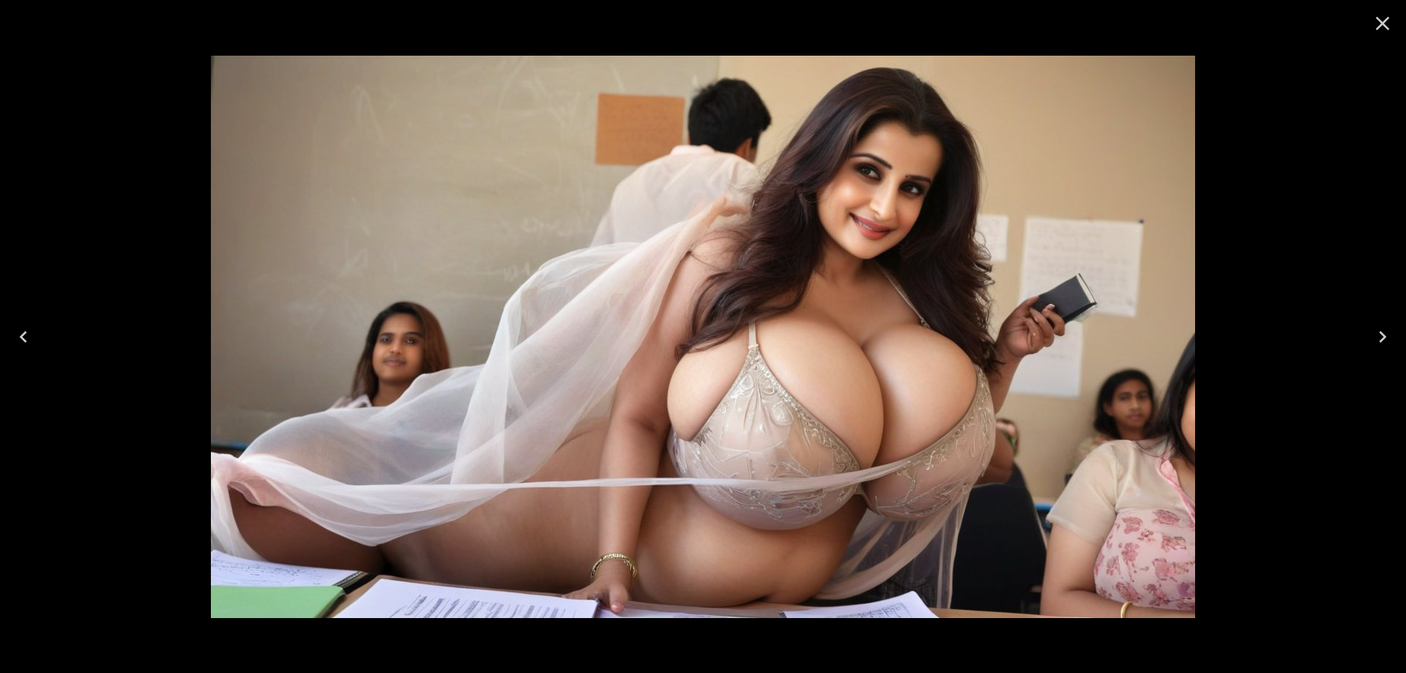
click at [1395, 335] on button "Next" at bounding box center [1382, 336] width 47 height 59
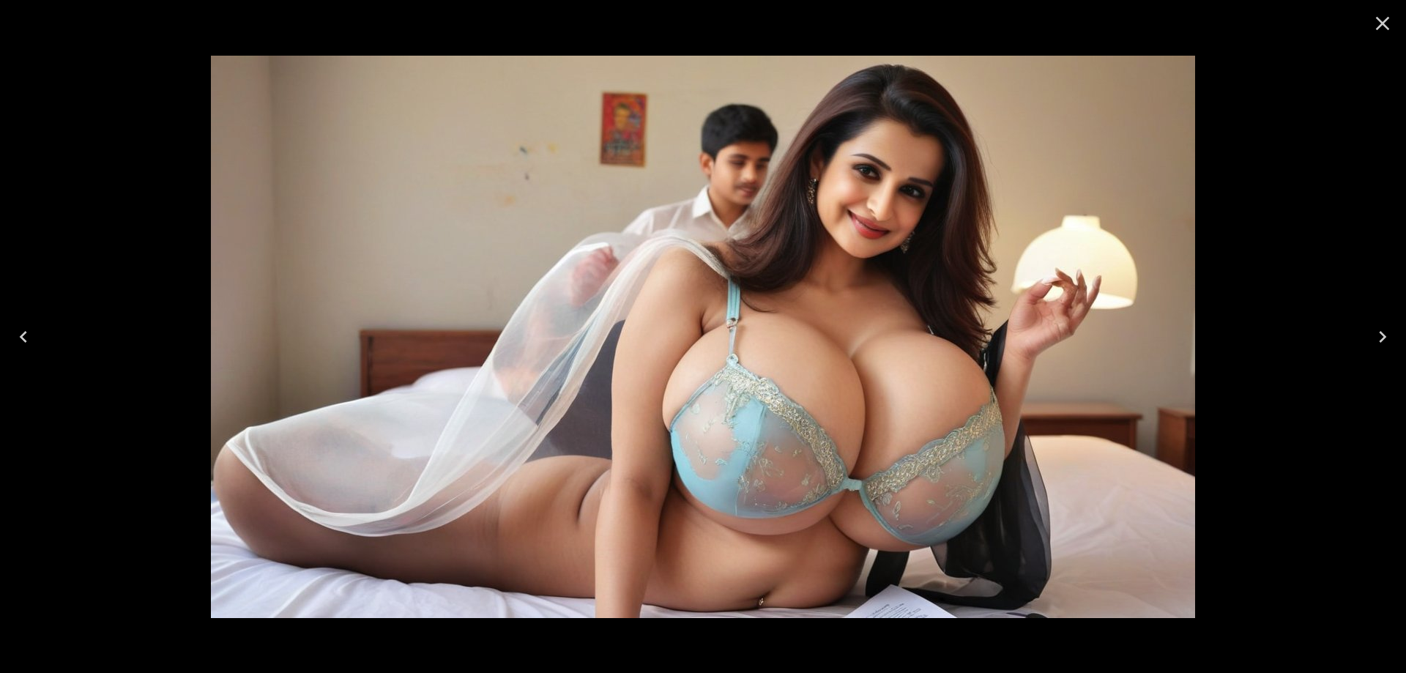
click at [1395, 335] on button "Next" at bounding box center [1382, 336] width 47 height 59
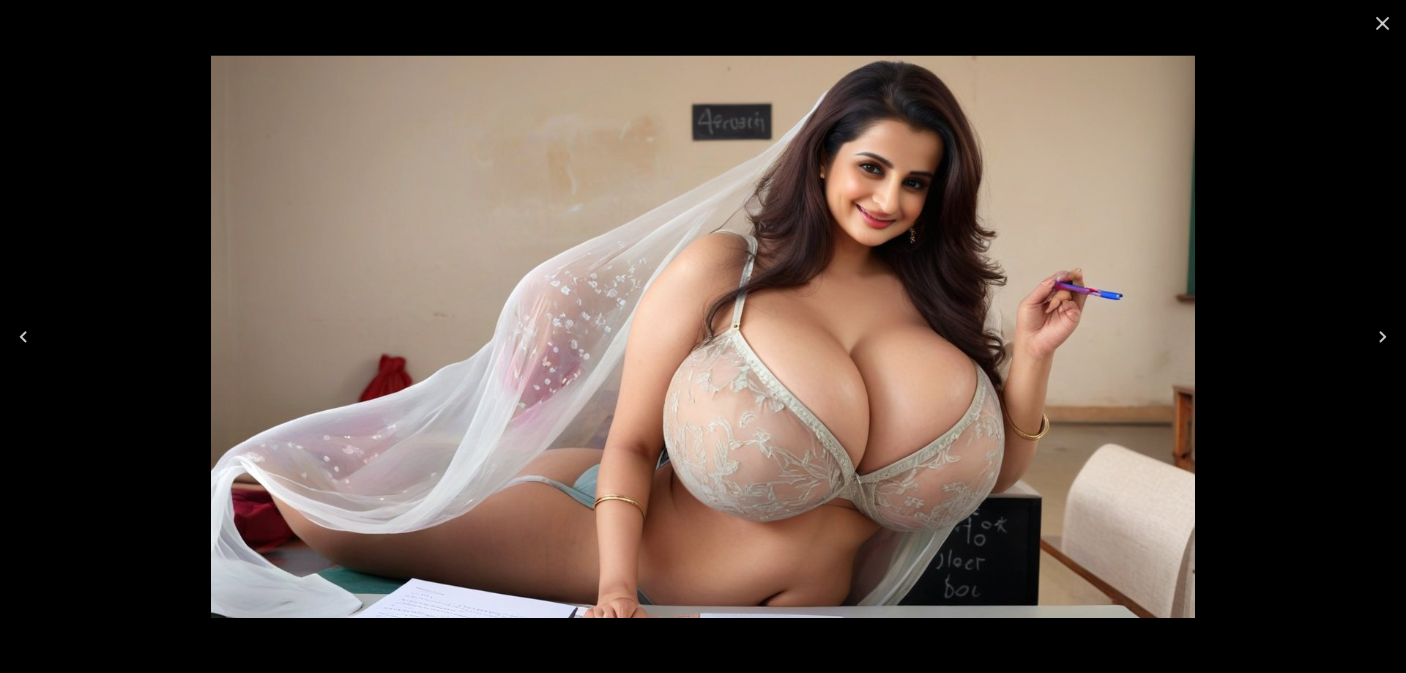
click at [1395, 335] on button "Next" at bounding box center [1382, 336] width 47 height 59
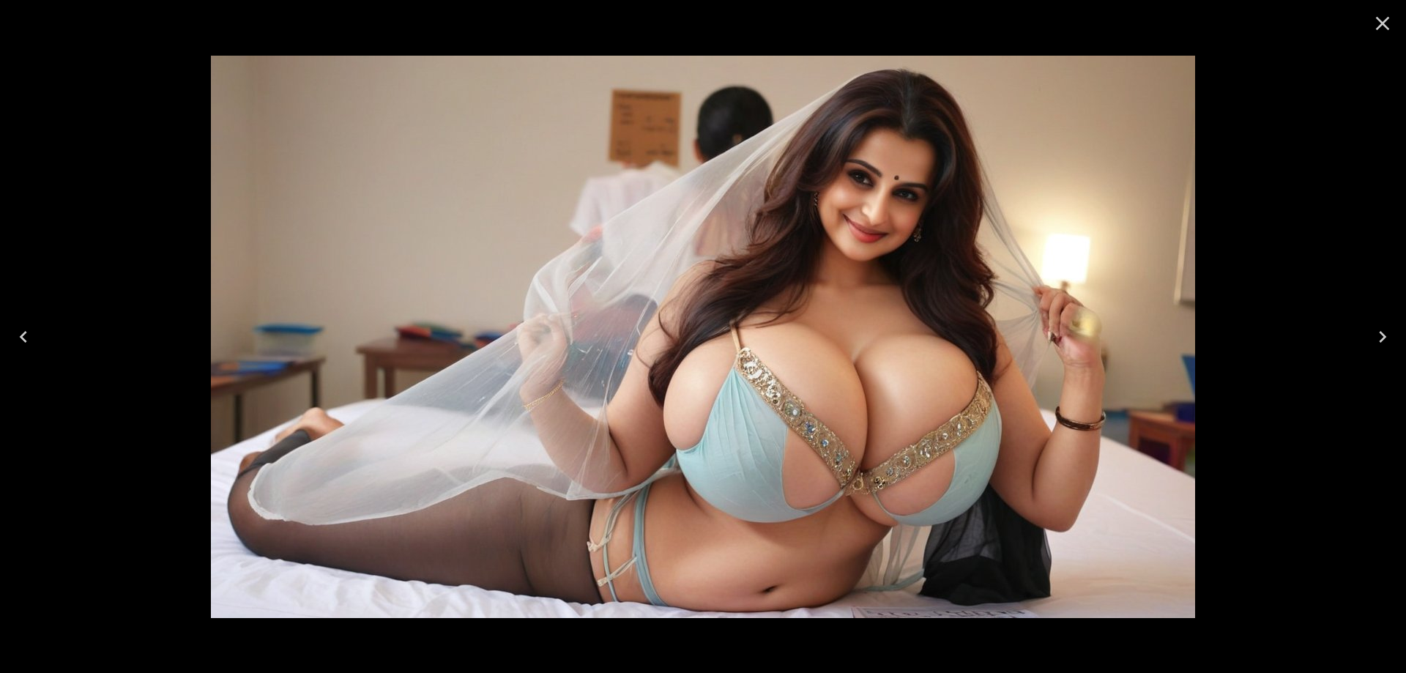
click at [1395, 335] on button "Next" at bounding box center [1382, 336] width 47 height 59
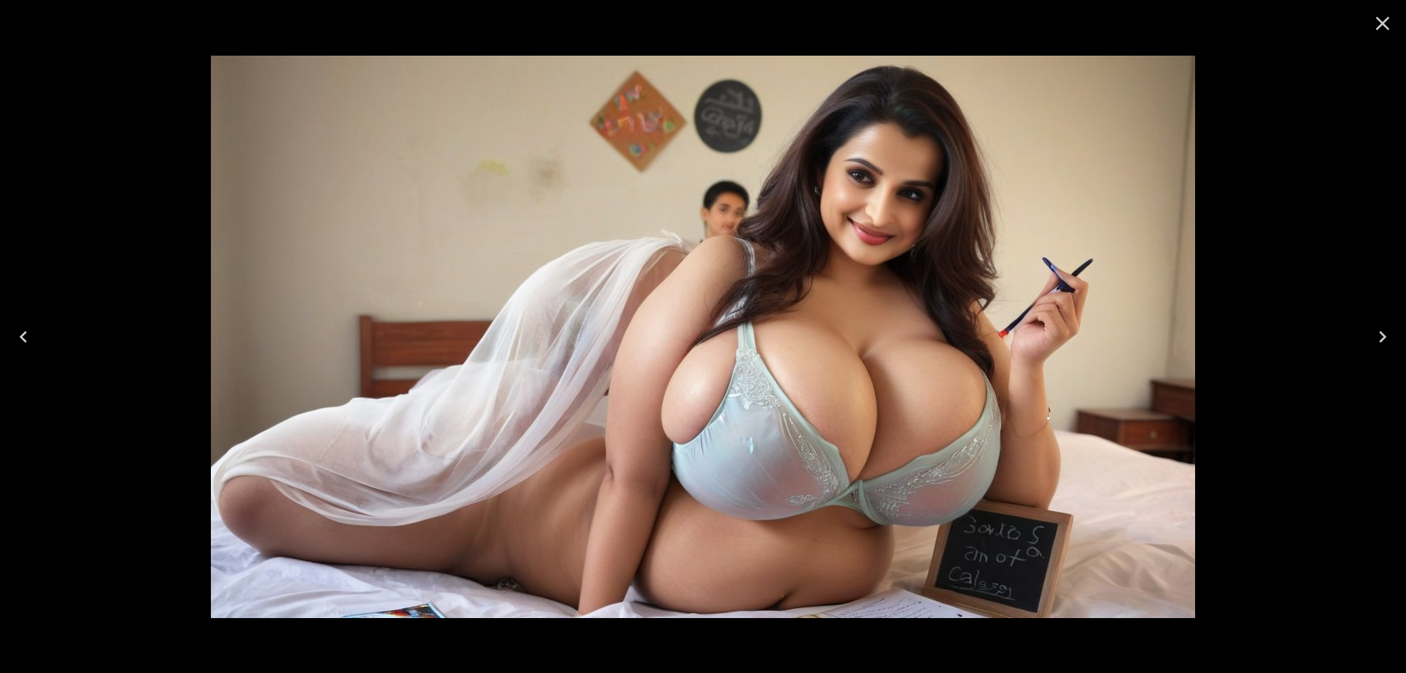
click at [1395, 335] on button "Next" at bounding box center [1382, 336] width 47 height 59
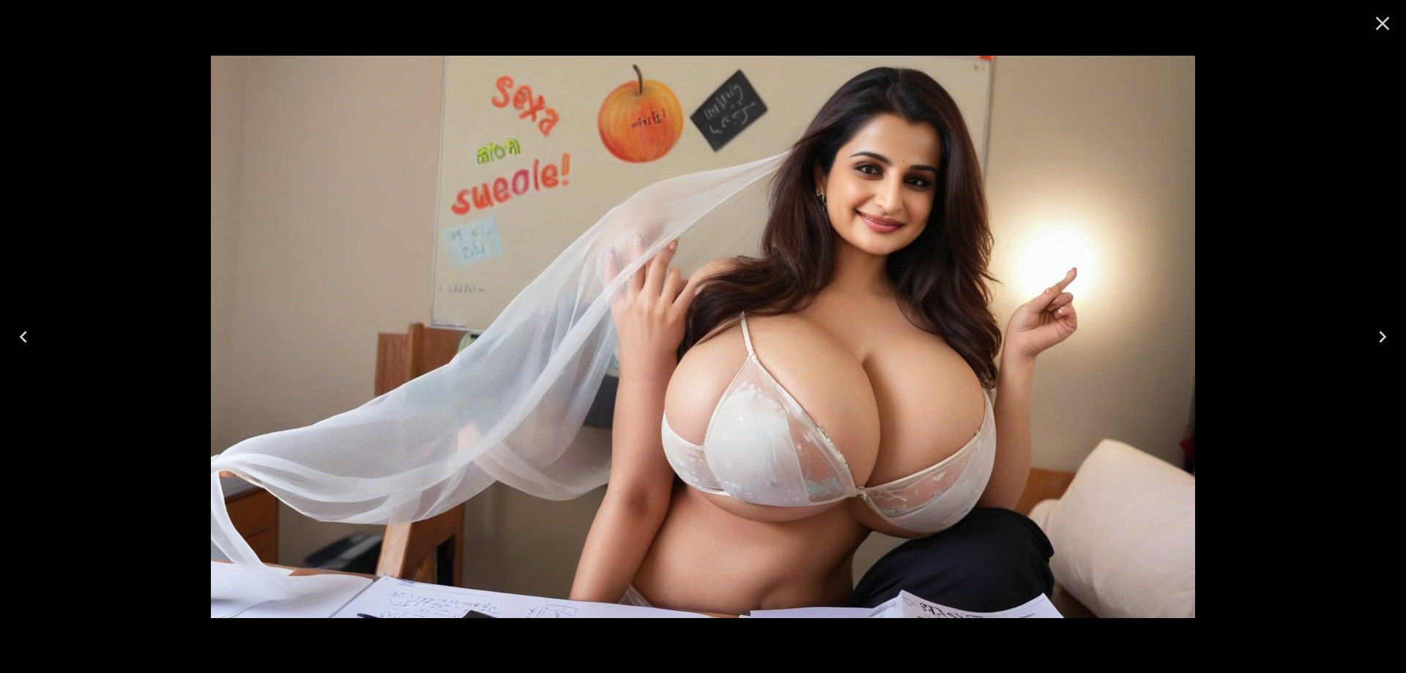
click at [1395, 335] on button "Next" at bounding box center [1382, 336] width 47 height 59
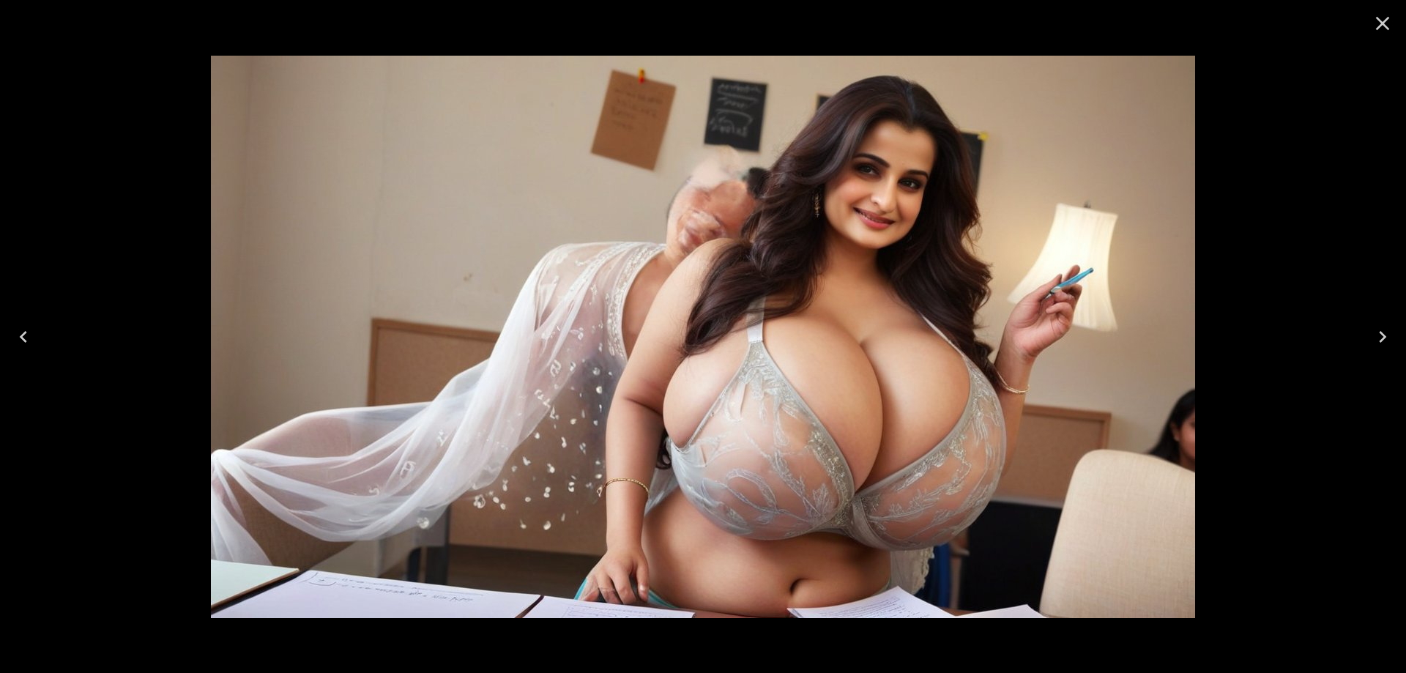
click at [1395, 335] on button "Next" at bounding box center [1382, 336] width 47 height 59
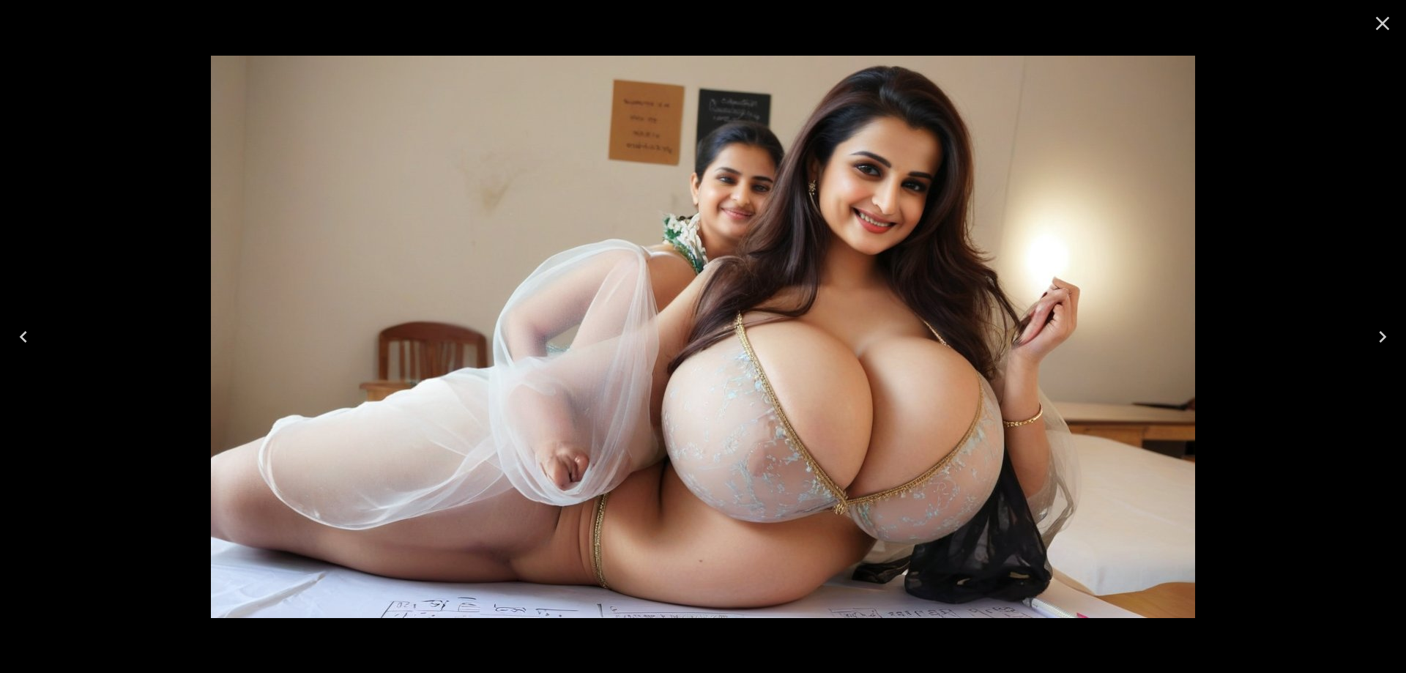
click at [1395, 335] on button "Next" at bounding box center [1382, 336] width 47 height 59
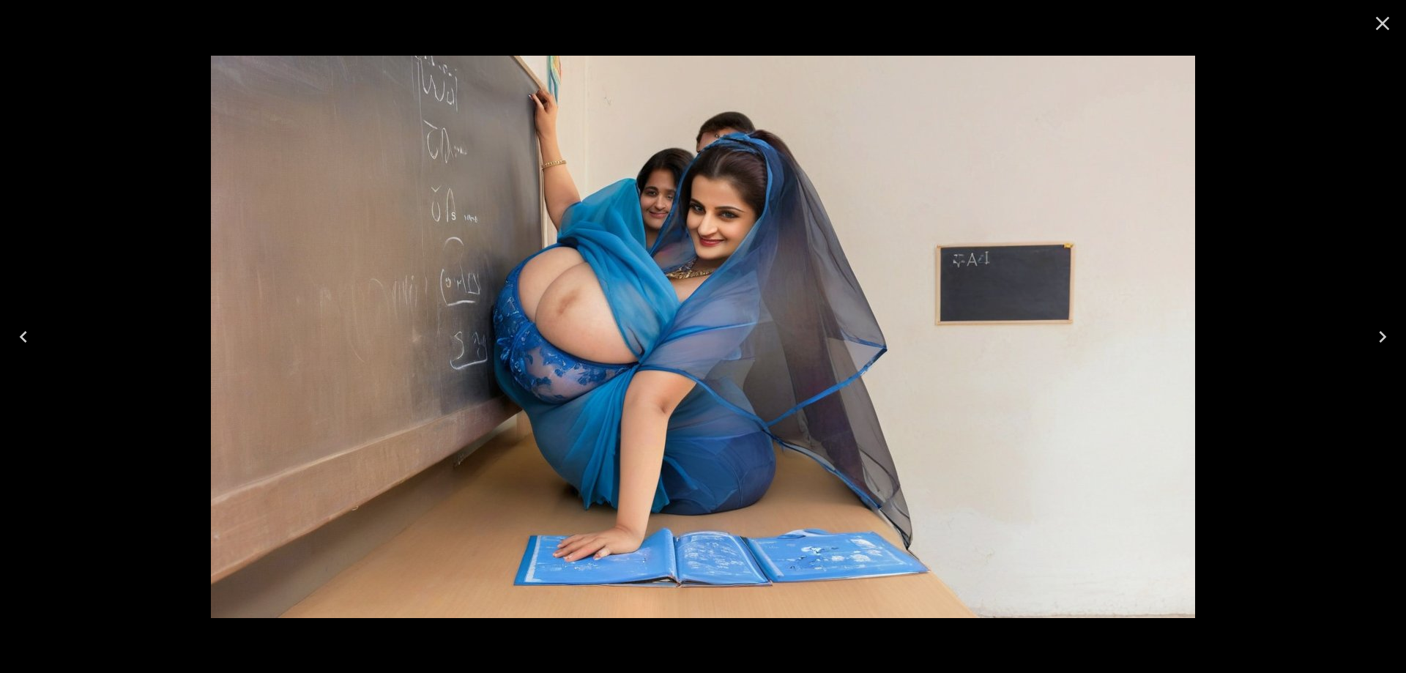
click at [1395, 335] on button "Next" at bounding box center [1382, 336] width 47 height 59
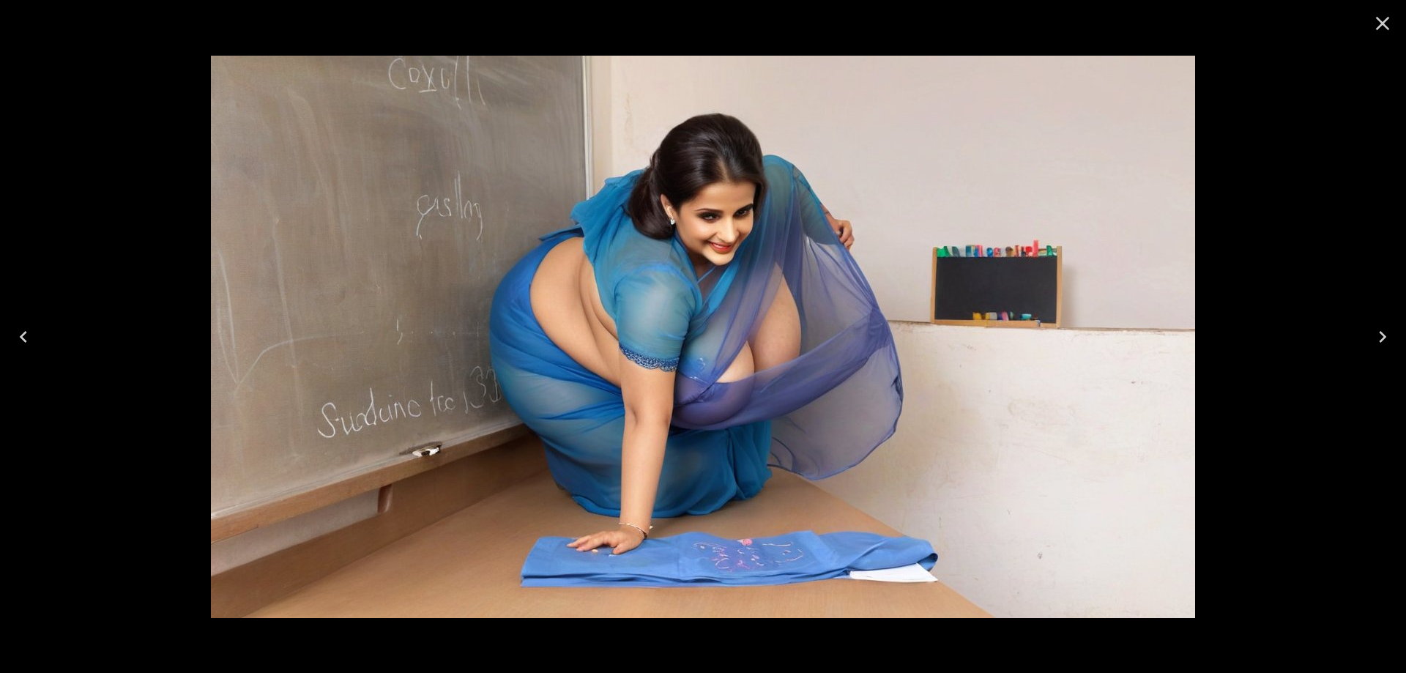
click at [1392, 28] on icon "Close" at bounding box center [1382, 23] width 23 height 23
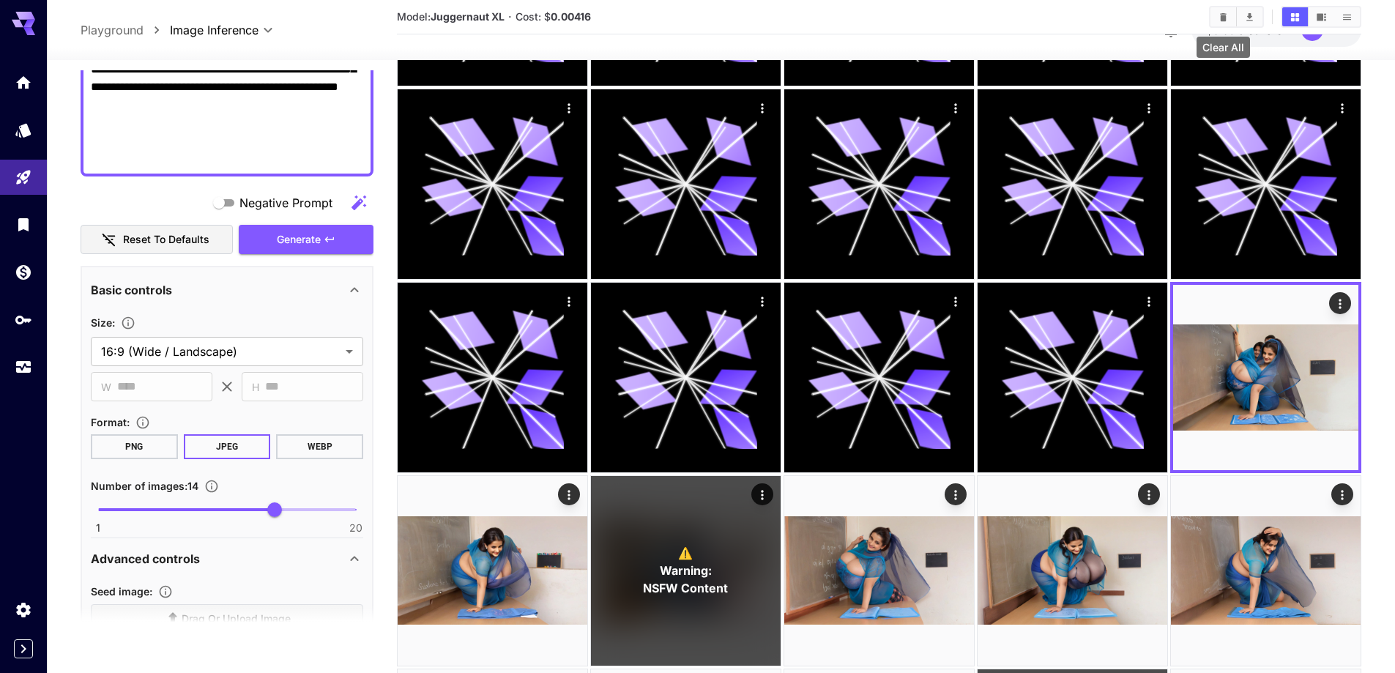
click at [1223, 18] on icon "Clear All" at bounding box center [1223, 16] width 7 height 8
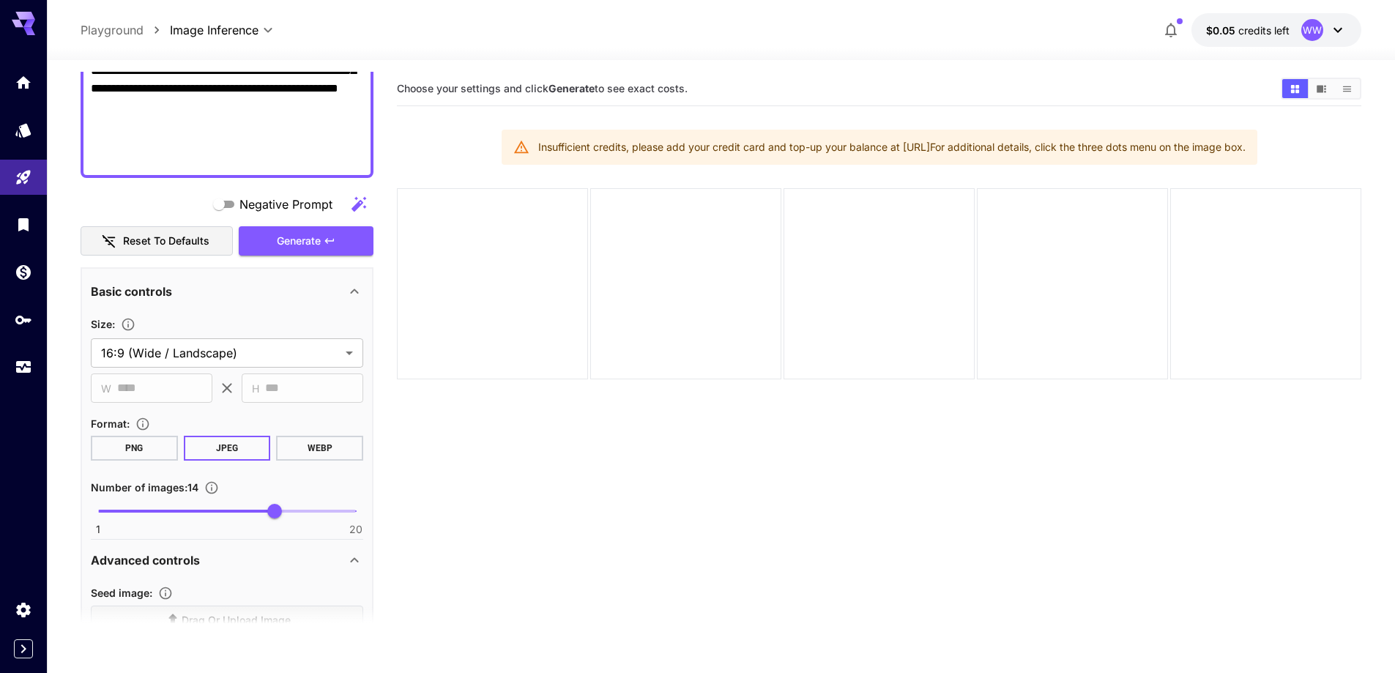
click at [1265, 42] on div at bounding box center [721, 51] width 1348 height 18
click at [1234, 24] on span "$0.05" at bounding box center [1222, 30] width 32 height 12
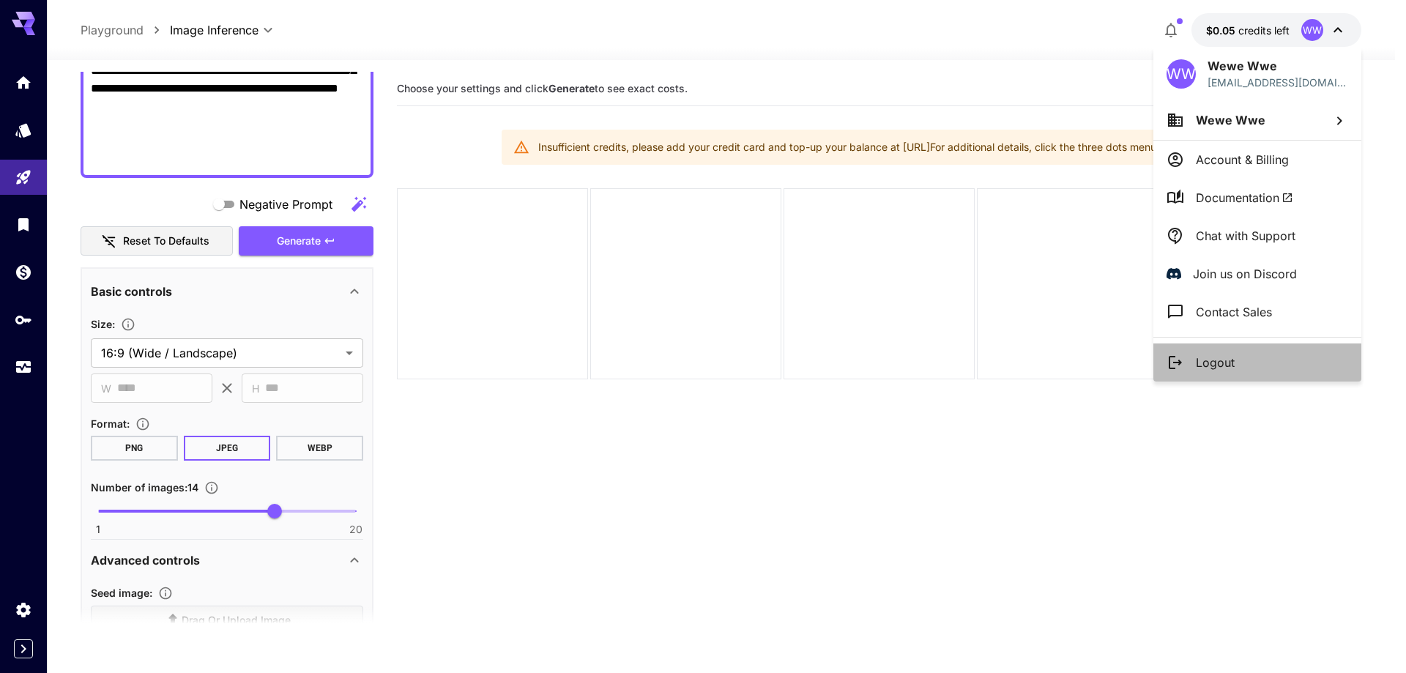
click at [1190, 365] on li "Logout" at bounding box center [1257, 362] width 208 height 38
